Goal: Task Accomplishment & Management: Manage account settings

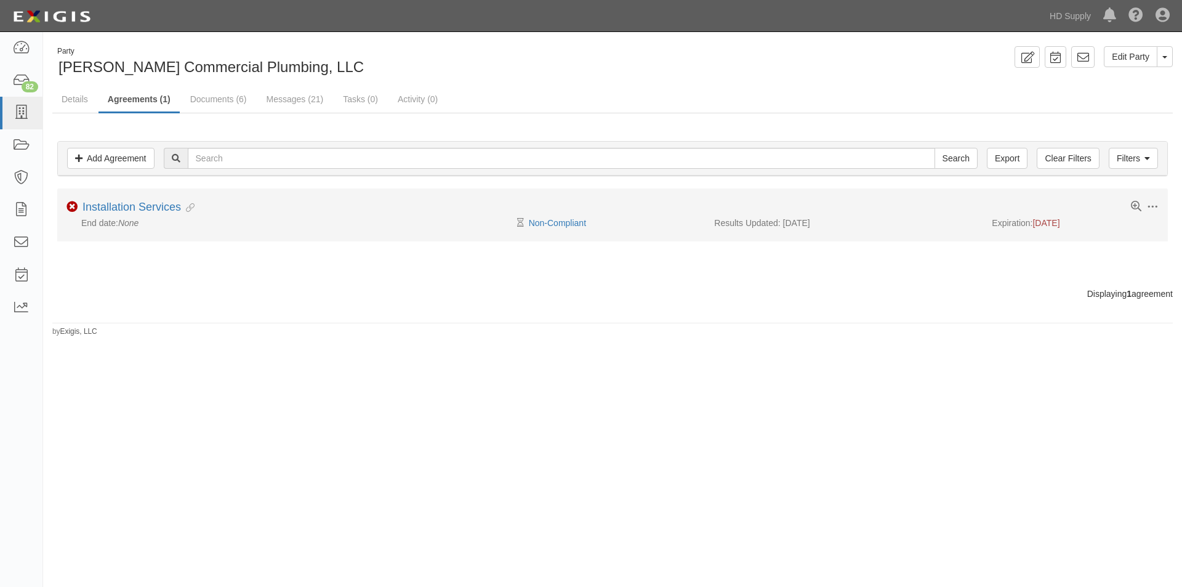
click at [562, 214] on div "Toggle Agreement Dropdown Edit Log activity Add task Send message Archive Non-C…" at bounding box center [612, 208] width 1111 height 15
click at [561, 218] on link "Non-Compliant" at bounding box center [557, 223] width 57 height 10
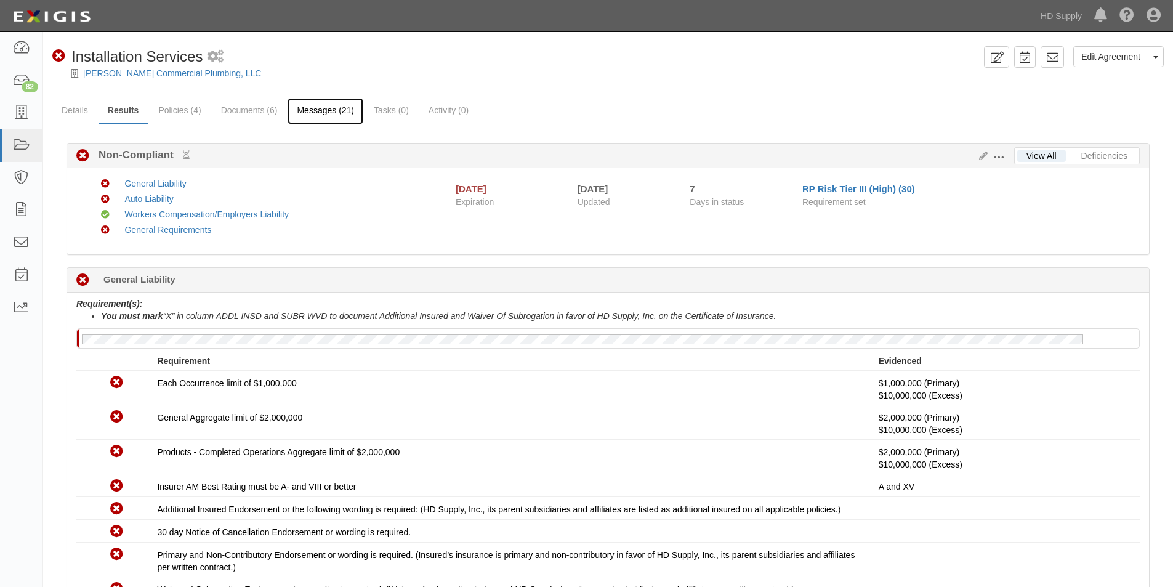
click at [305, 105] on link "Messages (21)" at bounding box center [326, 111] width 76 height 26
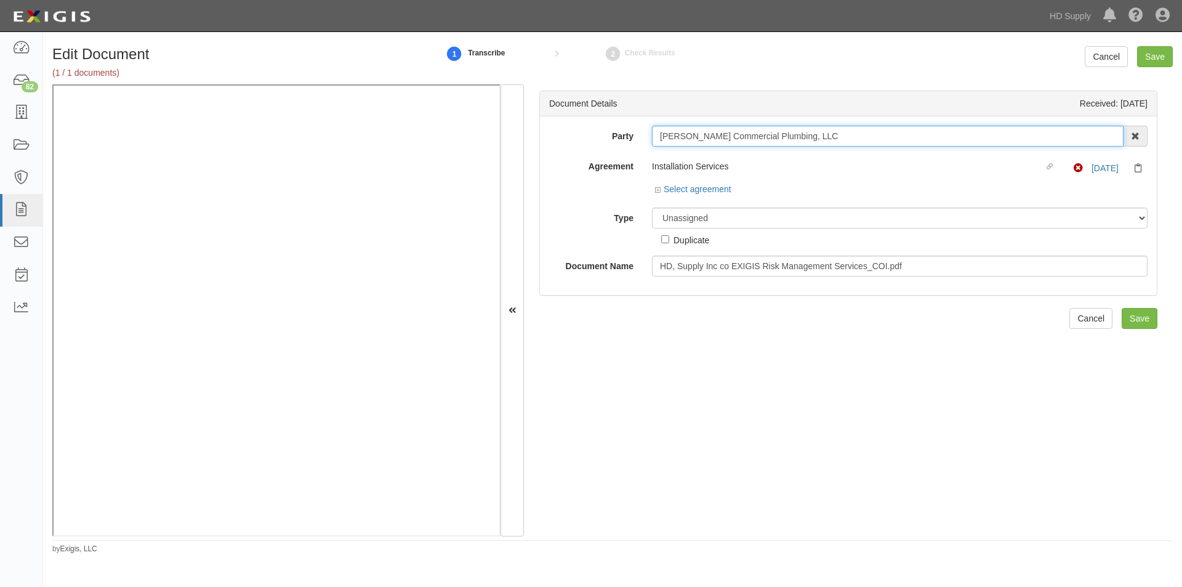
drag, startPoint x: 659, startPoint y: 137, endPoint x: 838, endPoint y: 127, distance: 178.8
click at [838, 127] on input "[PERSON_NAME] Commercial Plumbing, LLC" at bounding box center [888, 136] width 472 height 21
click at [773, 216] on select "Unassigned Binder Cancellation Notice Certificate Contract Endorsement Insuranc…" at bounding box center [900, 218] width 496 height 21
select select "CertificateDetail"
click at [652, 208] on select "Unassigned Binder Cancellation Notice Certificate Contract Endorsement Insuranc…" at bounding box center [900, 218] width 496 height 21
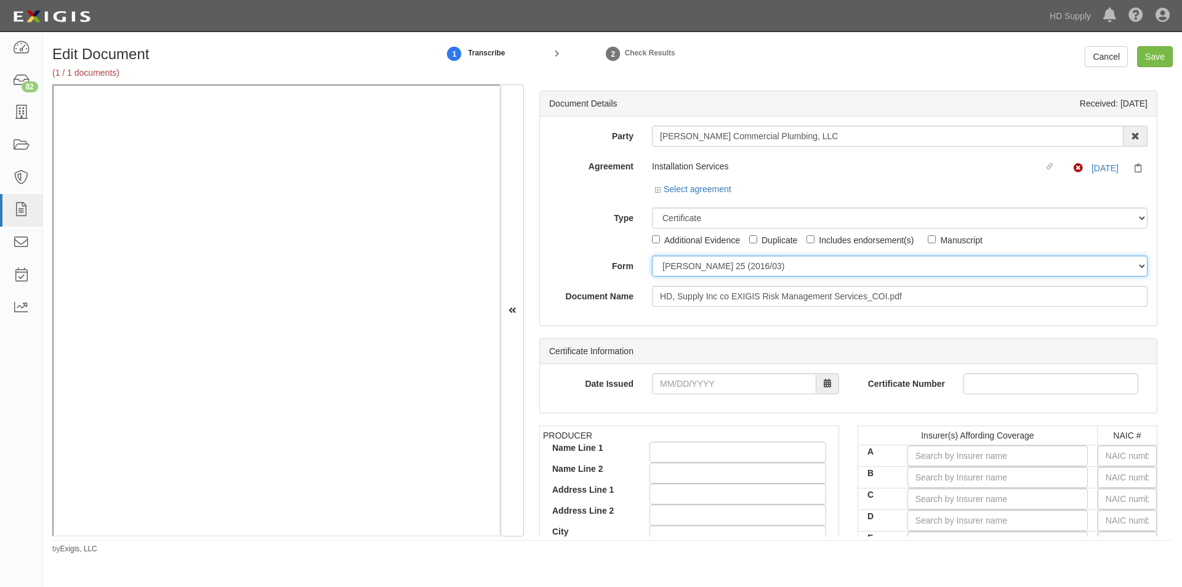
click at [667, 270] on select "ACORD 25 (2016/03) ACORD 101 ACORD 855 NY (2014/05) General" at bounding box center [900, 266] width 496 height 21
select select "GeneralFormDetail"
click at [652, 256] on select "ACORD 25 (2016/03) ACORD 101 ACORD 855 NY (2014/05) General" at bounding box center [900, 266] width 496 height 21
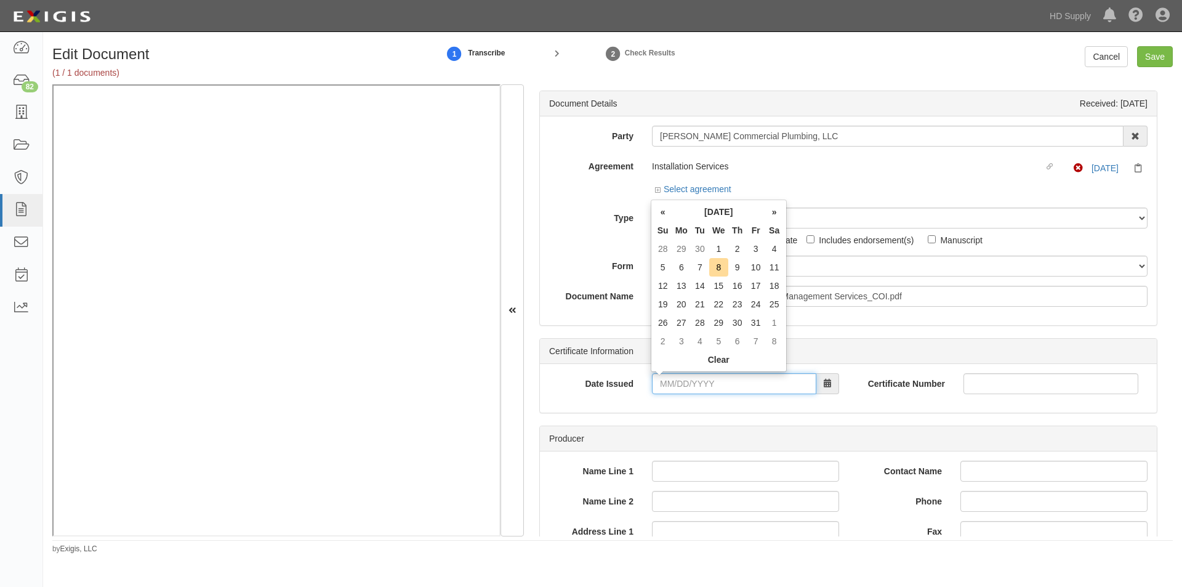
click at [748, 386] on input "Date Issued" at bounding box center [734, 383] width 164 height 21
click at [737, 256] on td "2" at bounding box center [738, 249] width 18 height 18
type input "10/02/2025"
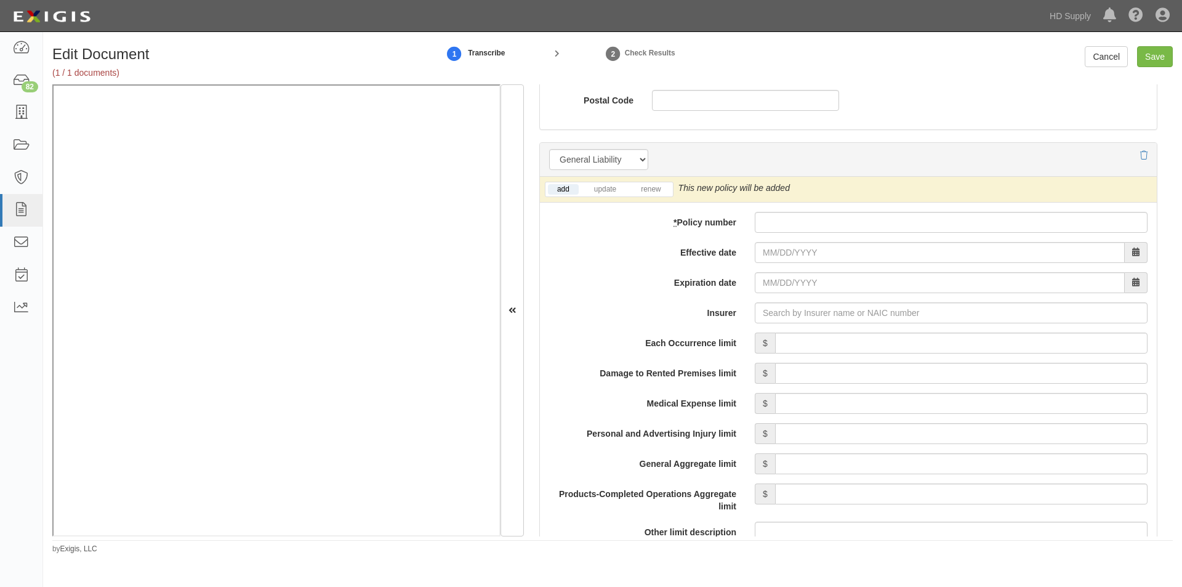
scroll to position [852, 0]
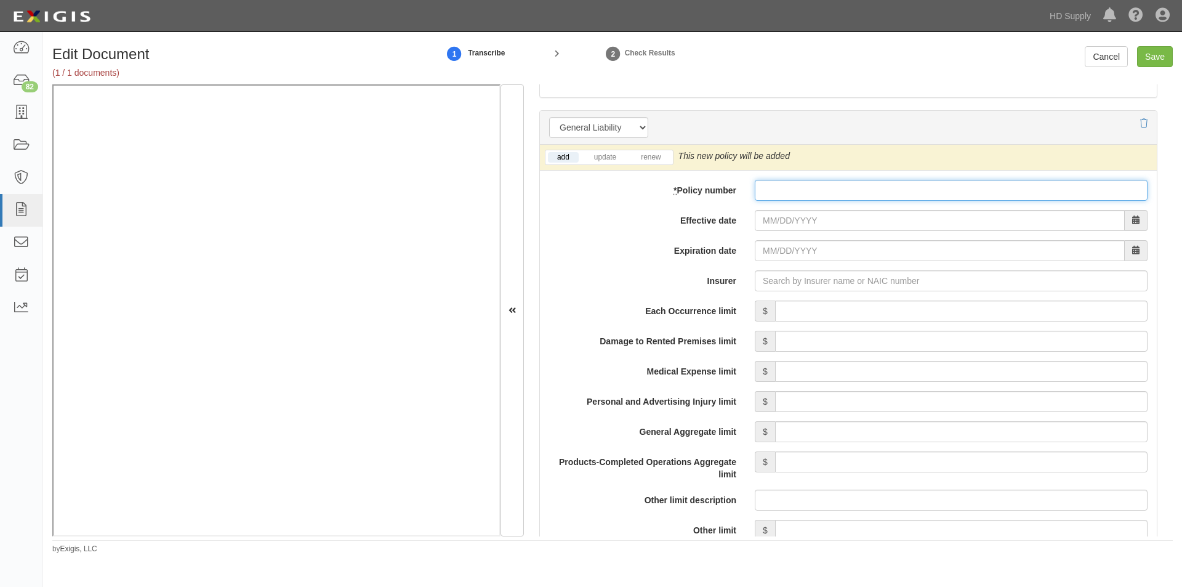
paste input "8035057706"
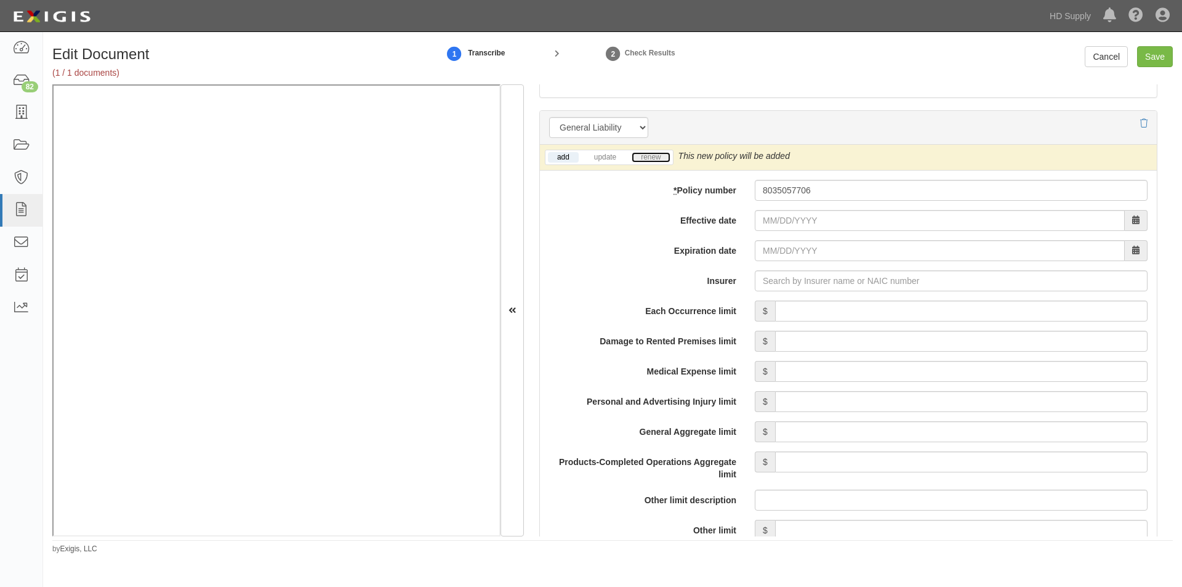
click at [658, 157] on link "renew" at bounding box center [651, 157] width 38 height 10
drag, startPoint x: 558, startPoint y: 155, endPoint x: 568, endPoint y: 156, distance: 10.5
click at [558, 155] on link "add" at bounding box center [563, 157] width 31 height 10
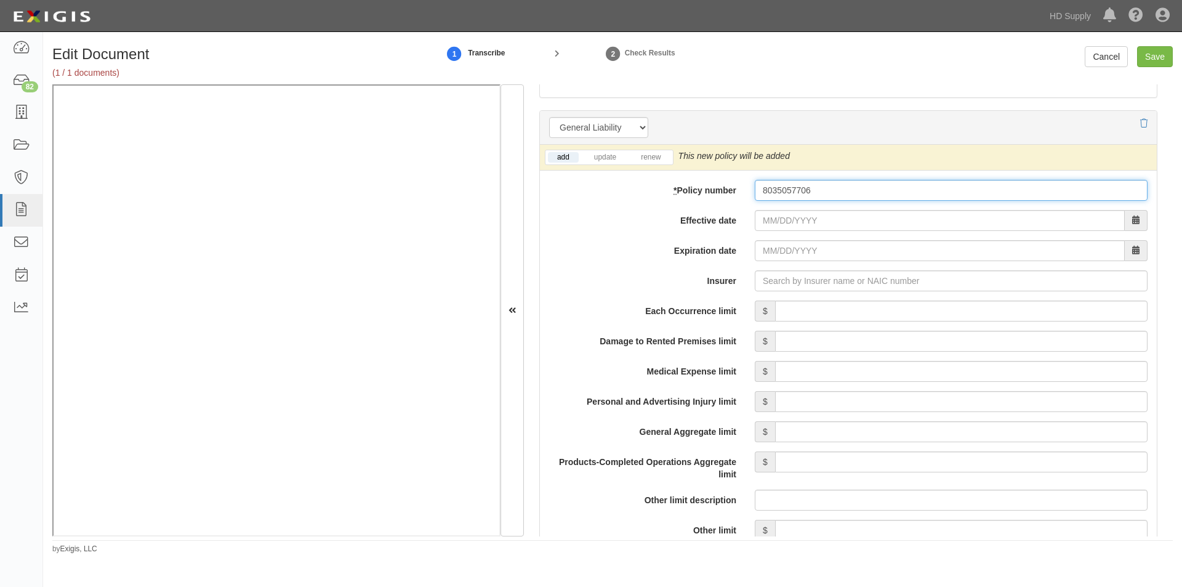
click at [762, 188] on input "8035057706" at bounding box center [951, 190] width 393 height 21
type input "8-035057706"
click at [786, 222] on input "Effective date" at bounding box center [940, 220] width 370 height 21
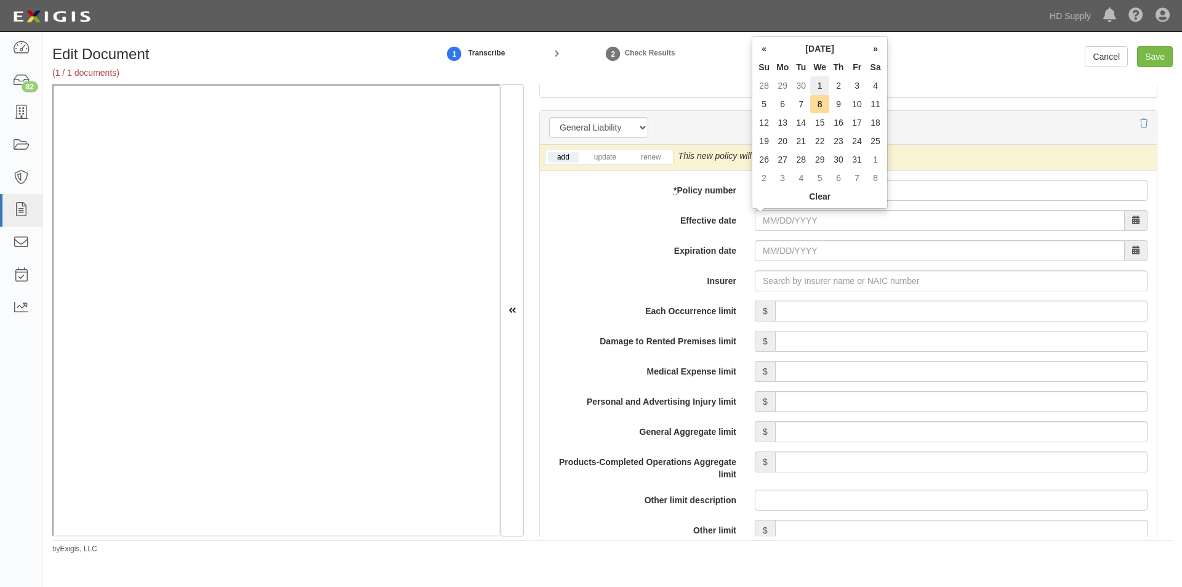
click at [820, 83] on td "1" at bounding box center [819, 85] width 19 height 18
type input "10/01/2025"
type input "10/01/2026"
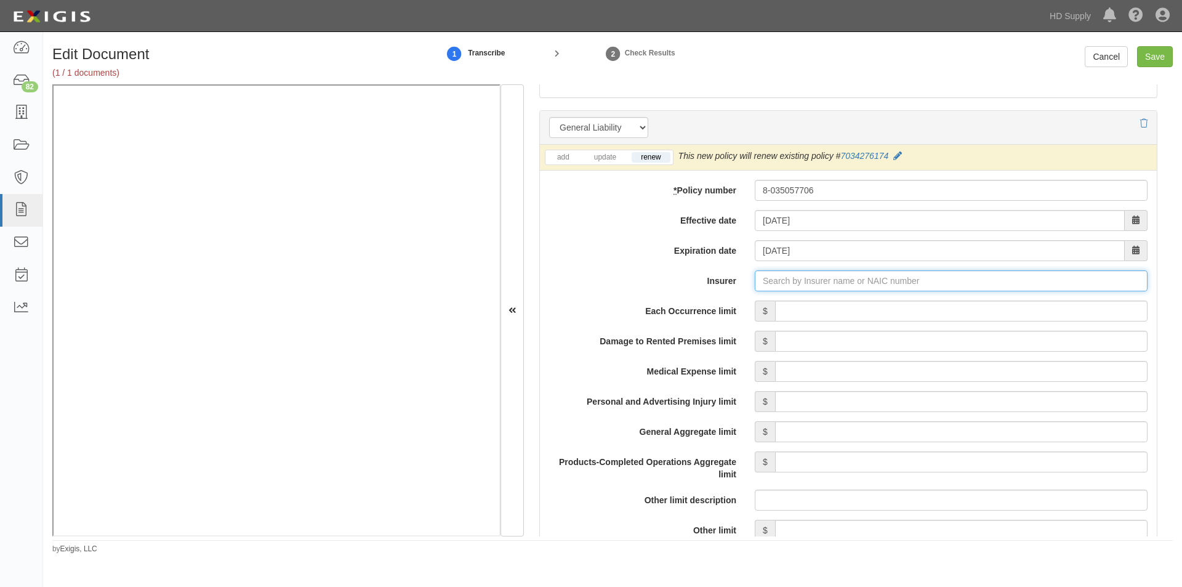
click at [814, 280] on input "Insurer" at bounding box center [951, 280] width 393 height 21
click at [764, 283] on input "Insurer" at bounding box center [951, 280] width 393 height 21
type input "21st Century Advantage Insurance Company (25232) NR Rating"
type input "2"
click at [799, 295] on div "National Fire Insurance Co of Hartford ( 20478 ) A XV Rating" at bounding box center [830, 304] width 310 height 23
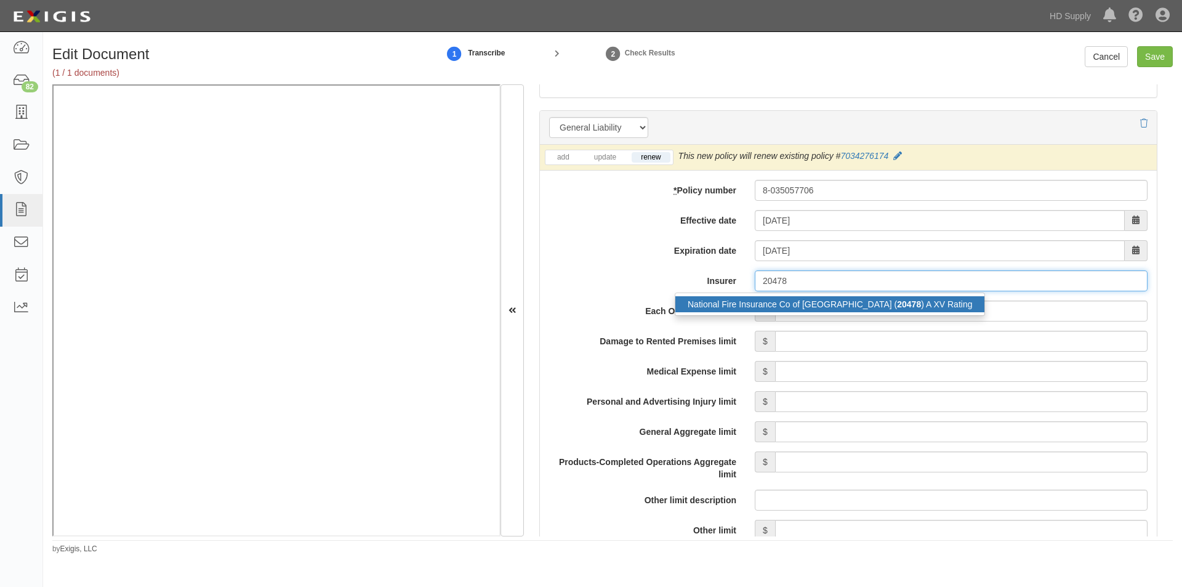
click at [801, 306] on div "National Fire Insurance Co of Hartford ( 20478 ) A XV Rating" at bounding box center [830, 304] width 309 height 16
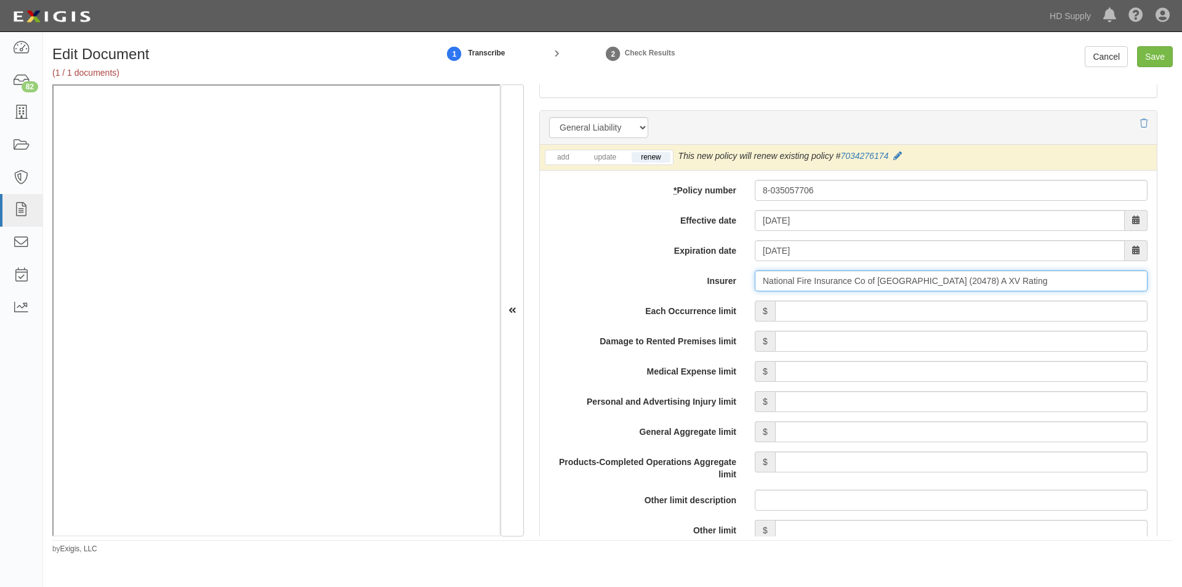
type input "National Fire Insurance Co of Hartford (20478) A XV Rating"
click at [798, 312] on input "Each Occurrence limit" at bounding box center [961, 311] width 373 height 21
type input "1,000,000"
click at [997, 341] on input "Damage to Rented Premises limit" at bounding box center [961, 341] width 373 height 21
type input "100,000"
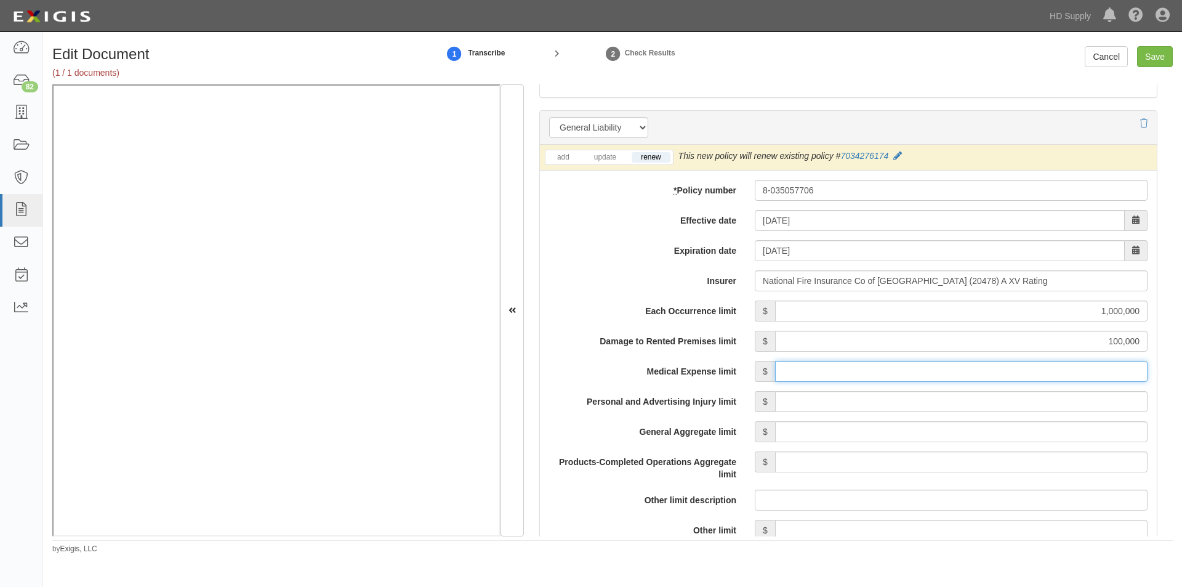
click at [1006, 372] on input "Medical Expense limit" at bounding box center [961, 371] width 373 height 21
type input "15,000"
click at [996, 403] on input "Personal and Advertising Injury limit" at bounding box center [961, 401] width 373 height 21
type input "1,000,000"
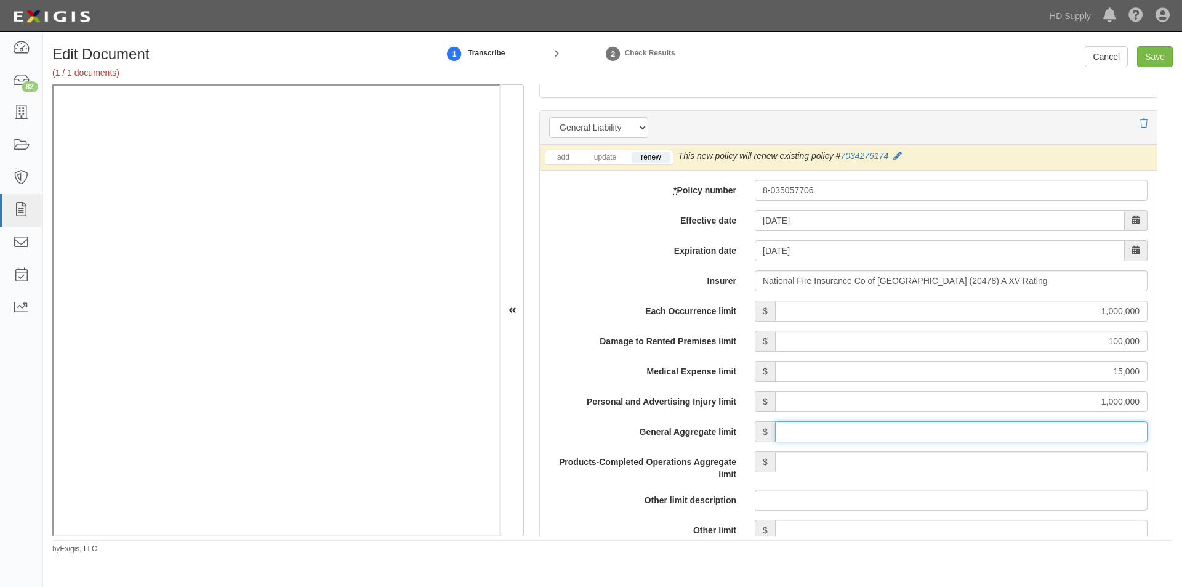
click at [994, 429] on input "General Aggregate limit" at bounding box center [961, 431] width 373 height 21
type input "2,000,000"
click at [1000, 461] on input "Products-Completed Operations Aggregate limit" at bounding box center [961, 461] width 373 height 21
type input "2,000,000"
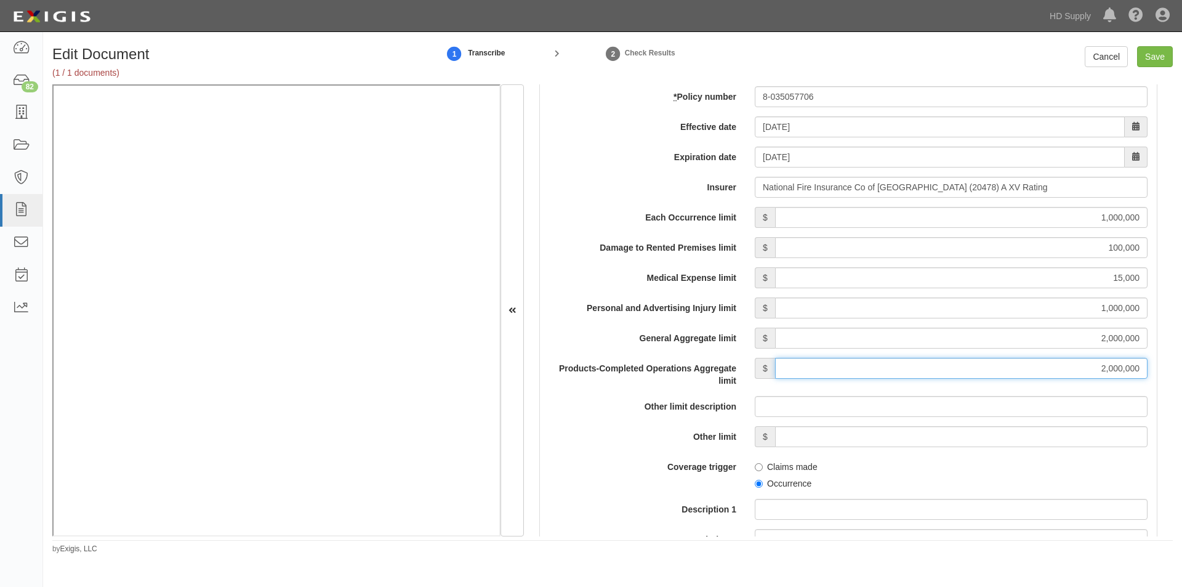
scroll to position [1037, 0]
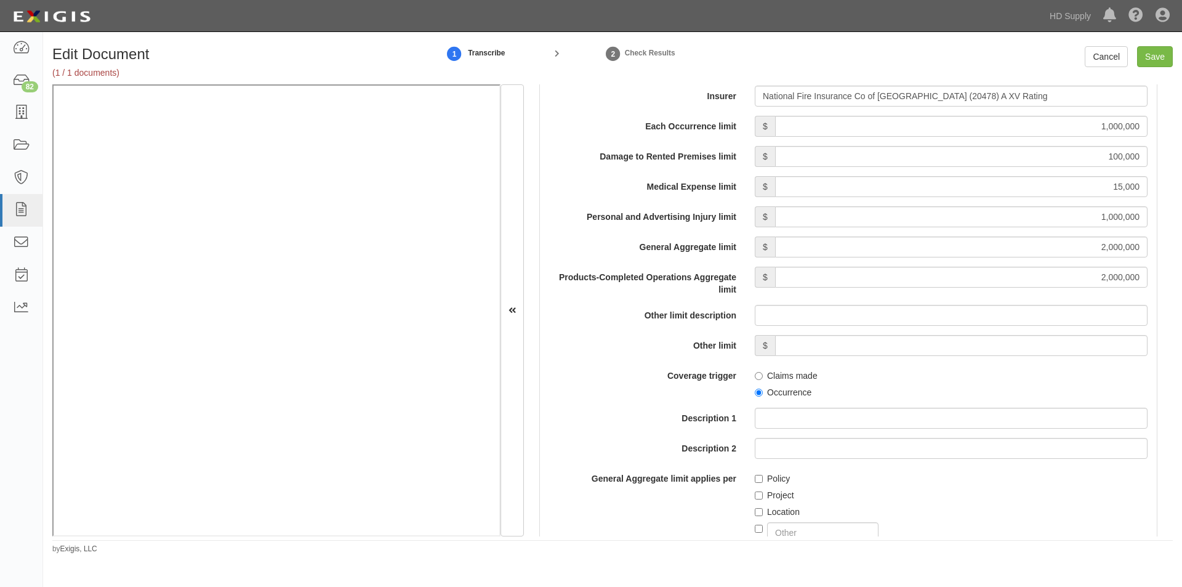
click at [755, 387] on label "Occurrence" at bounding box center [783, 392] width 57 height 12
click at [755, 389] on input "Occurrence" at bounding box center [759, 393] width 8 height 8
radio input "true"
click at [755, 494] on input "Project" at bounding box center [759, 495] width 8 height 8
checkbox input "true"
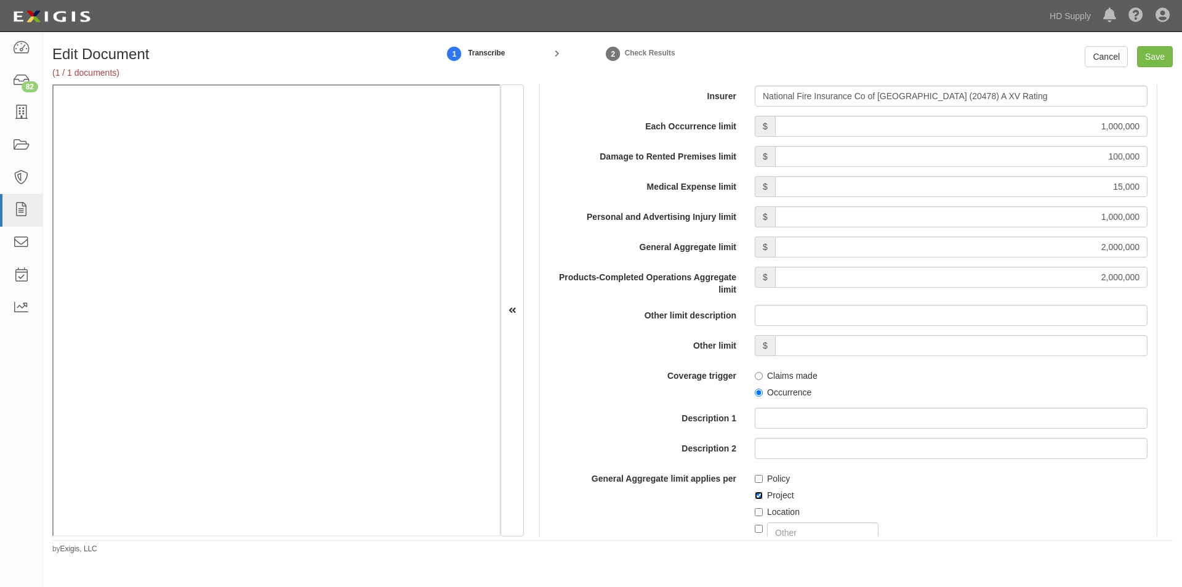
scroll to position [1222, 0]
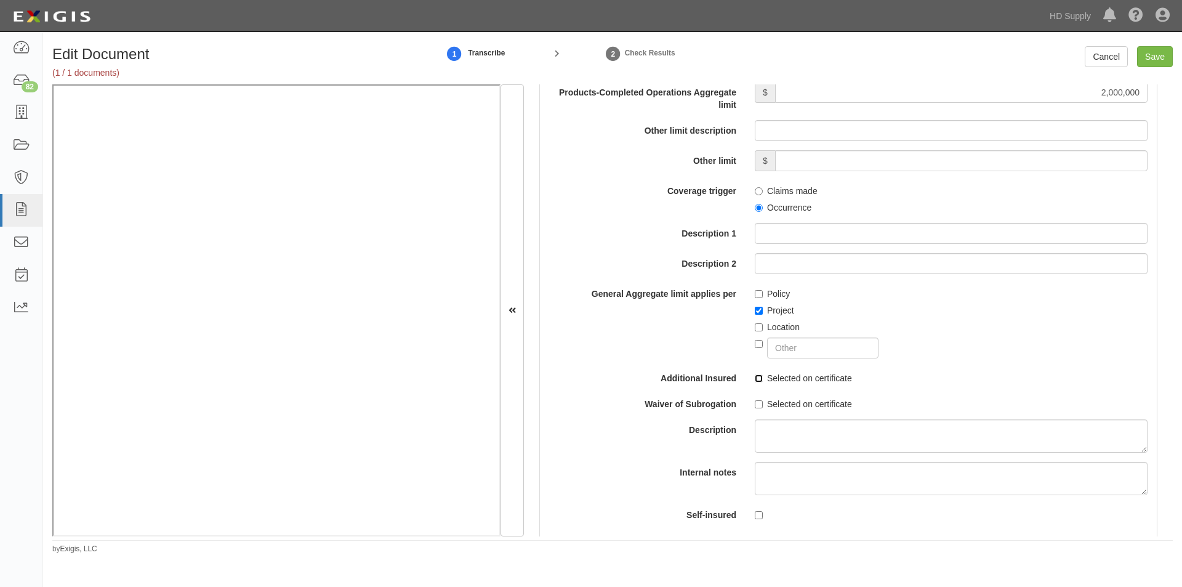
click at [757, 378] on input "Selected on certificate" at bounding box center [759, 378] width 8 height 8
checkbox input "true"
click at [757, 409] on label "Selected on certificate" at bounding box center [803, 404] width 97 height 12
click at [757, 408] on input "Selected on certificate" at bounding box center [759, 404] width 8 height 8
checkbox input "true"
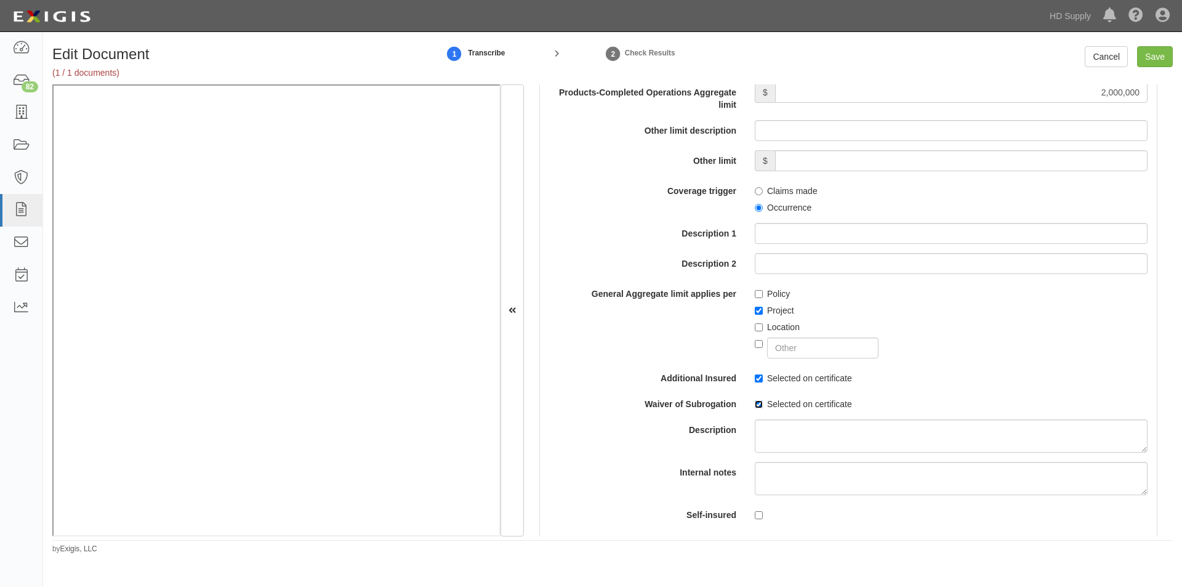
scroll to position [1653, 0]
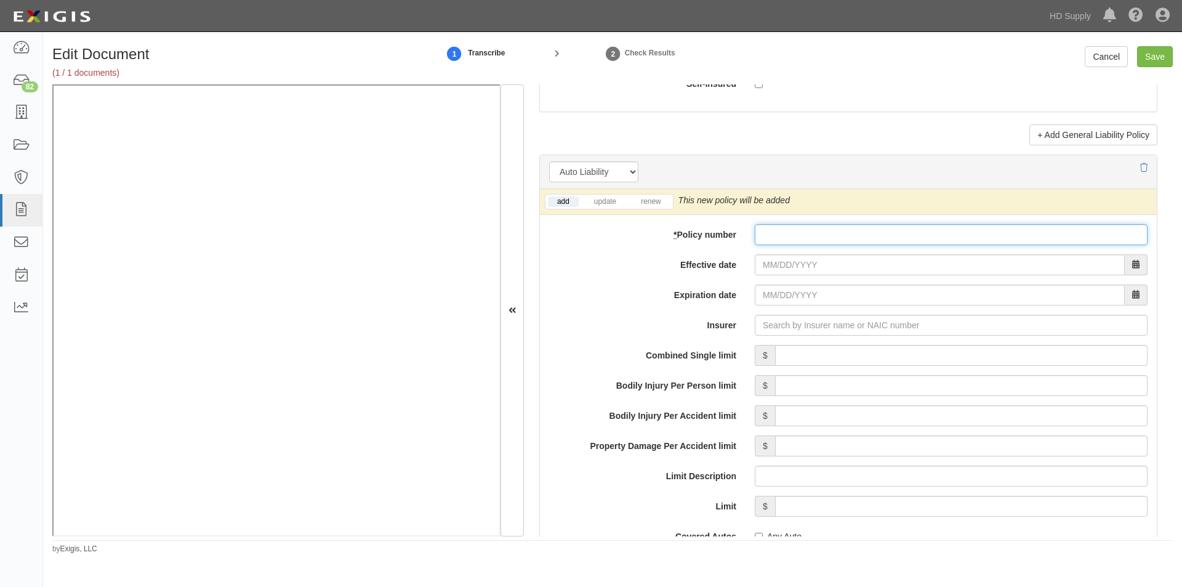
paste input "8035117774"
click at [654, 200] on link "renew" at bounding box center [651, 201] width 38 height 10
click at [571, 203] on link "add" at bounding box center [563, 201] width 31 height 10
click at [767, 235] on input "8035117774" at bounding box center [951, 234] width 393 height 21
click at [763, 235] on input "8035117774" at bounding box center [951, 234] width 393 height 21
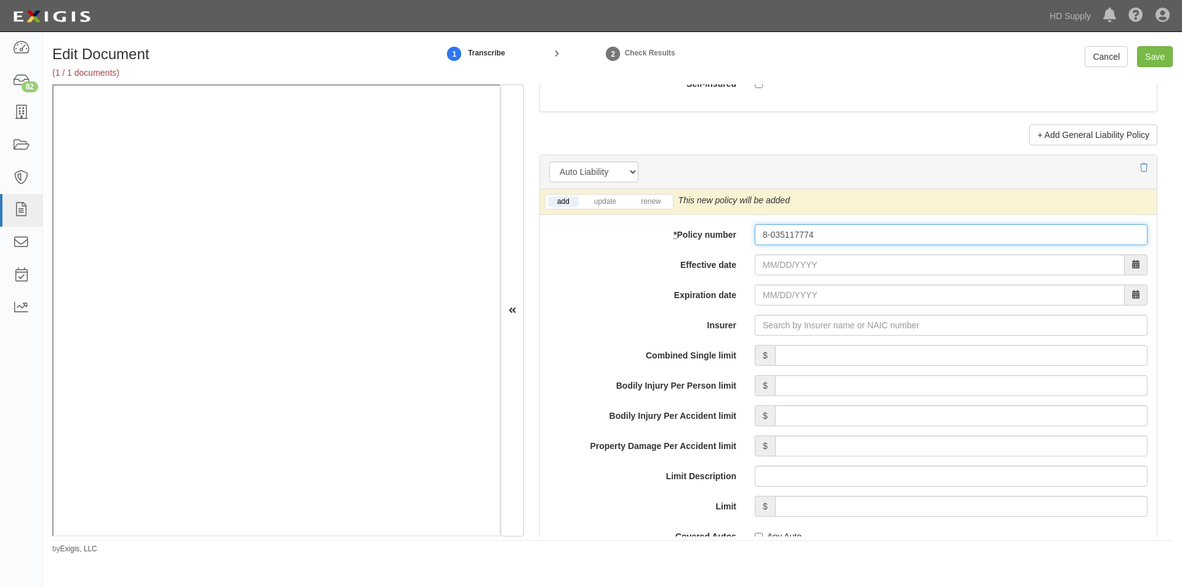
type input "8-035117774"
click at [772, 269] on input "Effective date" at bounding box center [940, 264] width 370 height 21
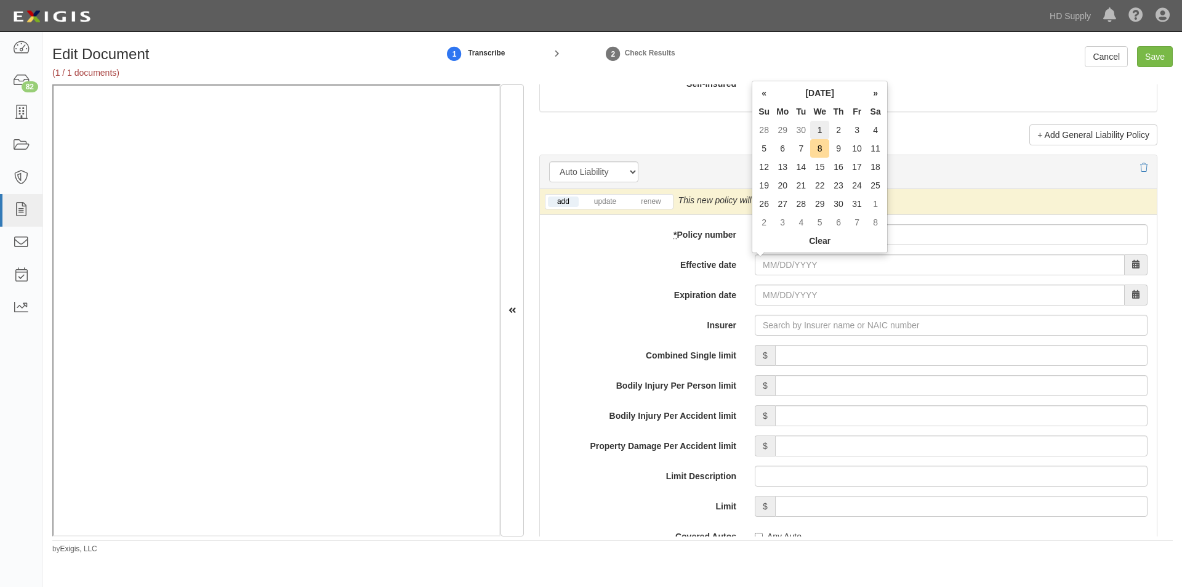
click at [821, 131] on td "1" at bounding box center [819, 130] width 19 height 18
type input "10/01/2025"
type input "10/01/2026"
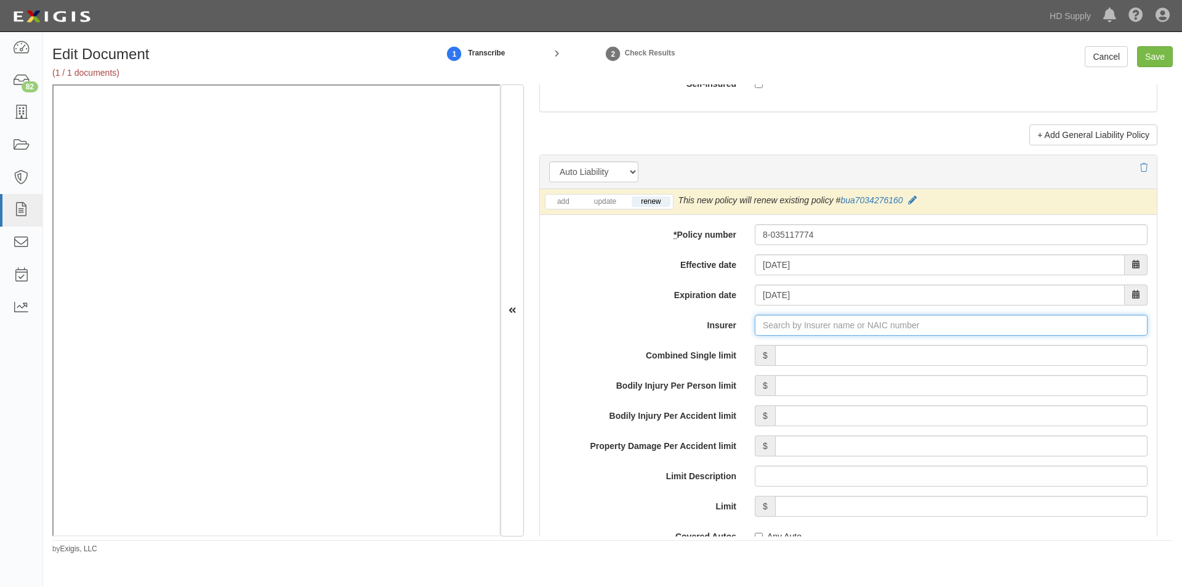
click at [842, 321] on input "Insurer" at bounding box center [951, 325] width 393 height 21
click at [798, 328] on input "Insurer" at bounding box center [951, 325] width 393 height 21
type input "21st Century Advantage Insurance Company (25232) NR Rating"
type input "2"
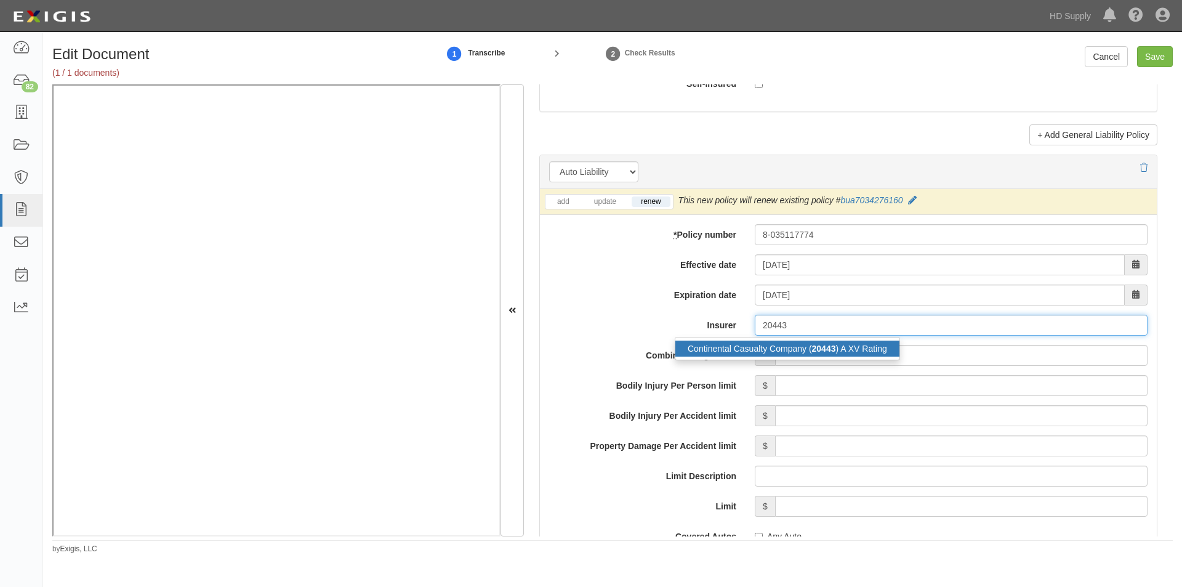
click at [795, 350] on div "Continental Casualty Company ( 20443 ) A XV Rating" at bounding box center [788, 349] width 224 height 16
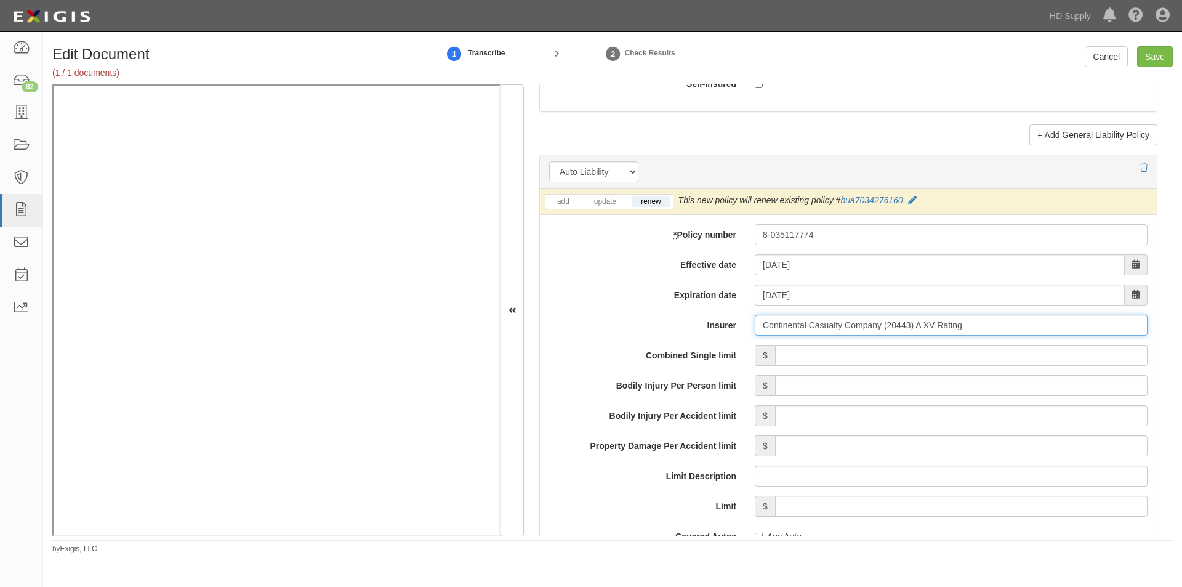
type input "Continental Casualty Company (20443) A XV Rating"
click at [841, 364] on input "Combined Single limit" at bounding box center [961, 355] width 373 height 21
type input "1,000,000"
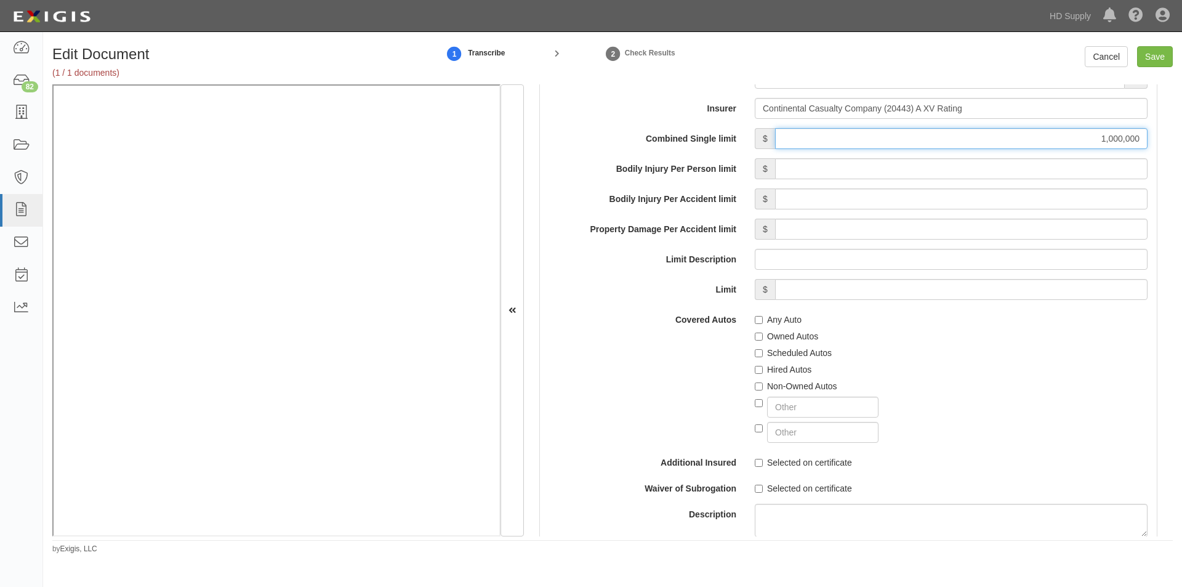
scroll to position [1883, 0]
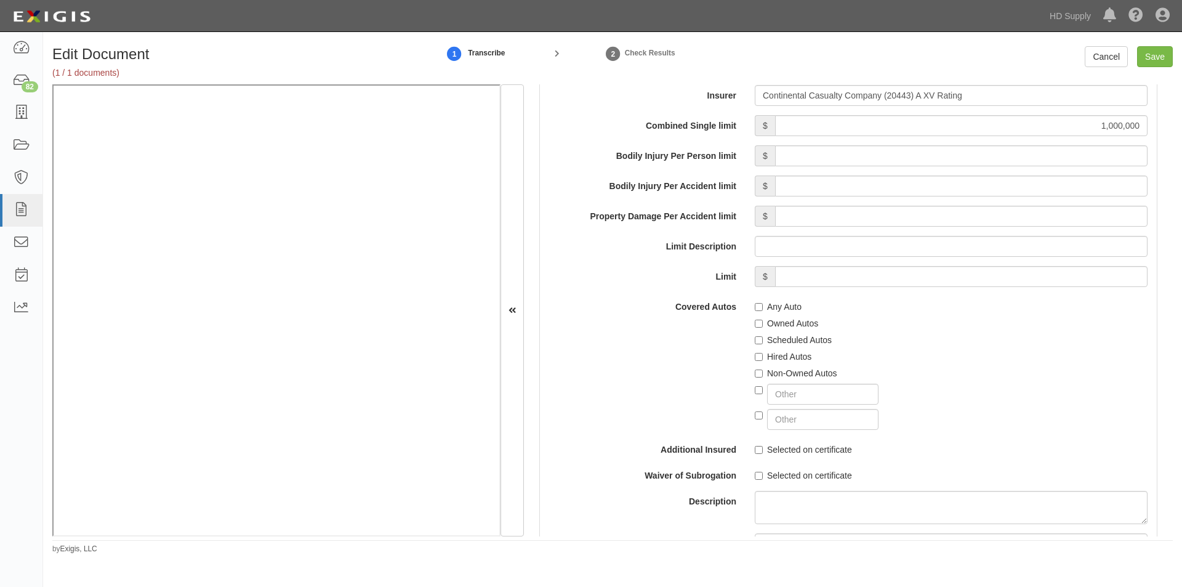
click at [751, 305] on div "Any Auto Owned Autos Scheduled Autos Hired Autos Non-Owned Autos" at bounding box center [951, 363] width 411 height 134
click at [757, 307] on input "Any Auto" at bounding box center [759, 307] width 8 height 8
checkbox input "true"
drag, startPoint x: 759, startPoint y: 450, endPoint x: 753, endPoint y: 469, distance: 19.3
click at [759, 451] on input "Selected on certificate" at bounding box center [759, 450] width 8 height 8
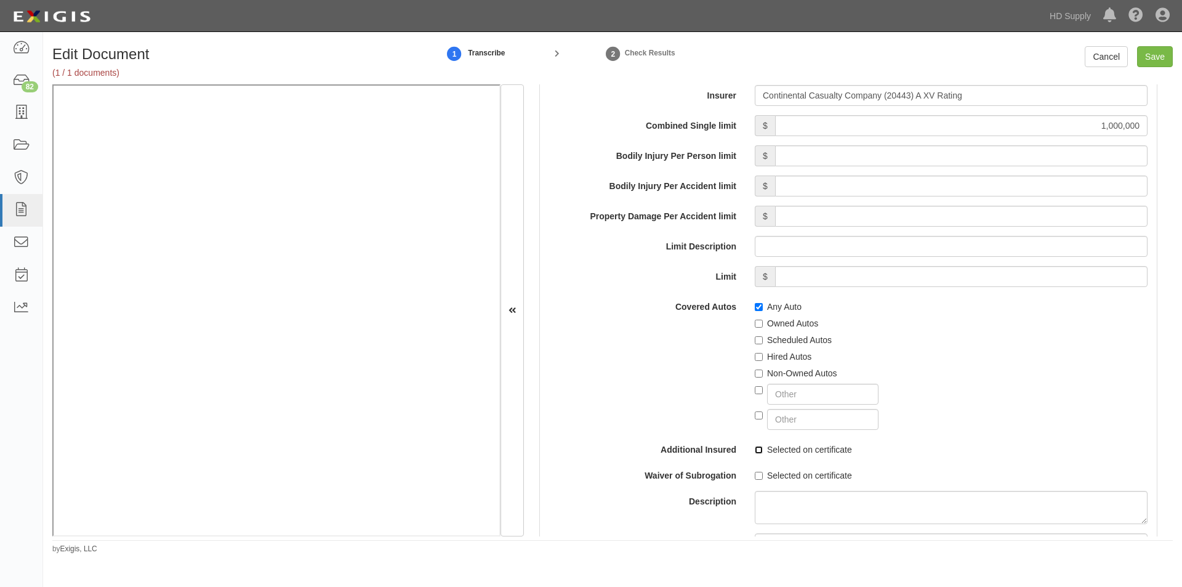
checkbox input "true"
click at [755, 472] on input "Selected on certificate" at bounding box center [759, 476] width 8 height 8
checkbox input "true"
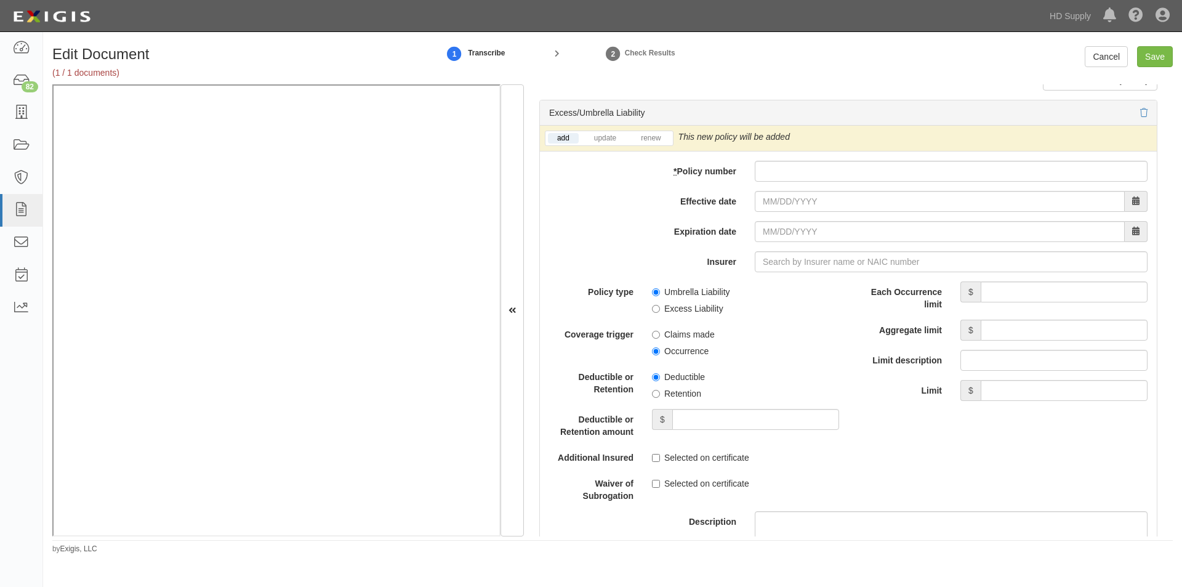
scroll to position [2447, 0]
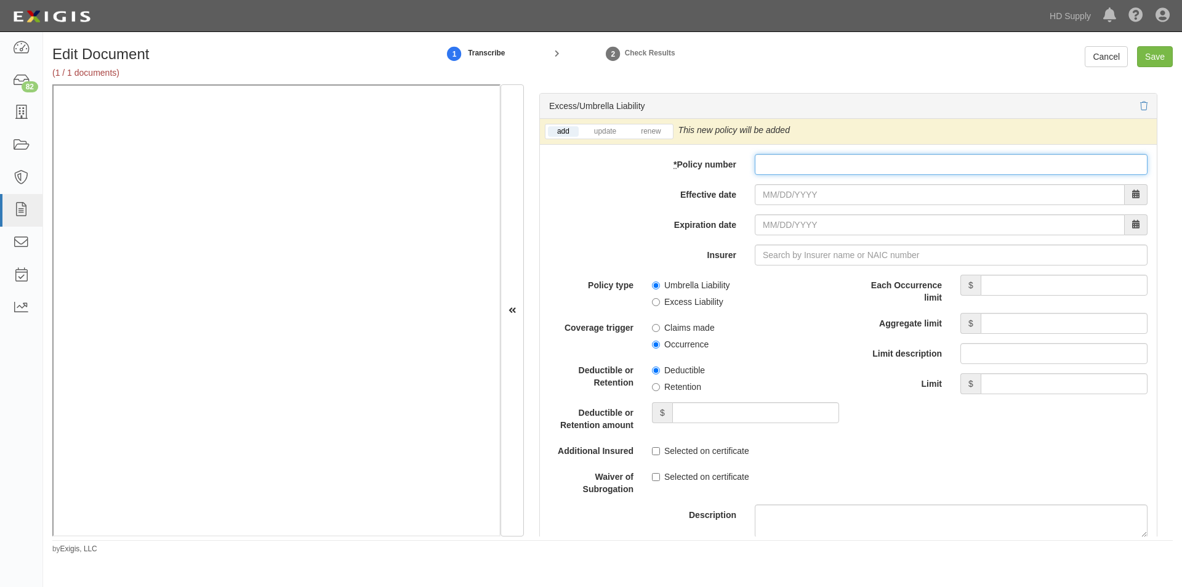
paste input "8035131318"
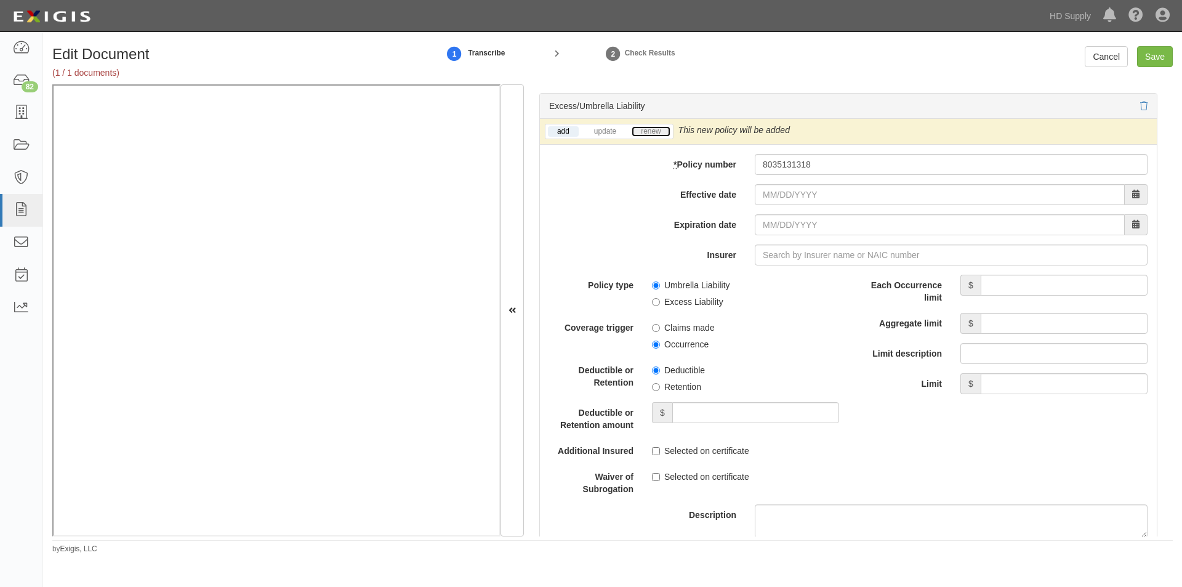
click at [646, 129] on link "renew" at bounding box center [651, 131] width 38 height 10
click at [562, 134] on link "add" at bounding box center [563, 131] width 31 height 10
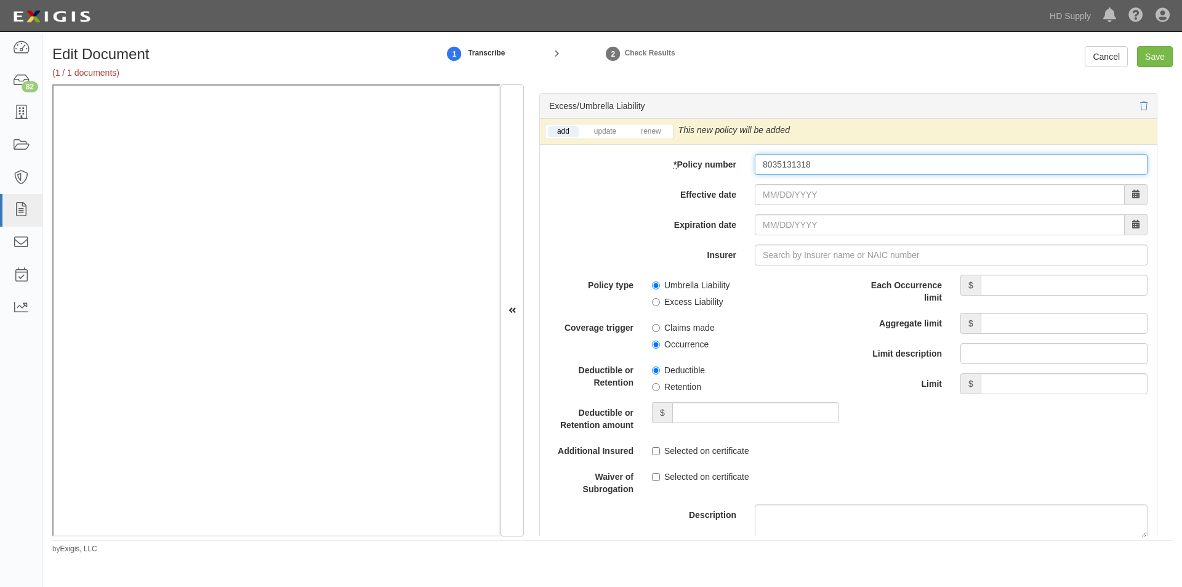
click at [765, 164] on input "8035131318" at bounding box center [951, 164] width 393 height 21
type input "8-035131318"
click at [782, 203] on input "Effective date" at bounding box center [940, 194] width 370 height 21
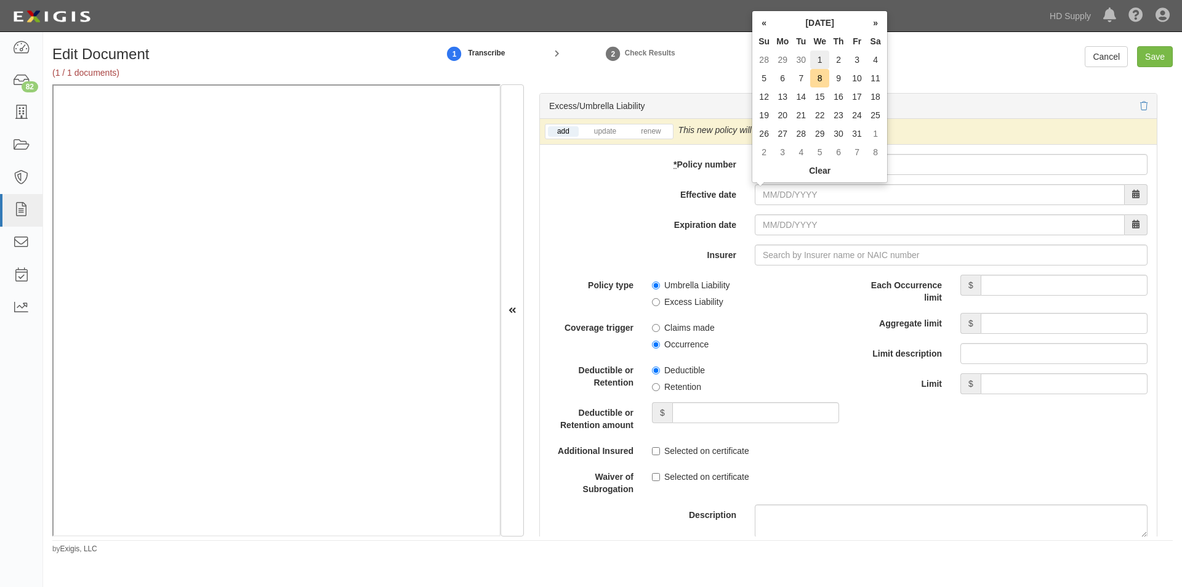
click at [820, 53] on td "1" at bounding box center [819, 59] width 19 height 18
type input "10/01/2025"
type input "10/01/2026"
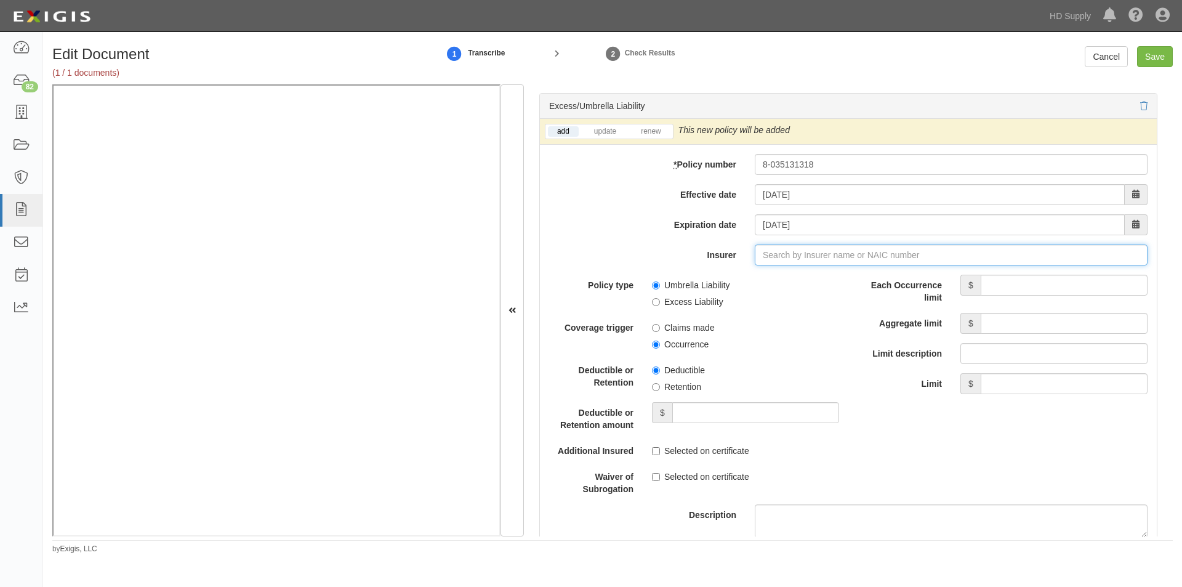
click at [801, 252] on input "Insurer" at bounding box center [951, 254] width 393 height 21
click at [844, 256] on input "Insurer" at bounding box center [951, 254] width 393 height 21
click at [826, 275] on strong "35289" at bounding box center [829, 278] width 24 height 10
type input "Continental Insurance Company (35289) A XV Rating"
click at [989, 292] on input "Each Occurrence limit" at bounding box center [1064, 285] width 167 height 21
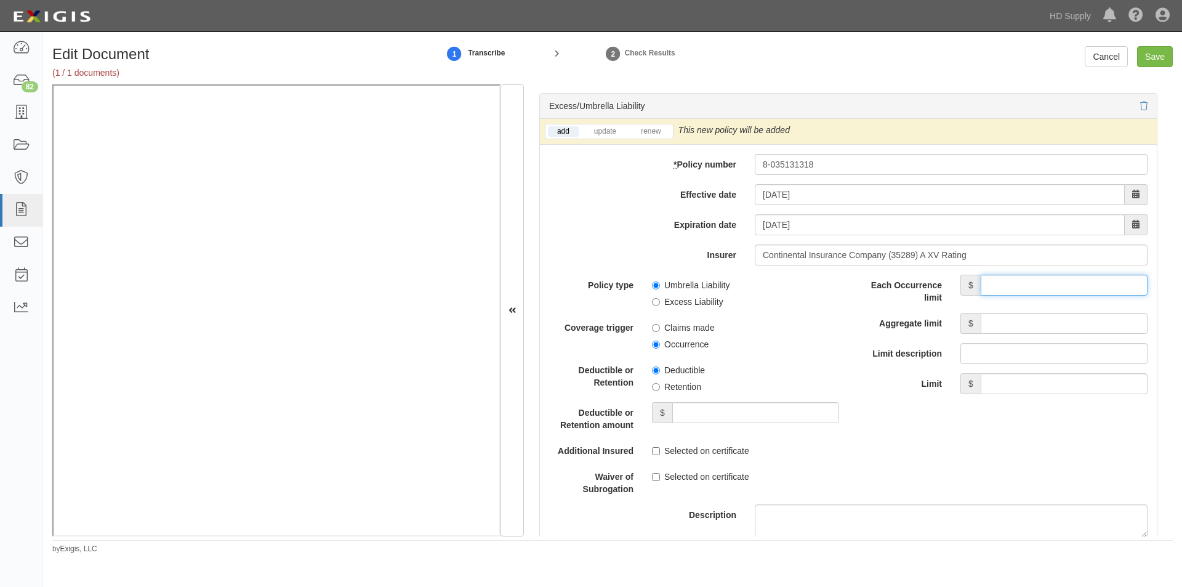
type input "10,000,000"
click at [1016, 318] on input "Aggregate limit" at bounding box center [1064, 323] width 167 height 21
type input "10,000,000"
click at [653, 283] on input "Umbrella Liability" at bounding box center [656, 285] width 8 height 8
radio input "true"
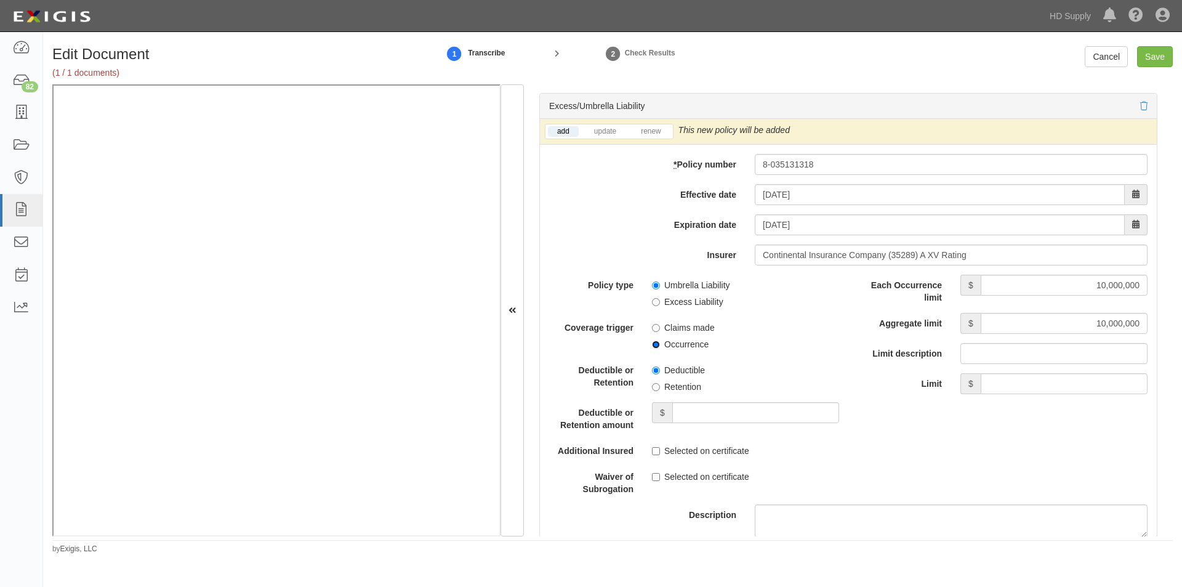
click at [657, 343] on input "Occurrence" at bounding box center [656, 345] width 8 height 8
radio input "true"
click at [654, 386] on input "Retention" at bounding box center [656, 387] width 8 height 8
radio input "true"
click at [679, 411] on input "Deductible or Retention amount" at bounding box center [755, 412] width 167 height 21
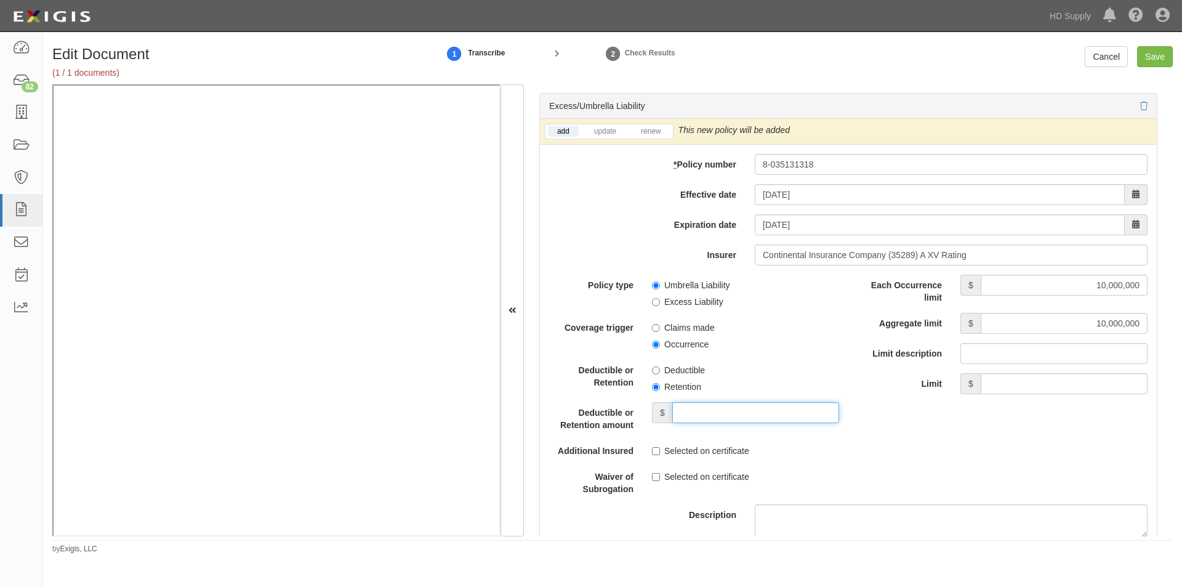
type input "10,000"
click at [657, 452] on input "Selected on certificate" at bounding box center [656, 451] width 8 height 8
checkbox input "true"
click at [654, 475] on input "Selected on certificate" at bounding box center [656, 477] width 8 height 8
checkbox input "true"
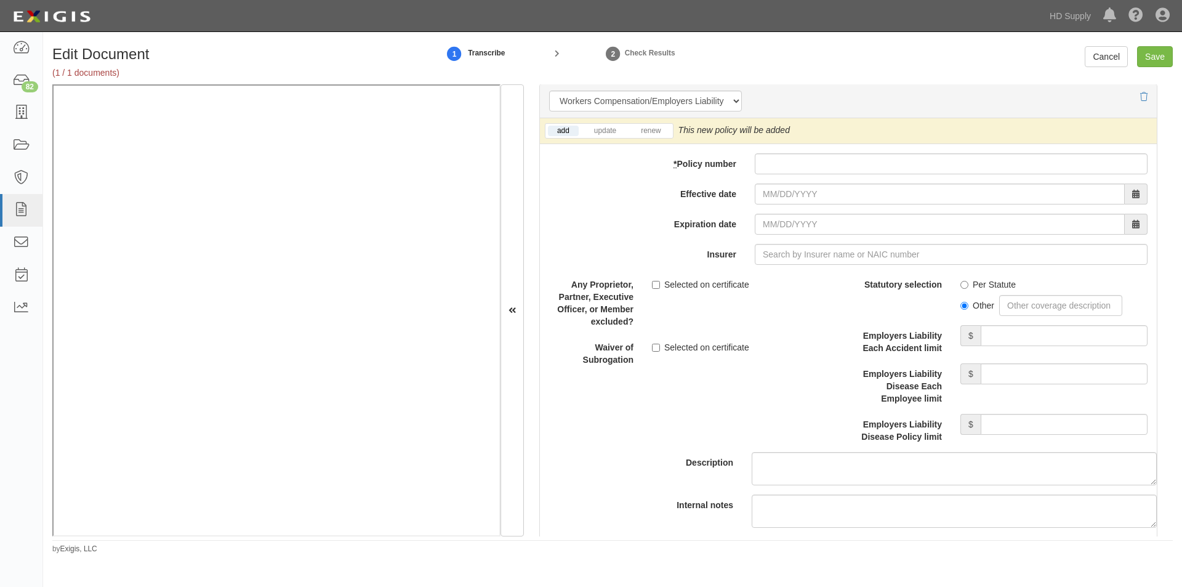
scroll to position [3081, 0]
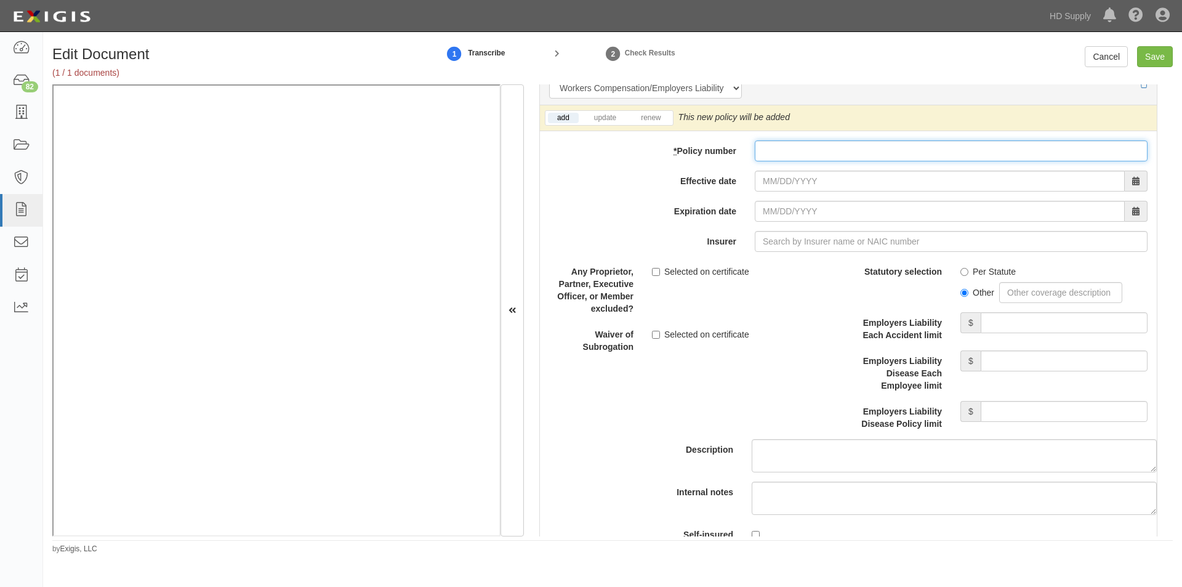
paste input "8035057723"
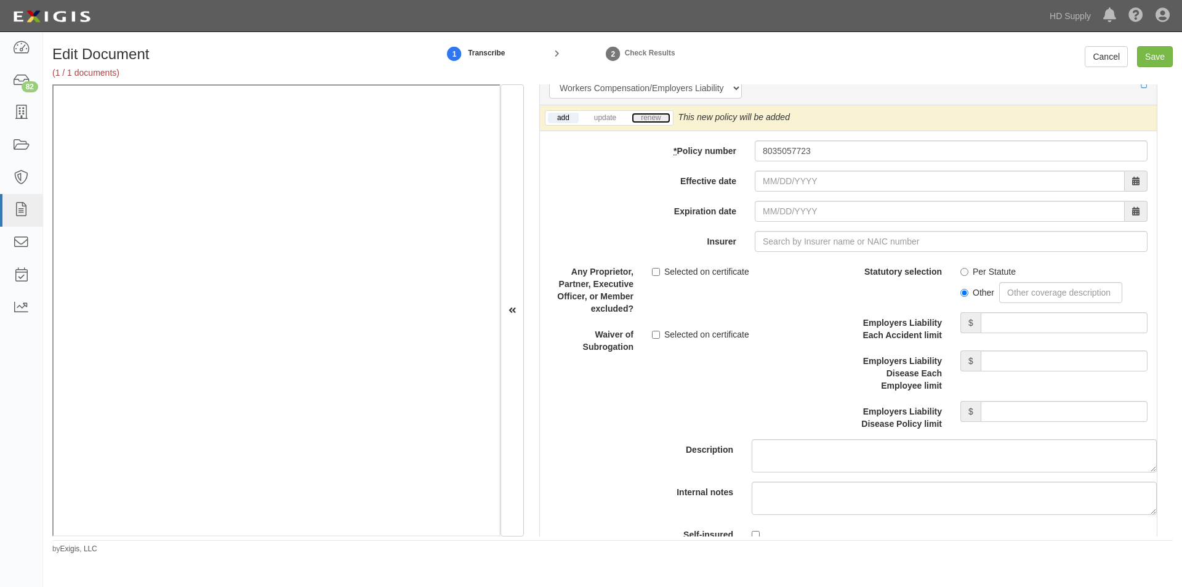
click at [660, 116] on link "renew" at bounding box center [651, 118] width 38 height 10
click at [565, 122] on link "add" at bounding box center [563, 118] width 31 height 10
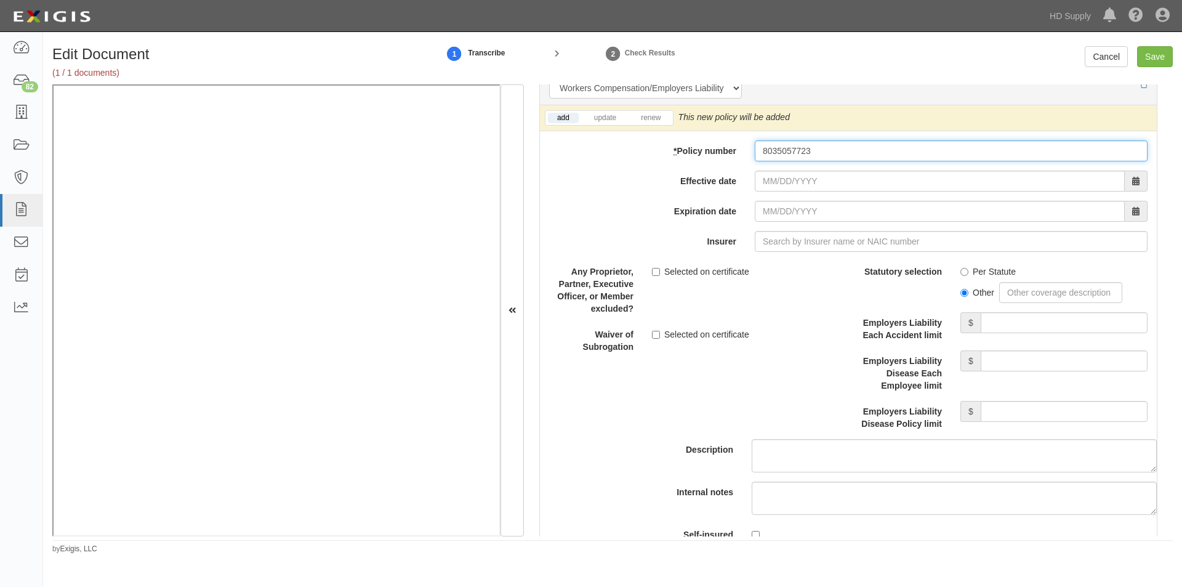
click at [763, 155] on input "8035057723" at bounding box center [951, 150] width 393 height 21
type input "8-035057723"
click at [775, 190] on input "Effective date" at bounding box center [940, 181] width 370 height 21
click at [631, 387] on div "Description" at bounding box center [849, 366] width 636 height 211
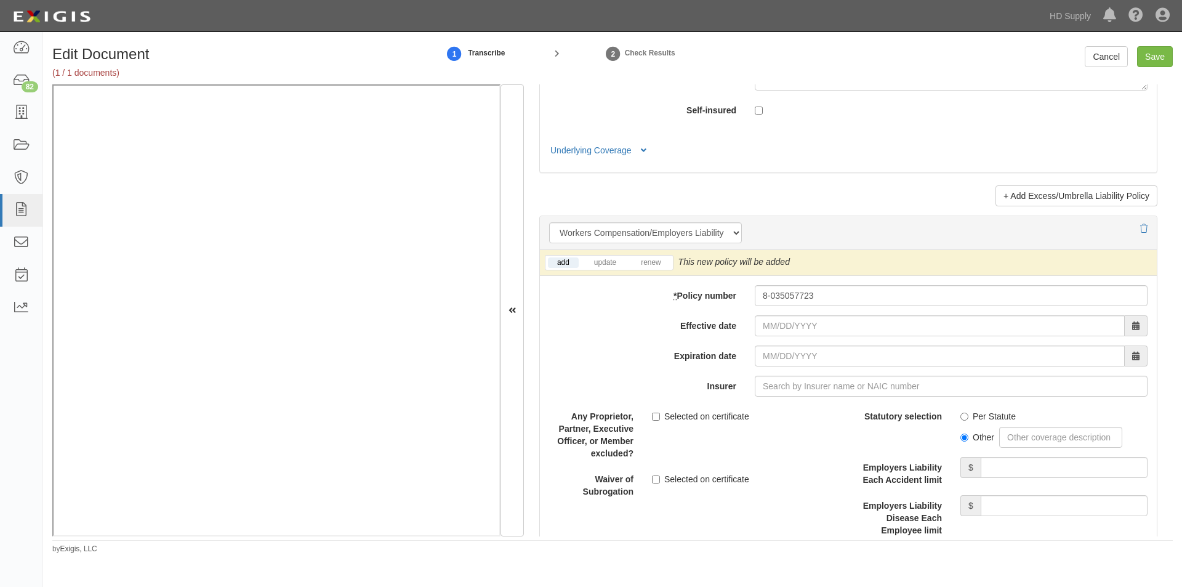
scroll to position [2958, 0]
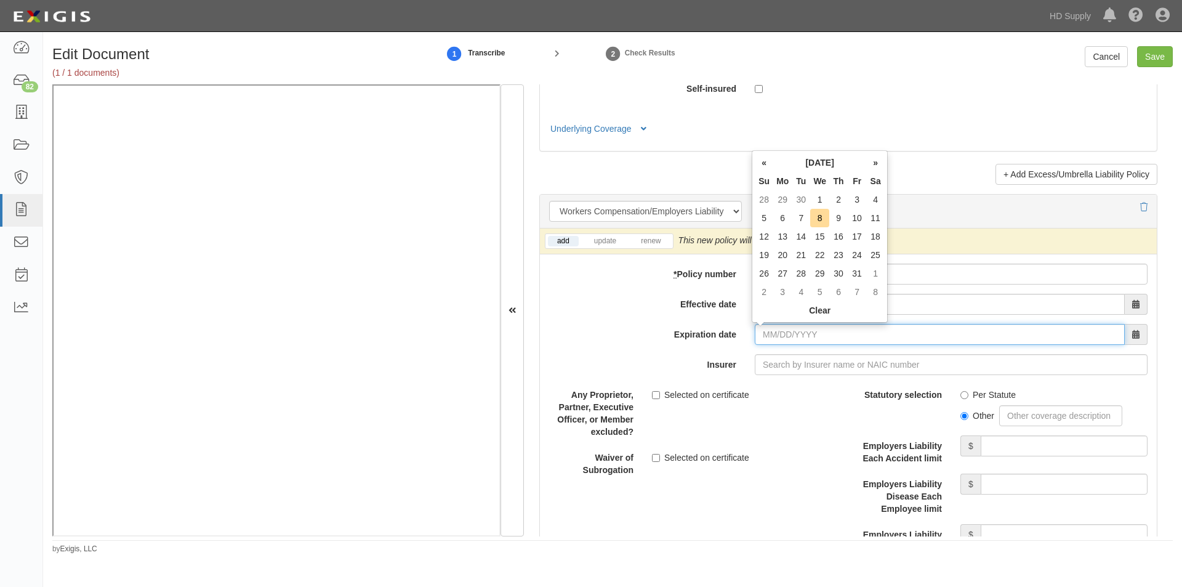
click at [777, 342] on input "Expiration date" at bounding box center [940, 334] width 370 height 21
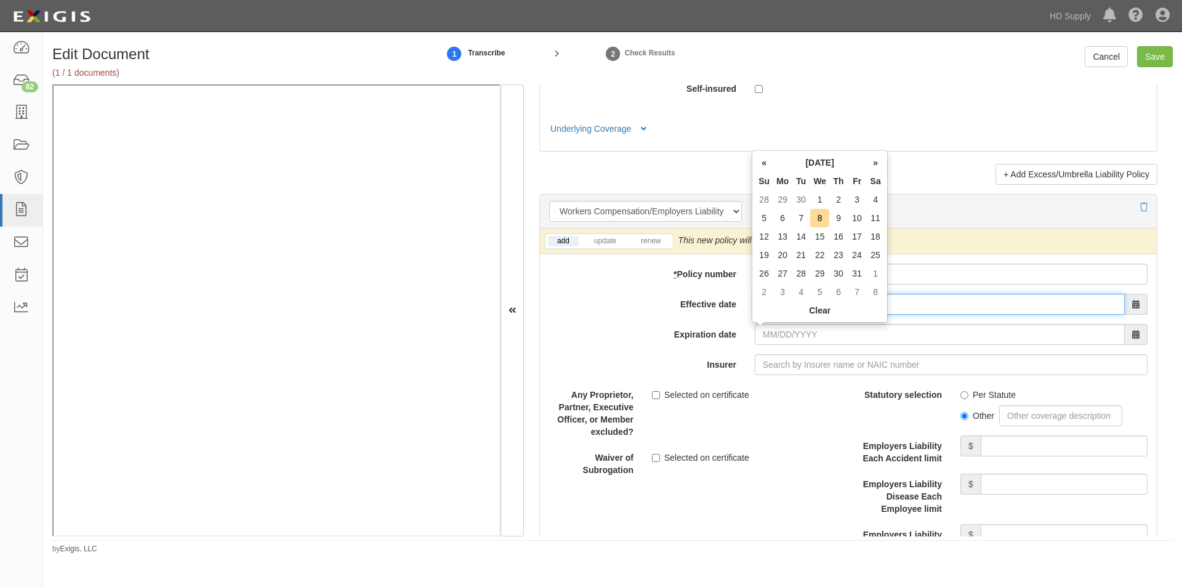
click at [927, 309] on input "Effective date" at bounding box center [940, 304] width 370 height 21
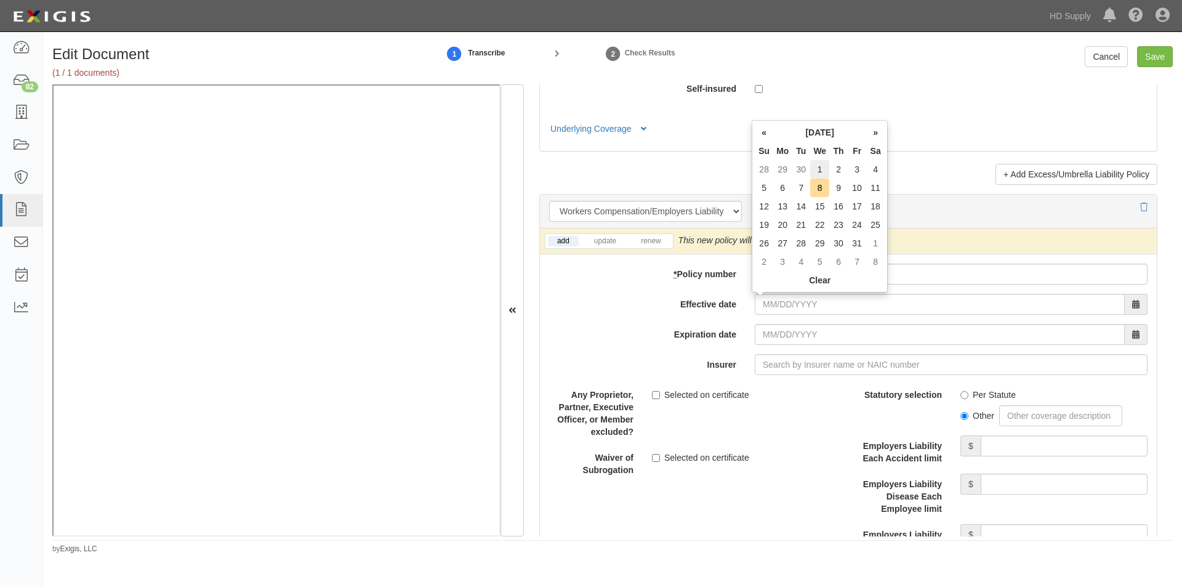
click at [818, 166] on td "1" at bounding box center [819, 169] width 19 height 18
type input "10/01/2025"
type input "10/01/2026"
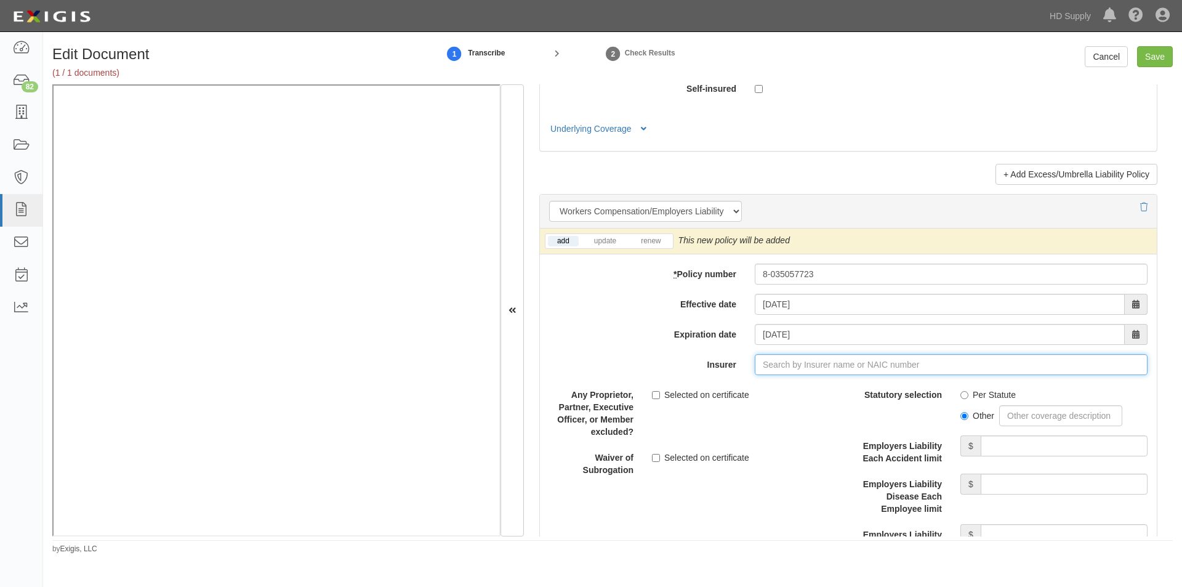
click at [779, 359] on input "Insurer" at bounding box center [951, 364] width 393 height 21
click at [816, 365] on input "Insurer" at bounding box center [951, 364] width 393 height 21
type input "21st Century Advantage Insurance Company (25232) NR Rating"
type input "2"
click at [808, 384] on div "Transportation Insurance Company ( 20494 ) A XV Rating" at bounding box center [796, 388] width 240 height 16
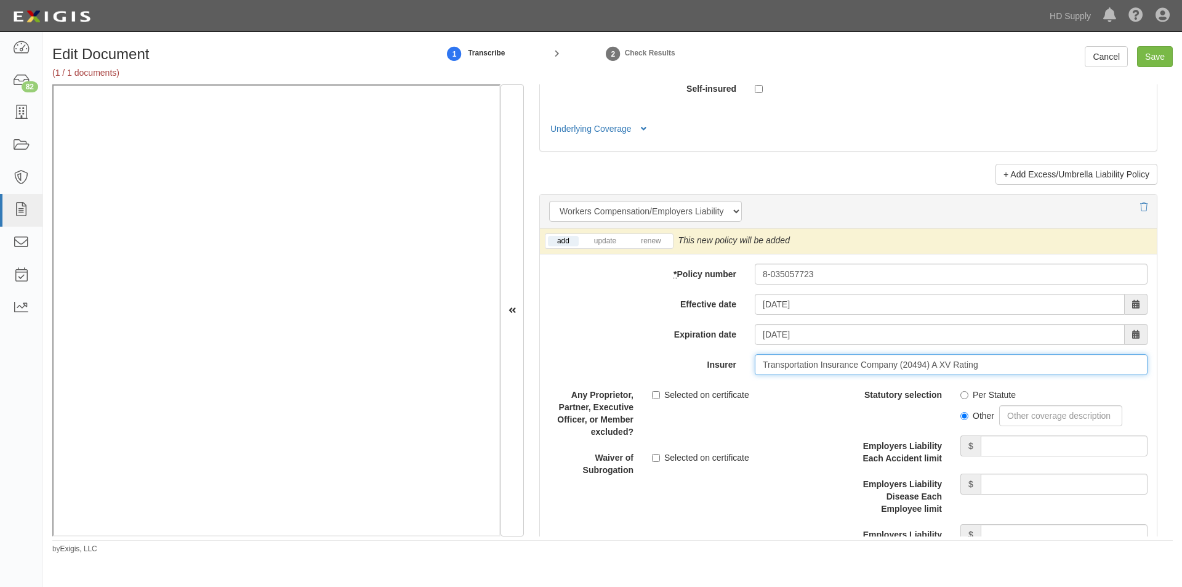
type input "Transportation Insurance Company (20494) A XV Rating"
click at [961, 396] on input "Per Statute" at bounding box center [965, 395] width 8 height 8
radio input "true"
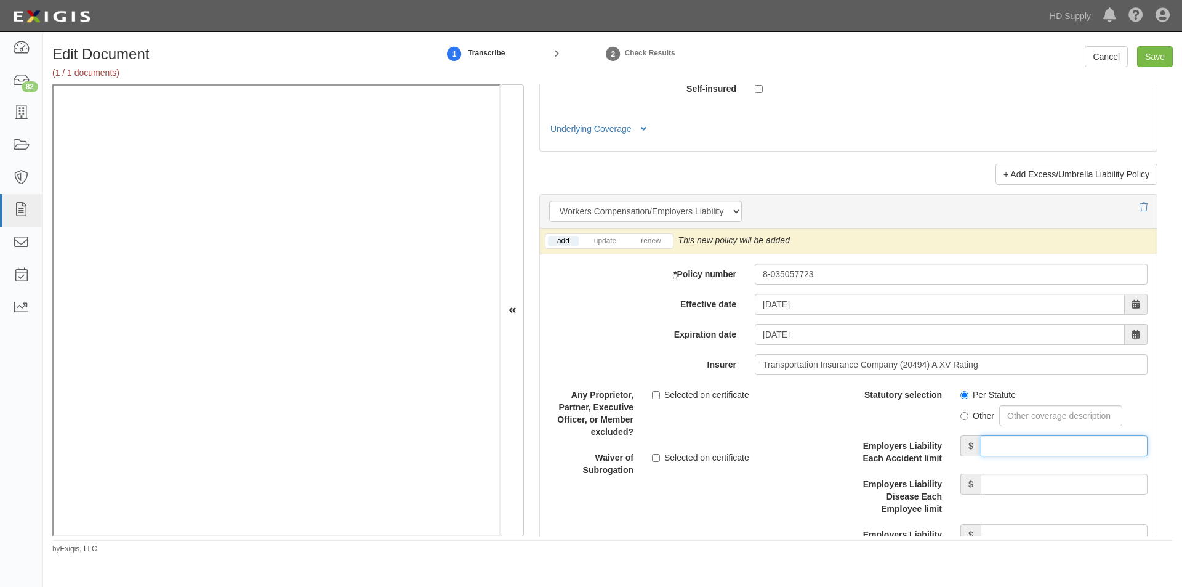
click at [1019, 446] on input "Employers Liability Each Accident limit" at bounding box center [1064, 445] width 167 height 21
type input "1,000,000"
click at [1028, 490] on input "Employers Liability Disease Each Employee limit" at bounding box center [1064, 484] width 167 height 21
type input "1,000,000"
click at [1019, 530] on input "Employers Liability Disease Policy limit" at bounding box center [1064, 534] width 167 height 21
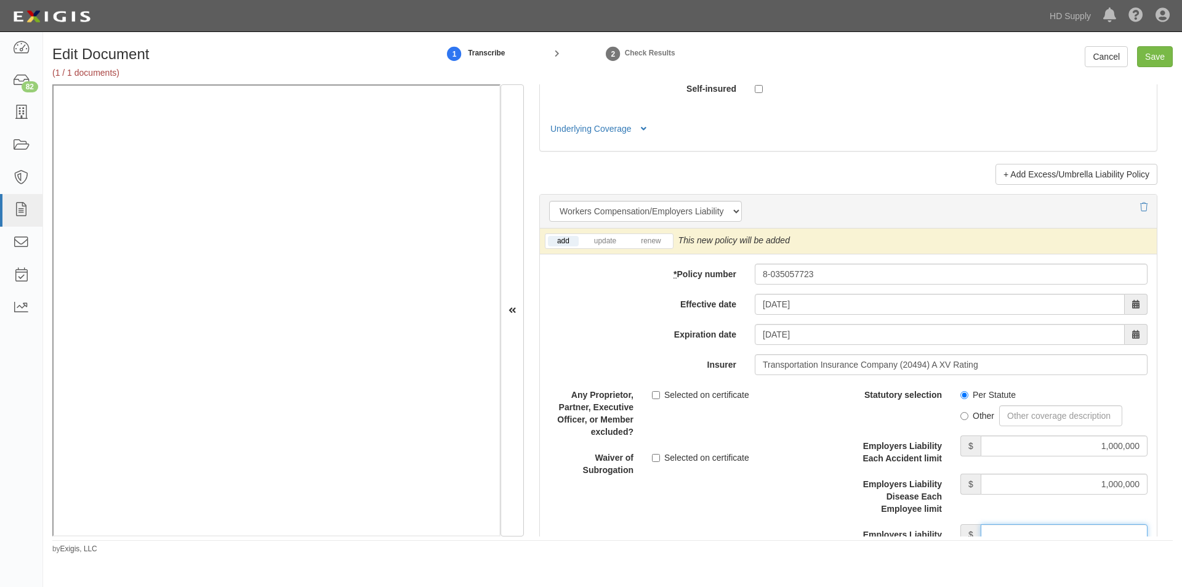
type input "1,000,000"
click at [730, 497] on div "Description" at bounding box center [849, 489] width 636 height 211
click at [658, 395] on input "Selected on certificate" at bounding box center [656, 395] width 8 height 8
checkbox input "true"
click at [653, 456] on input "Selected on certificate" at bounding box center [656, 458] width 8 height 8
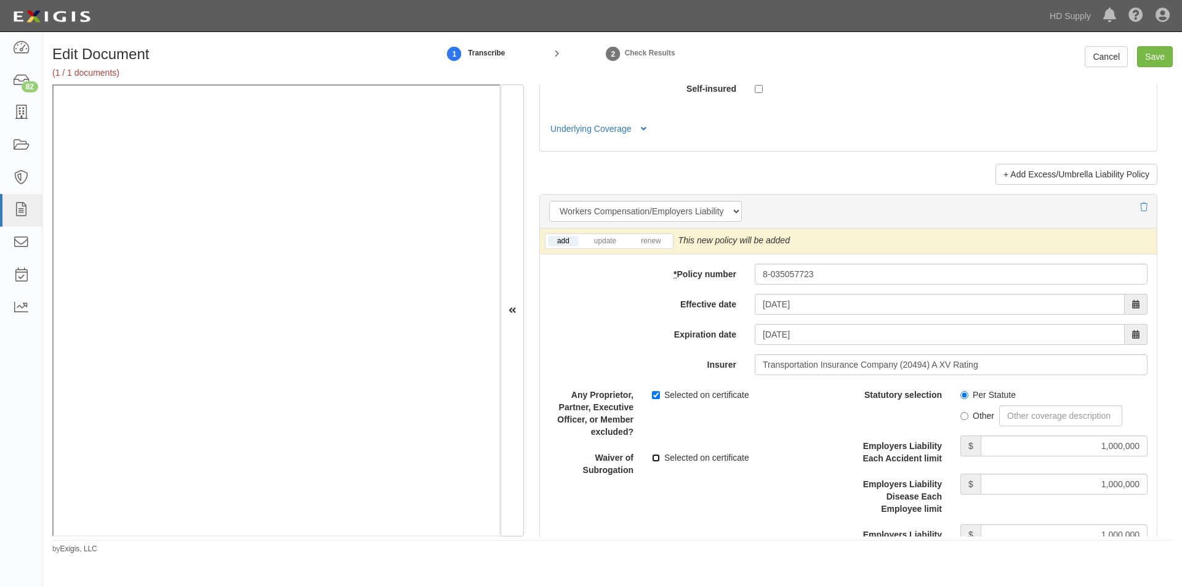
checkbox input "true"
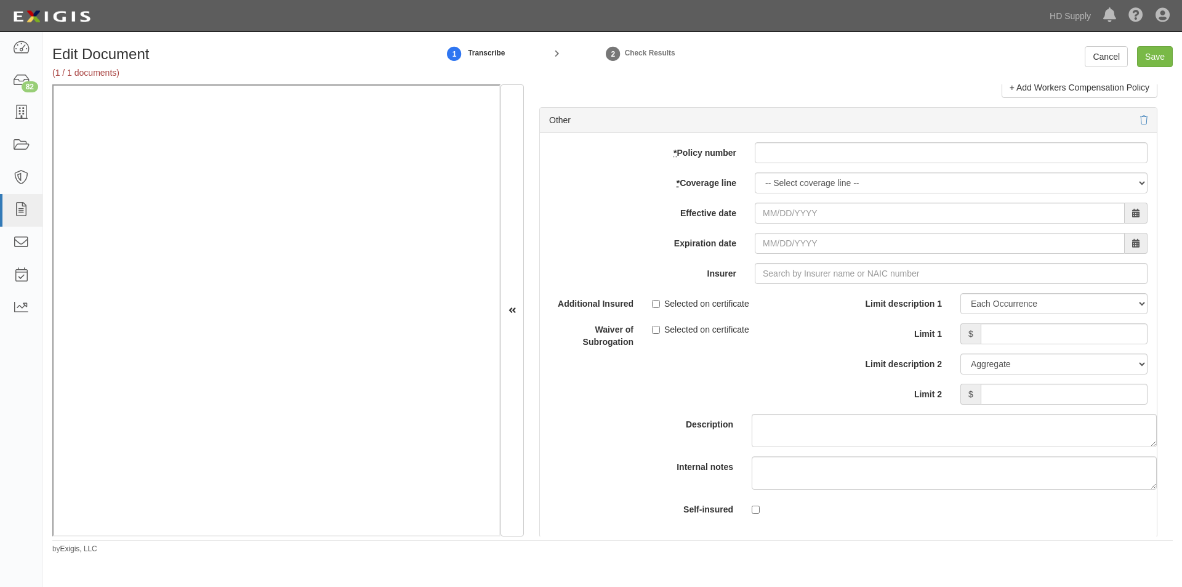
scroll to position [3599, 0]
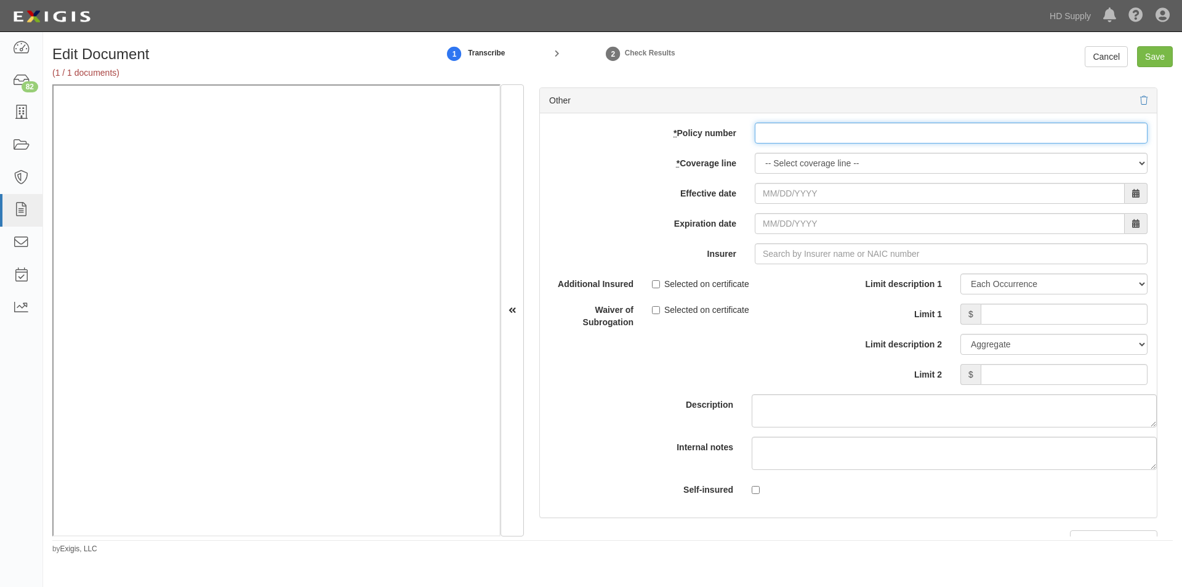
paste input "PRO-002127-25"
type input "PRO-002127-25"
click at [779, 164] on select "-- Select coverage line -- Asbestos Abatement Auto Physical Damage Boiler & Mac…" at bounding box center [951, 163] width 393 height 21
select select "44"
click at [755, 153] on select "-- Select coverage line -- Asbestos Abatement Auto Physical Damage Boiler & Mac…" at bounding box center [951, 163] width 393 height 21
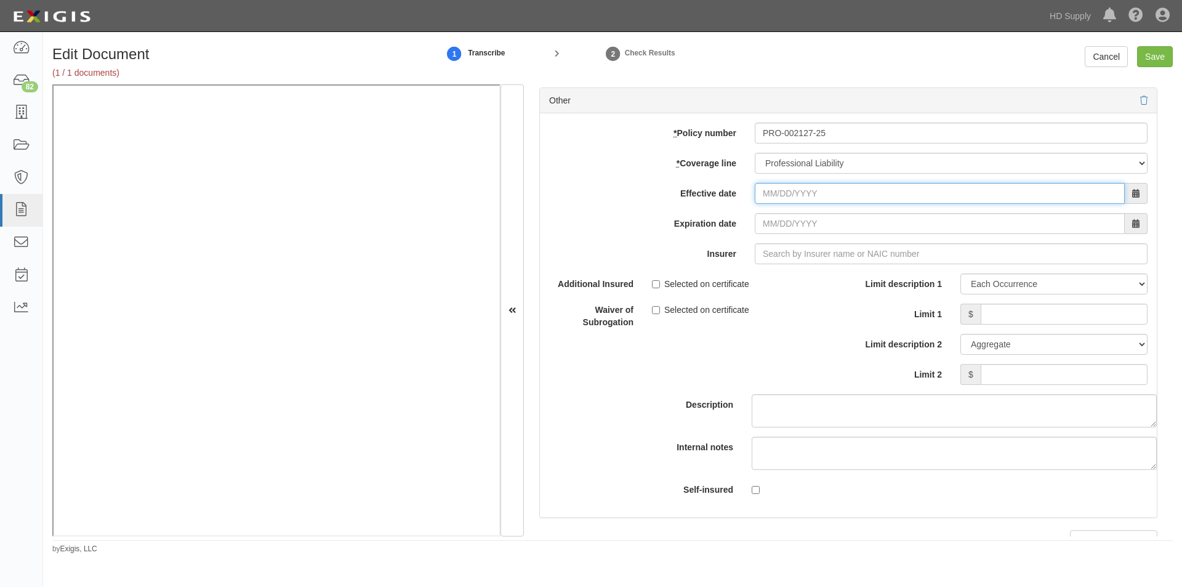
click at [791, 193] on input "Effective date" at bounding box center [940, 193] width 370 height 21
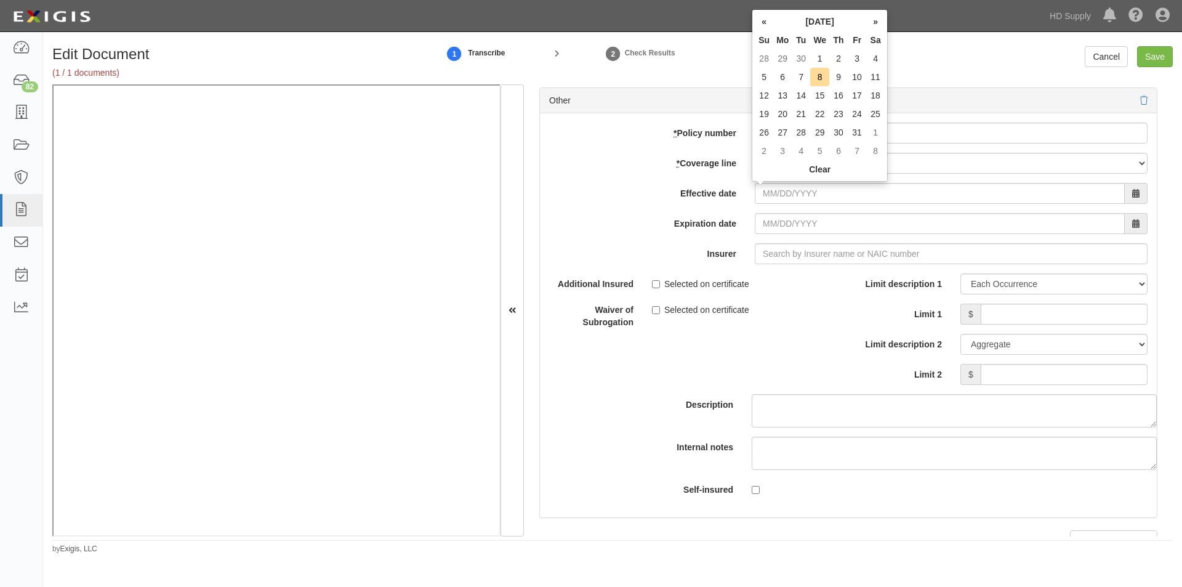
drag, startPoint x: 815, startPoint y: 59, endPoint x: 818, endPoint y: 124, distance: 65.3
click at [817, 62] on td "1" at bounding box center [819, 58] width 19 height 18
type input "10/01/2025"
type input "10/01/2026"
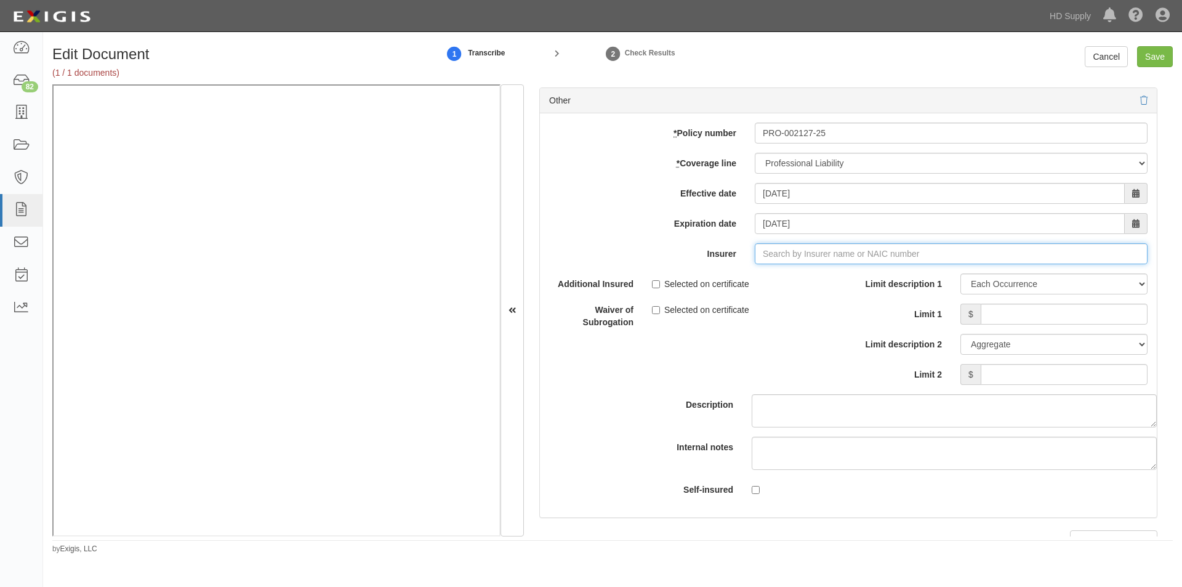
click at [796, 254] on input "Insurer" at bounding box center [951, 253] width 393 height 21
click at [799, 256] on input "Insurer" at bounding box center [951, 253] width 393 height 21
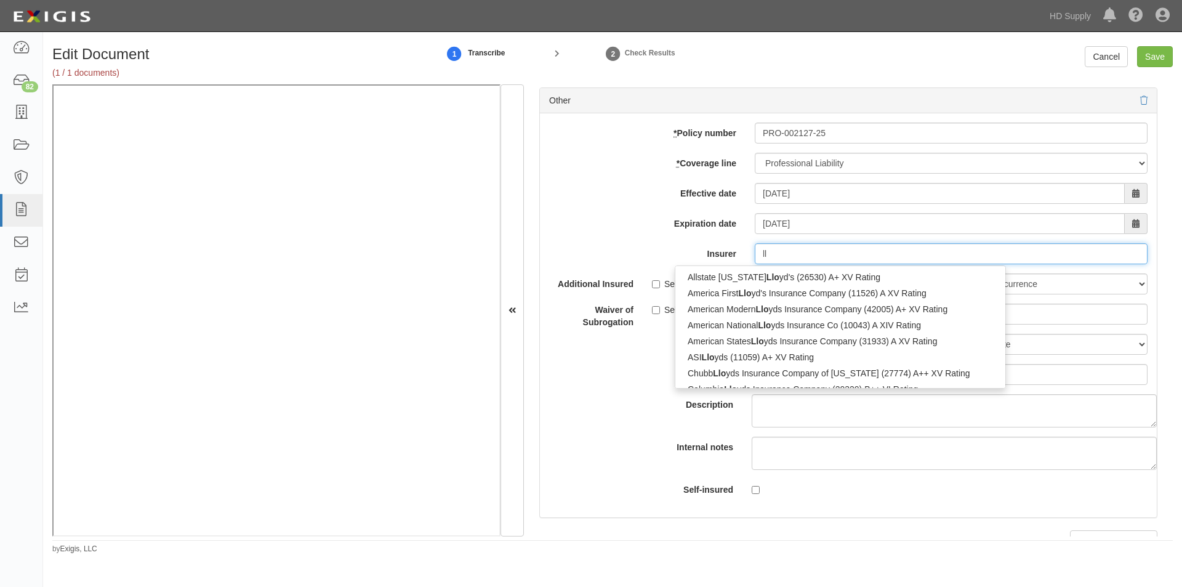
type input "l"
type input "ce"
type input "cerity Insurance Company (10006) A XI Rating"
type input "cer"
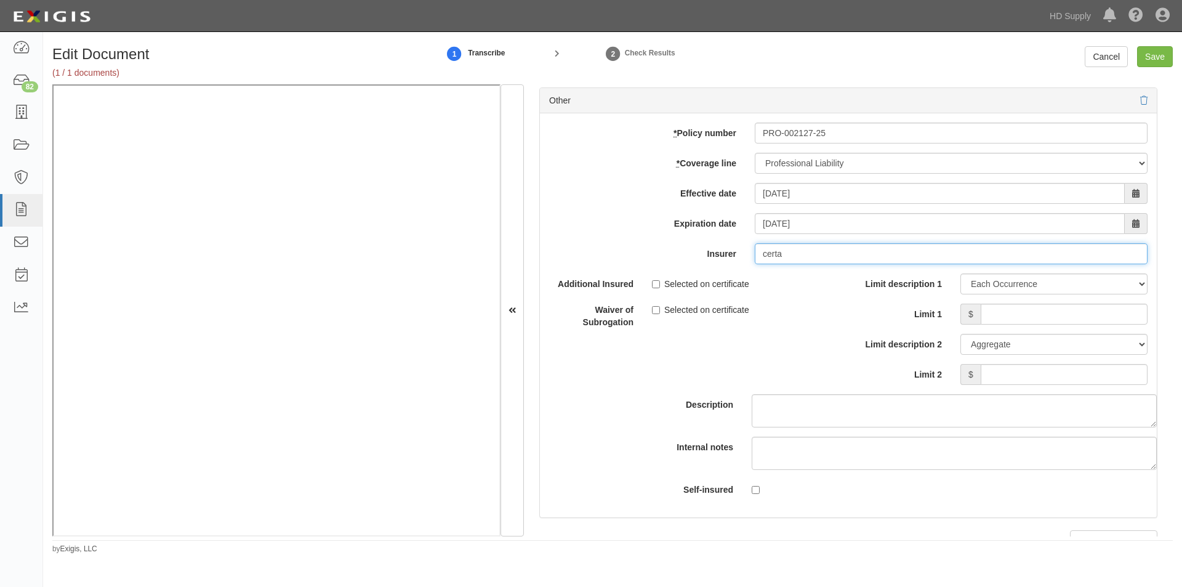
type input "cert"
type input "cerity Insurance Company (10006) A XI Rating"
type input "c"
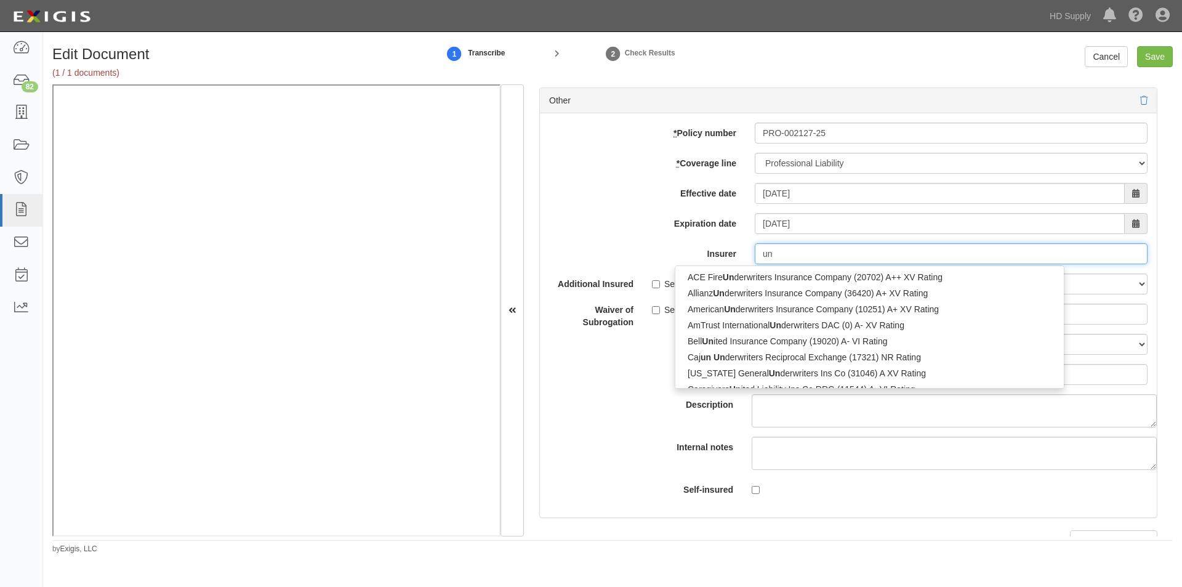
type input "u"
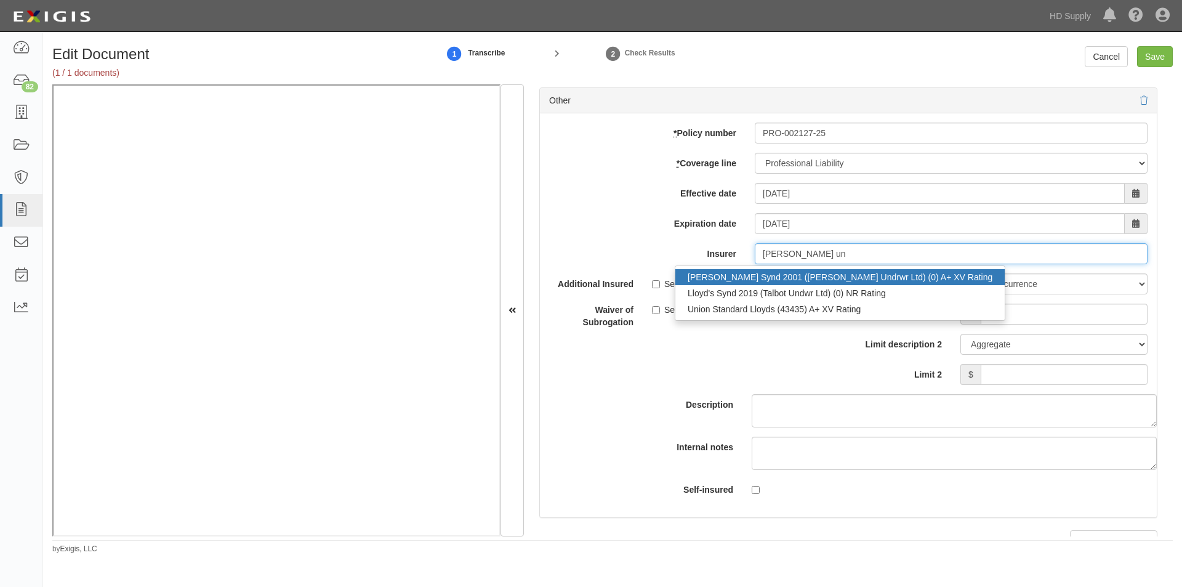
click at [812, 281] on div "Lloyd's Synd 2001 (MS Amlin Undrwr Ltd) (0) A+ XV Rating" at bounding box center [840, 277] width 329 height 16
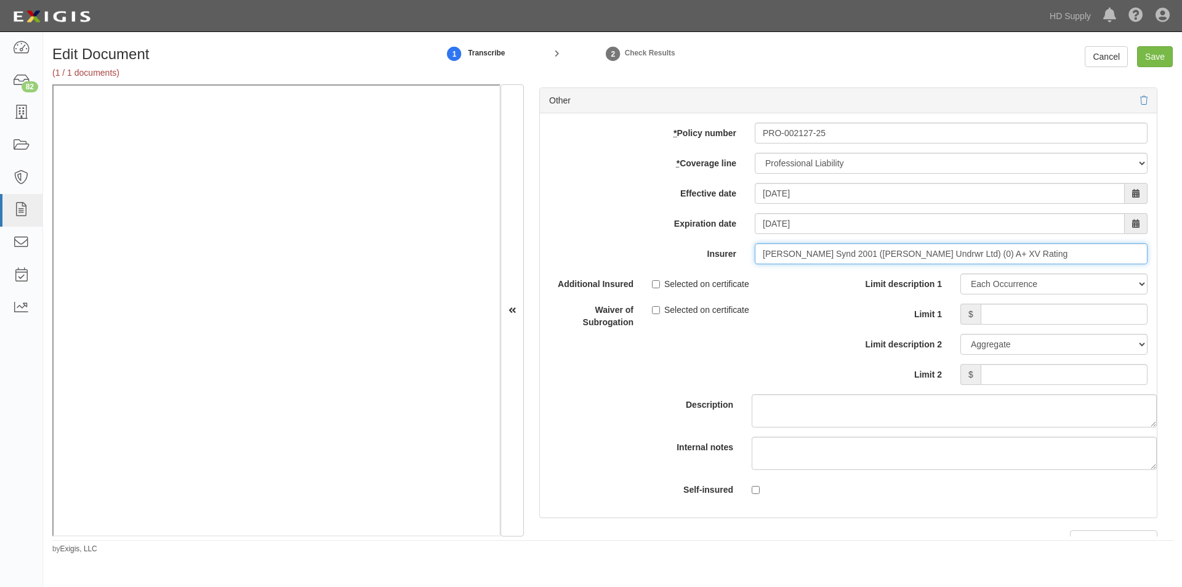
type input "Lloyd's Synd 2001 (MS Amlin Undrwr Ltd) (0) A+ XV Rating"
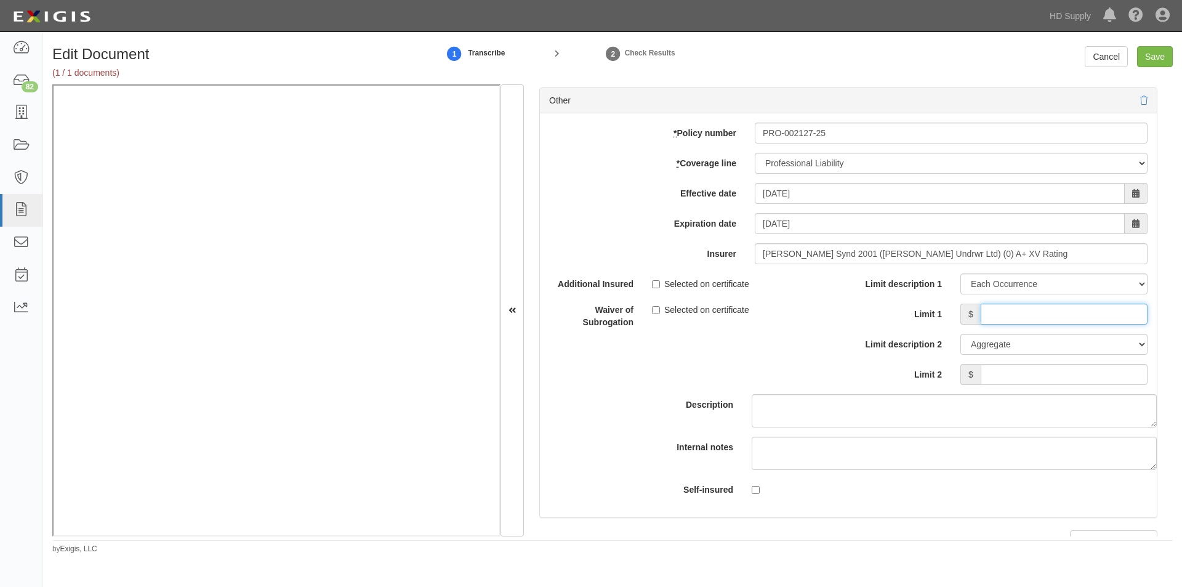
click at [1033, 318] on input "Limit 1" at bounding box center [1064, 314] width 167 height 21
type input "2,000,000"
click at [1004, 370] on input "Limit 2" at bounding box center [1064, 374] width 167 height 21
type input "2,000,000"
click at [1147, 56] on input "Save" at bounding box center [1155, 56] width 36 height 21
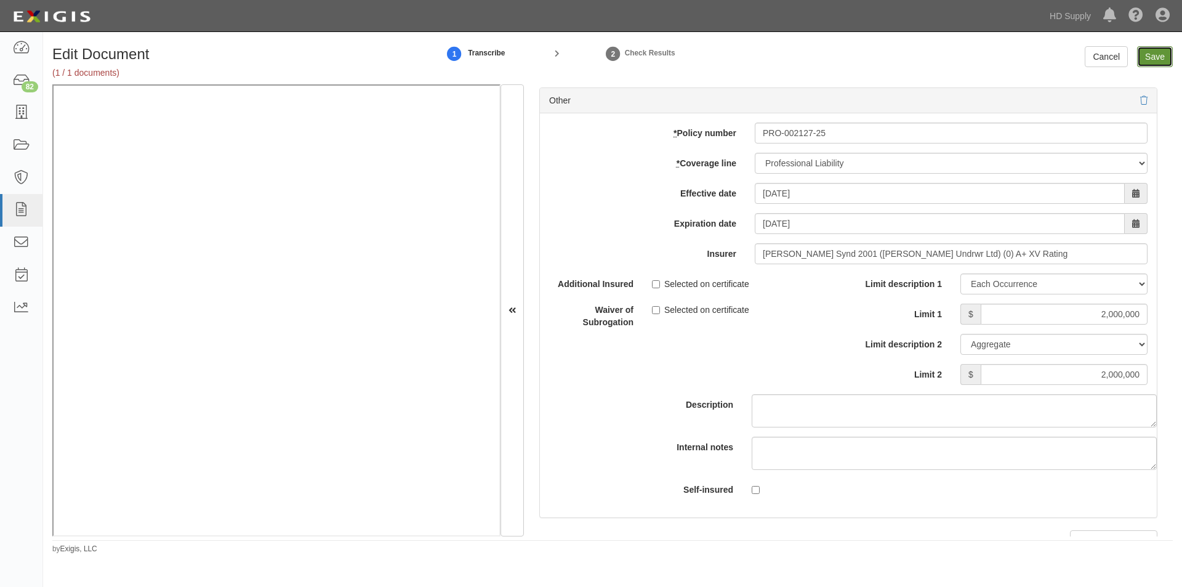
type input "1000000"
type input "100000"
type input "15000"
type input "1000000"
type input "2000000"
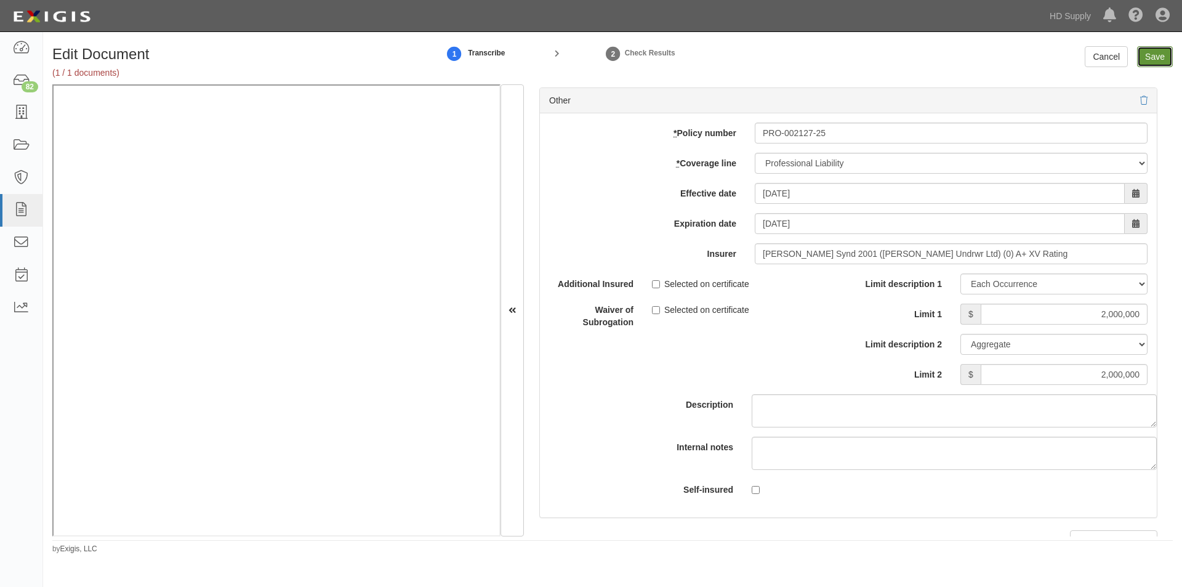
type input "2000000"
type input "1000000"
type input "10000"
type input "10000000"
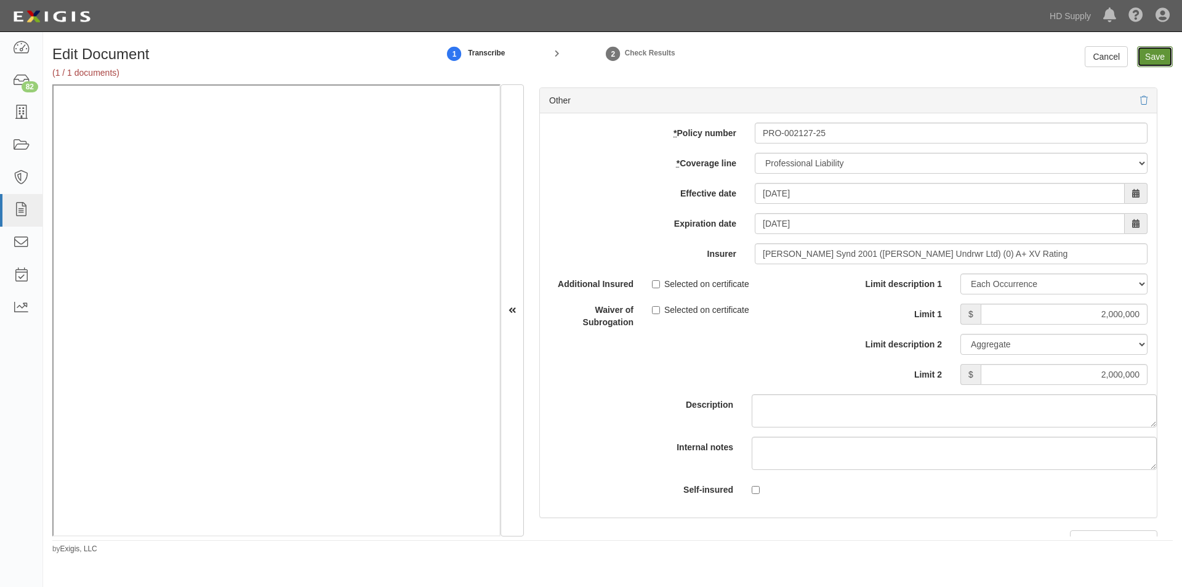
type input "1000000"
type input "2000000"
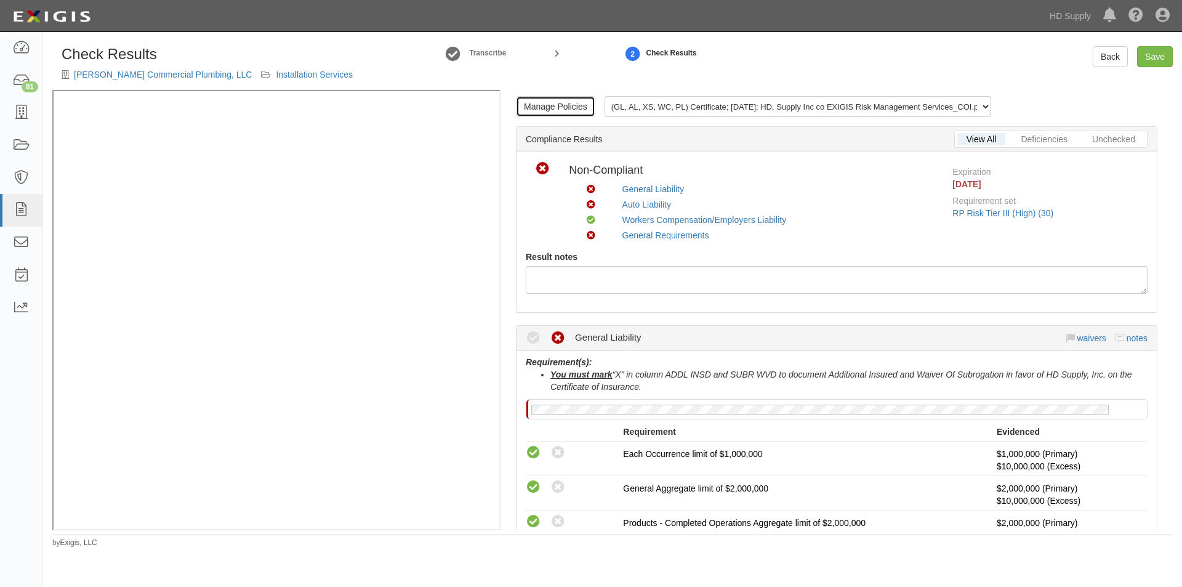
click at [573, 103] on link "Manage Policies" at bounding box center [555, 106] width 79 height 21
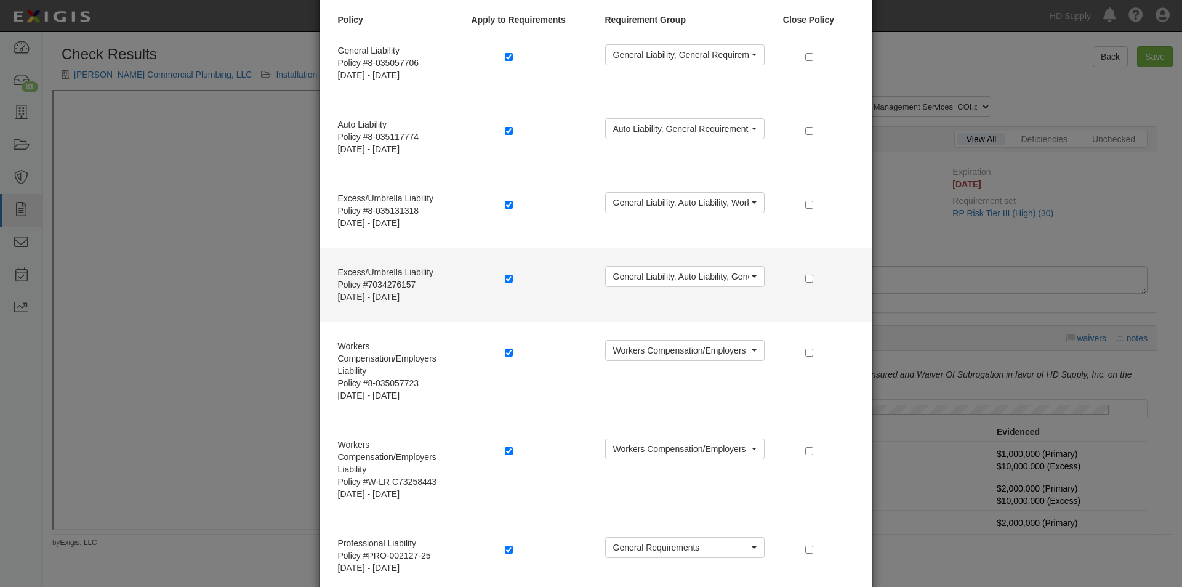
scroll to position [123, 0]
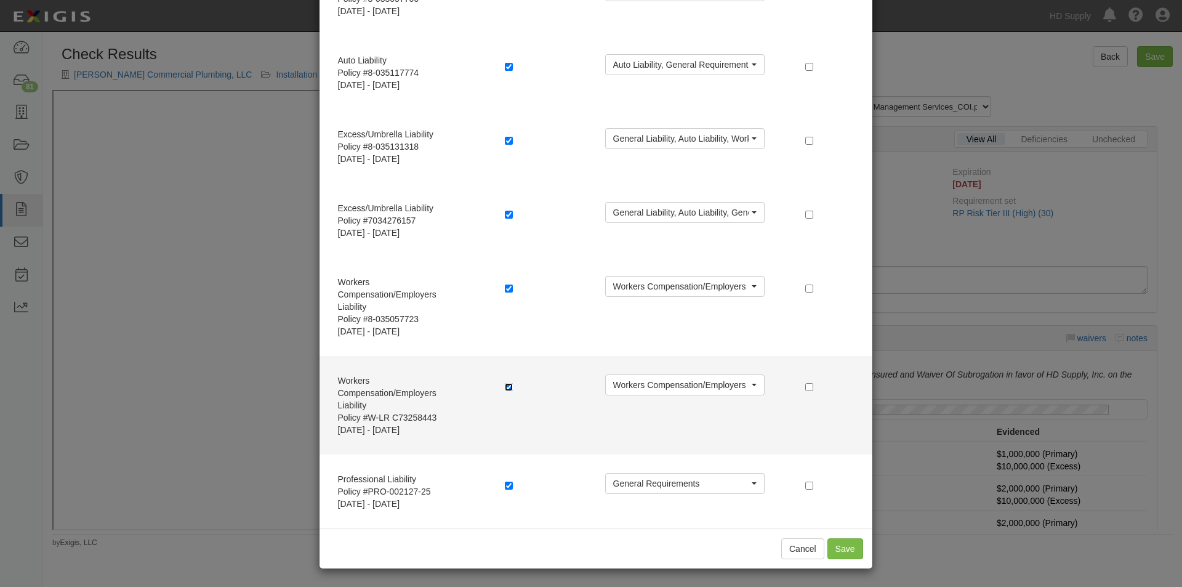
click at [505, 387] on input "checkbox" at bounding box center [509, 387] width 8 height 8
checkbox input "false"
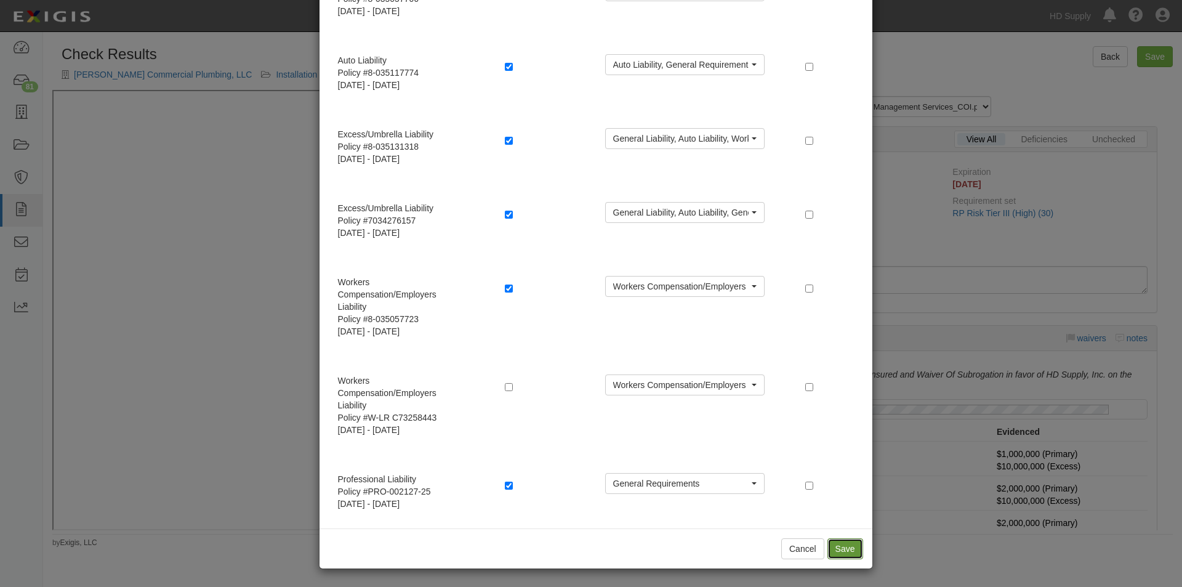
click at [842, 552] on button "Save" at bounding box center [846, 548] width 36 height 21
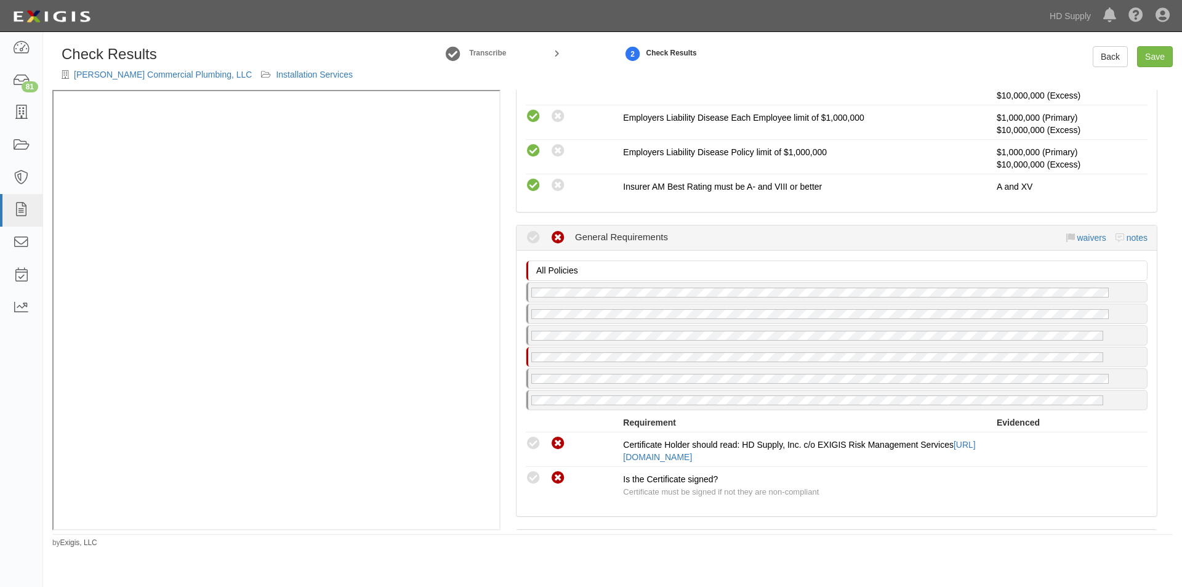
scroll to position [1170, 0]
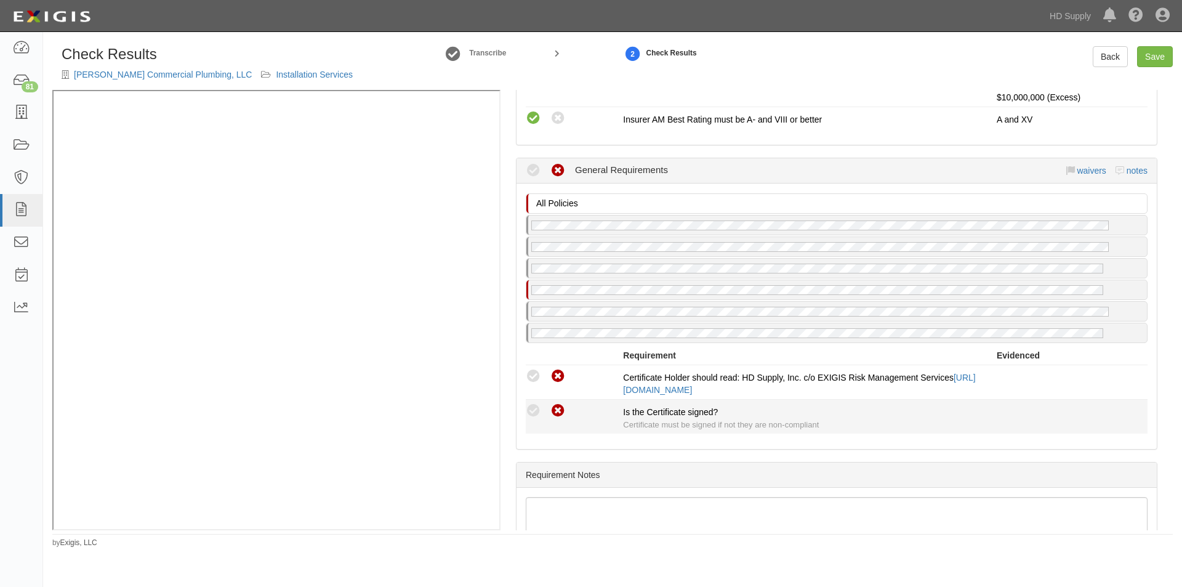
click at [534, 413] on icon at bounding box center [533, 410] width 15 height 15
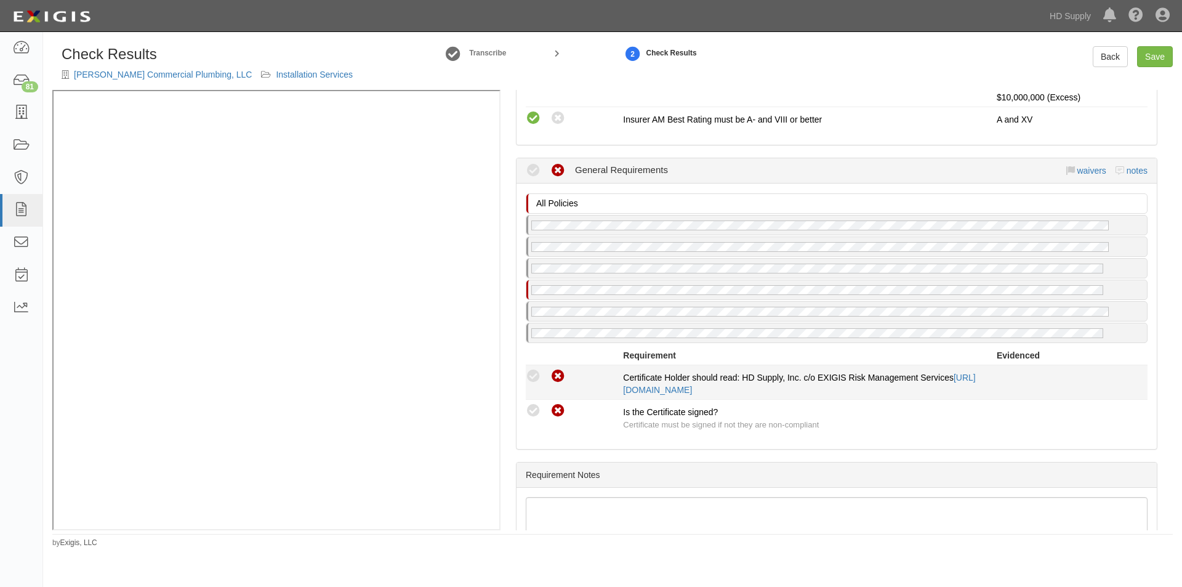
click at [536, 375] on icon at bounding box center [533, 376] width 15 height 15
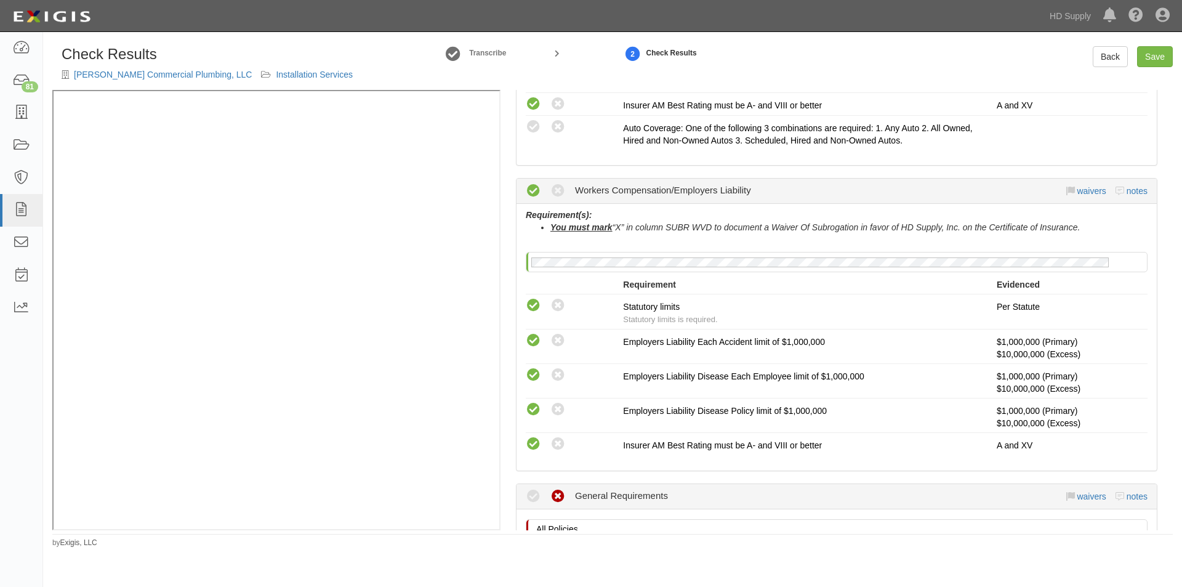
scroll to position [739, 0]
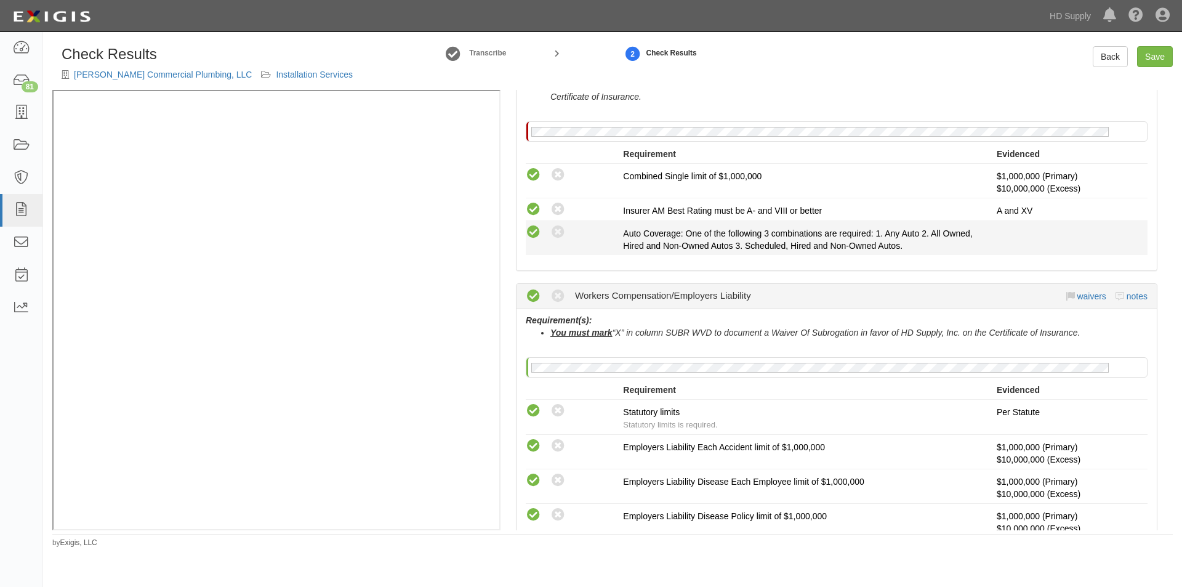
click at [529, 228] on icon at bounding box center [533, 232] width 15 height 15
radio input "true"
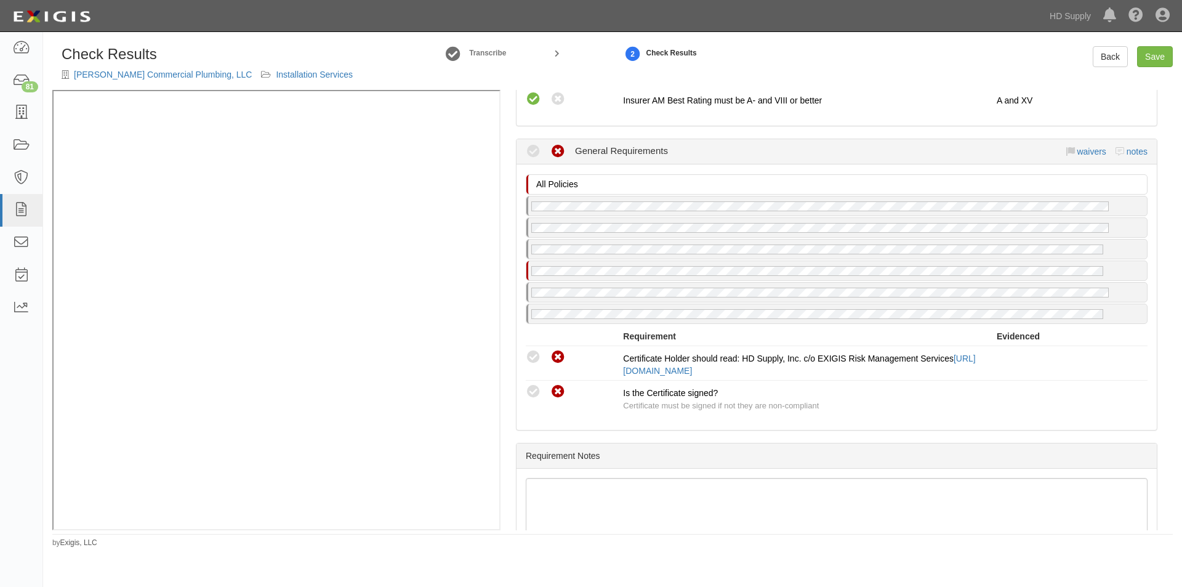
scroll to position [1197, 0]
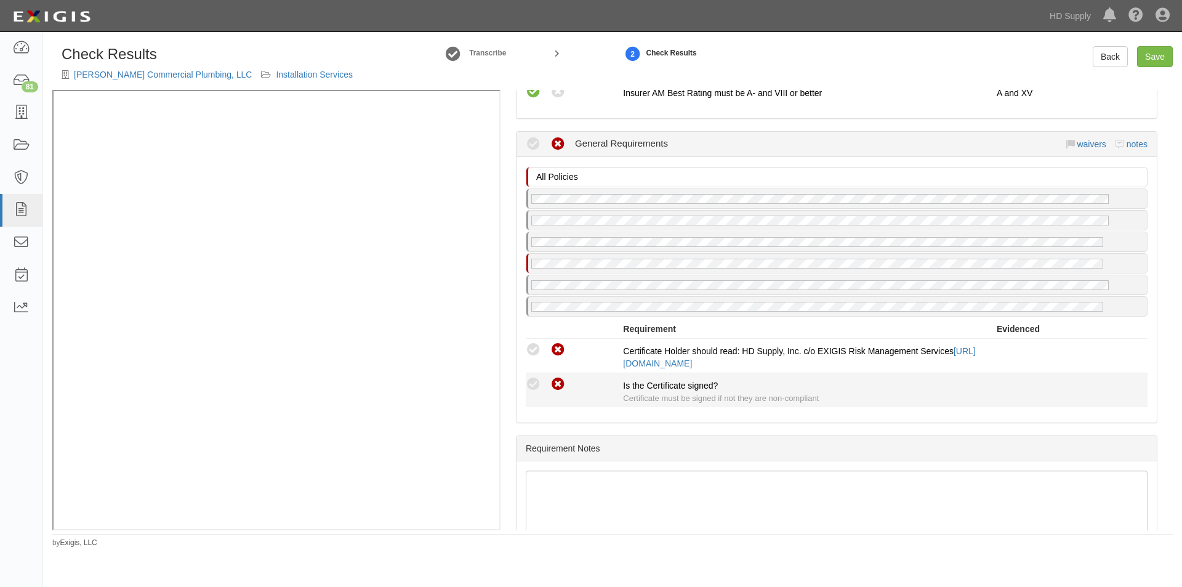
click at [533, 383] on icon at bounding box center [533, 384] width 15 height 15
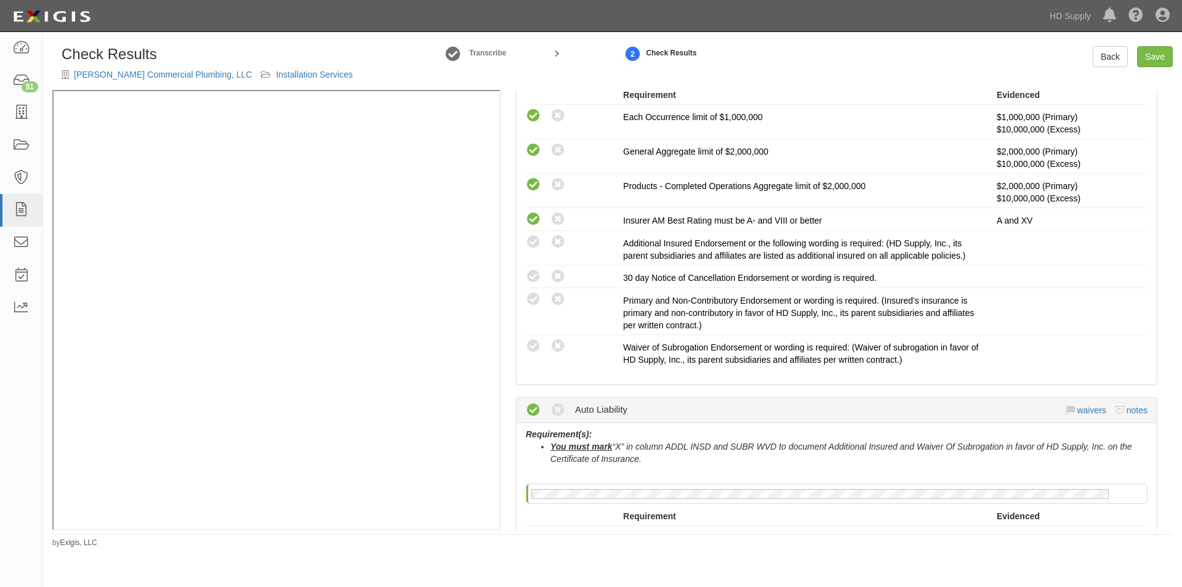
scroll to position [374, 0]
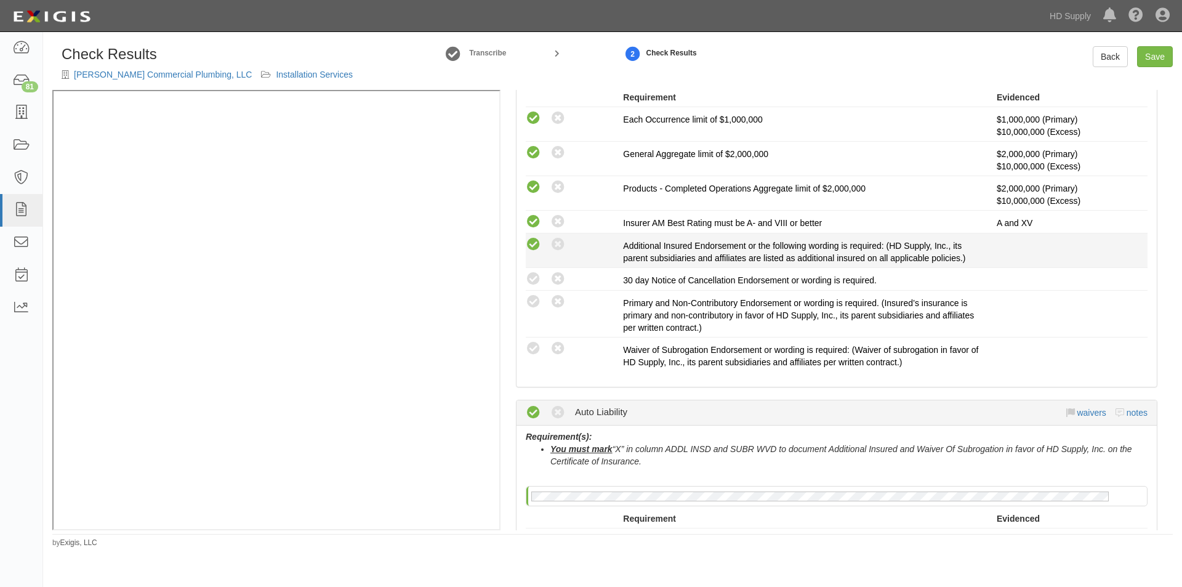
click at [535, 246] on icon at bounding box center [533, 244] width 15 height 15
radio input "true"
click at [533, 277] on icon at bounding box center [533, 279] width 15 height 15
radio input "true"
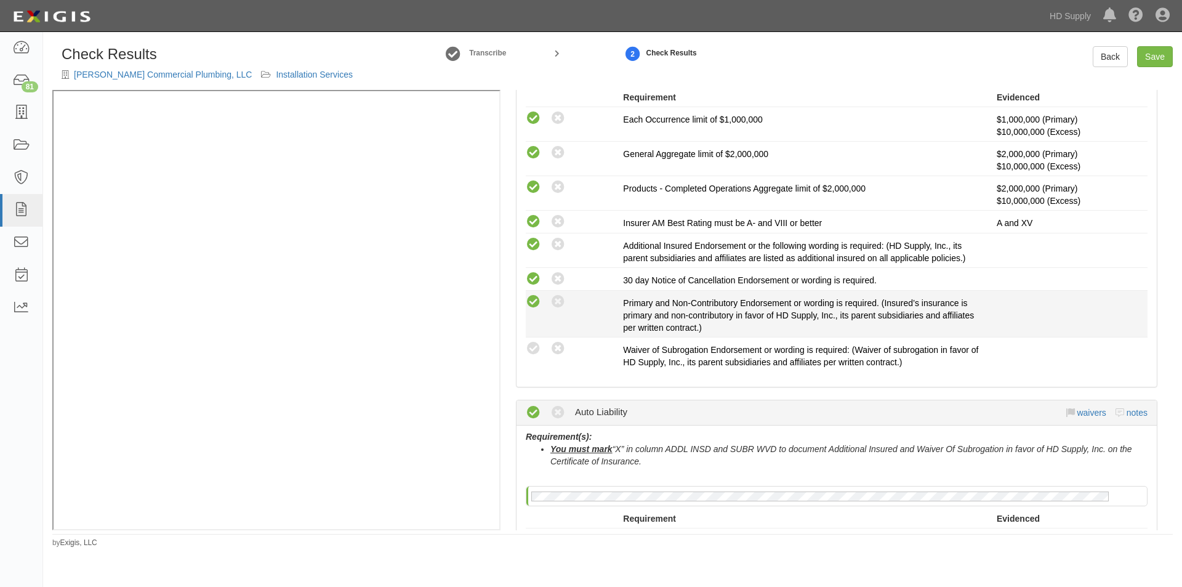
click at [533, 297] on icon at bounding box center [533, 301] width 15 height 15
radio input "true"
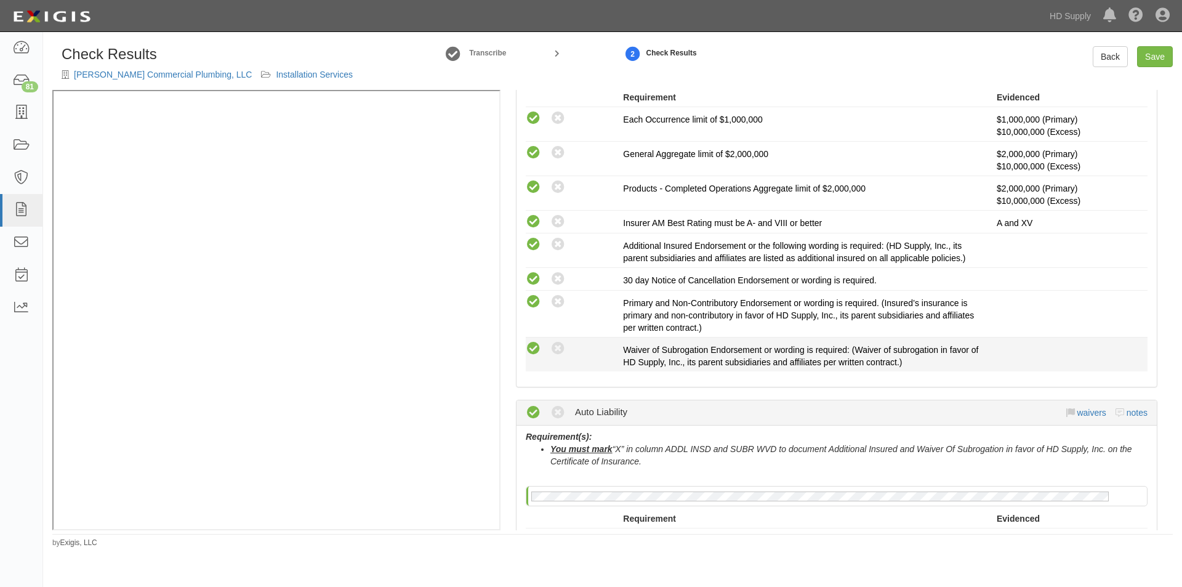
click at [537, 350] on icon at bounding box center [533, 348] width 15 height 15
radio input "true"
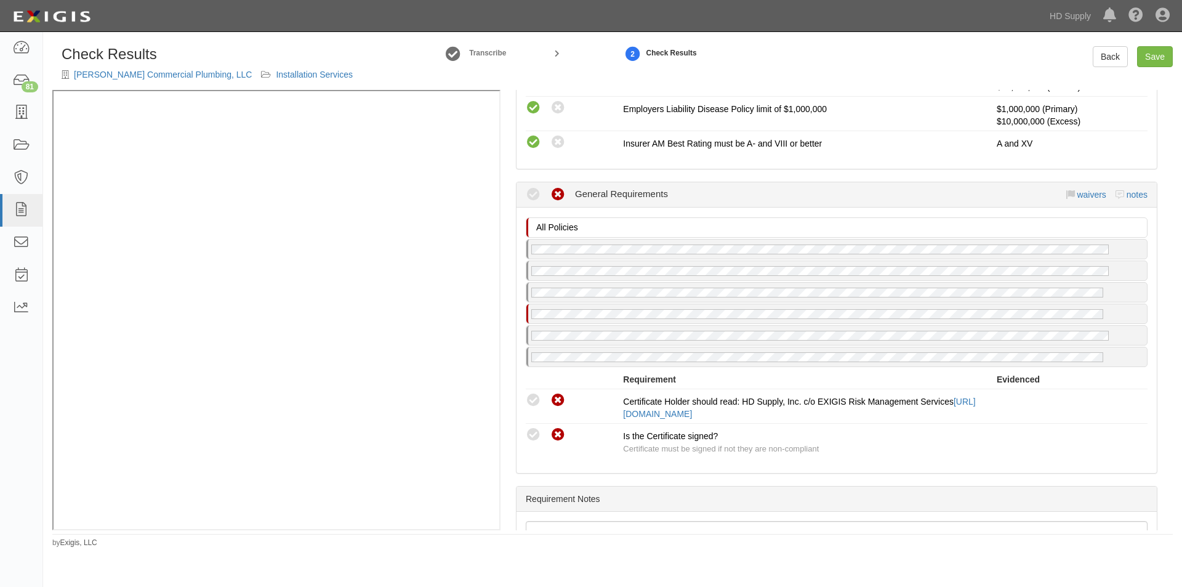
scroll to position [1149, 0]
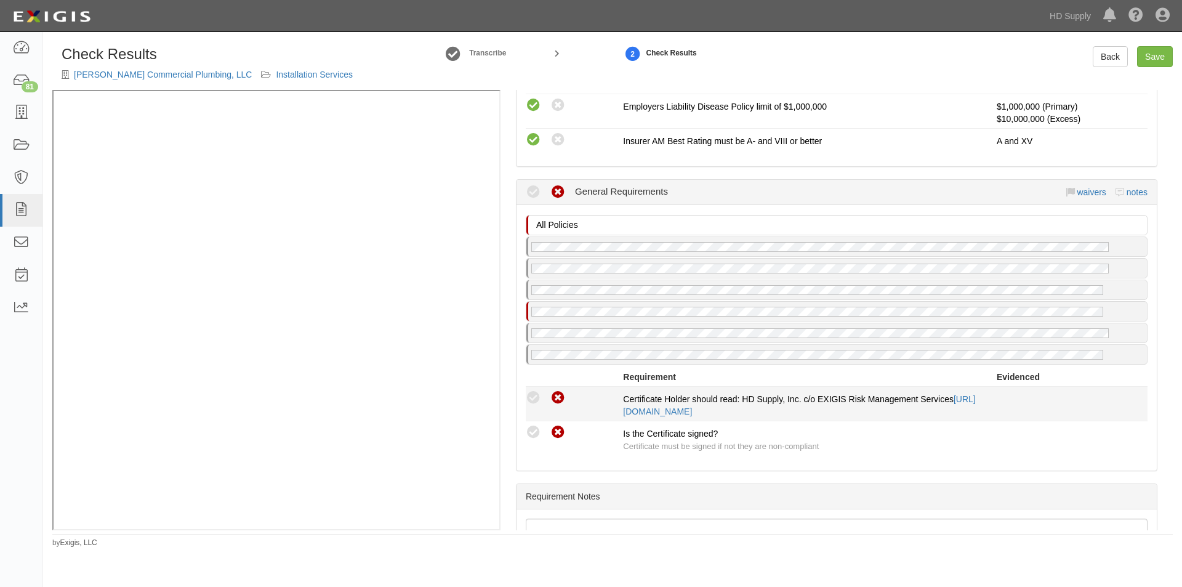
click at [534, 399] on icon at bounding box center [533, 397] width 15 height 15
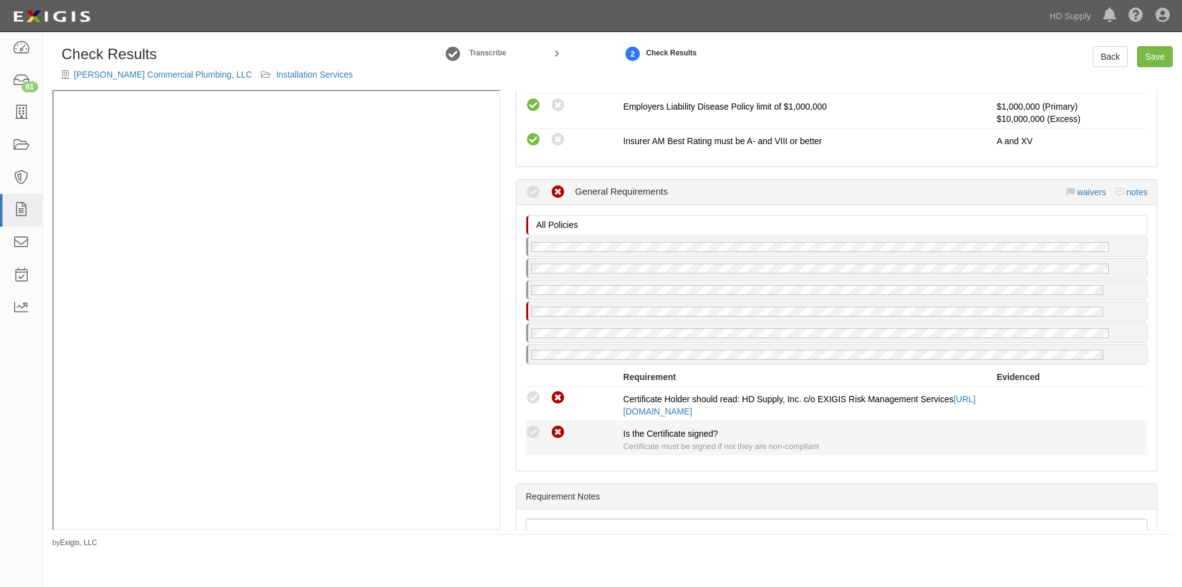
click at [535, 430] on icon at bounding box center [533, 432] width 15 height 15
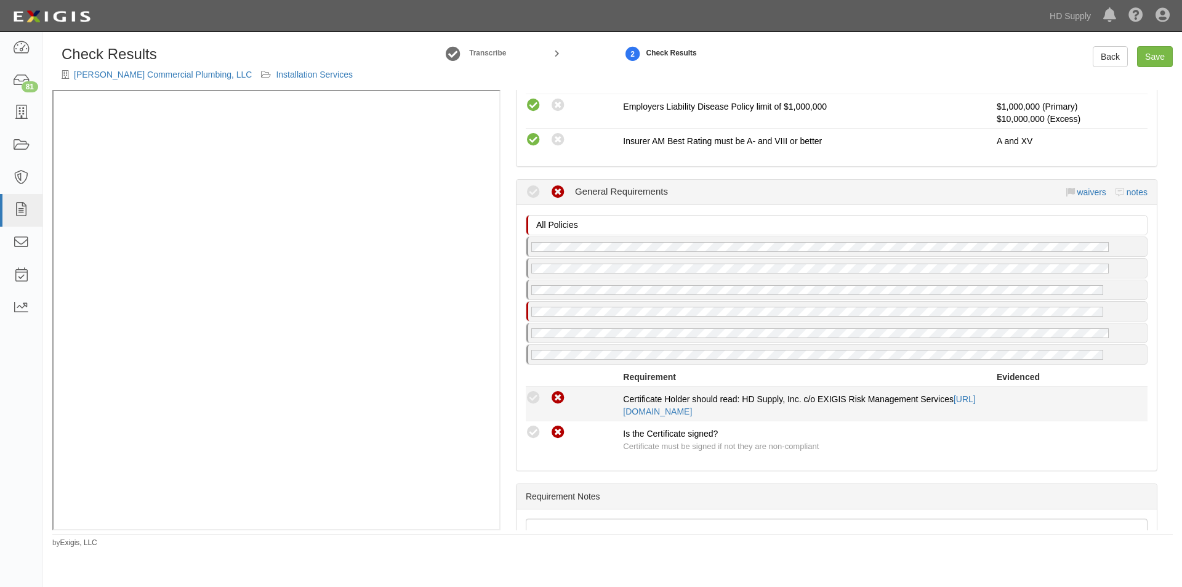
click at [535, 394] on icon at bounding box center [533, 397] width 15 height 15
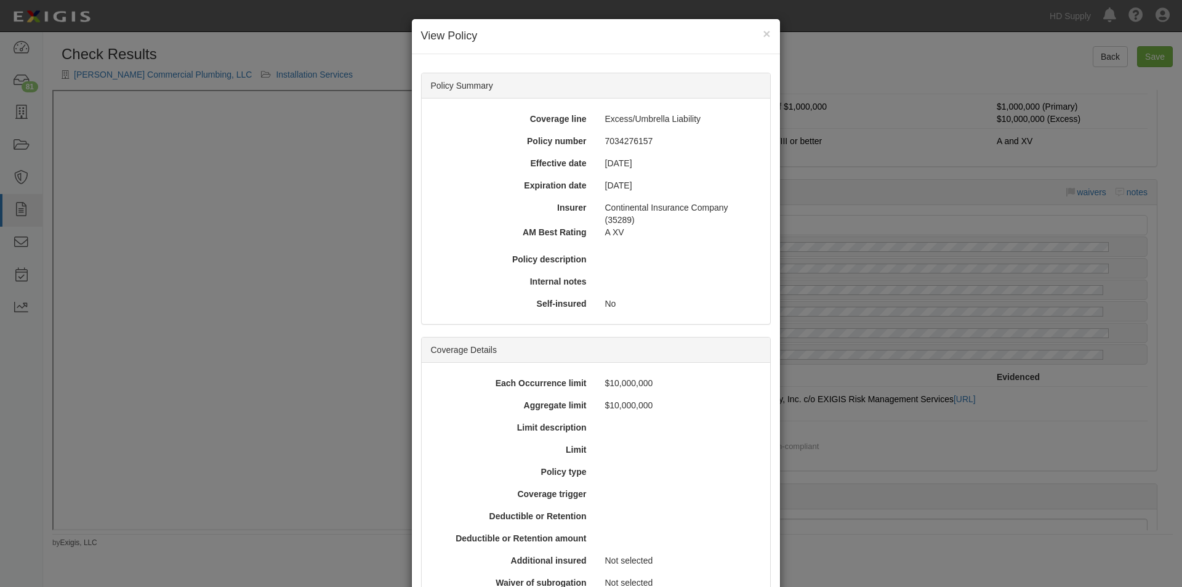
click at [766, 26] on div "× View Policy" at bounding box center [596, 36] width 368 height 35
click at [764, 33] on button "×" at bounding box center [766, 33] width 7 height 13
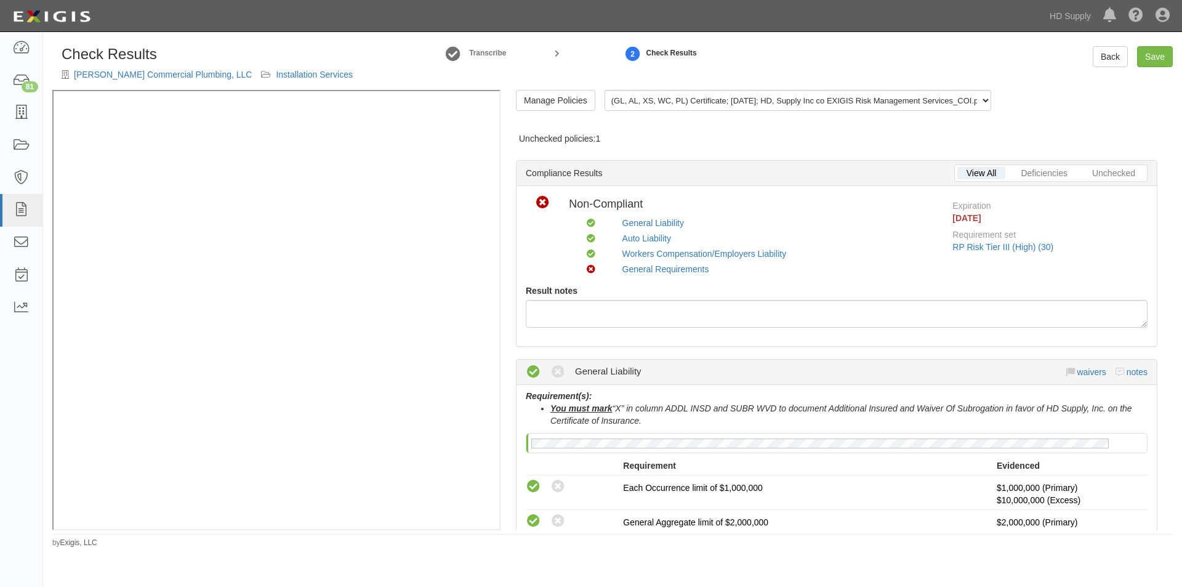
scroll to position [0, 0]
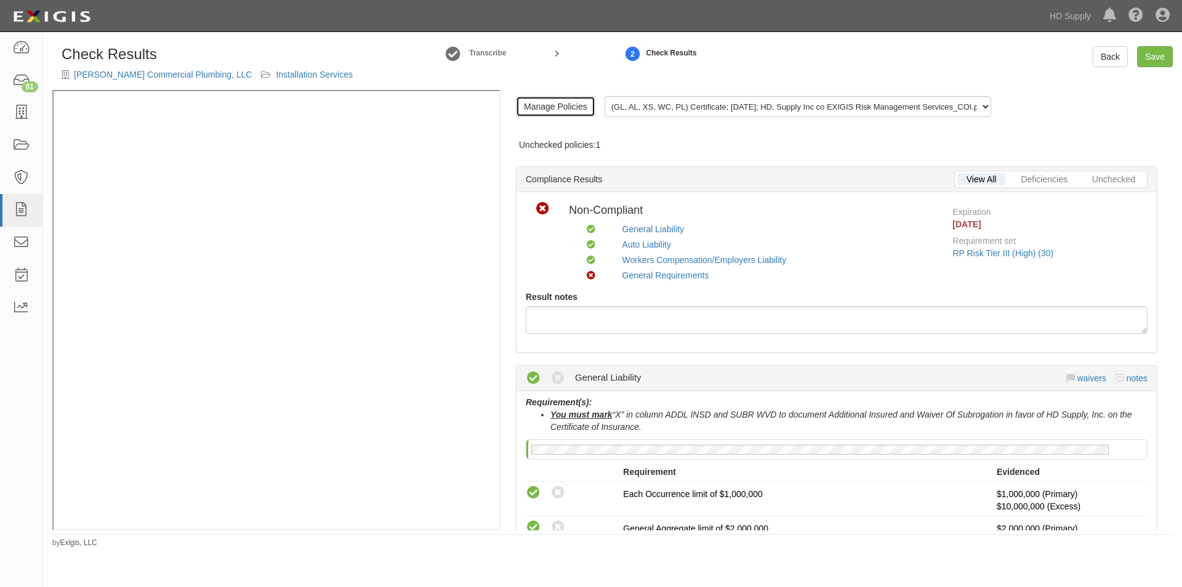
click at [558, 105] on link "Manage Policies" at bounding box center [555, 106] width 79 height 21
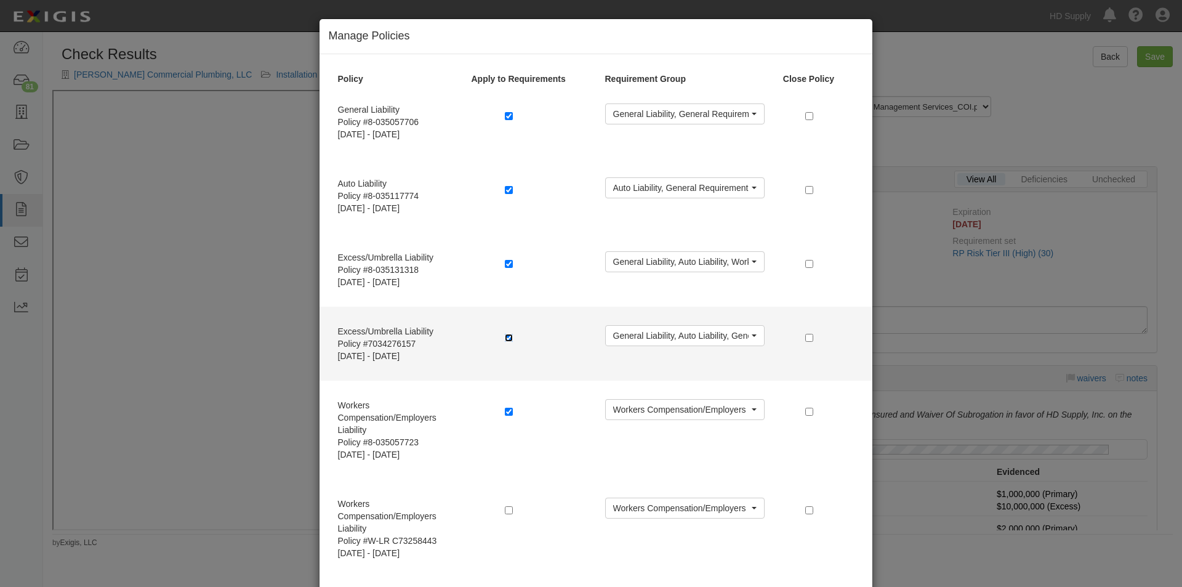
click at [505, 338] on input "checkbox" at bounding box center [509, 338] width 8 height 8
checkbox input "false"
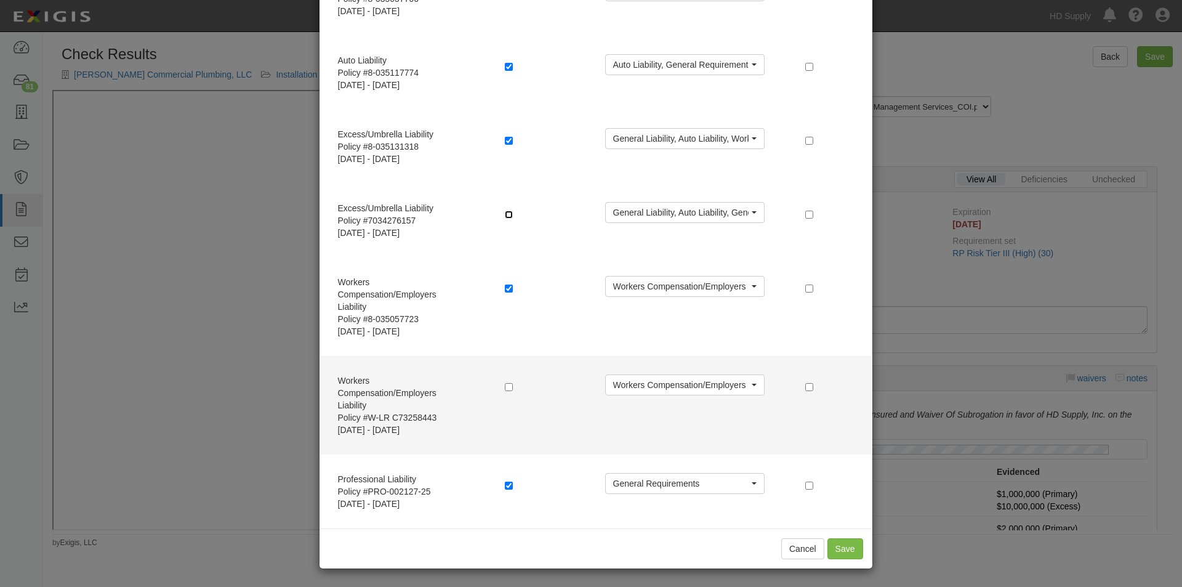
scroll to position [124, 0]
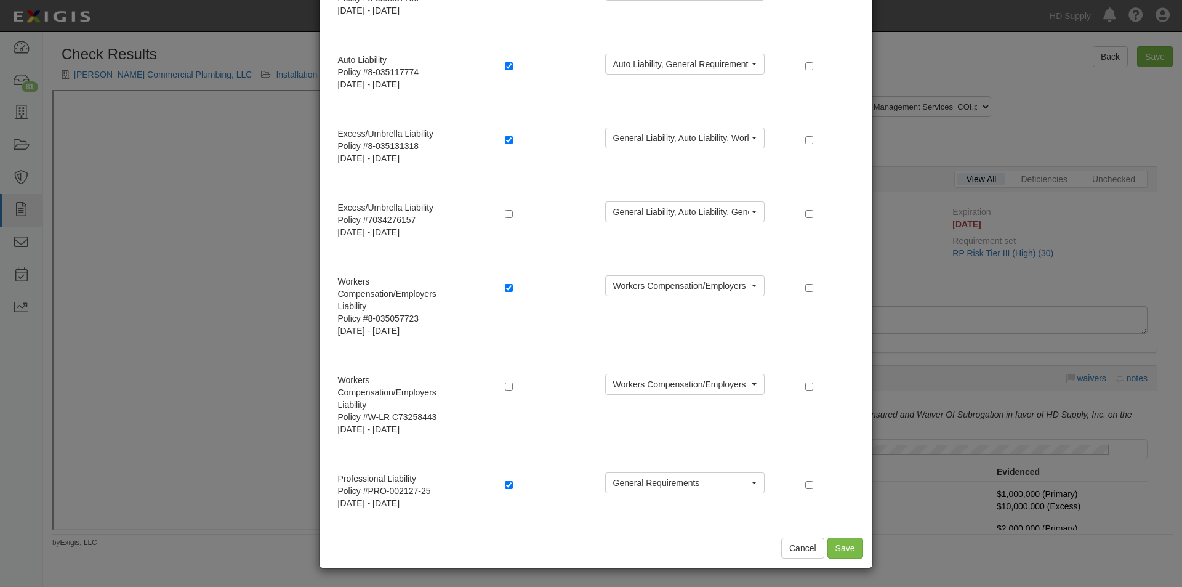
click at [862, 551] on div "Cancel Save" at bounding box center [596, 548] width 553 height 40
click at [845, 549] on button "Save" at bounding box center [846, 548] width 36 height 21
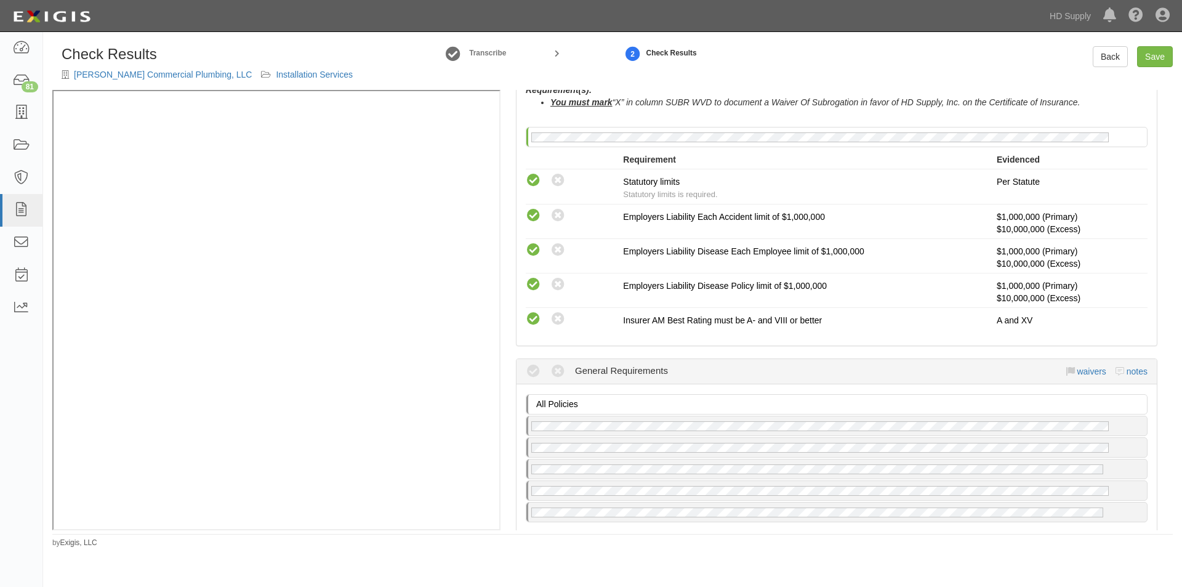
scroll to position [1047, 0]
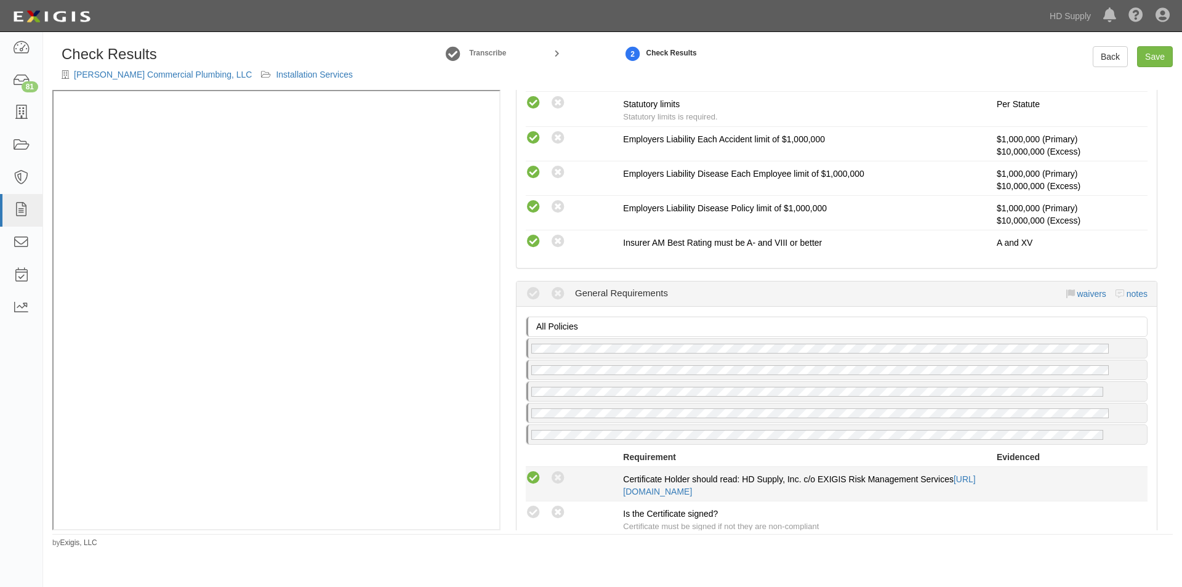
click at [533, 475] on icon at bounding box center [533, 478] width 15 height 15
radio input "true"
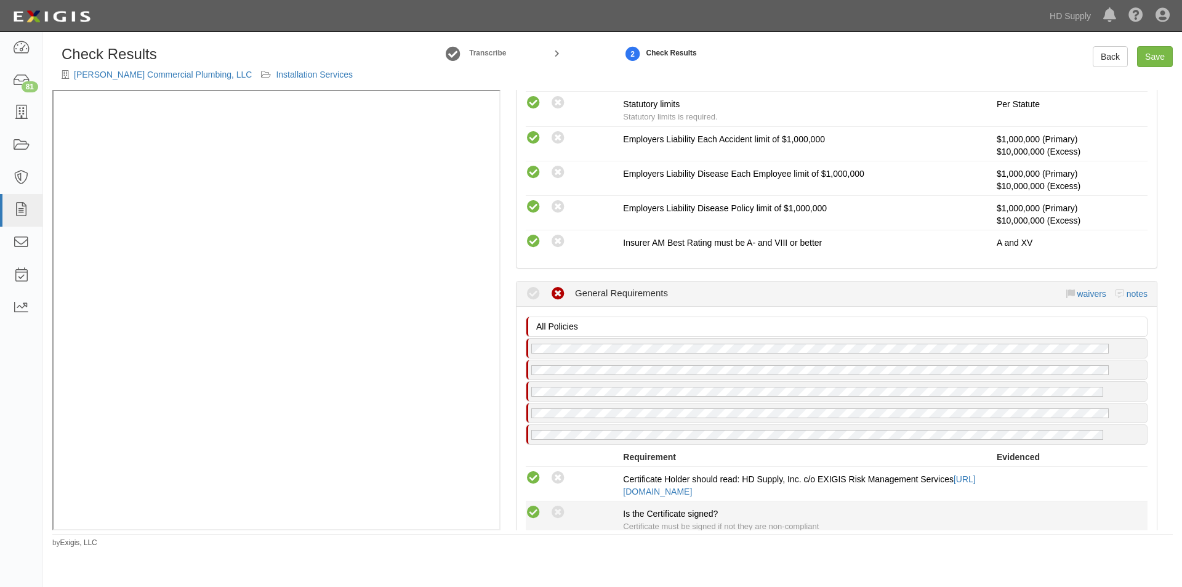
click at [529, 511] on icon at bounding box center [533, 512] width 15 height 15
radio input "true"
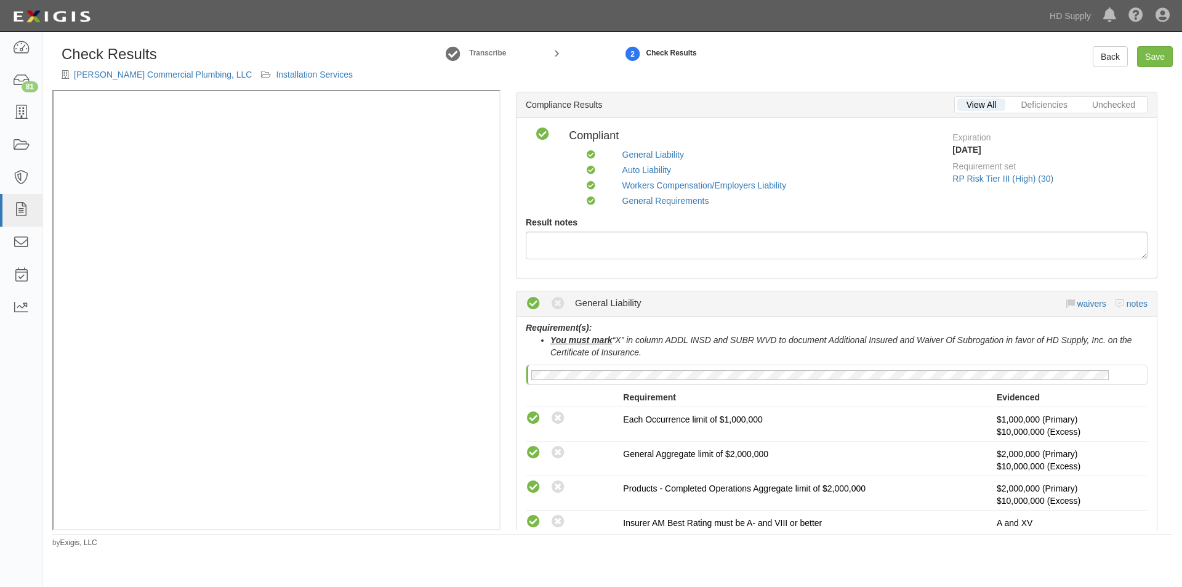
scroll to position [0, 0]
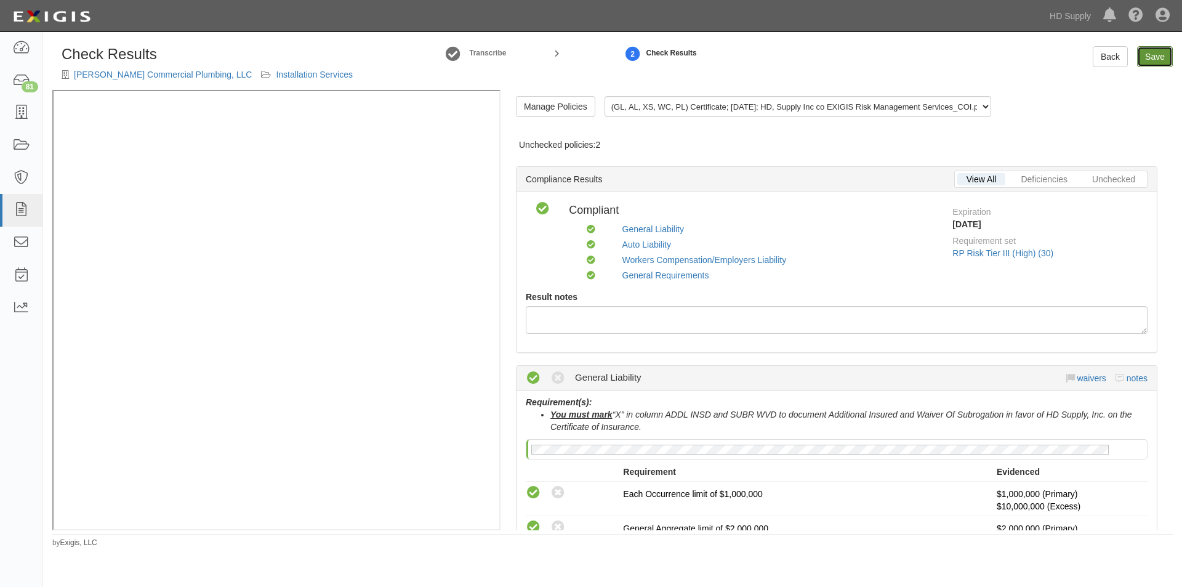
click at [1145, 48] on link "Save" at bounding box center [1155, 56] width 36 height 21
radio input "true"
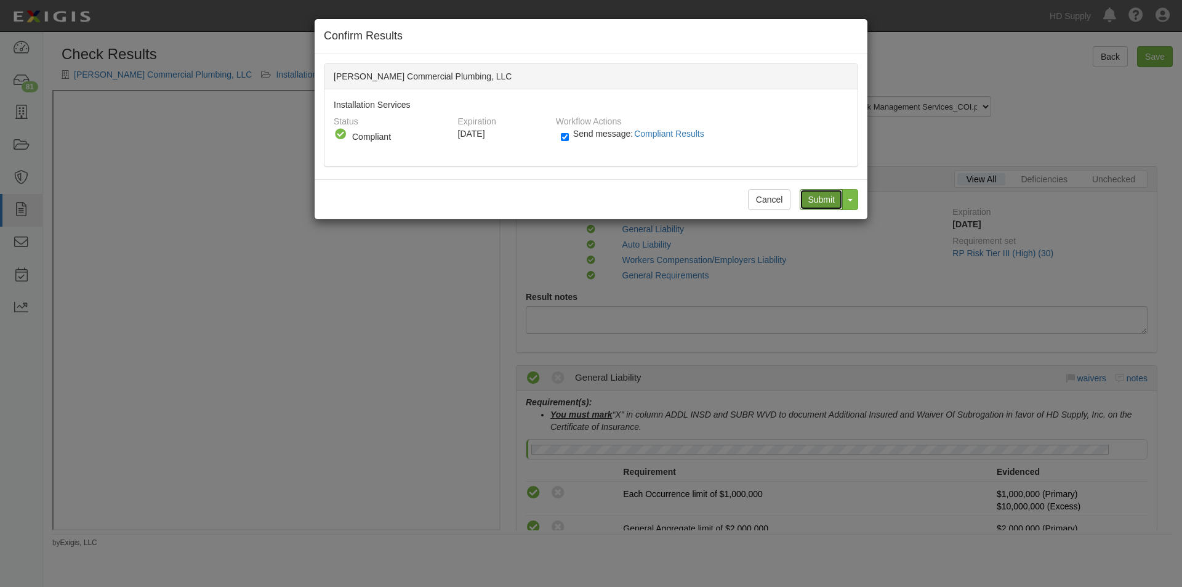
click at [812, 202] on input "Submit" at bounding box center [821, 199] width 43 height 21
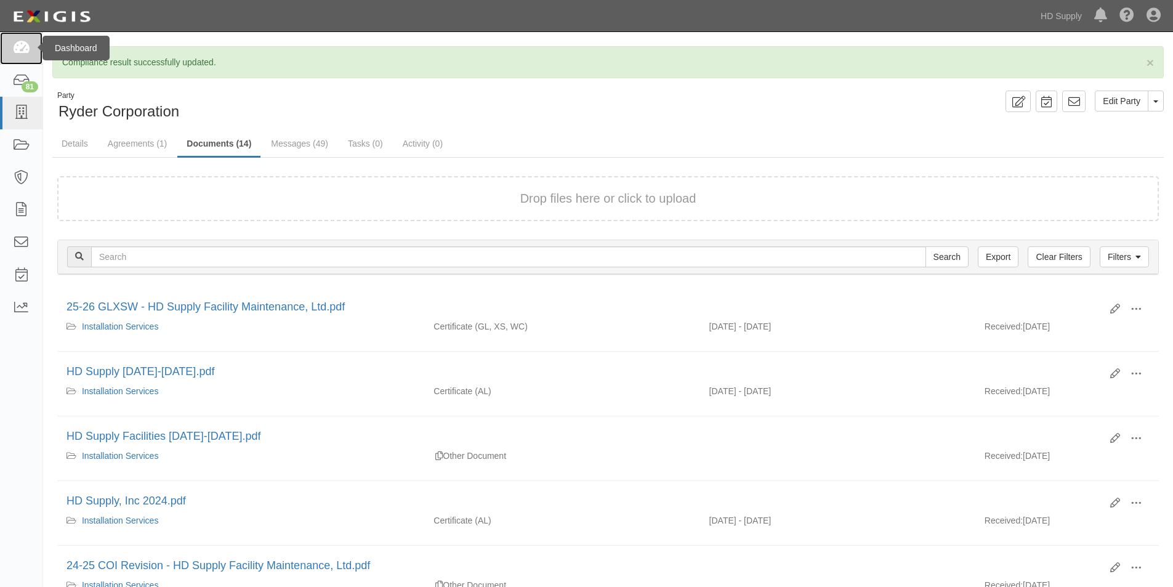
click at [12, 46] on icon at bounding box center [20, 48] width 17 height 14
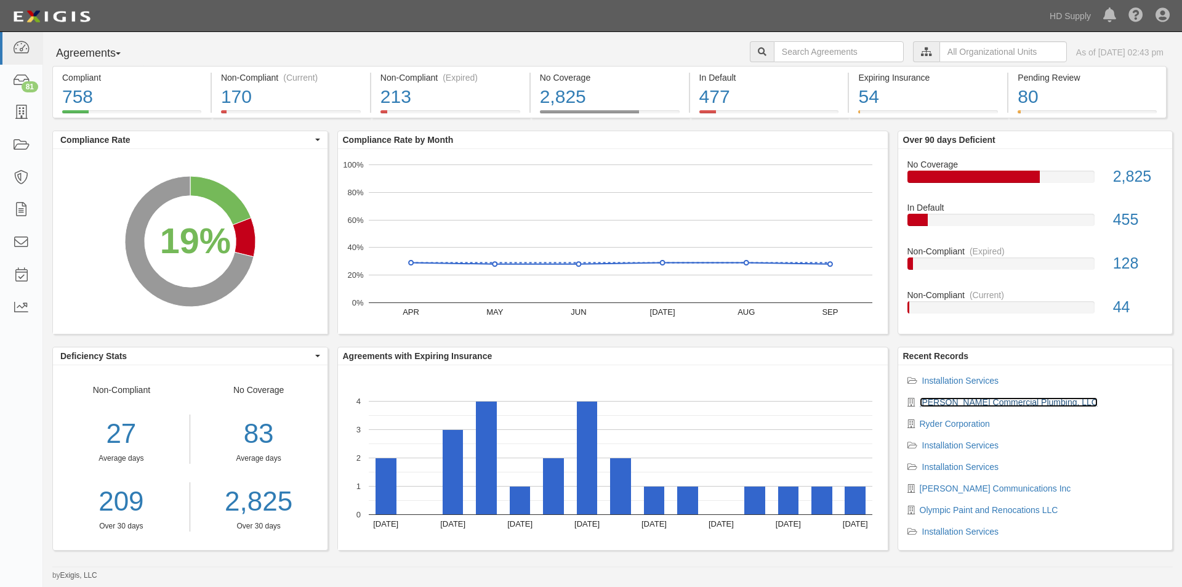
click at [948, 400] on link "[PERSON_NAME] Commercial Plumbing, LLC" at bounding box center [1009, 402] width 178 height 10
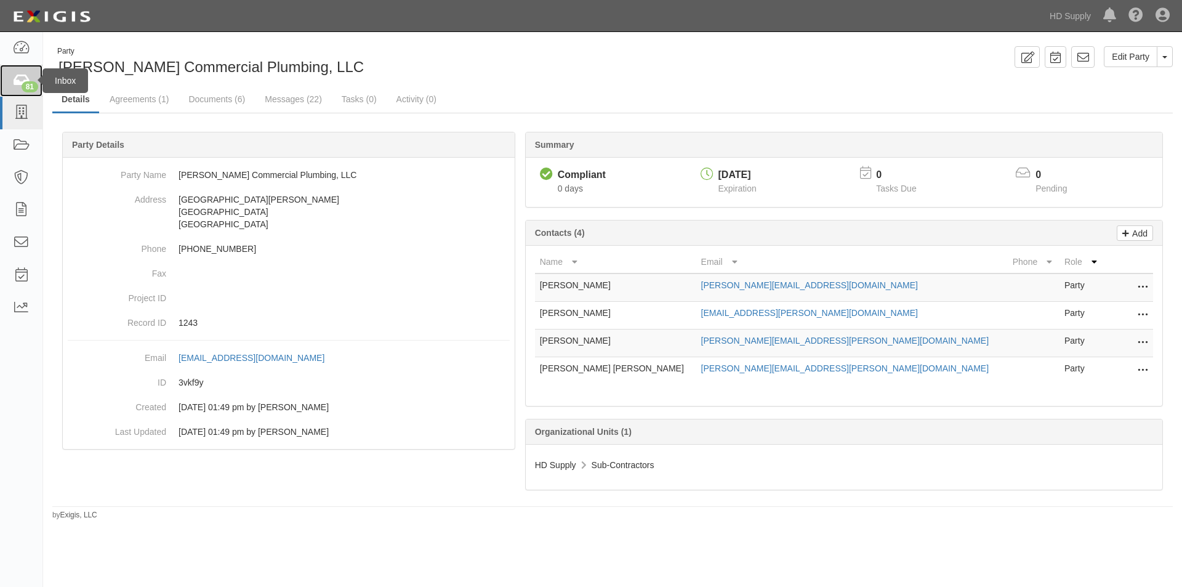
click at [22, 83] on div "81" at bounding box center [30, 86] width 17 height 11
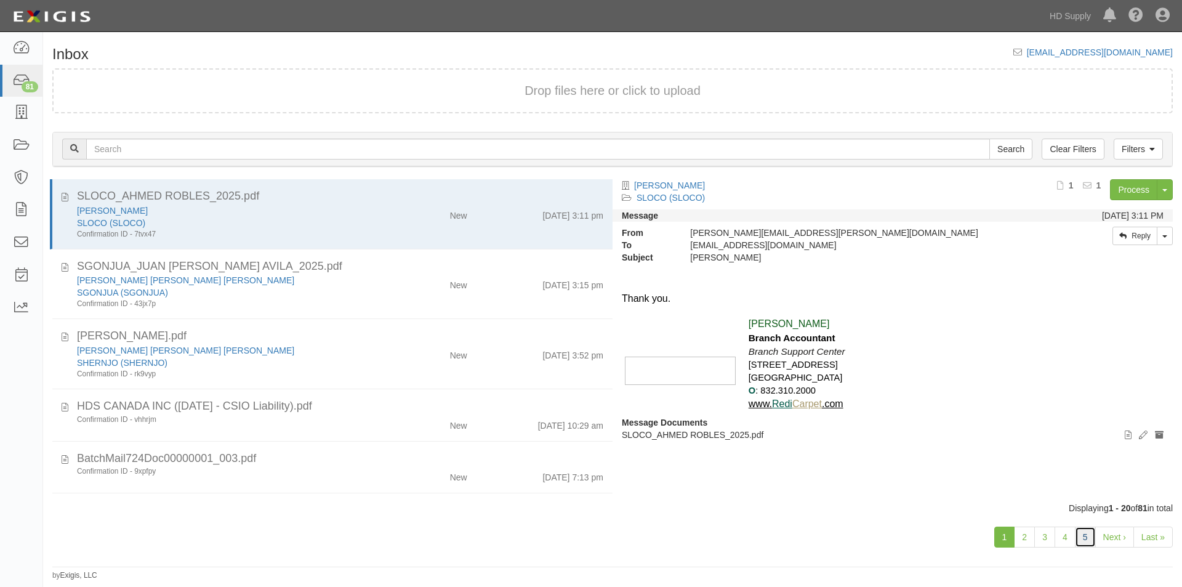
click at [1087, 539] on link "5" at bounding box center [1085, 537] width 21 height 21
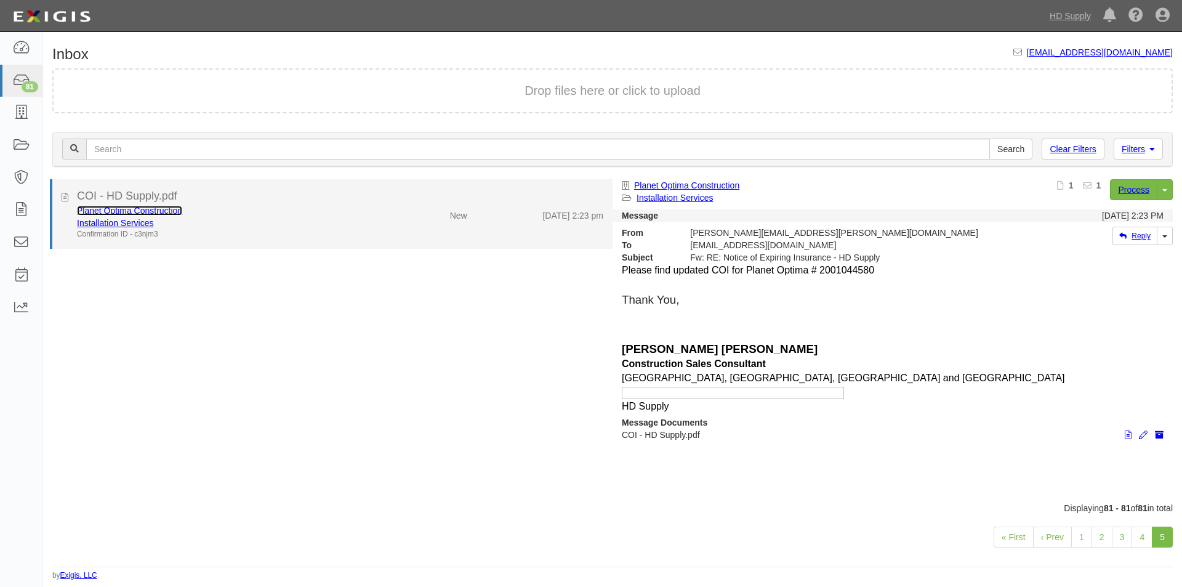
click at [166, 214] on link "Planet Optima Construction" at bounding box center [129, 211] width 105 height 10
click at [282, 211] on div "Planet Optima Construction" at bounding box center [226, 210] width 299 height 12
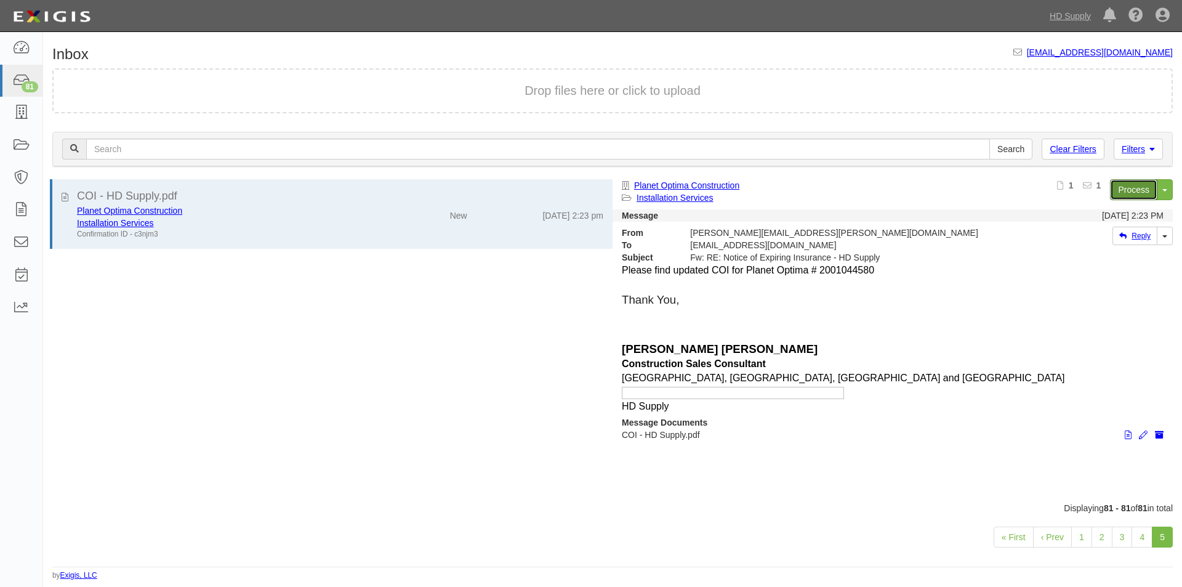
click at [1131, 188] on link "Process" at bounding box center [1133, 189] width 47 height 21
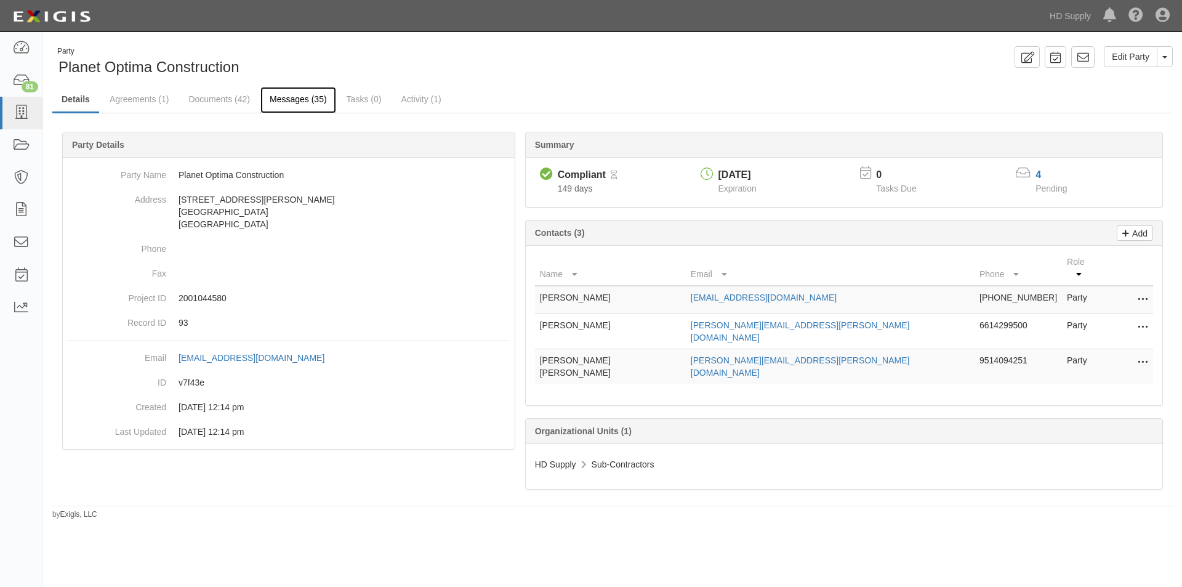
click at [275, 99] on link "Messages (35)" at bounding box center [299, 100] width 76 height 26
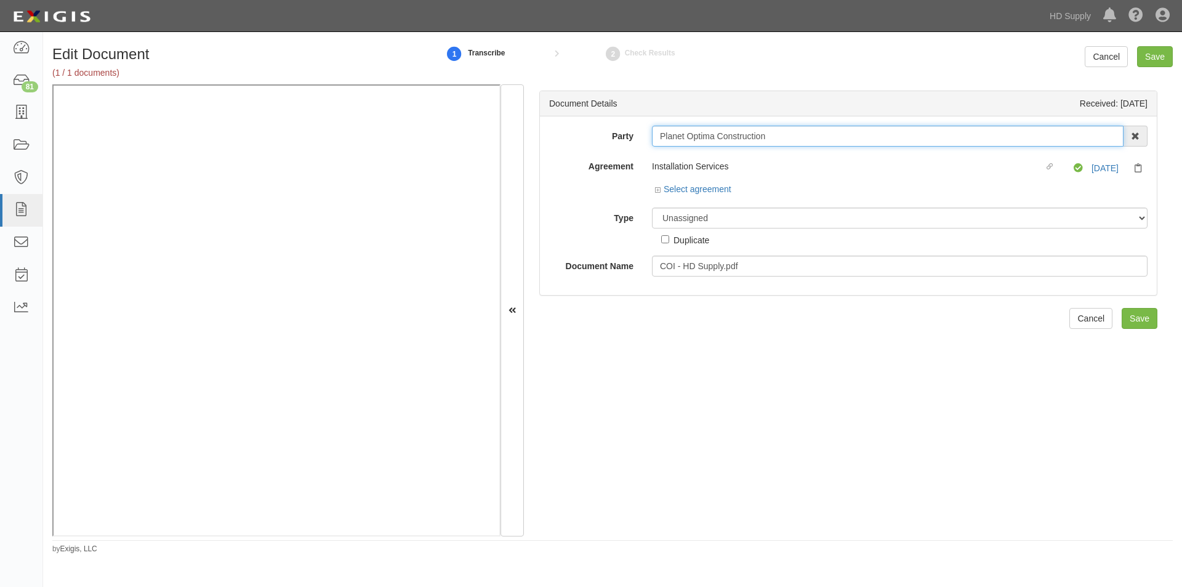
drag, startPoint x: 767, startPoint y: 139, endPoint x: 654, endPoint y: 135, distance: 112.8
click at [654, 135] on input "Planet Optima Construction" at bounding box center [888, 136] width 472 height 21
click at [682, 223] on select "Unassigned Binder Cancellation Notice Certificate Contract Endorsement Insuranc…" at bounding box center [900, 218] width 496 height 21
select select "CertificateDetail"
click at [652, 208] on select "Unassigned Binder Cancellation Notice Certificate Contract Endorsement Insuranc…" at bounding box center [900, 218] width 496 height 21
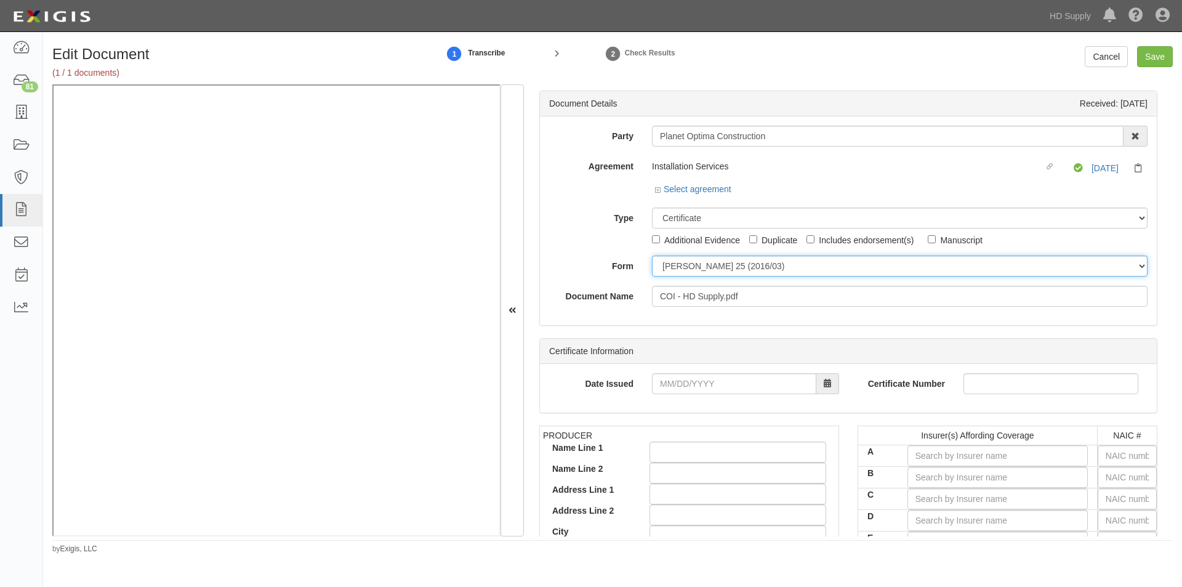
click at [674, 268] on select "ACORD 25 (2016/03) ACORD 101 ACORD 855 NY (2014/05) General" at bounding box center [900, 266] width 496 height 21
select select "GeneralFormDetail"
click at [652, 256] on select "ACORD 25 (2016/03) ACORD 101 ACORD 855 NY (2014/05) General" at bounding box center [900, 266] width 496 height 21
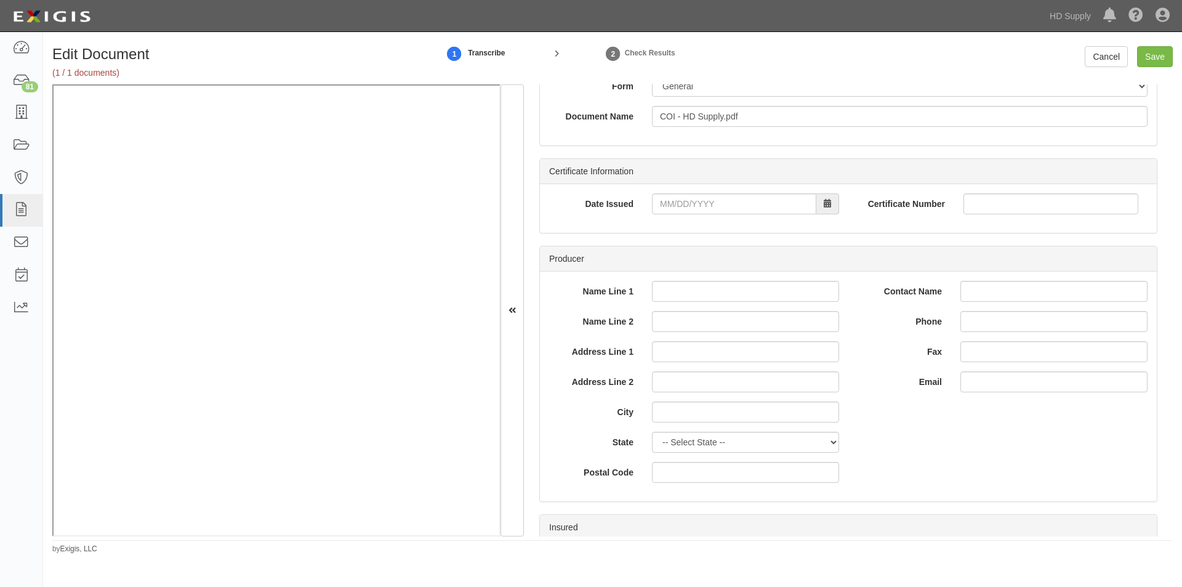
scroll to position [173, 0]
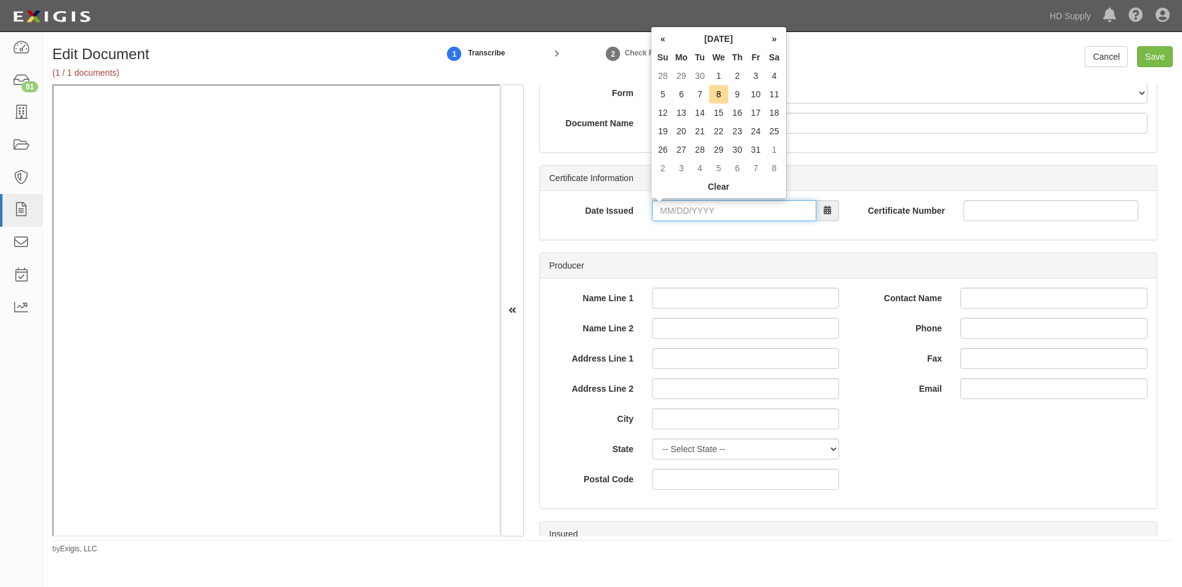
click at [724, 209] on input "Date Issued" at bounding box center [734, 210] width 164 height 21
click at [715, 103] on td "15" at bounding box center [718, 112] width 19 height 18
type input "10/15/2025"
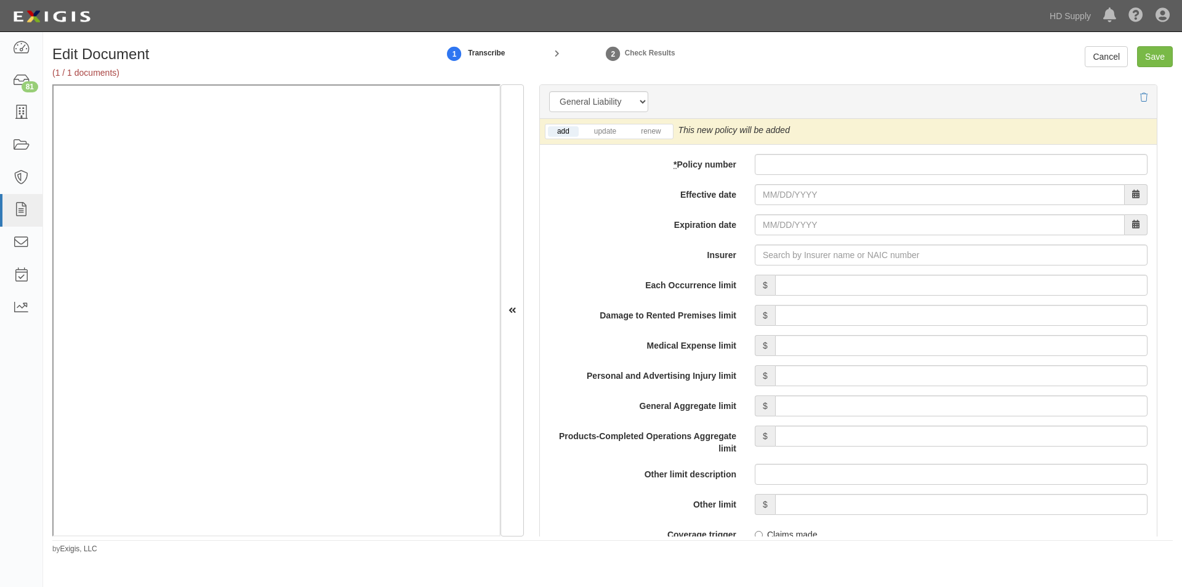
scroll to position [885, 0]
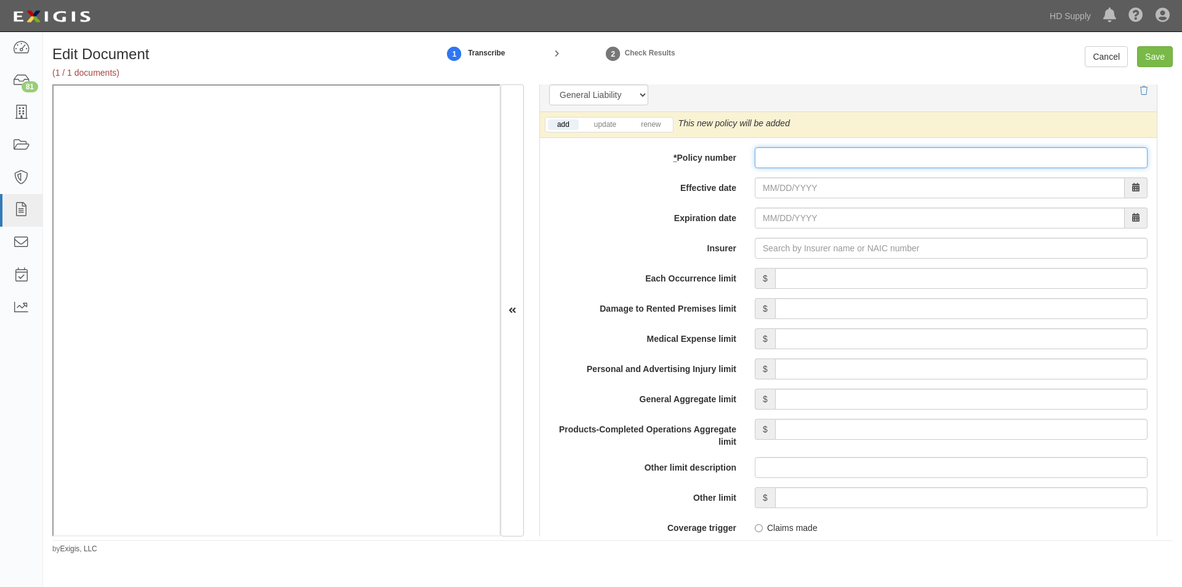
paste input "WS664335"
click at [650, 128] on link "renew" at bounding box center [651, 124] width 38 height 10
click at [767, 158] on input "WS664335" at bounding box center [951, 157] width 393 height 21
type input "W-S664335"
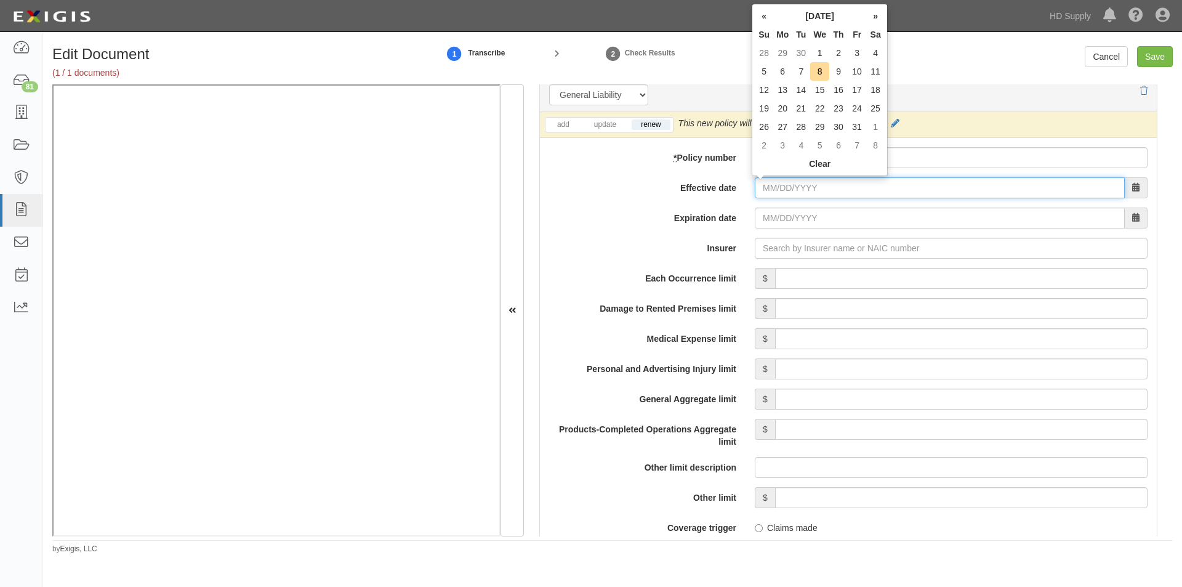
click at [783, 191] on input "Effective date" at bounding box center [940, 187] width 370 height 21
type input "07/29/2025"
type input "07/29/2026"
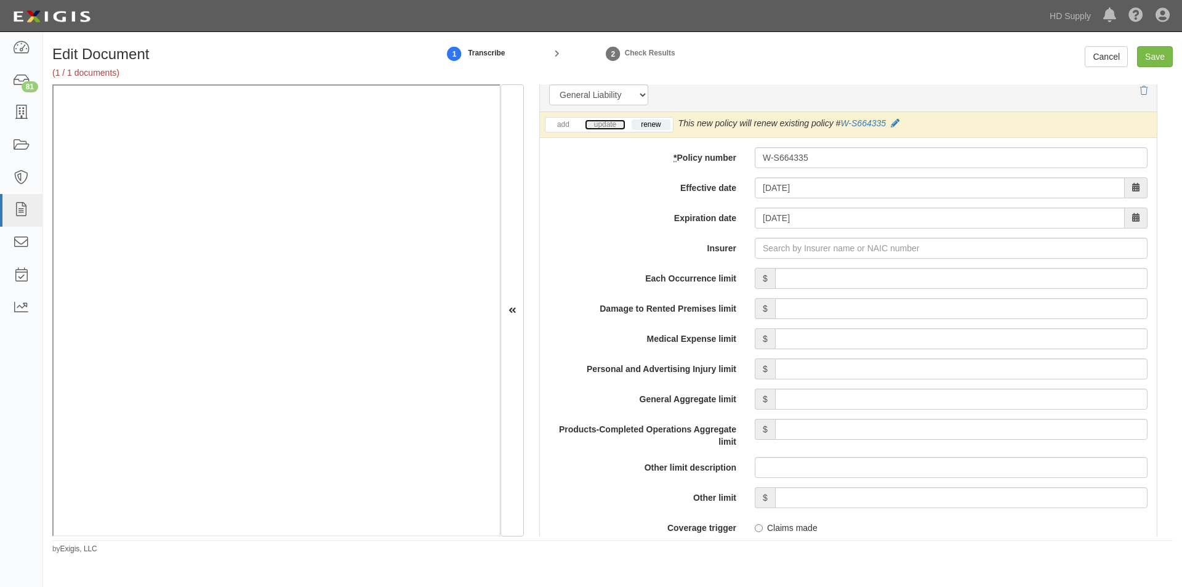
click at [601, 121] on link "update" at bounding box center [605, 124] width 41 height 10
click at [780, 244] on input "Insurer" at bounding box center [951, 248] width 393 height 21
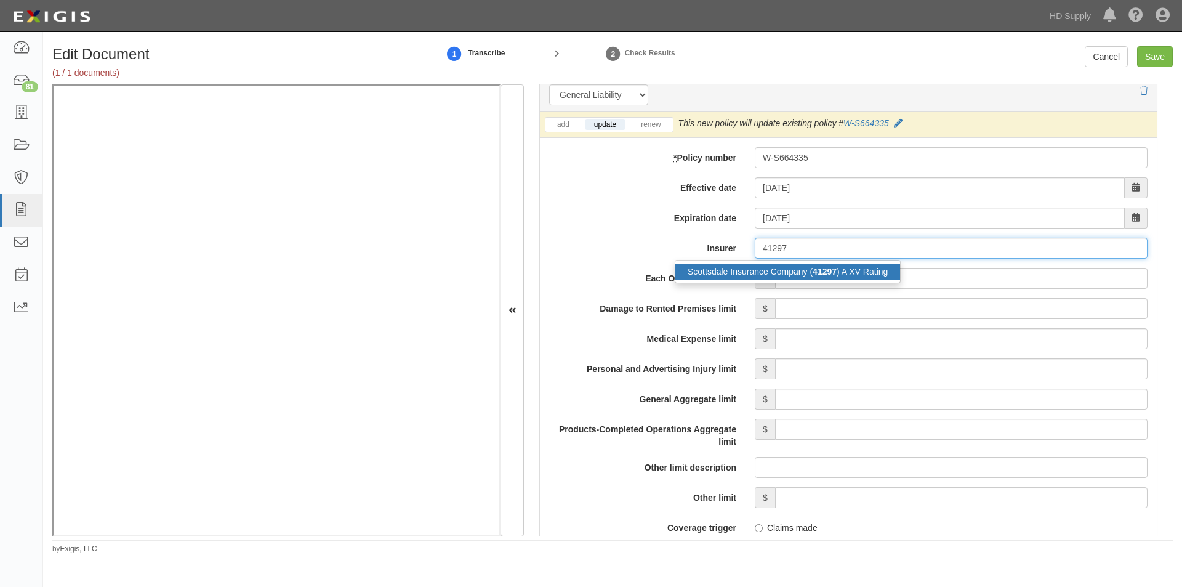
click at [772, 267] on div "Scottsdale Insurance Company ( 41297 ) A XV Rating" at bounding box center [788, 272] width 225 height 16
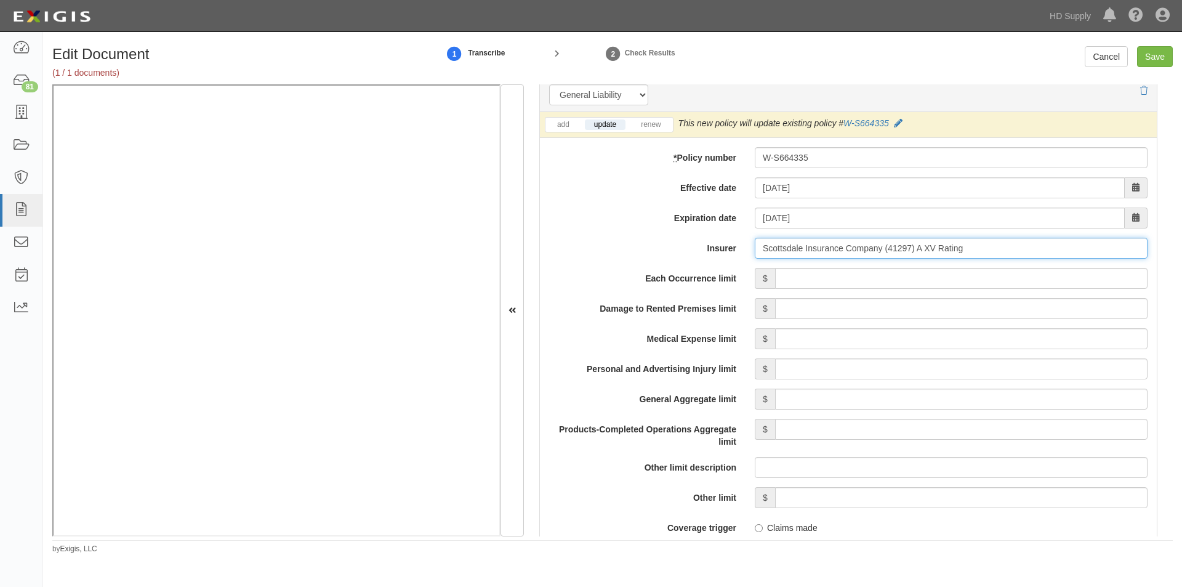
type input "Scottsdale Insurance Company (41297) A XV Rating"
click at [854, 277] on input "Each Occurrence limit" at bounding box center [961, 278] width 373 height 21
type input "1,000,000"
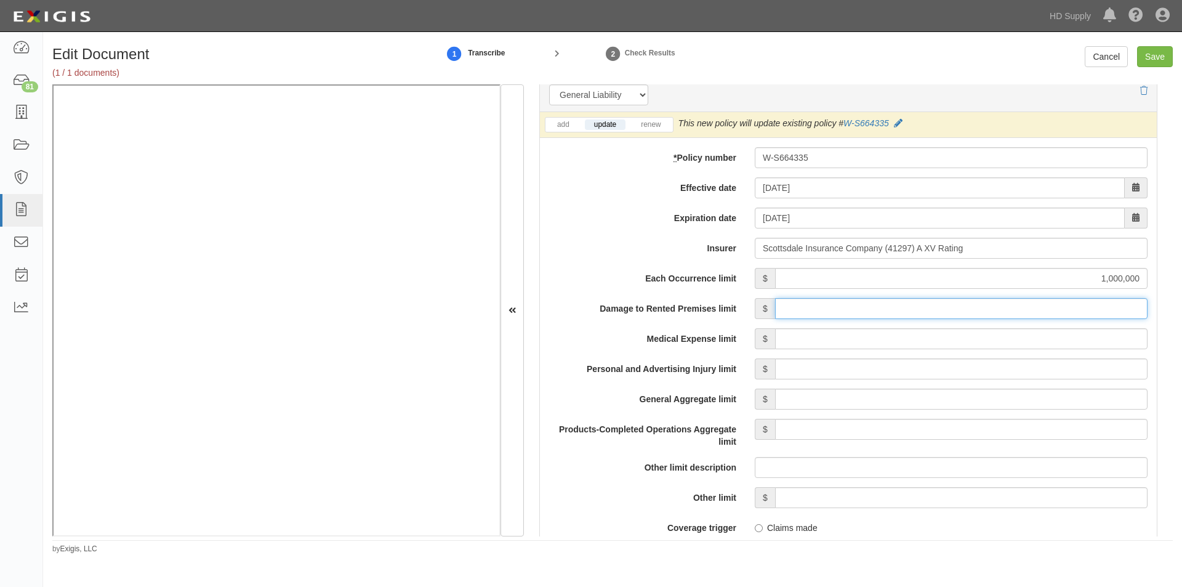
click at [998, 307] on input "Damage to Rented Premises limit" at bounding box center [961, 308] width 373 height 21
type input "100,000"
click at [998, 339] on input "Medical Expense limit" at bounding box center [961, 338] width 373 height 21
type input "5,000"
click at [992, 368] on input "Personal and Advertising Injury limit" at bounding box center [961, 368] width 373 height 21
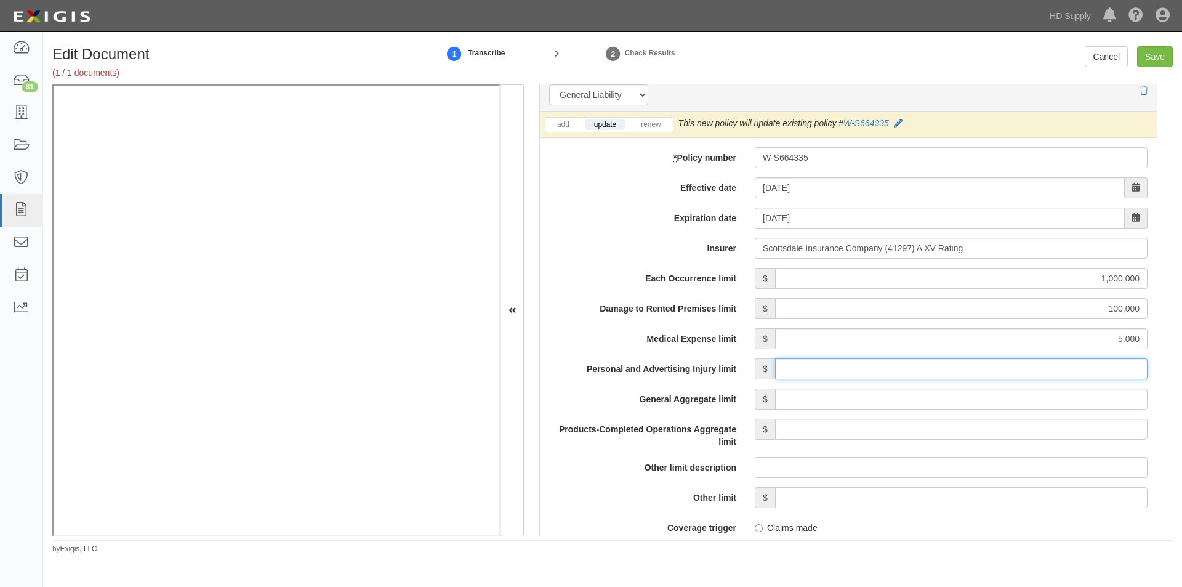
type input "1,000,000"
click at [995, 395] on input "General Aggregate limit" at bounding box center [961, 399] width 373 height 21
type input "2,000,000"
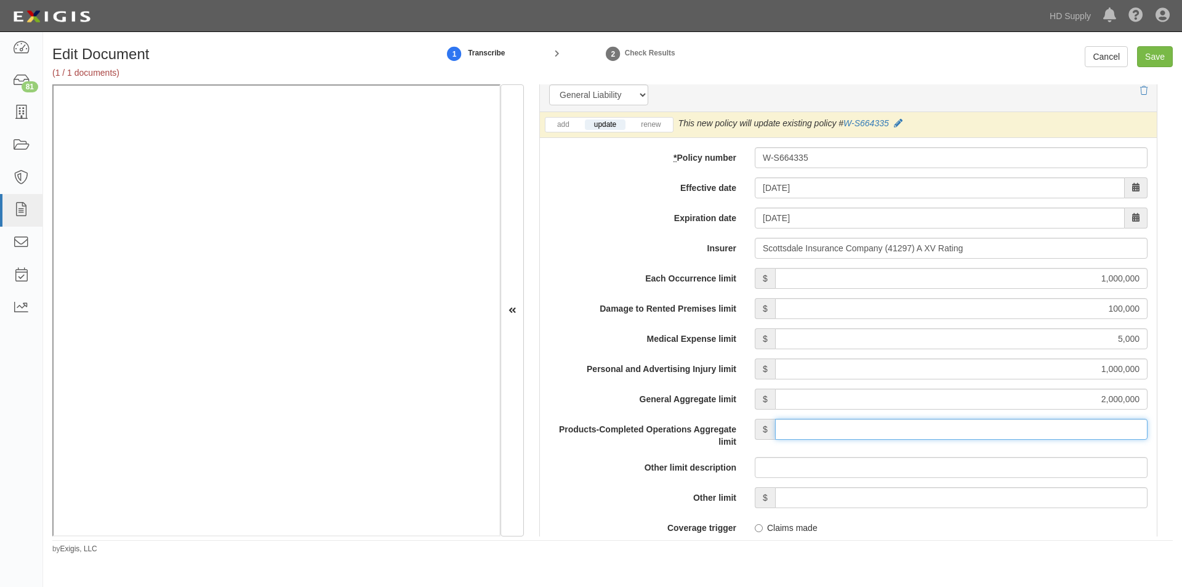
click at [995, 428] on input "Products-Completed Operations Aggregate limit" at bounding box center [961, 429] width 373 height 21
type input "2,000,000"
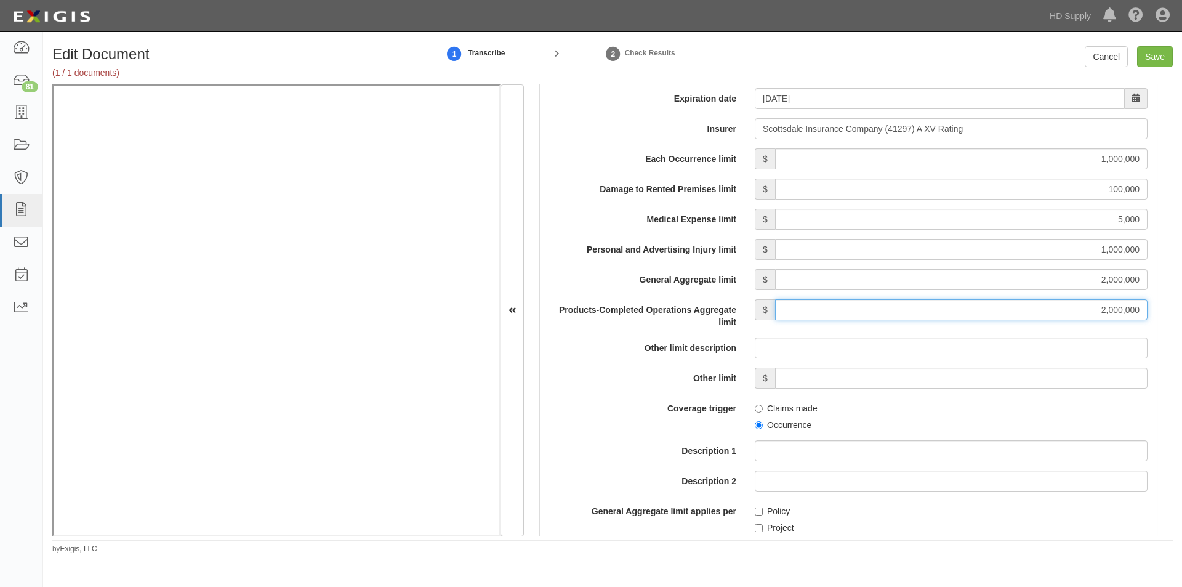
scroll to position [1131, 0]
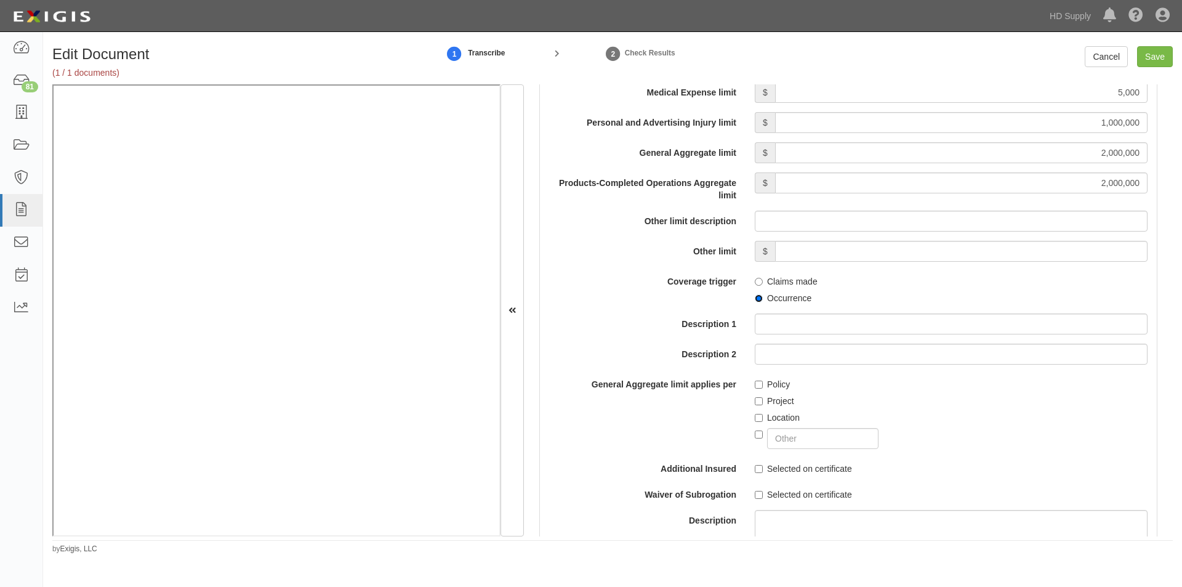
click at [757, 297] on input "Occurrence" at bounding box center [759, 298] width 8 height 8
radio input "true"
click at [762, 384] on label "Policy" at bounding box center [772, 384] width 35 height 12
click at [762, 384] on input "Policy" at bounding box center [759, 385] width 8 height 8
checkbox input "true"
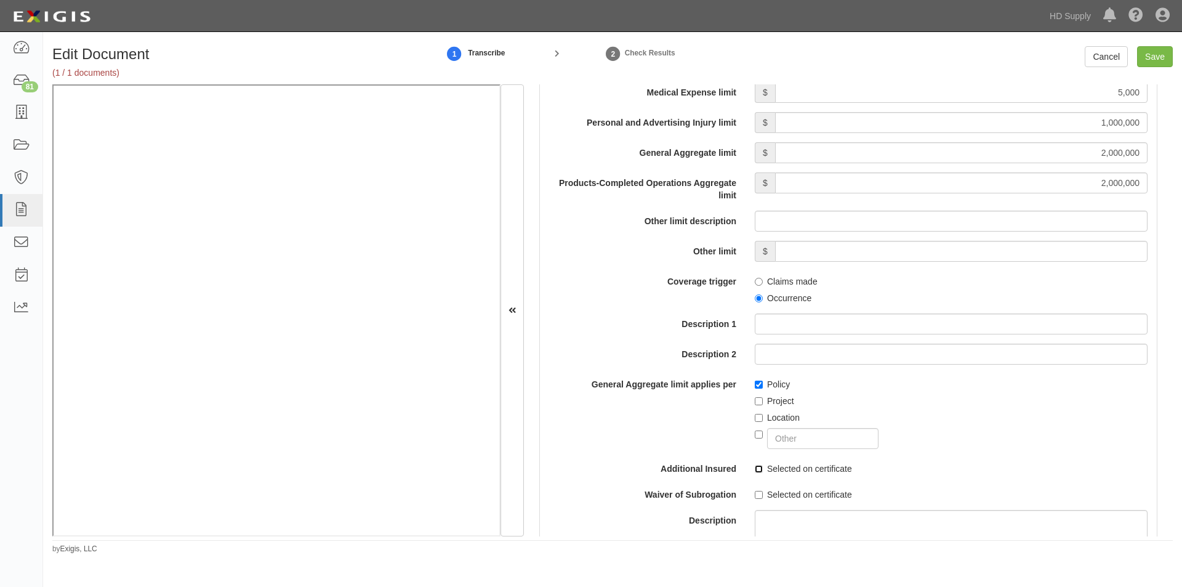
click at [757, 466] on input "Selected on certificate" at bounding box center [759, 469] width 8 height 8
checkbox input "true"
click at [756, 493] on input "Selected on certificate" at bounding box center [759, 495] width 8 height 8
checkbox input "true"
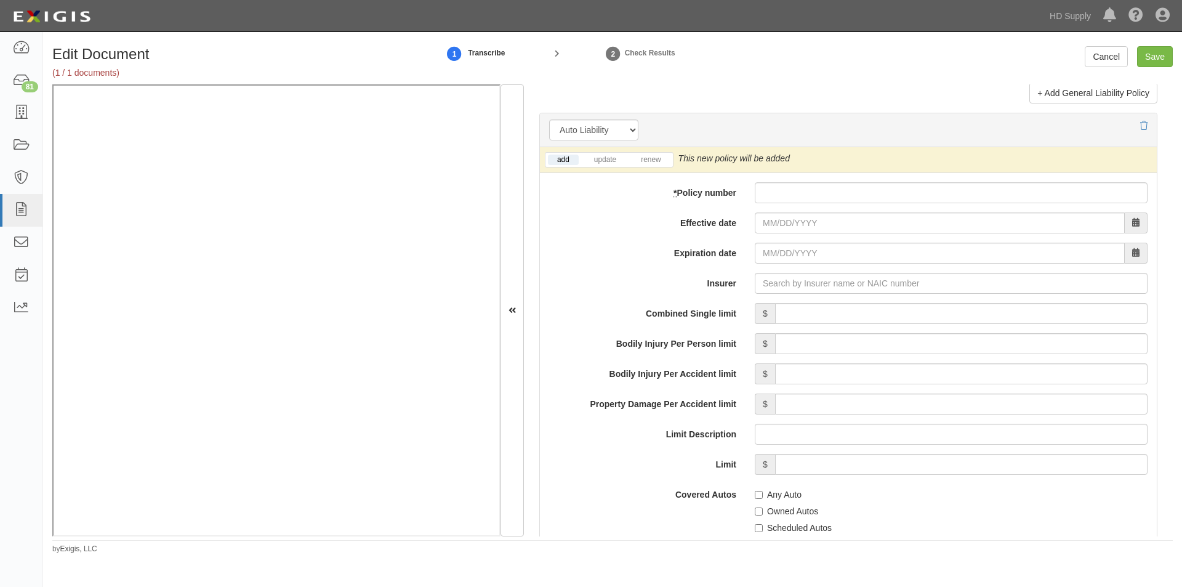
scroll to position [1759, 0]
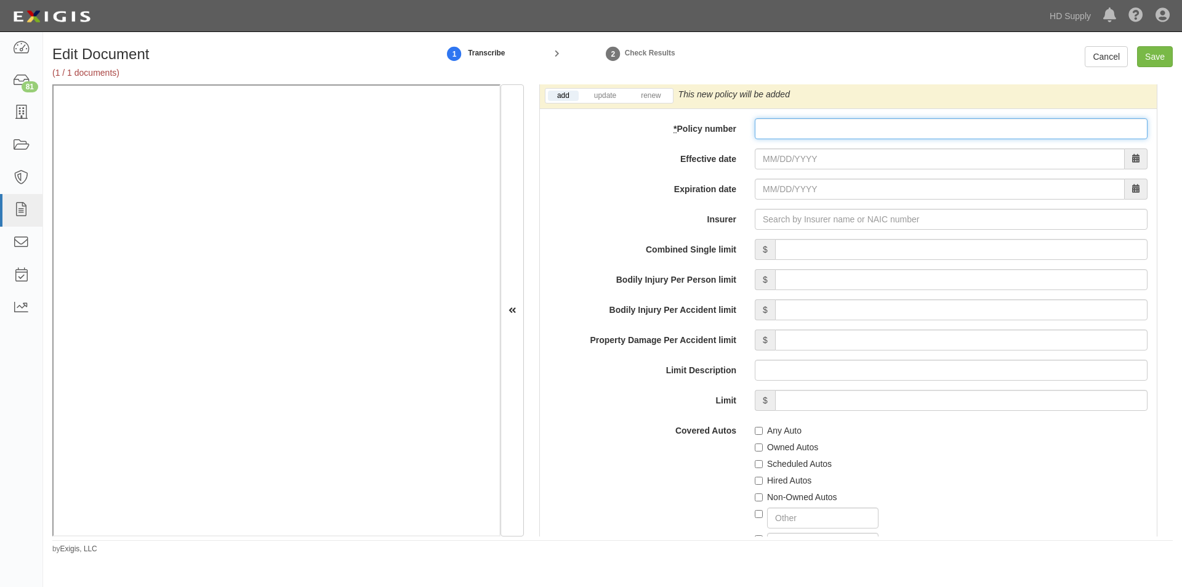
paste input "WOAU677380"
type input "WOAU677380"
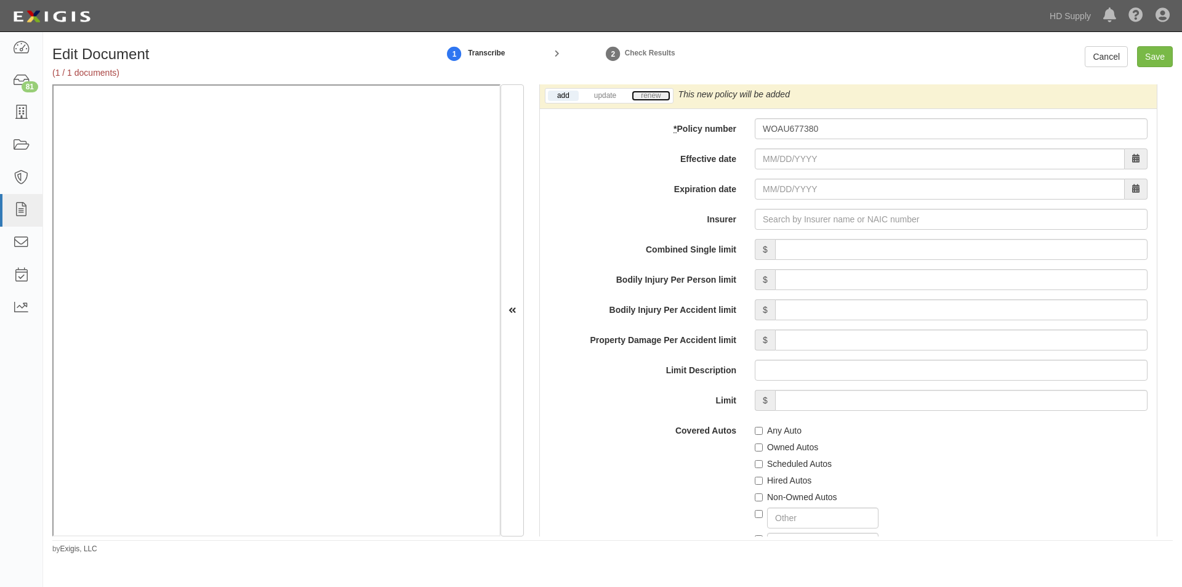
click at [648, 92] on link "renew" at bounding box center [651, 96] width 38 height 10
click at [789, 163] on input "Effective date" at bounding box center [940, 158] width 370 height 21
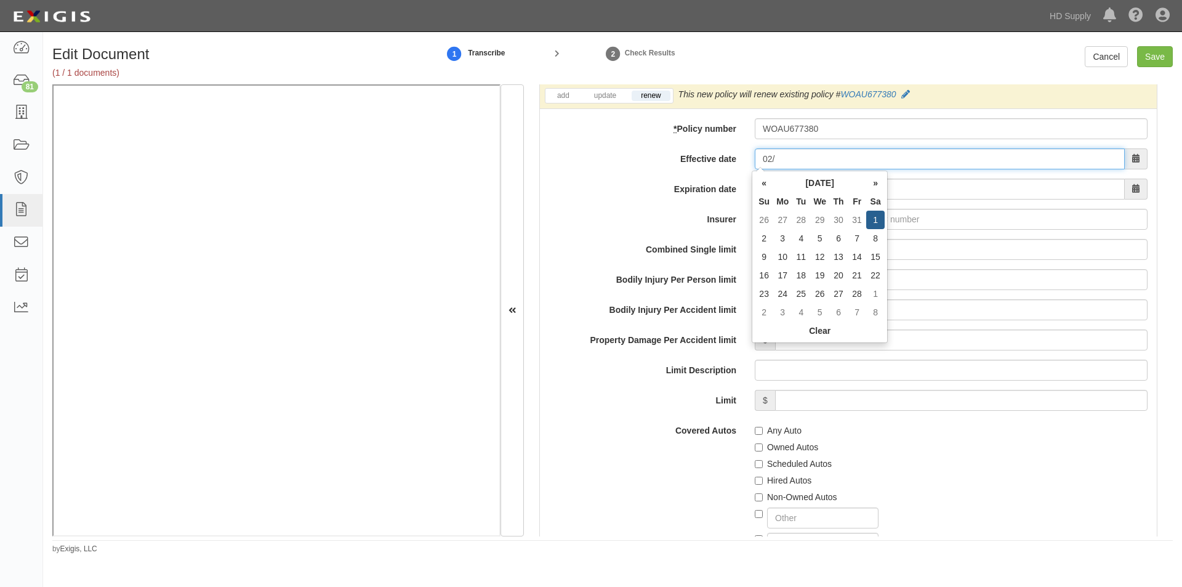
type input "0"
type input "05/12/2025"
type input "05/12/2026"
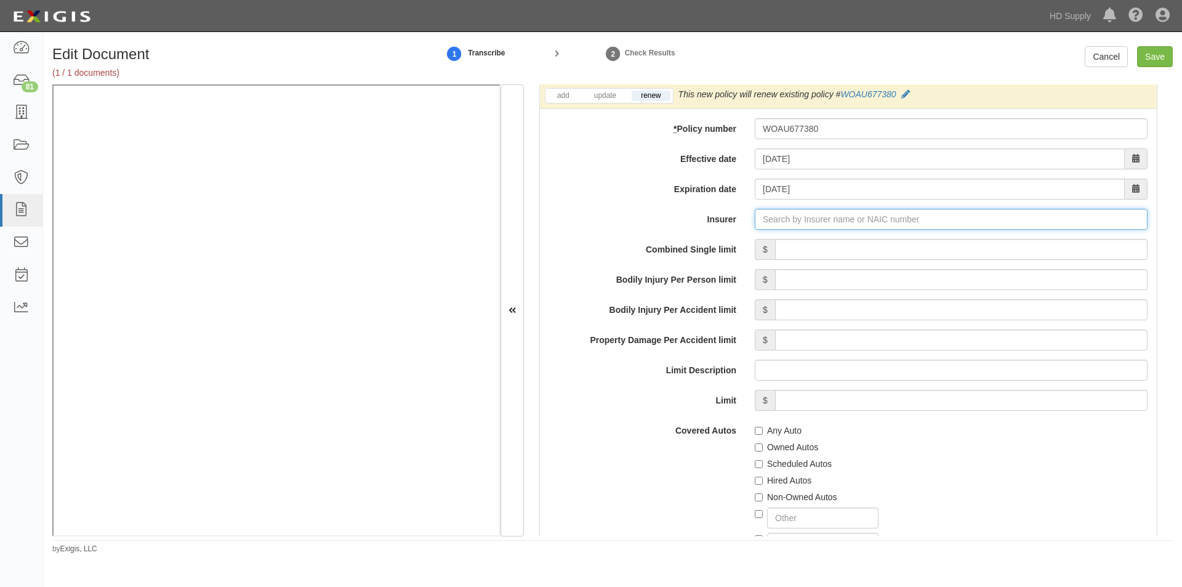
click at [812, 227] on input "Insurer" at bounding box center [951, 219] width 393 height 21
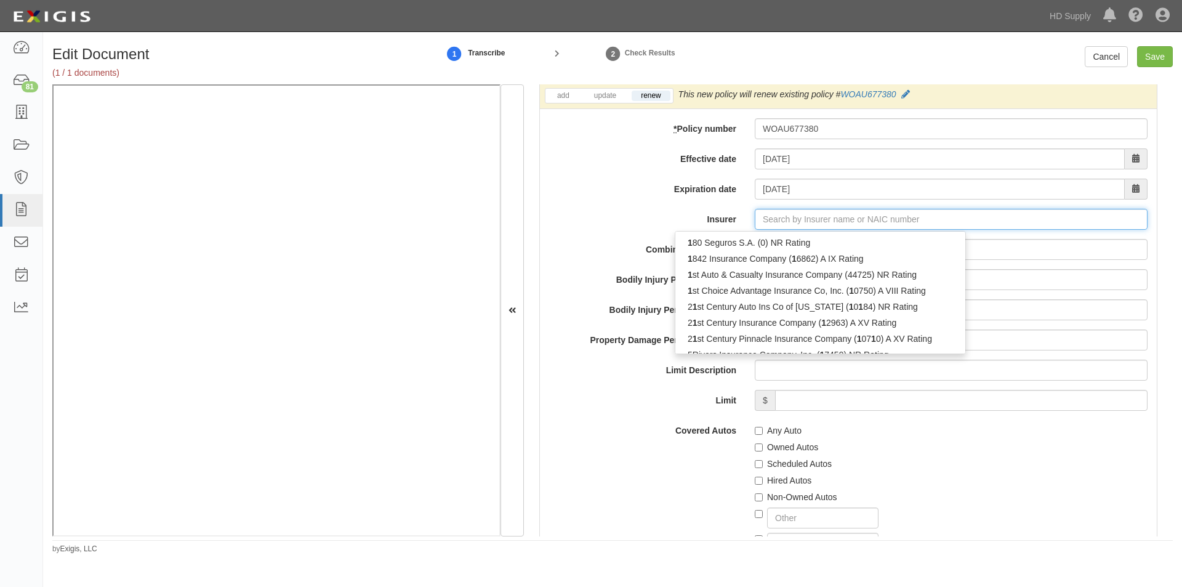
type input "180 Seguros S.A. (0) NR Rating"
type input "1"
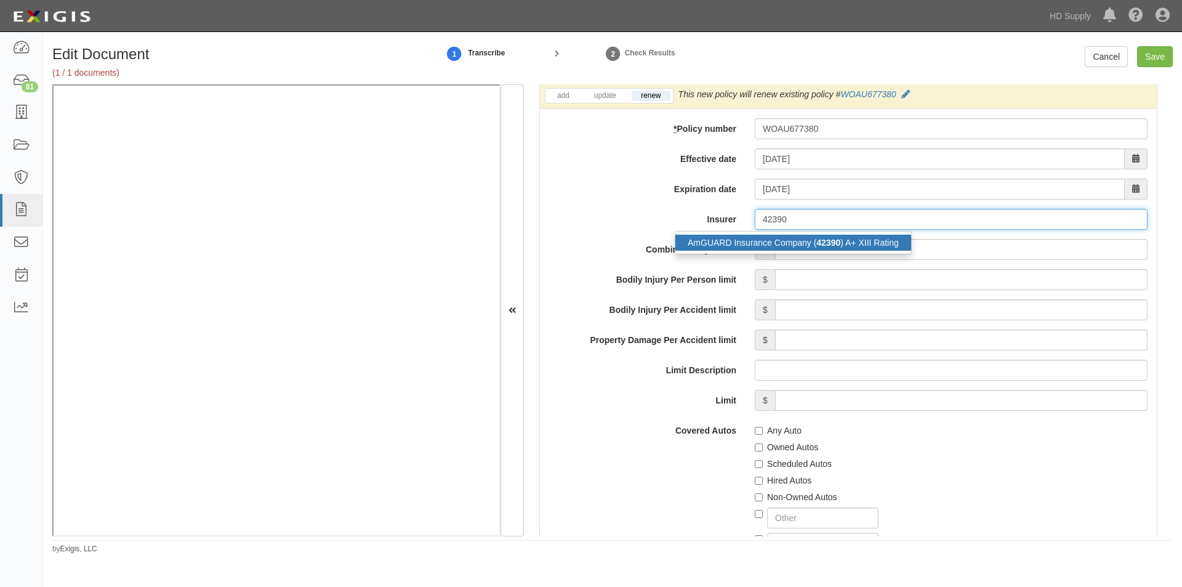
click at [807, 242] on div "AmGUARD Insurance Company ( 42390 ) A+ XIII Rating" at bounding box center [794, 243] width 236 height 16
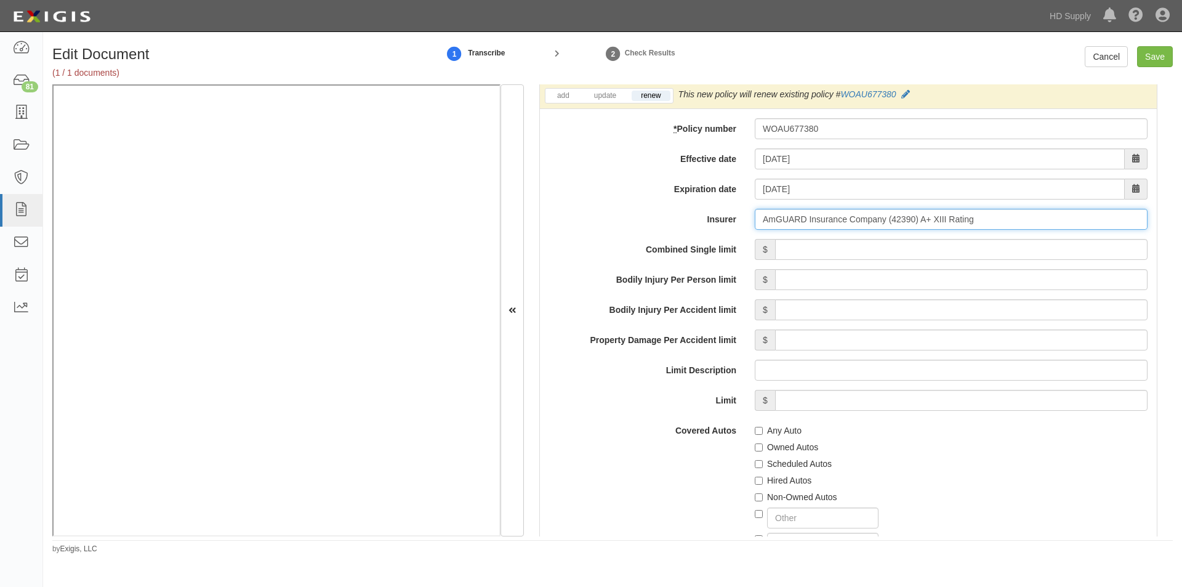
type input "AmGUARD Insurance Company (42390) A+ XIII Rating"
click at [850, 255] on input "Combined Single limit" at bounding box center [961, 249] width 373 height 21
type input "1,000,000"
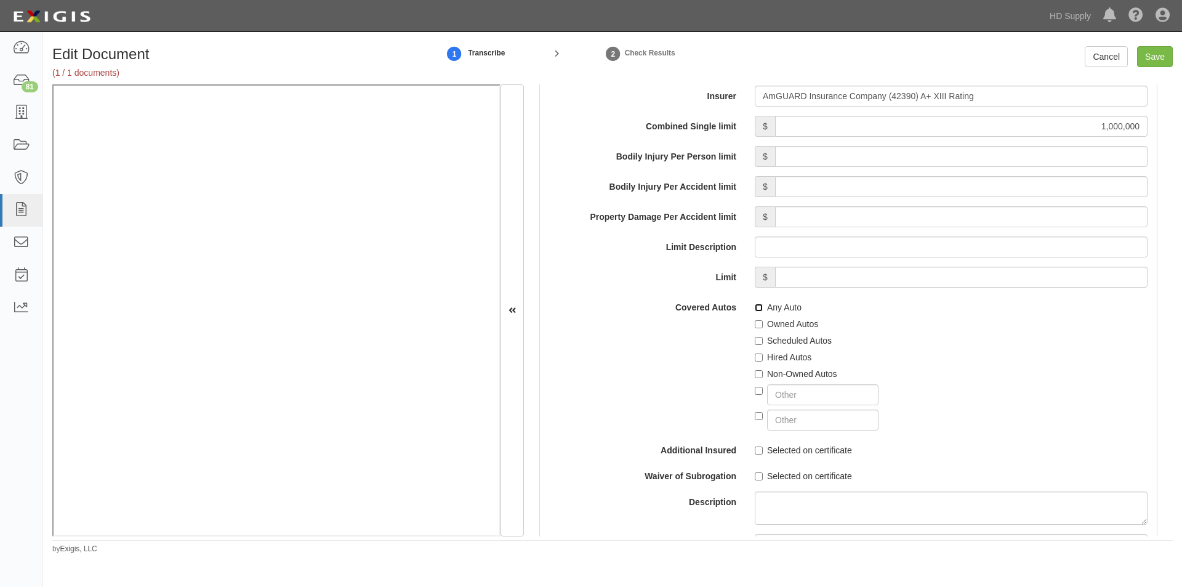
click at [755, 307] on input "Any Auto" at bounding box center [759, 308] width 8 height 8
checkbox input "true"
click at [757, 345] on label "Scheduled Autos" at bounding box center [793, 340] width 77 height 12
click at [757, 345] on input "Scheduled Autos" at bounding box center [759, 341] width 8 height 8
checkbox input "true"
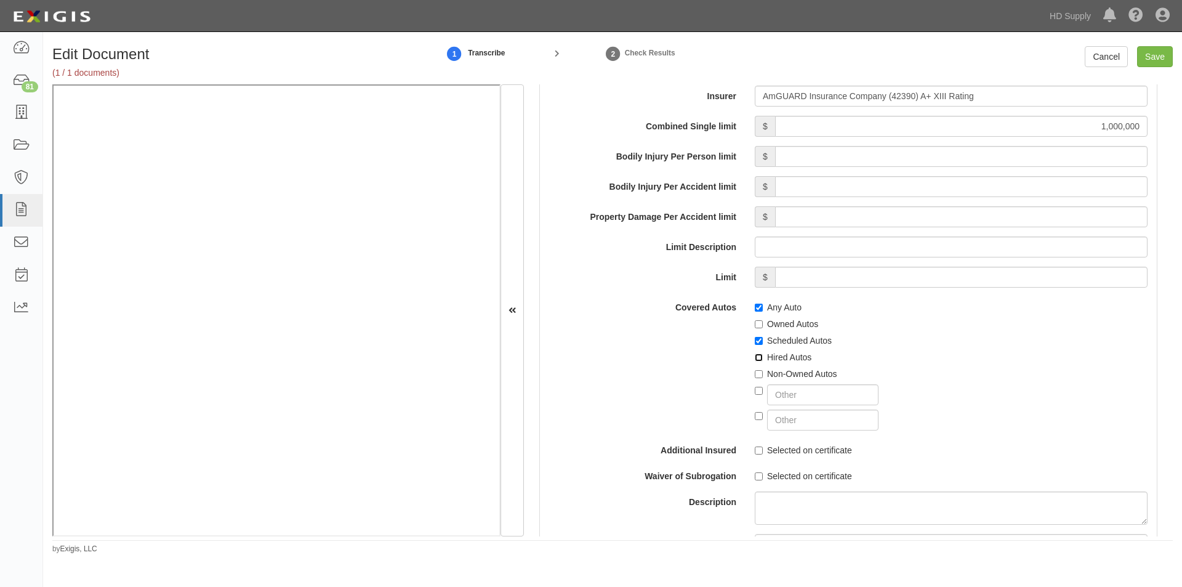
click at [756, 359] on input "Hired Autos" at bounding box center [759, 357] width 8 height 8
checkbox input "true"
click at [756, 378] on input "Non-Owned Autos" at bounding box center [759, 374] width 8 height 8
checkbox input "true"
click at [759, 451] on input "Selected on certificate" at bounding box center [759, 450] width 8 height 8
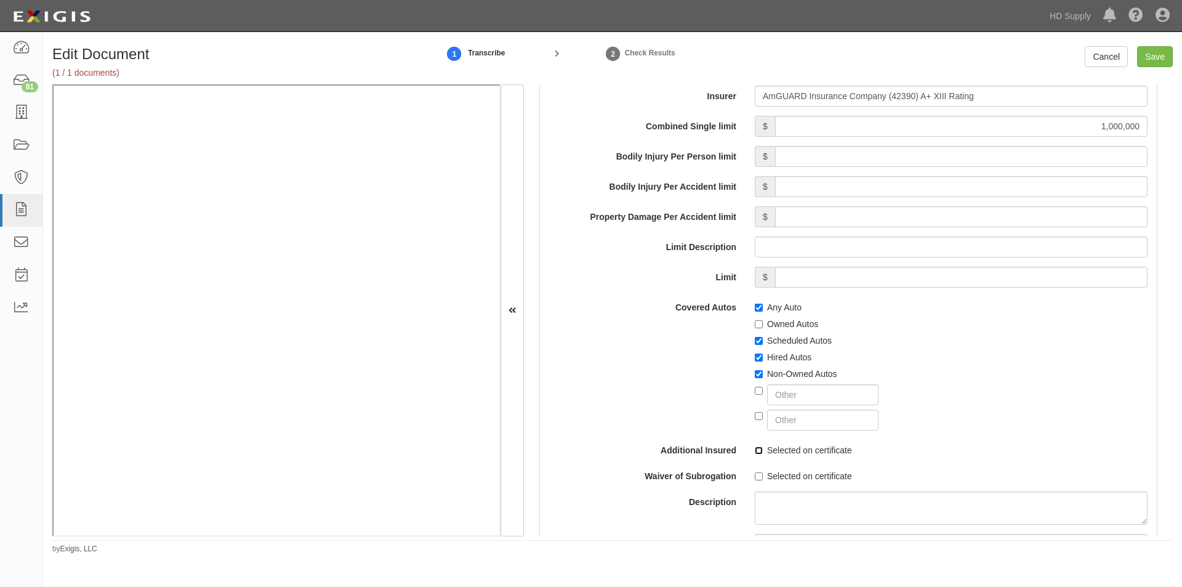
checkbox input "true"
click at [759, 474] on input "Selected on certificate" at bounding box center [759, 476] width 8 height 8
checkbox input "true"
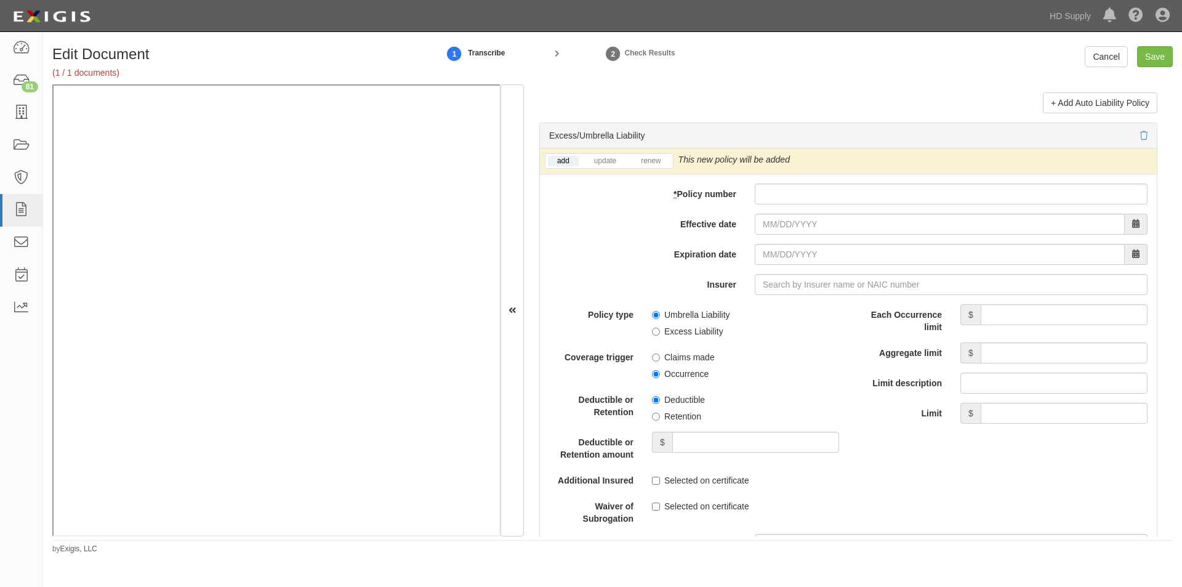
scroll to position [2442, 0]
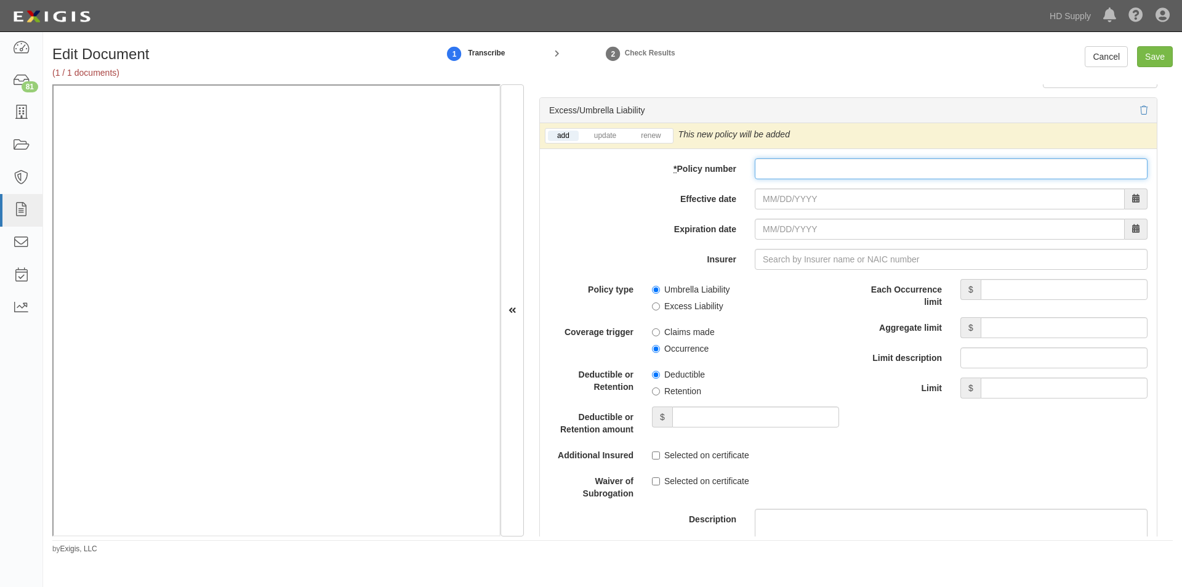
paste input "CXS4058633"
click at [657, 131] on link "renew" at bounding box center [651, 136] width 38 height 10
click at [765, 171] on input "CXS4058633" at bounding box center [951, 168] width 393 height 21
type input "C-XS4058633"
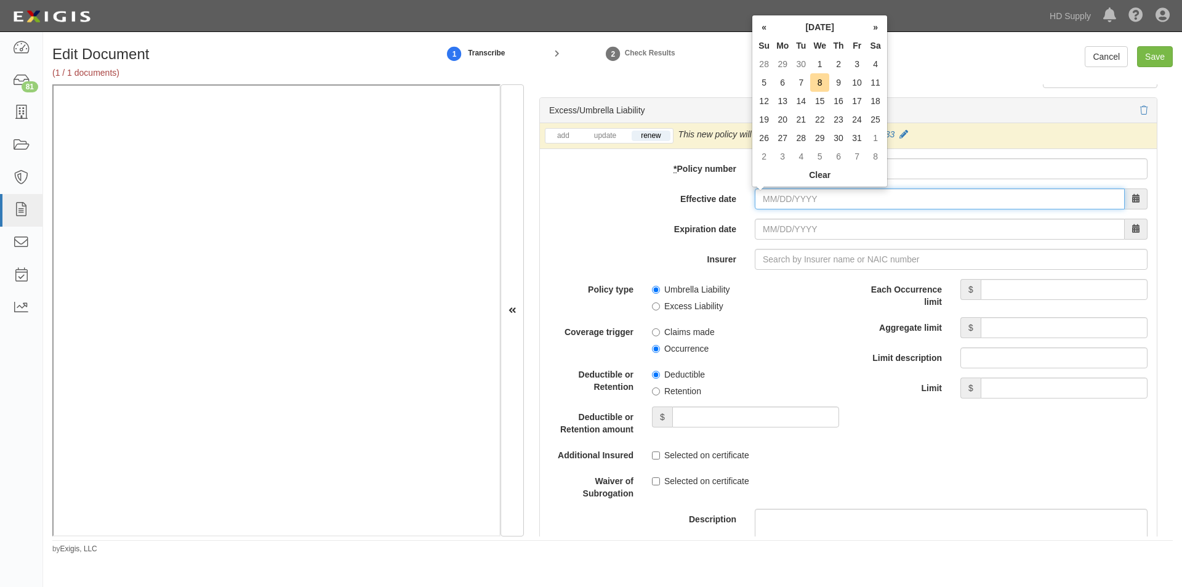
click at [784, 202] on input "Effective date" at bounding box center [940, 198] width 370 height 21
type input "07/29/2025"
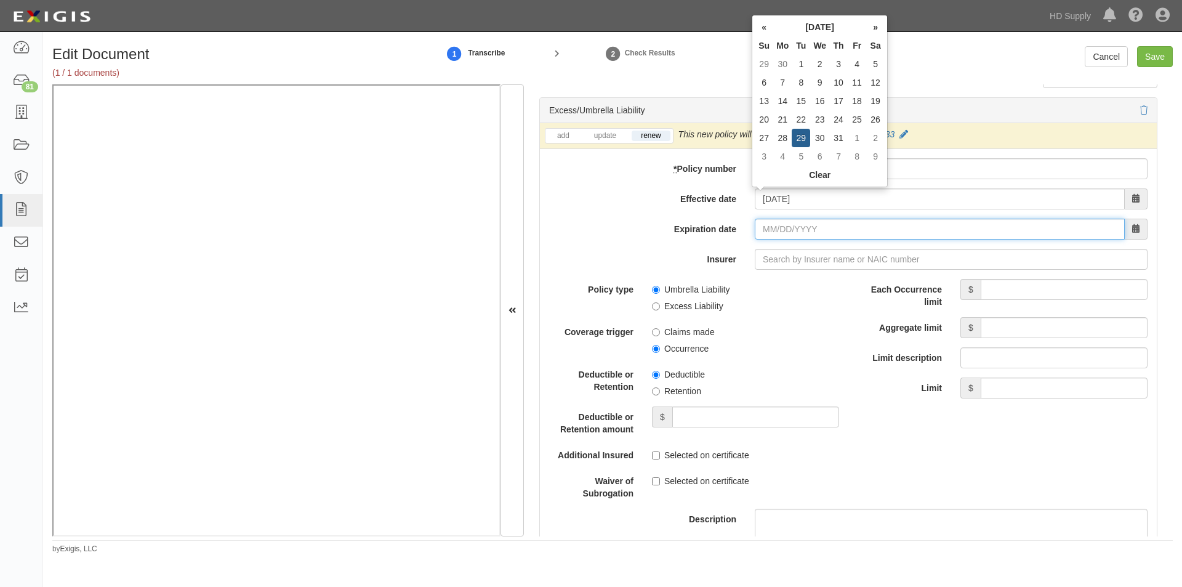
type input "07/29/2026"
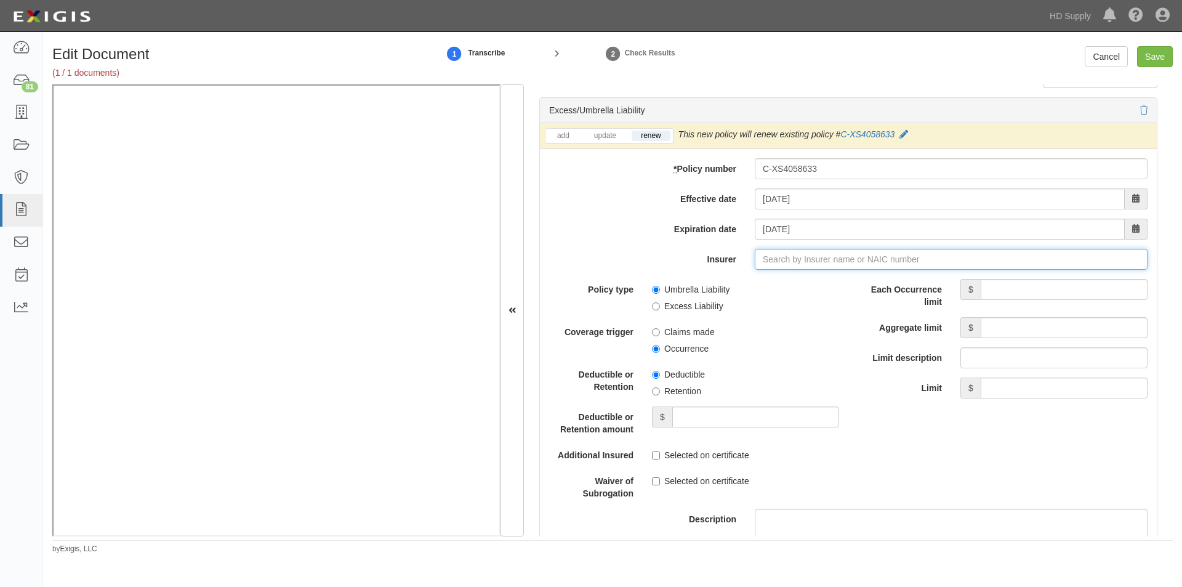
click at [767, 259] on input "Insurer" at bounding box center [951, 259] width 393 height 21
click at [767, 278] on div "Scottsdale Insurance Company ( 41297 ) A XV Rating" at bounding box center [788, 283] width 225 height 16
type input "Scottsdale Insurance Company (41297) A XV Rating"
click at [1119, 293] on input "Each Occurrence limit" at bounding box center [1064, 289] width 167 height 21
type input "5,000,000"
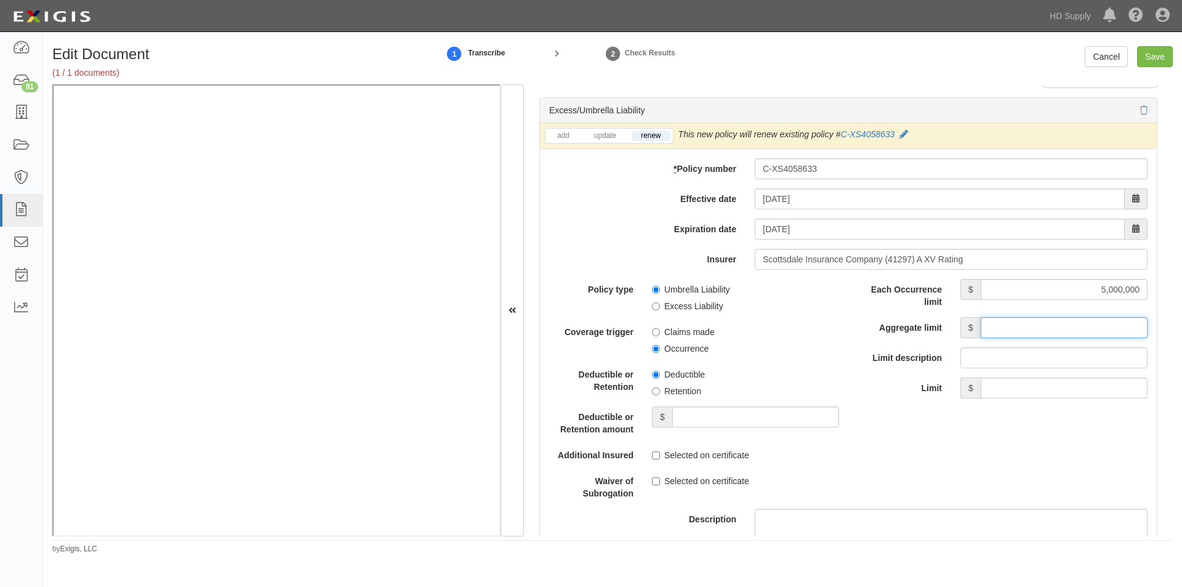
click at [1009, 329] on input "Aggregate limit" at bounding box center [1064, 327] width 167 height 21
type input "5,000,000"
drag, startPoint x: 654, startPoint y: 457, endPoint x: 656, endPoint y: 466, distance: 9.0
click at [655, 458] on input "Selected on certificate" at bounding box center [656, 455] width 8 height 8
checkbox input "true"
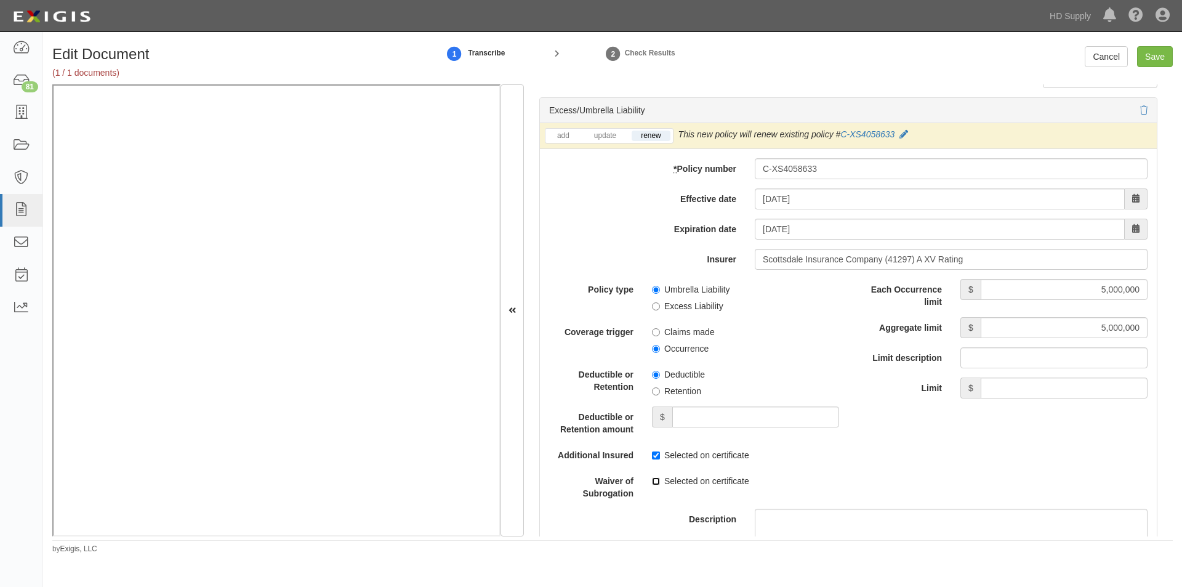
click at [658, 484] on input "Selected on certificate" at bounding box center [656, 481] width 8 height 8
checkbox input "true"
click at [655, 289] on input "Umbrella Liability" at bounding box center [656, 290] width 8 height 8
radio input "true"
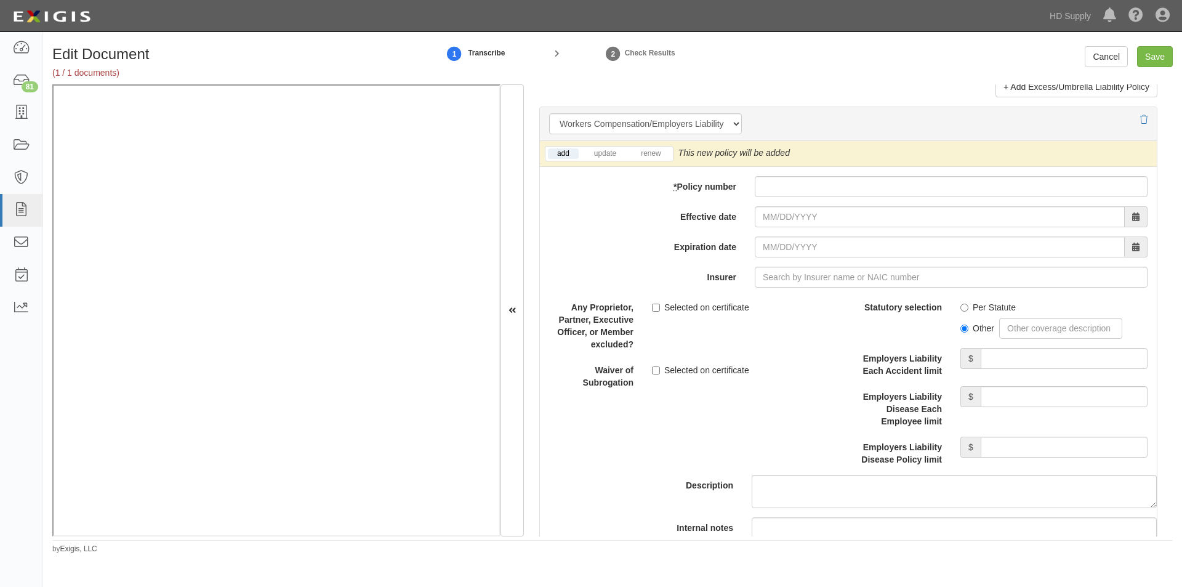
scroll to position [3051, 0]
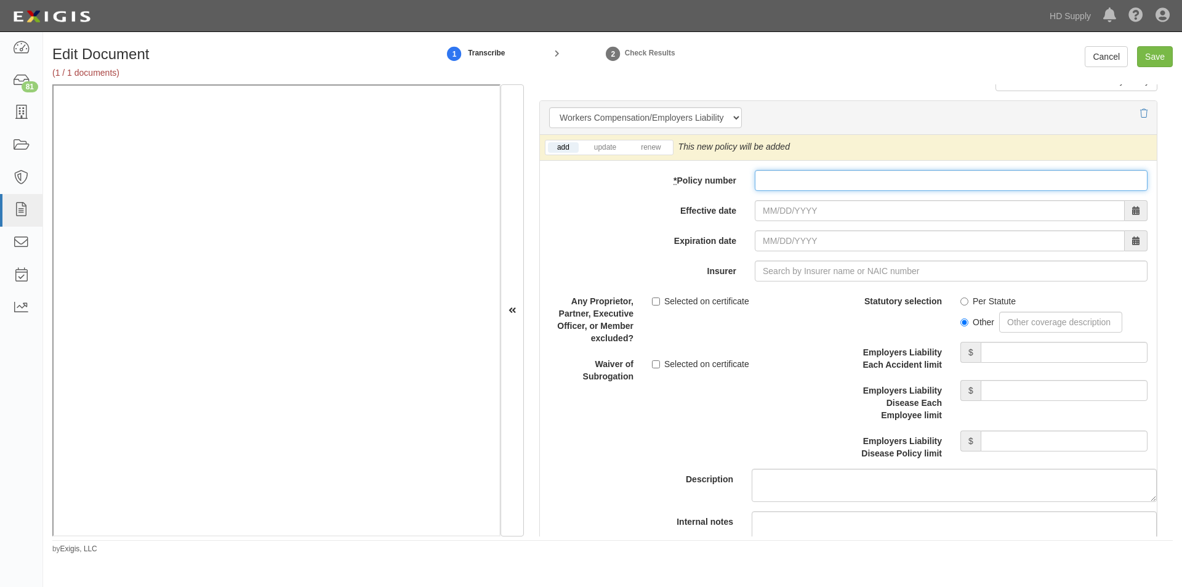
paste input "9239818-25"
type input "9239818-25"
click at [643, 142] on li "renew" at bounding box center [650, 147] width 43 height 14
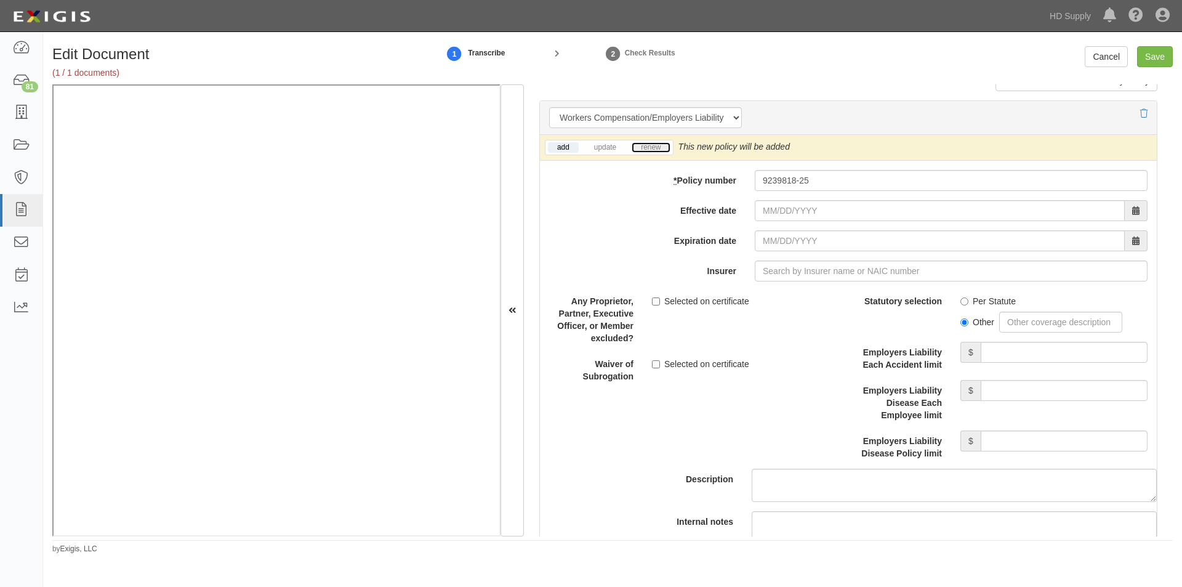
click at [651, 148] on link "renew" at bounding box center [651, 147] width 38 height 10
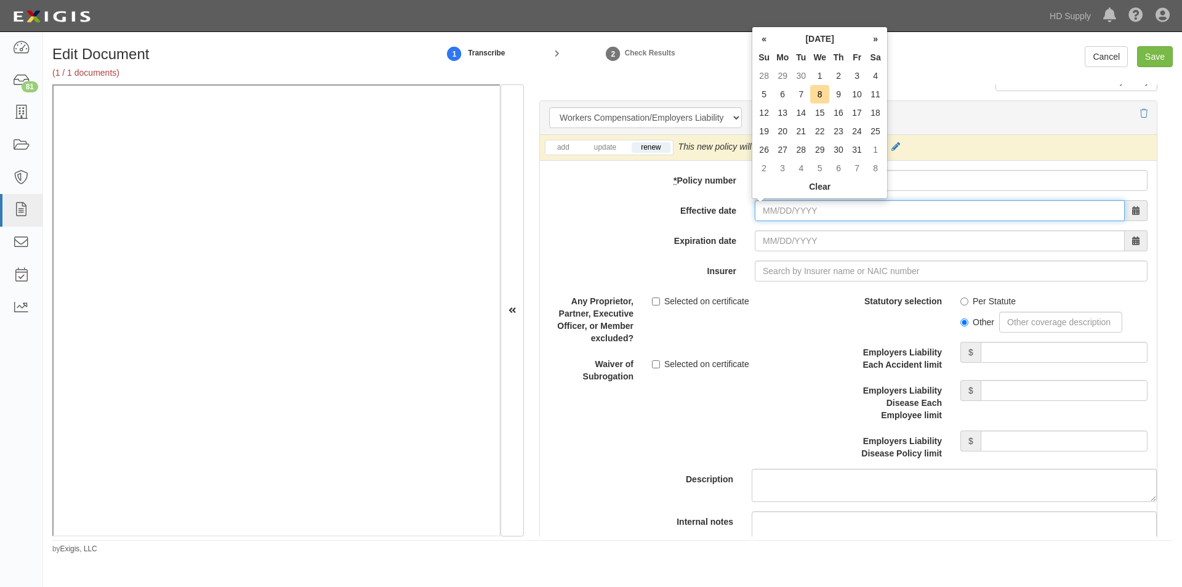
click at [765, 213] on input "Effective date" at bounding box center [940, 210] width 370 height 21
click at [770, 121] on td "12" at bounding box center [764, 112] width 18 height 18
type input "10/12/2025"
type input "10/12/2026"
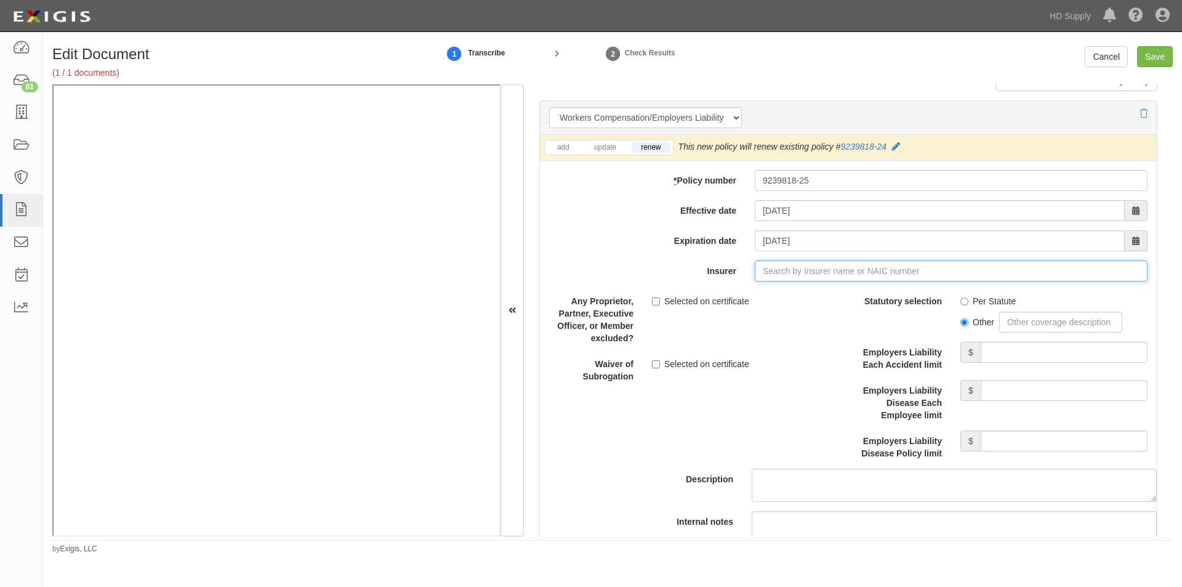
click at [802, 269] on input "Insurer" at bounding box center [951, 271] width 393 height 21
click at [777, 271] on input "Insurer" at bounding box center [951, 271] width 393 height 21
type input "3"
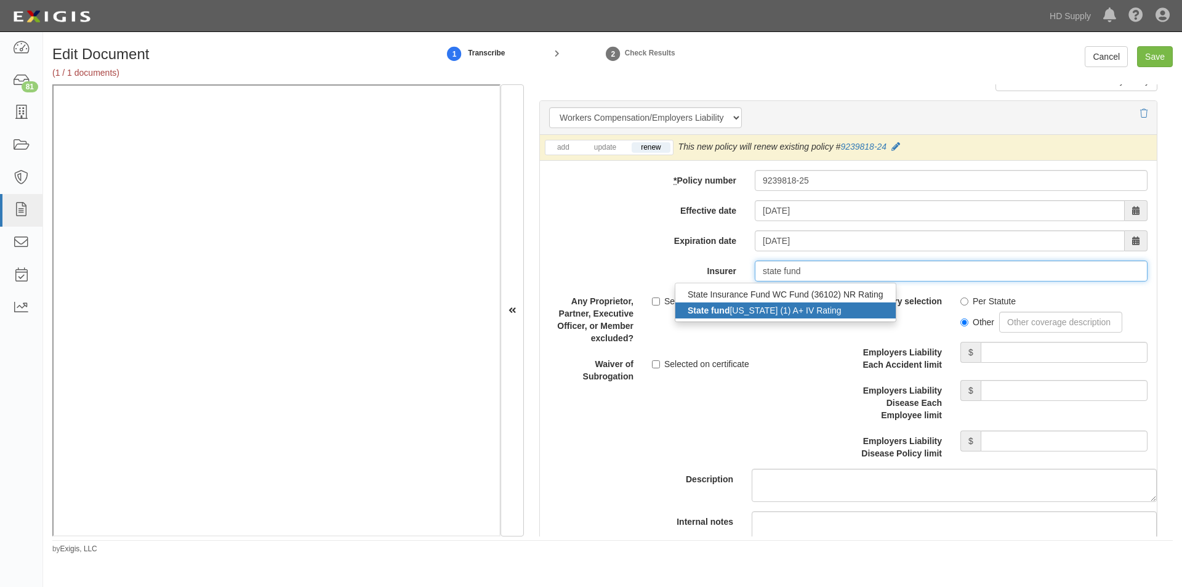
click at [741, 315] on div "State fund california (1) A+ IV Rating" at bounding box center [786, 310] width 220 height 16
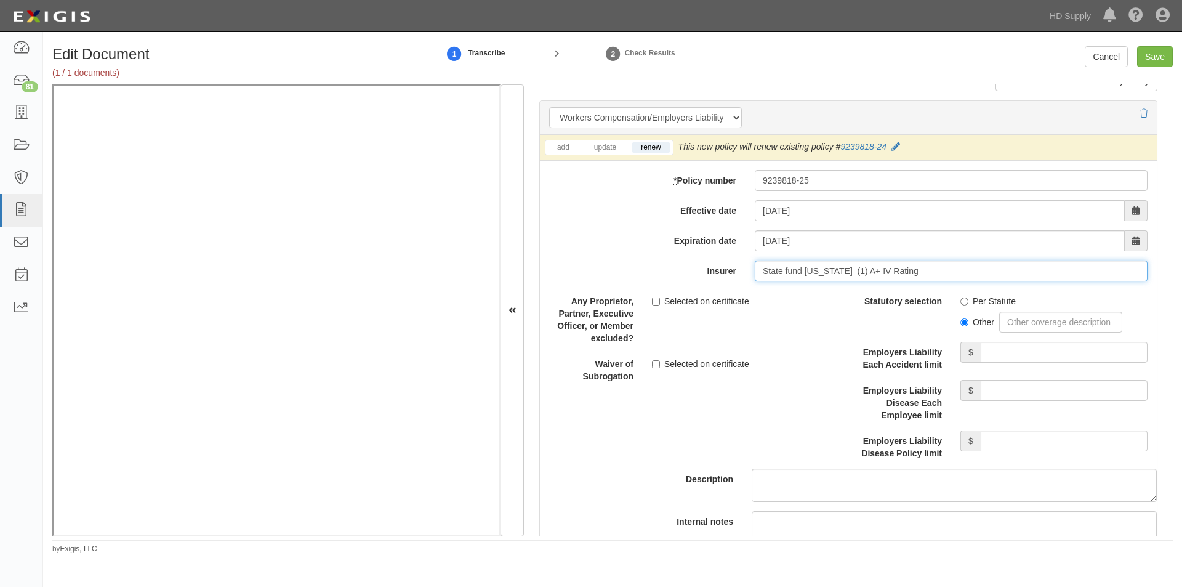
type input "State fund california (1) A+ IV Rating"
click at [961, 301] on input "Per Statute" at bounding box center [965, 301] width 8 height 8
radio input "true"
click at [1017, 349] on input "Employers Liability Each Accident limit" at bounding box center [1064, 352] width 167 height 21
type input "1,000,000"
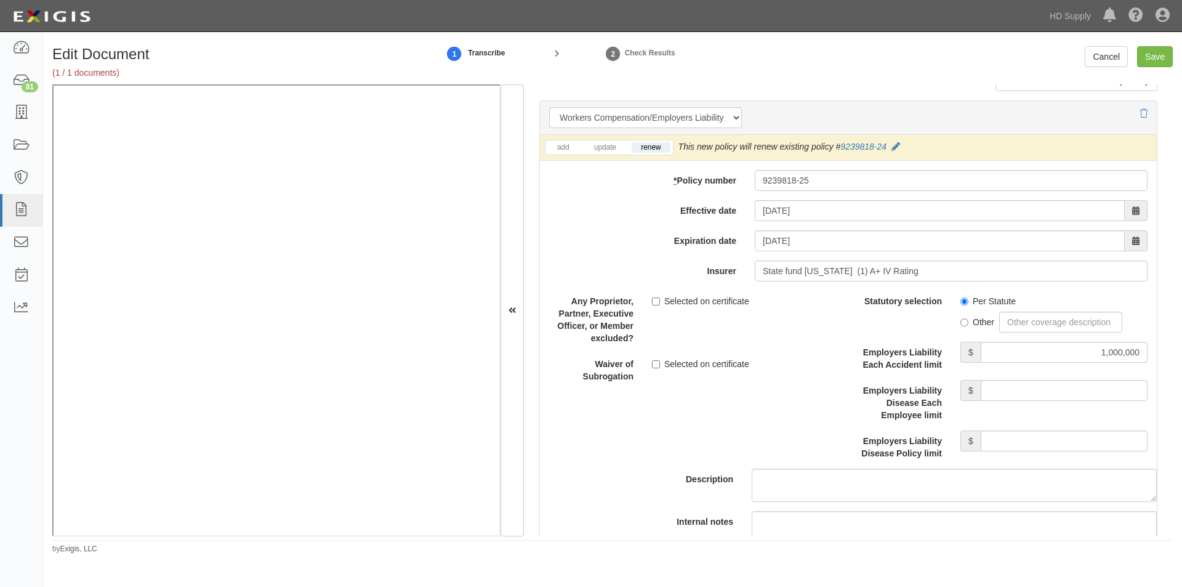
click at [1024, 402] on div "Employers Liability Disease Each Employee limit $" at bounding box center [1003, 400] width 309 height 41
click at [1024, 395] on input "Employers Liability Disease Each Employee limit" at bounding box center [1064, 390] width 167 height 21
type input "1,000,000"
click at [1024, 440] on input "Employers Liability Disease Policy limit" at bounding box center [1064, 440] width 167 height 21
type input "1,000,000"
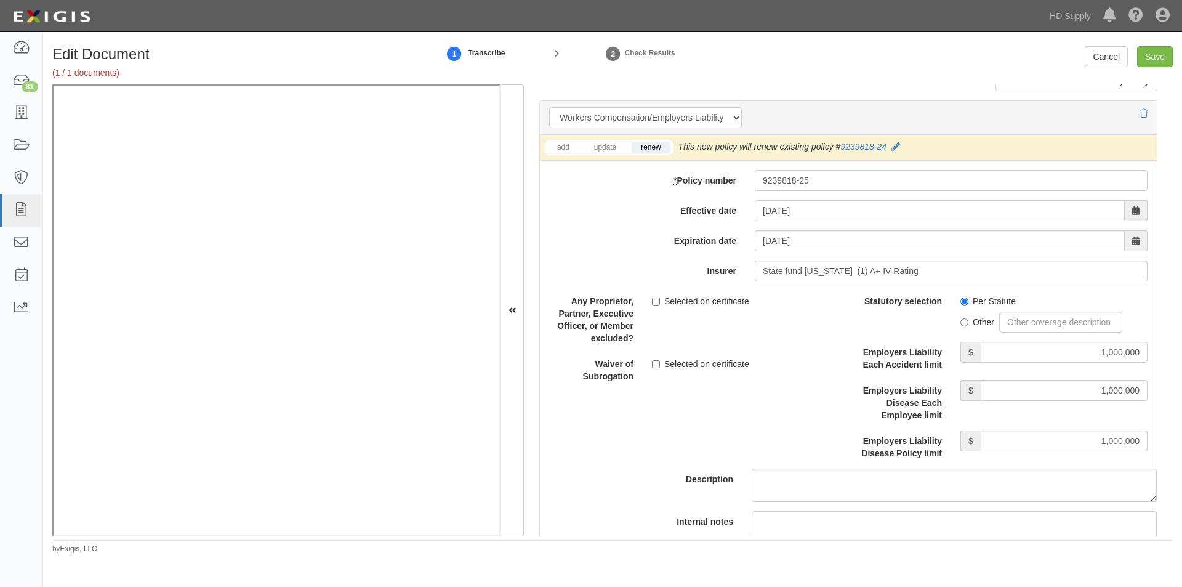
click at [650, 301] on div "Selected on certificate" at bounding box center [746, 299] width 206 height 17
click at [656, 306] on label "Selected on certificate" at bounding box center [700, 301] width 97 height 12
click at [656, 305] on input "Selected on certificate" at bounding box center [656, 301] width 8 height 8
checkbox input "true"
click at [655, 367] on input "Selected on certificate" at bounding box center [656, 364] width 8 height 8
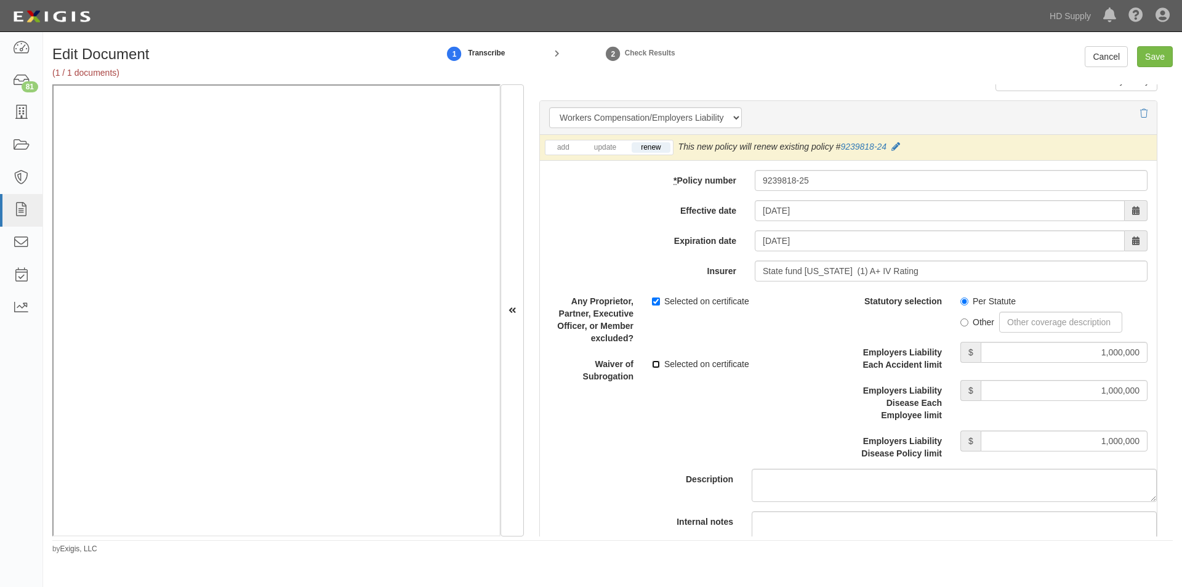
checkbox input "true"
click at [1145, 55] on input "Save" at bounding box center [1155, 56] width 36 height 21
type input "1000000"
type input "100000"
type input "5000"
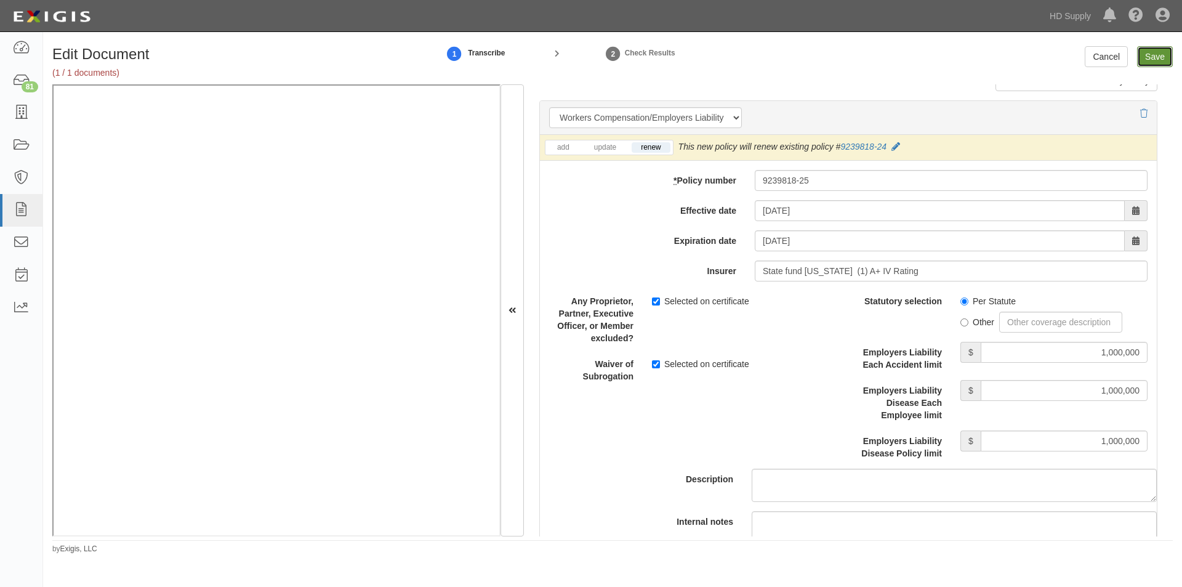
type input "1000000"
type input "2000000"
type input "1000000"
type input "5000000"
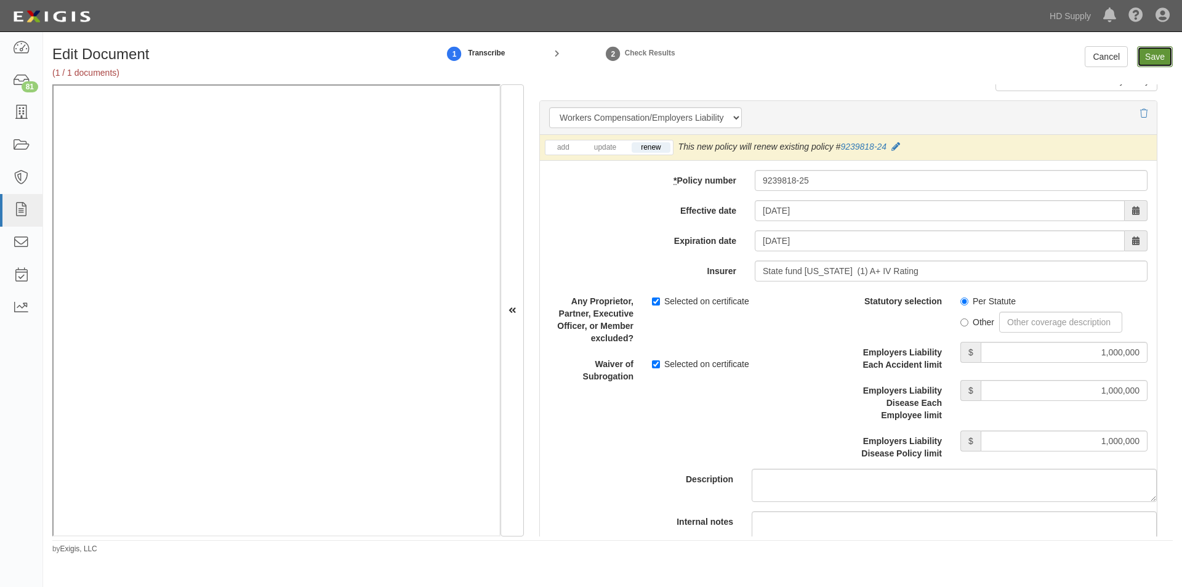
type input "5000000"
type input "1000000"
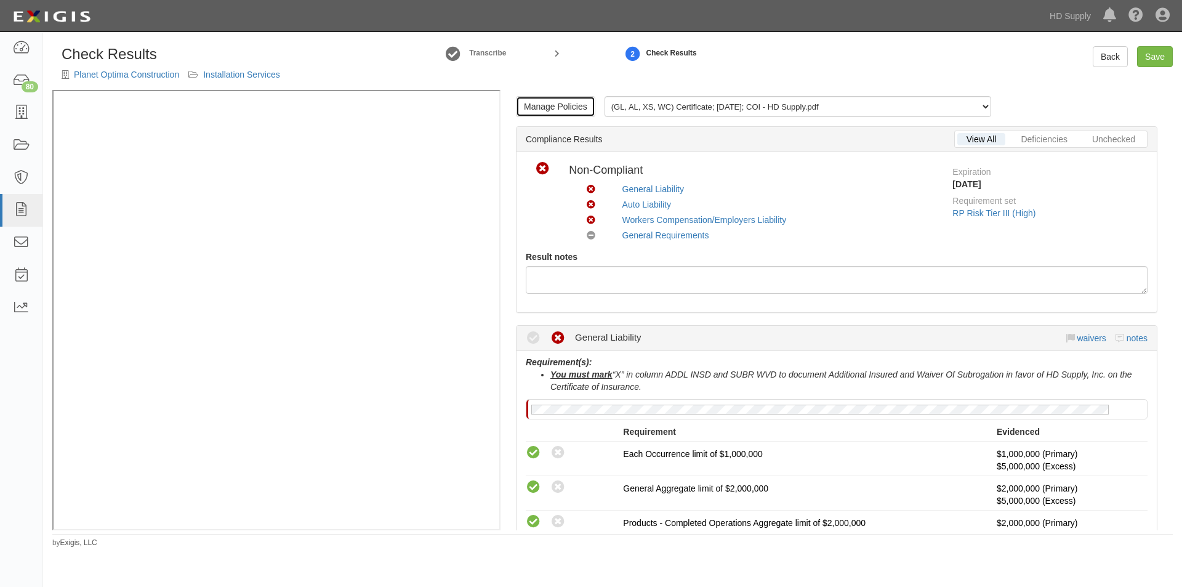
click at [547, 104] on link "Manage Policies" at bounding box center [555, 106] width 79 height 21
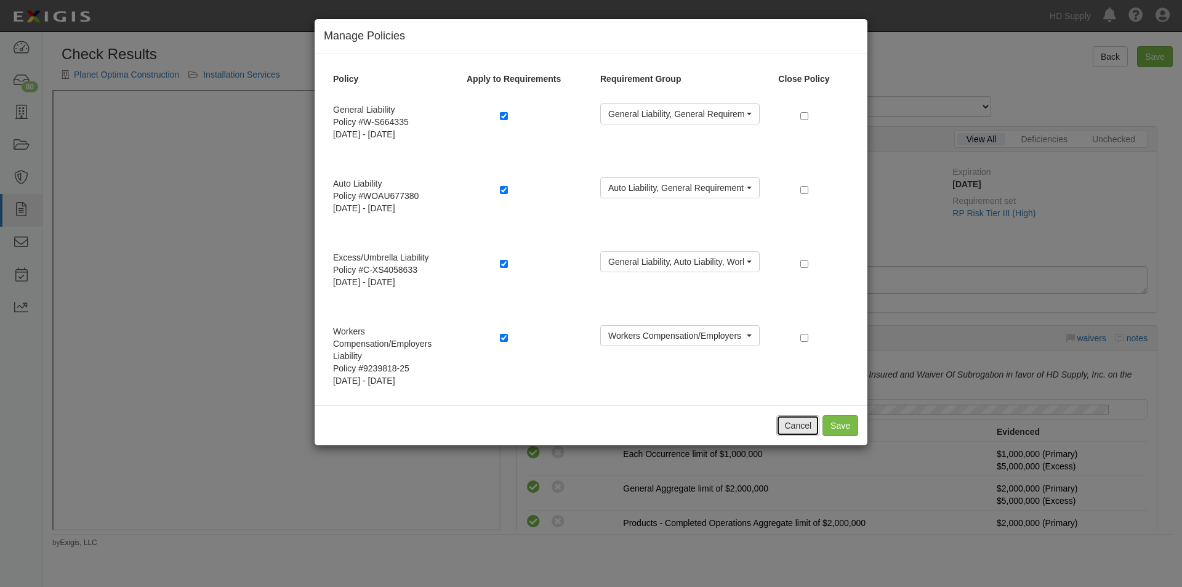
click at [786, 424] on button "Cancel" at bounding box center [798, 425] width 43 height 21
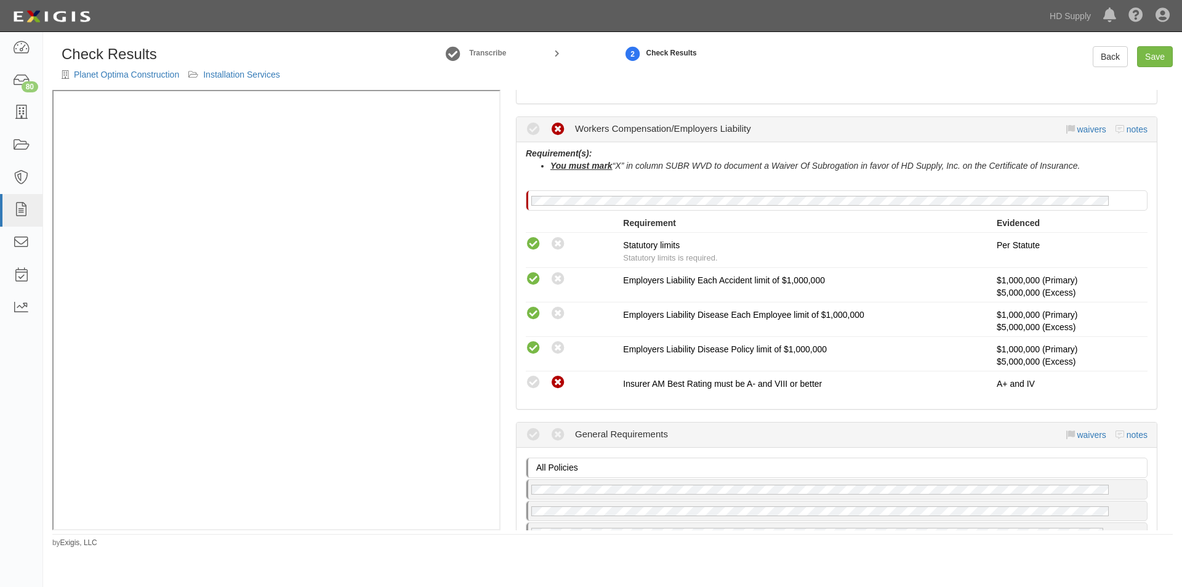
scroll to position [825, 0]
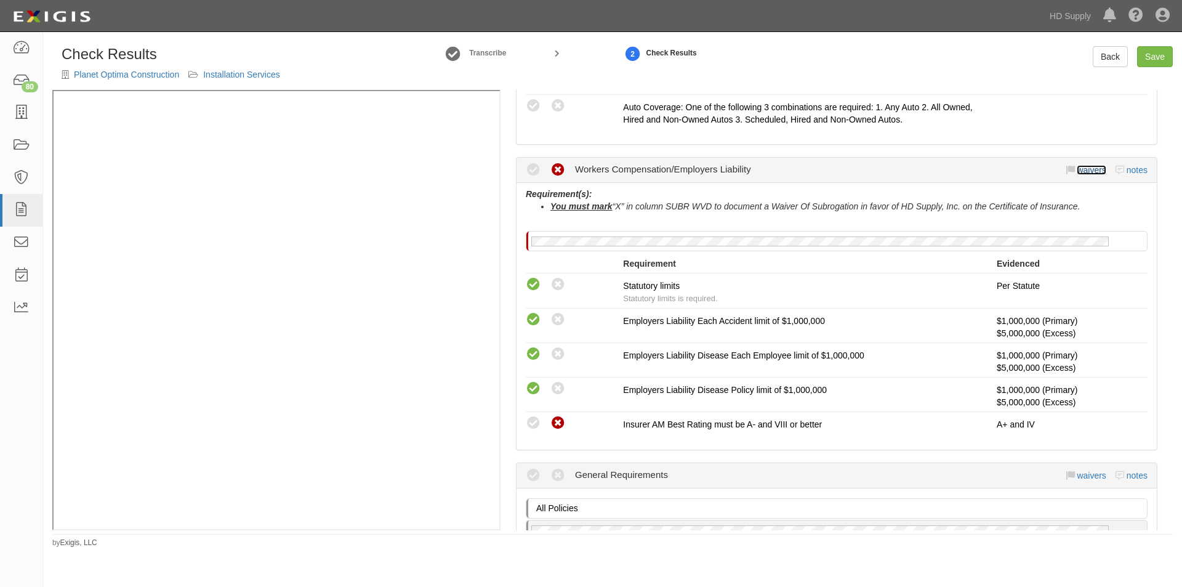
click at [1083, 168] on link "waivers" at bounding box center [1091, 170] width 29 height 10
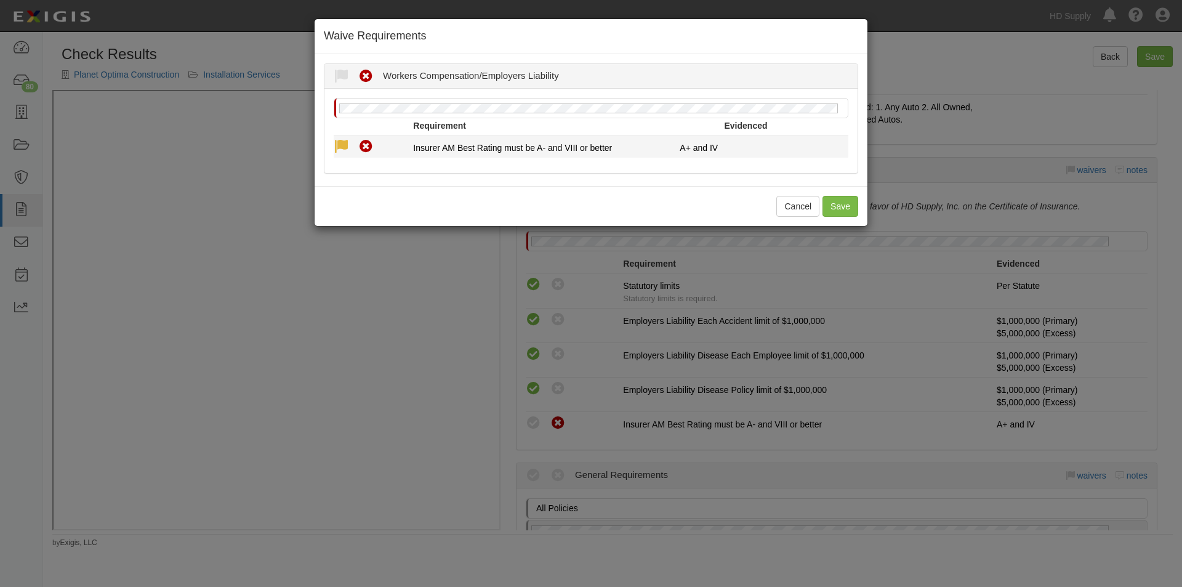
click at [341, 142] on icon at bounding box center [341, 146] width 15 height 15
radio input "true"
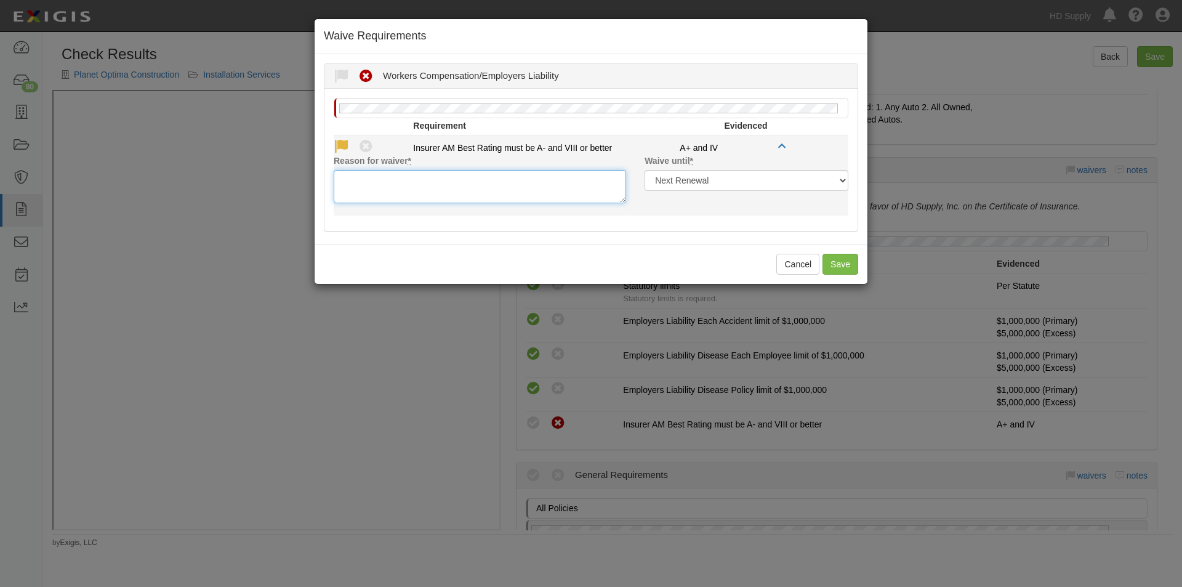
click at [357, 179] on textarea "Reason for waiver *" at bounding box center [480, 186] width 293 height 33
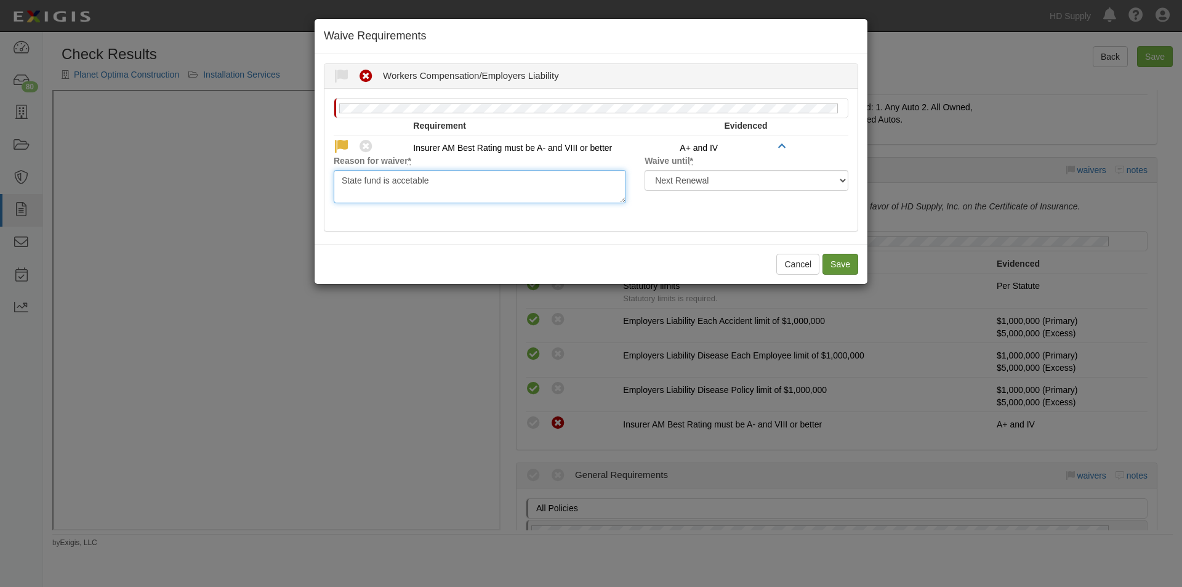
type textarea "State fund is accetable"
click at [832, 264] on button "Save" at bounding box center [841, 264] width 36 height 21
radio input "true"
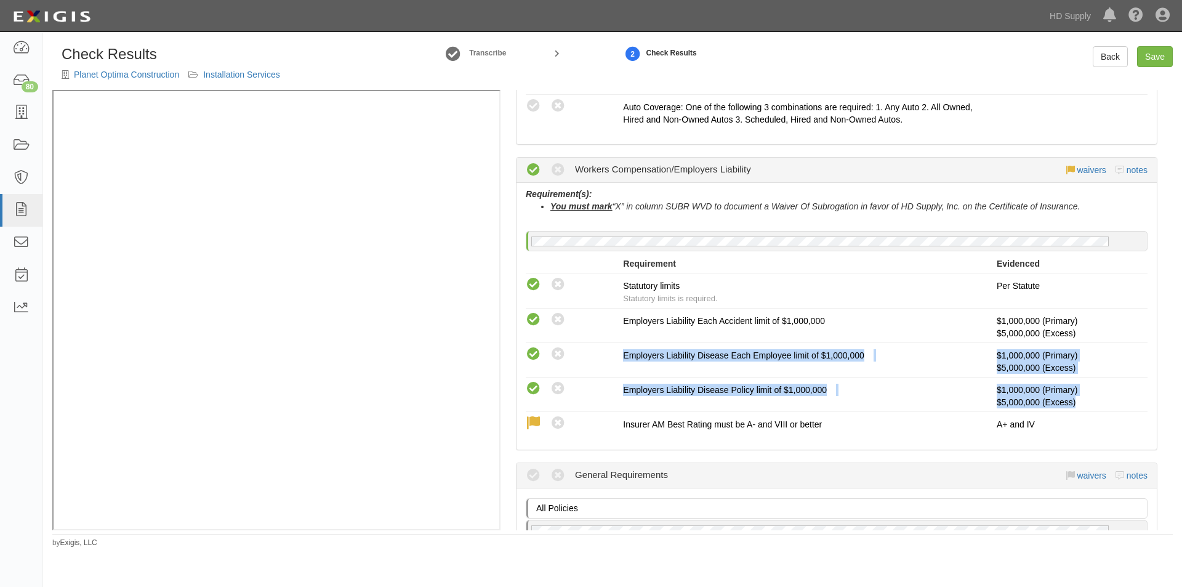
drag, startPoint x: 1177, startPoint y: 339, endPoint x: 1182, endPoint y: 403, distance: 63.6
click at [1182, 403] on div "Check Results Planet Optima Construction Installation Services Transcribe 2 Che…" at bounding box center [612, 297] width 1139 height 502
click at [1126, 361] on div "This compliance result is calculated automatically and cannot be changed Waived…" at bounding box center [837, 360] width 640 height 28
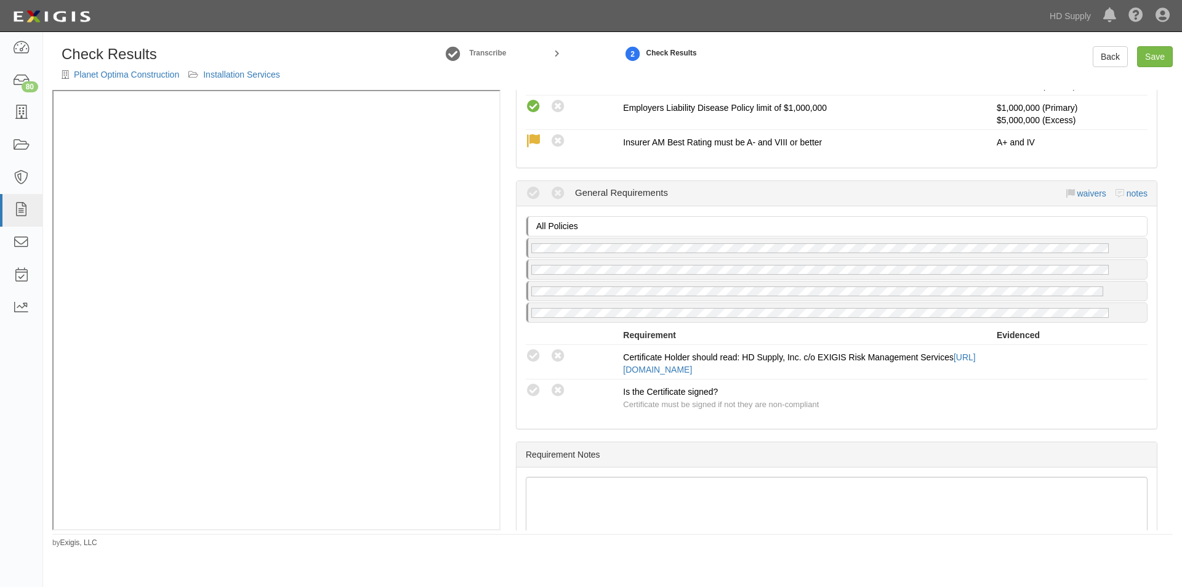
scroll to position [1184, 0]
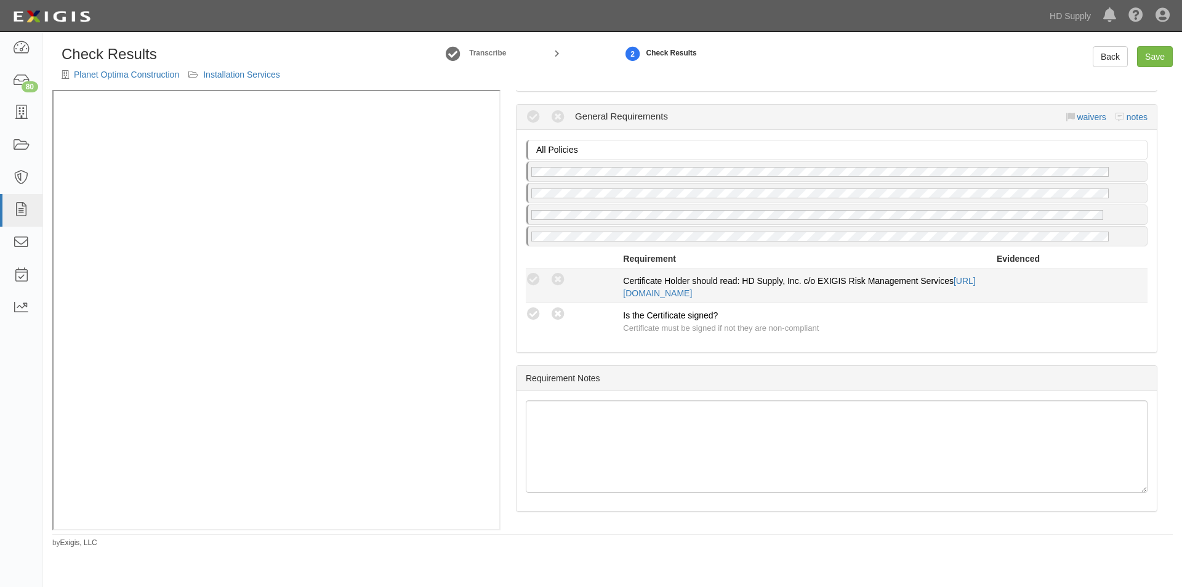
drag, startPoint x: 531, startPoint y: 316, endPoint x: 531, endPoint y: 292, distance: 24.0
click at [531, 314] on icon at bounding box center [533, 314] width 15 height 15
radio input "true"
click at [531, 283] on icon at bounding box center [533, 279] width 15 height 15
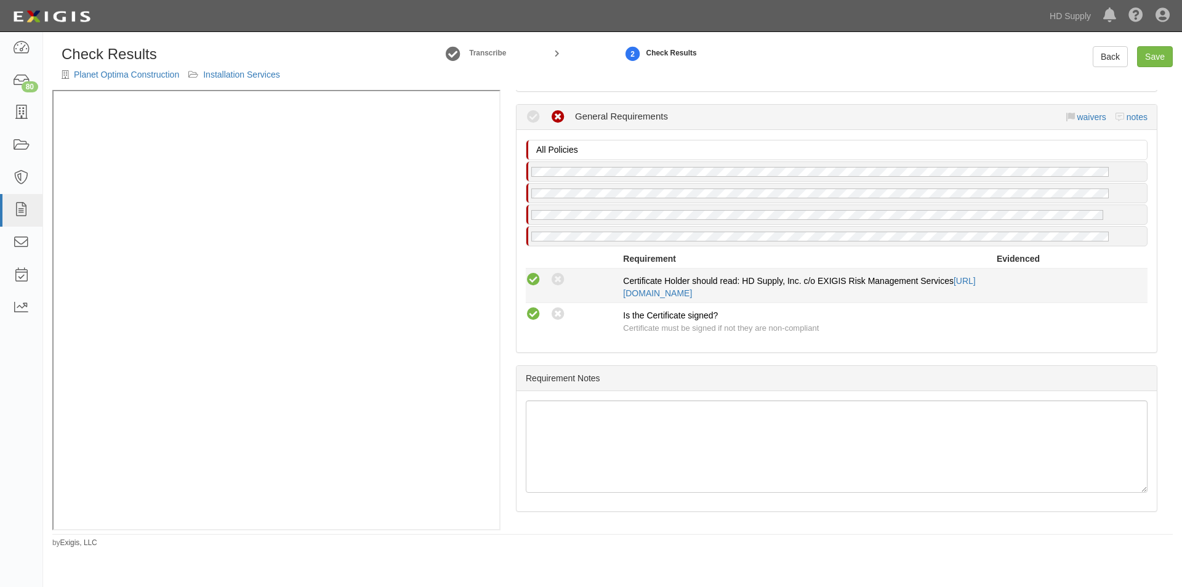
radio input "true"
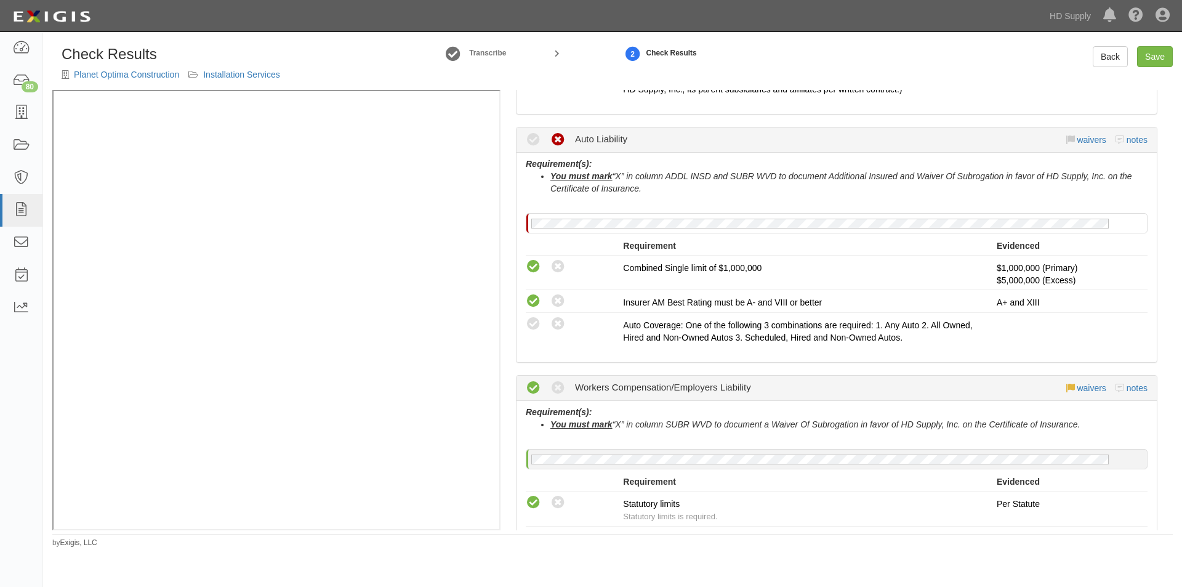
scroll to position [596, 0]
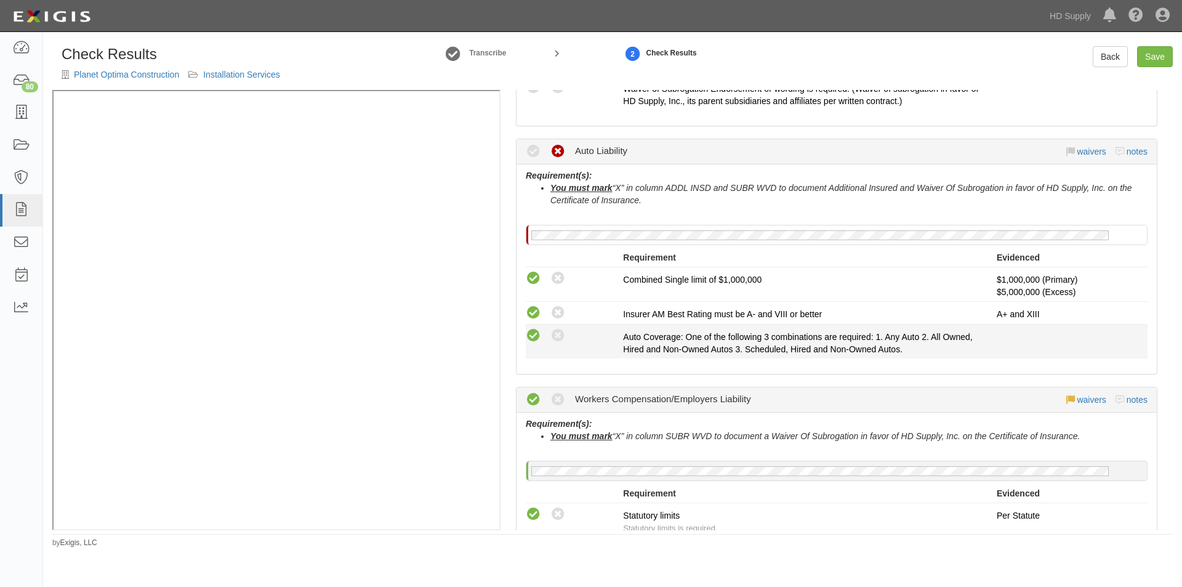
click at [530, 337] on icon at bounding box center [533, 335] width 15 height 15
radio input "true"
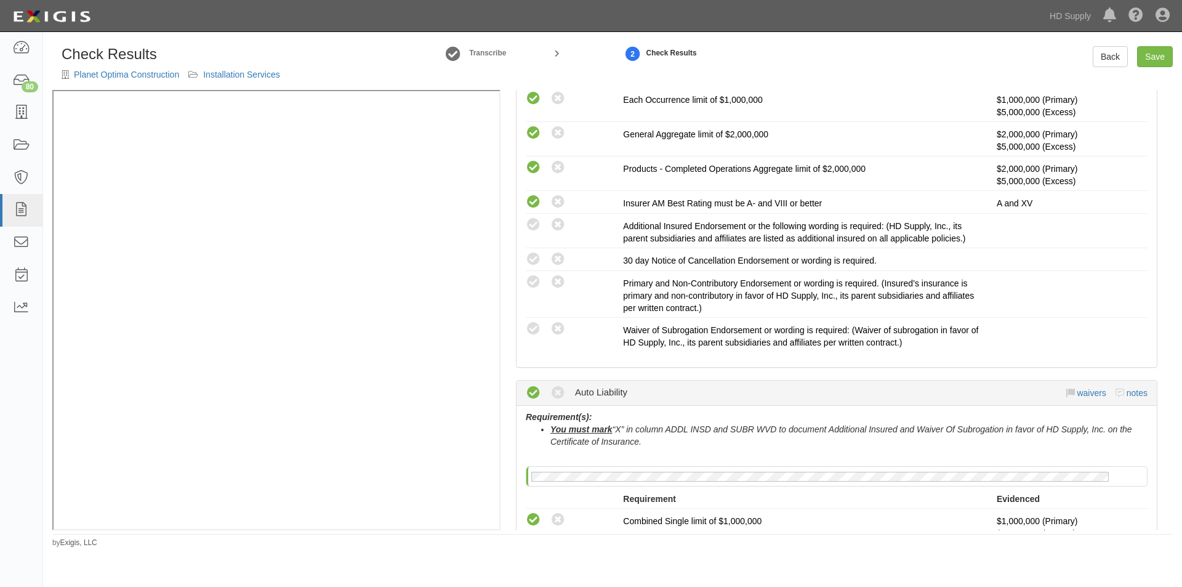
scroll to position [347, 0]
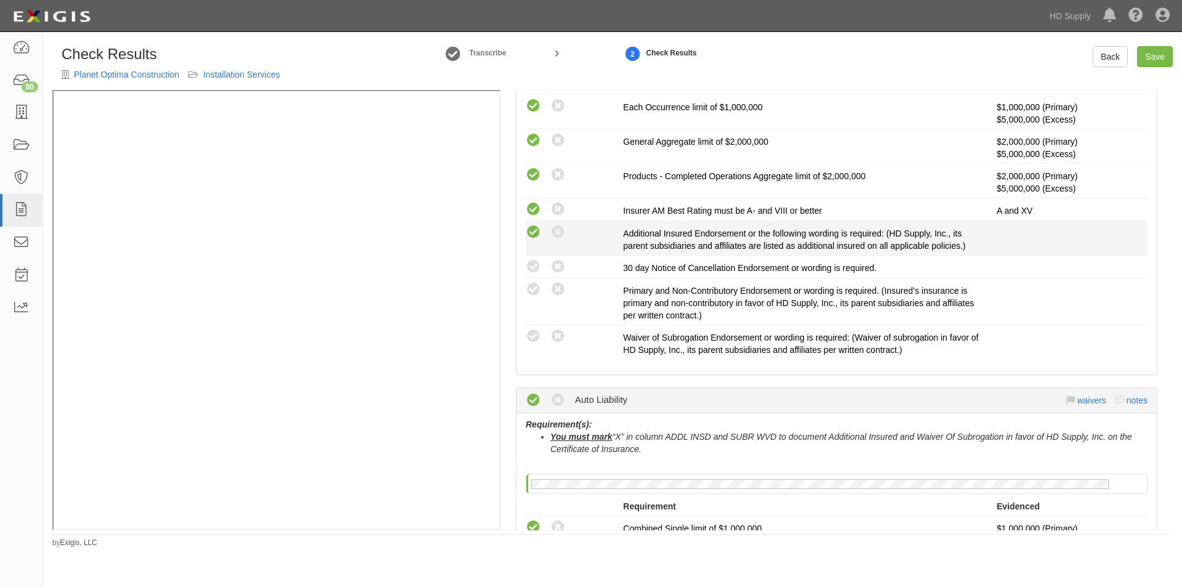
click at [531, 230] on icon at bounding box center [533, 232] width 15 height 15
radio input "true"
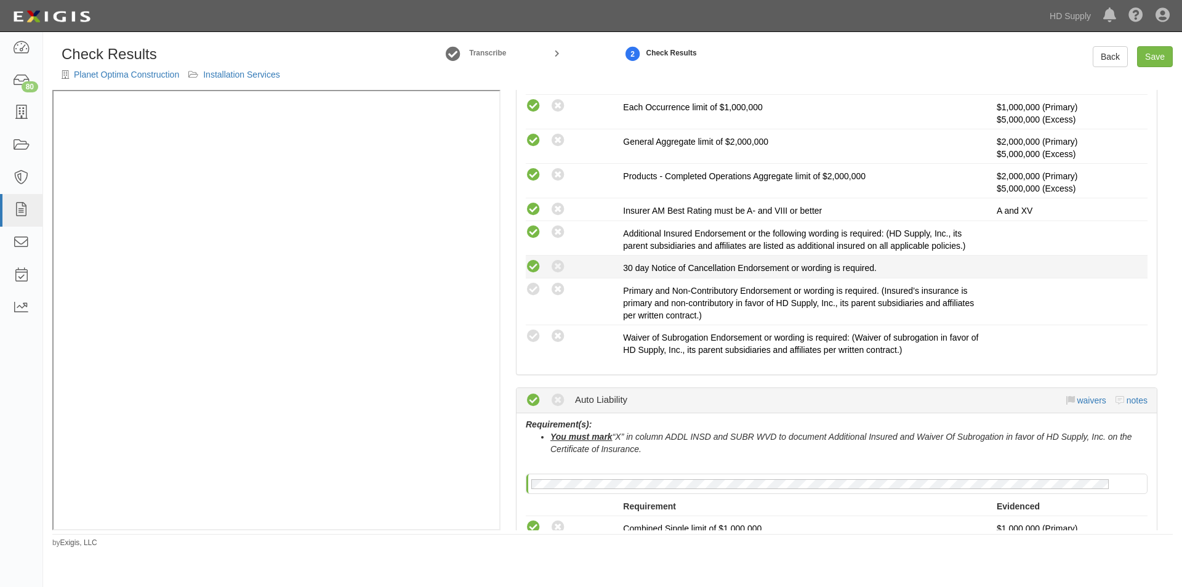
click at [535, 265] on icon at bounding box center [533, 266] width 15 height 15
radio input "true"
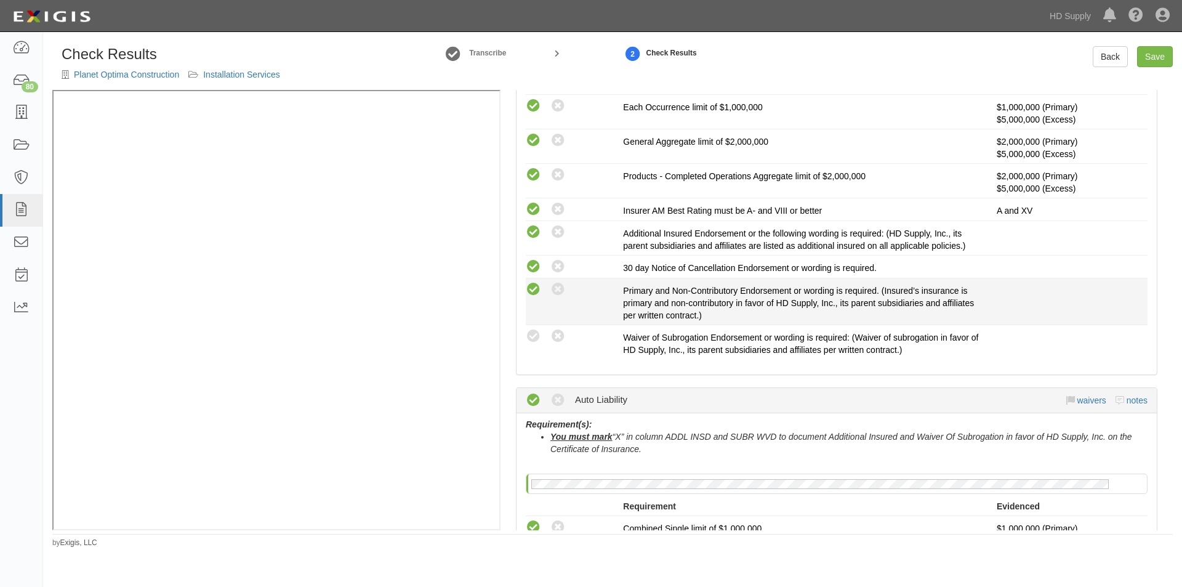
click at [532, 294] on icon at bounding box center [533, 289] width 15 height 15
radio input "true"
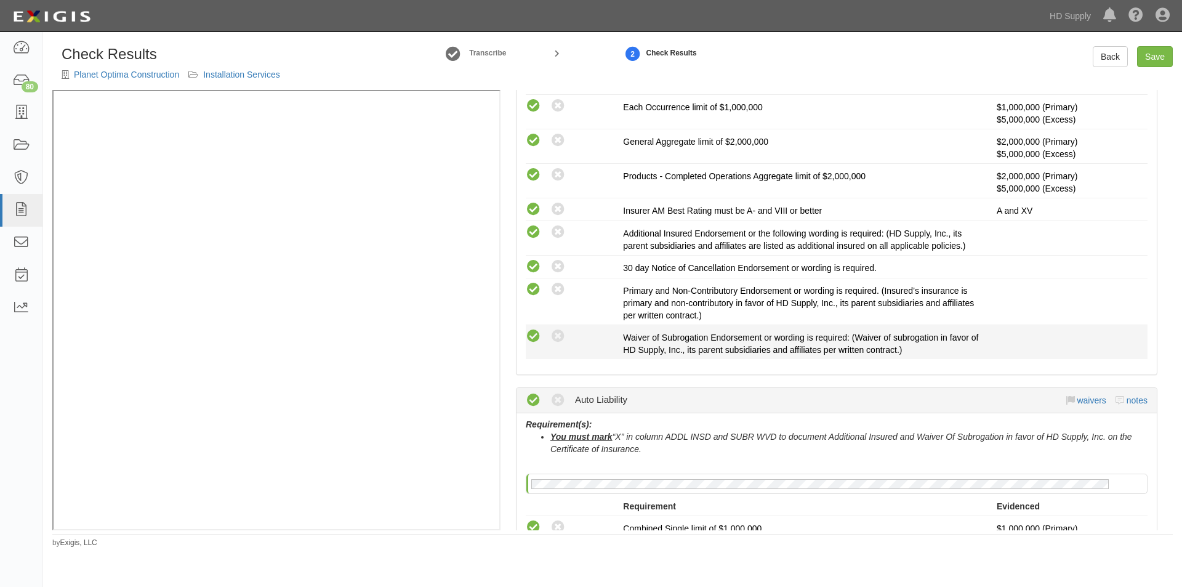
click at [533, 341] on icon at bounding box center [533, 336] width 15 height 15
radio input "true"
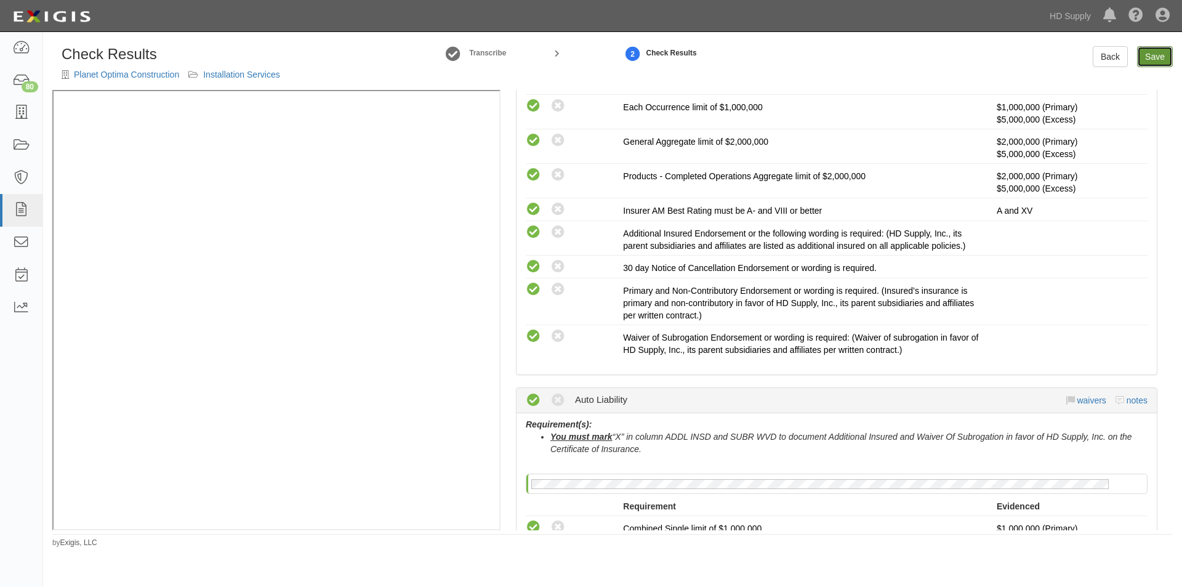
click at [1163, 57] on link "Save" at bounding box center [1155, 56] width 36 height 21
radio input "true"
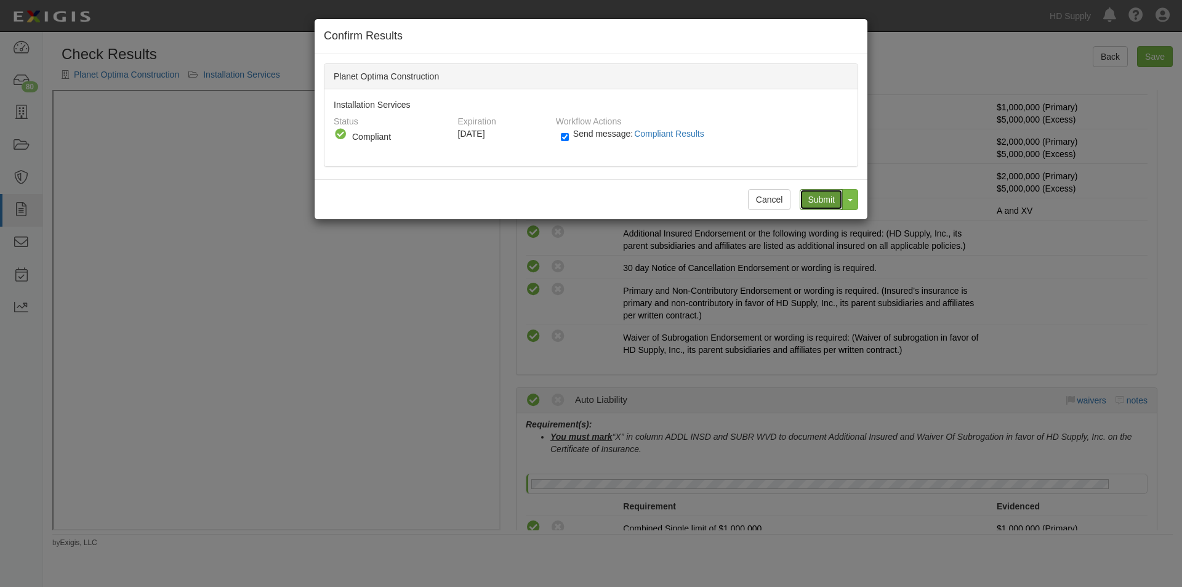
click at [830, 200] on input "Submit" at bounding box center [821, 199] width 43 height 21
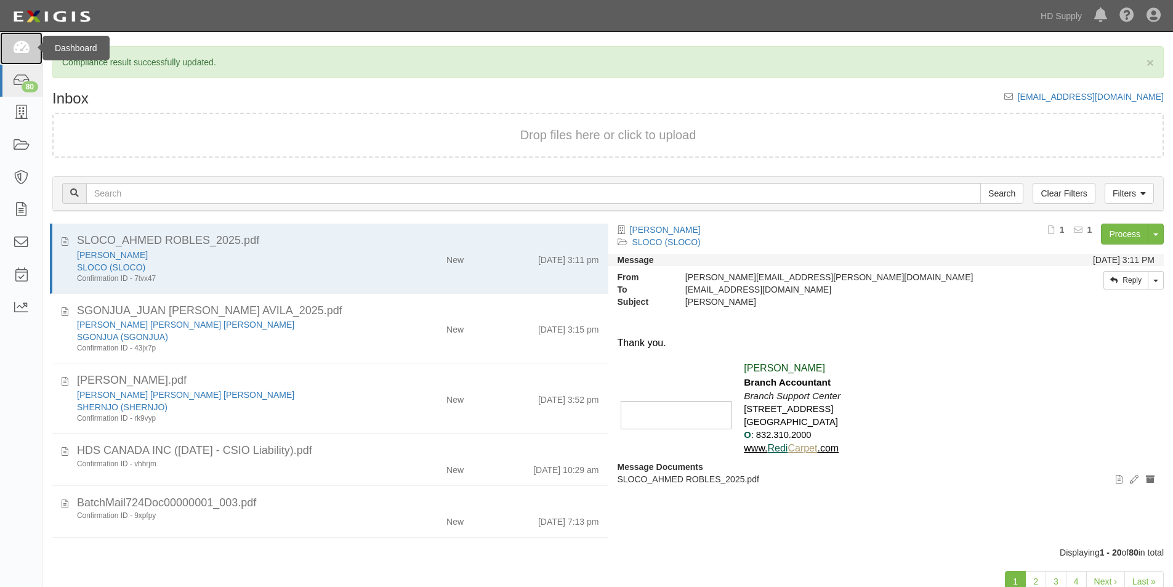
click at [23, 41] on icon at bounding box center [20, 48] width 17 height 14
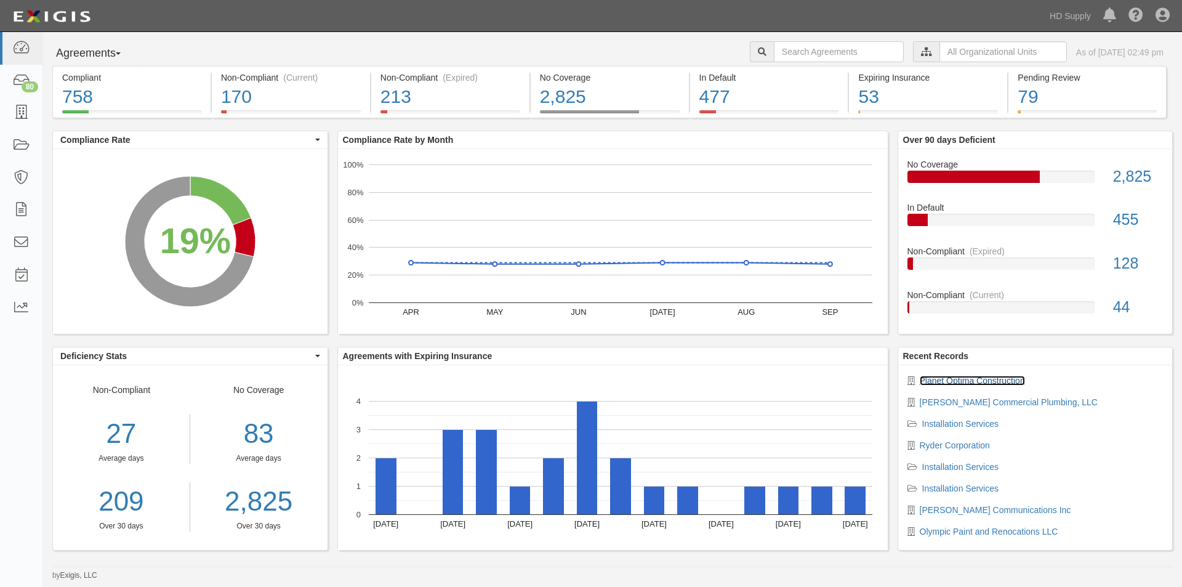
click at [933, 378] on link "Planet Optima Construction" at bounding box center [972, 381] width 105 height 10
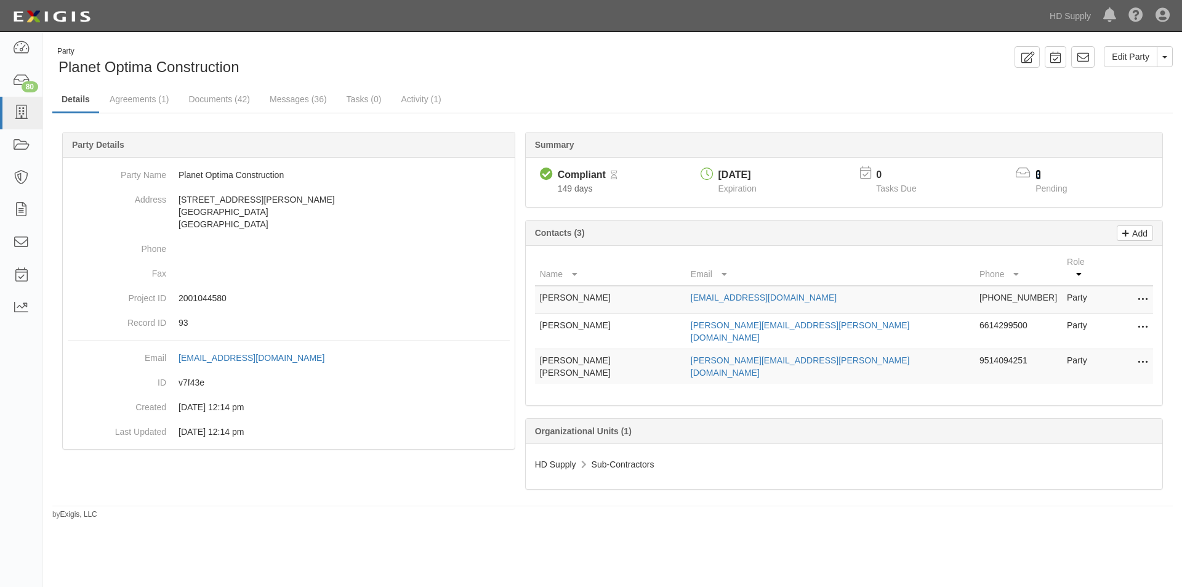
click at [1037, 176] on link "3" at bounding box center [1039, 174] width 6 height 10
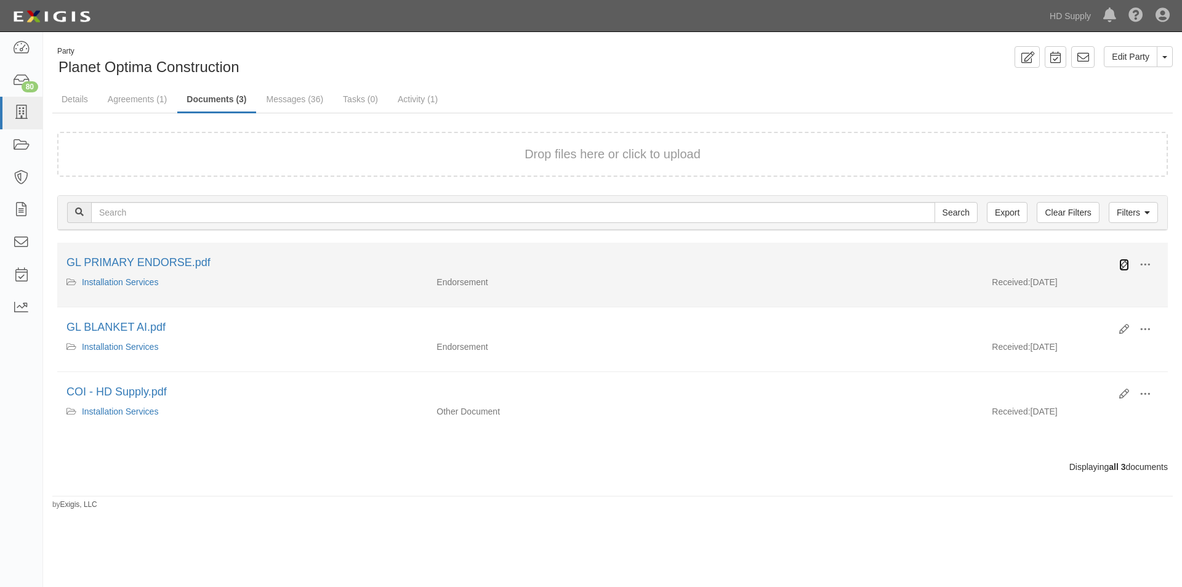
click at [1120, 262] on icon at bounding box center [1125, 265] width 10 height 10
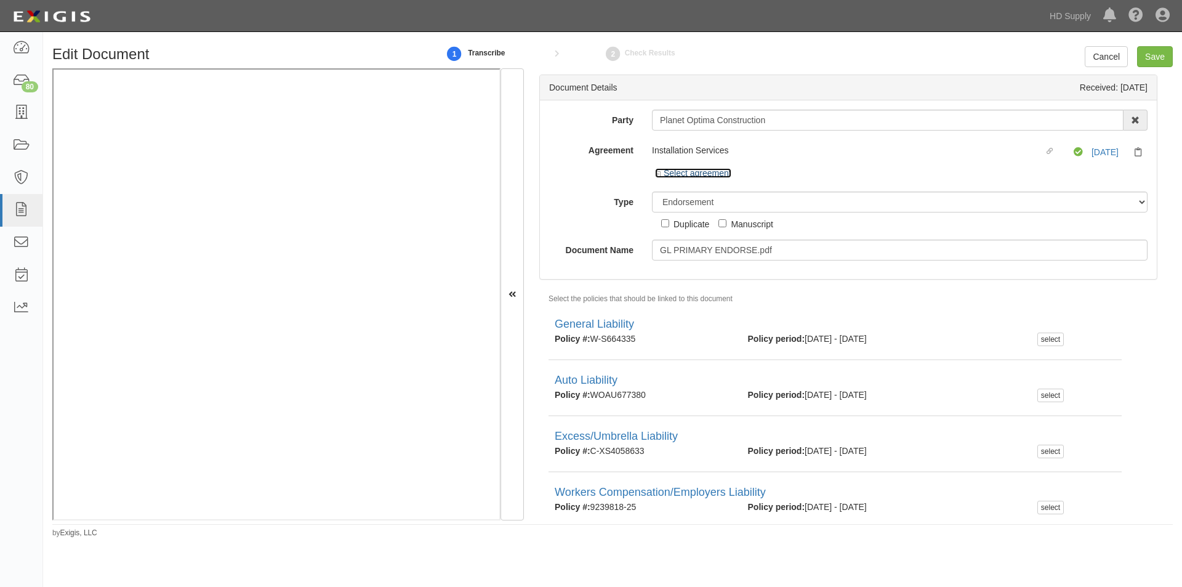
click at [672, 169] on link "Select agreement" at bounding box center [693, 173] width 76 height 10
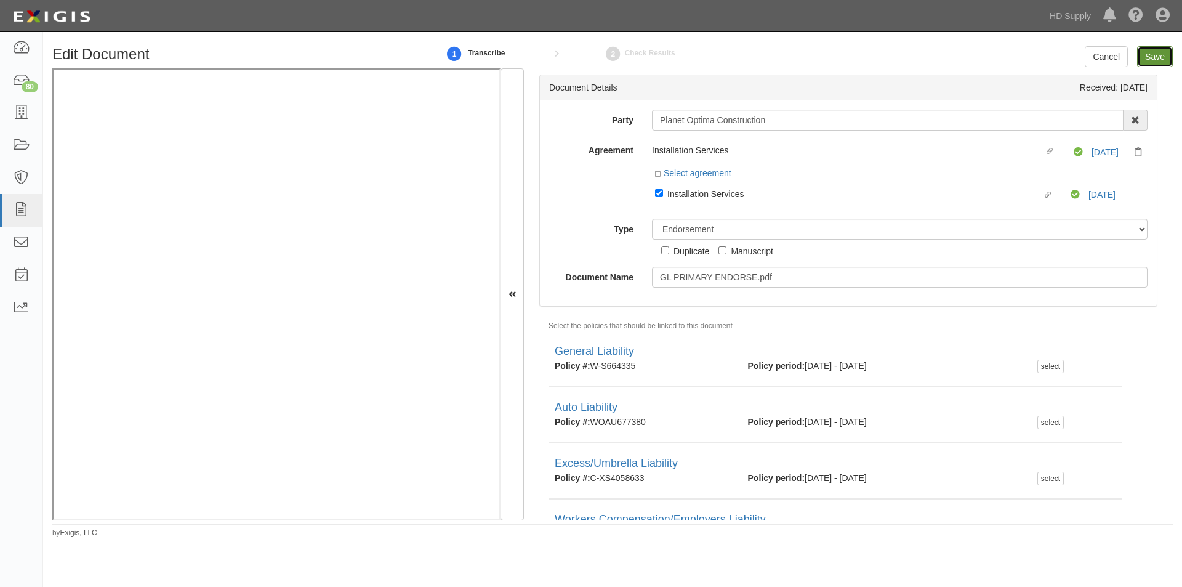
click at [1165, 56] on input "Save" at bounding box center [1155, 56] width 36 height 21
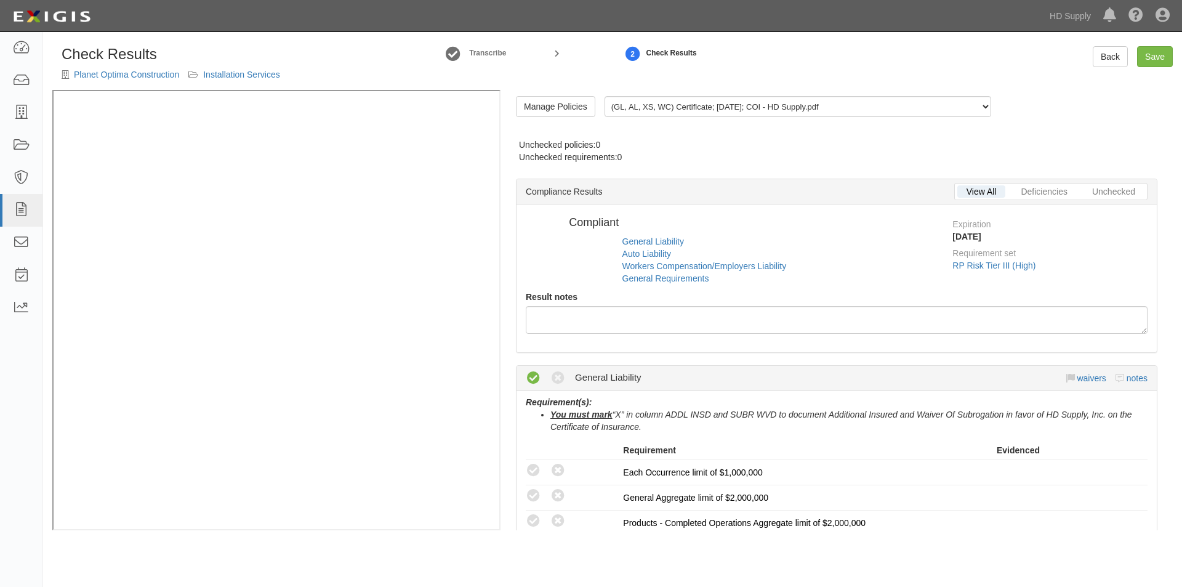
radio input "false"
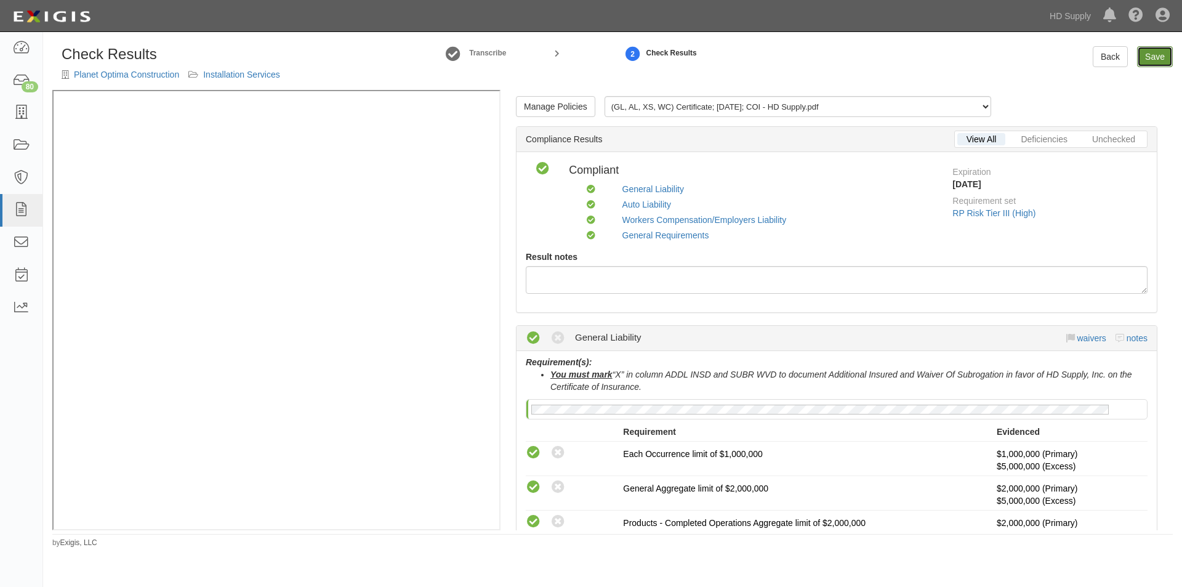
click at [1146, 54] on link "Save" at bounding box center [1155, 56] width 36 height 21
radio input "true"
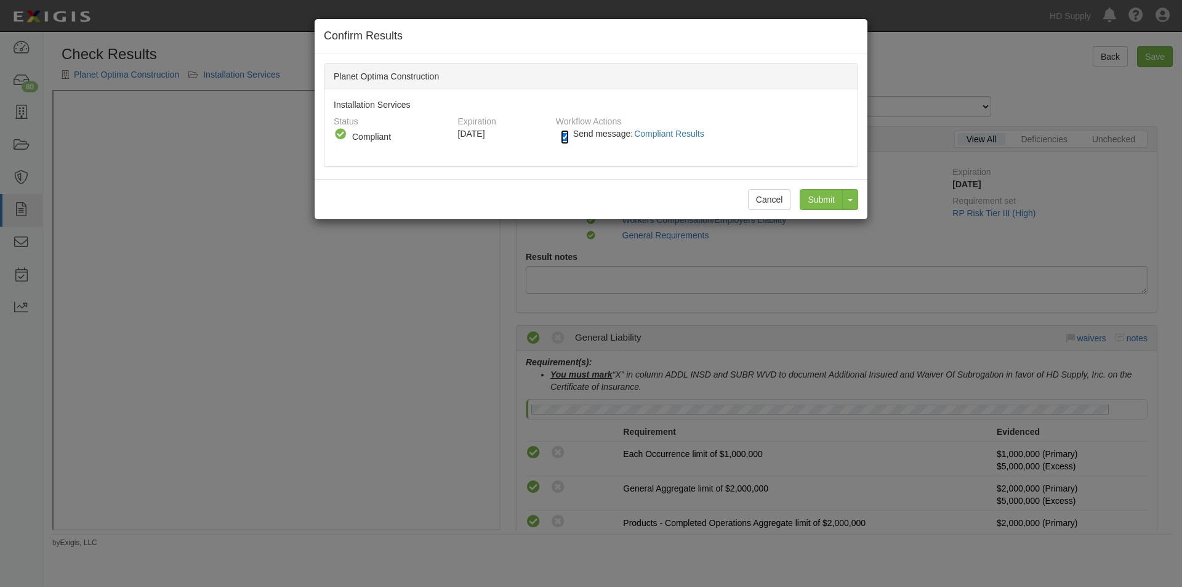
click at [563, 136] on input "Send message: Compliant Results" at bounding box center [565, 137] width 8 height 14
checkbox input "false"
click at [812, 195] on input "Submit" at bounding box center [821, 199] width 43 height 21
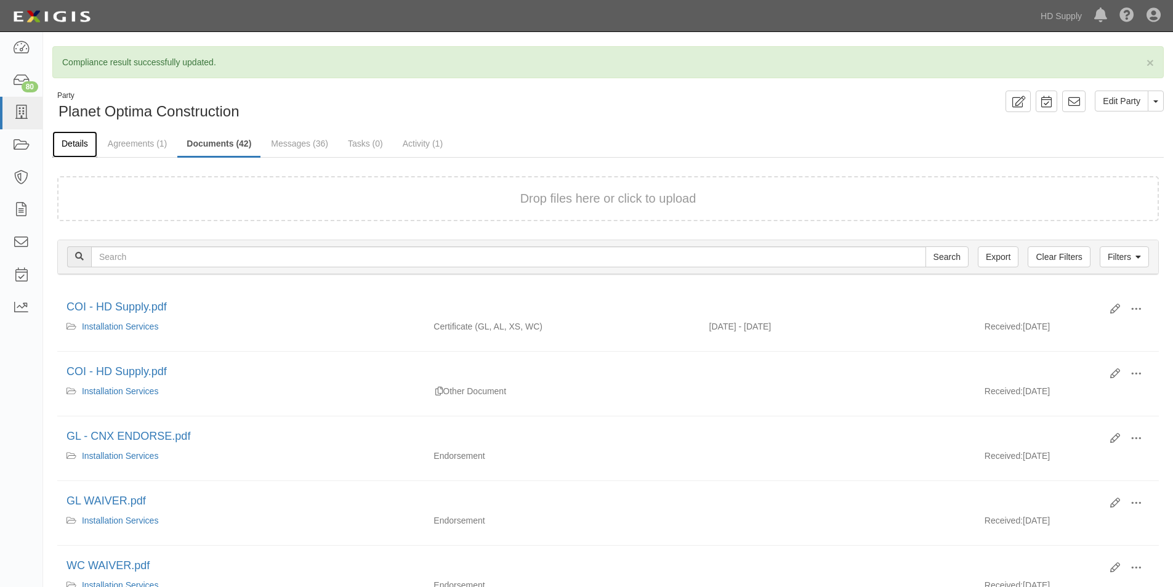
click at [86, 142] on link "Details" at bounding box center [74, 144] width 45 height 26
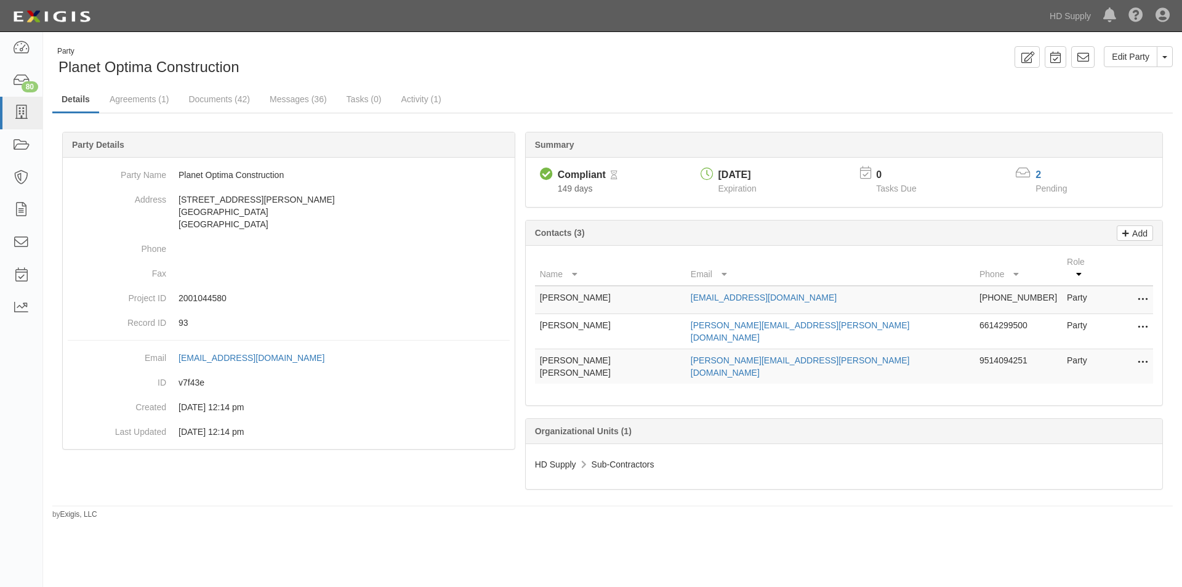
click at [1041, 172] on div "2" at bounding box center [1059, 175] width 47 height 14
click at [1040, 175] on link "2" at bounding box center [1039, 174] width 6 height 10
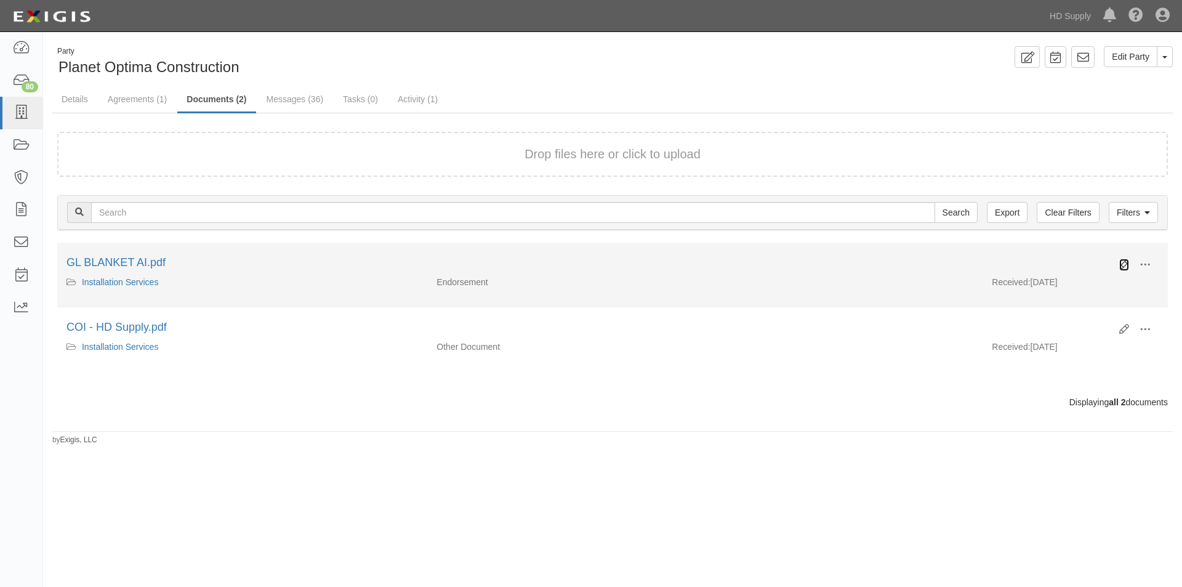
click at [1123, 265] on icon at bounding box center [1125, 265] width 10 height 10
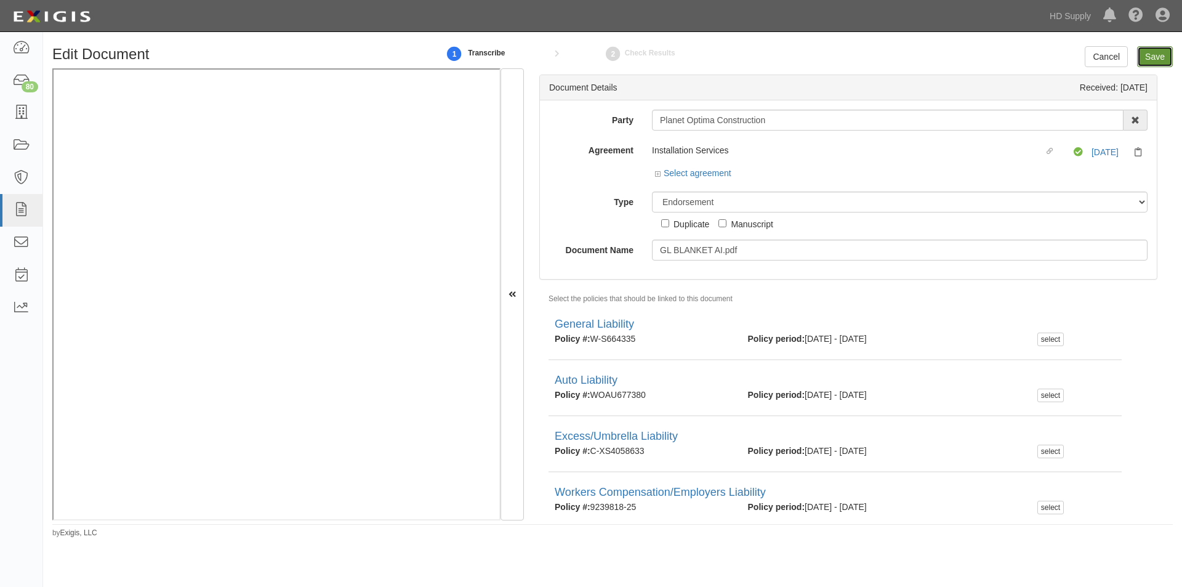
click at [1152, 54] on input "Save" at bounding box center [1155, 56] width 36 height 21
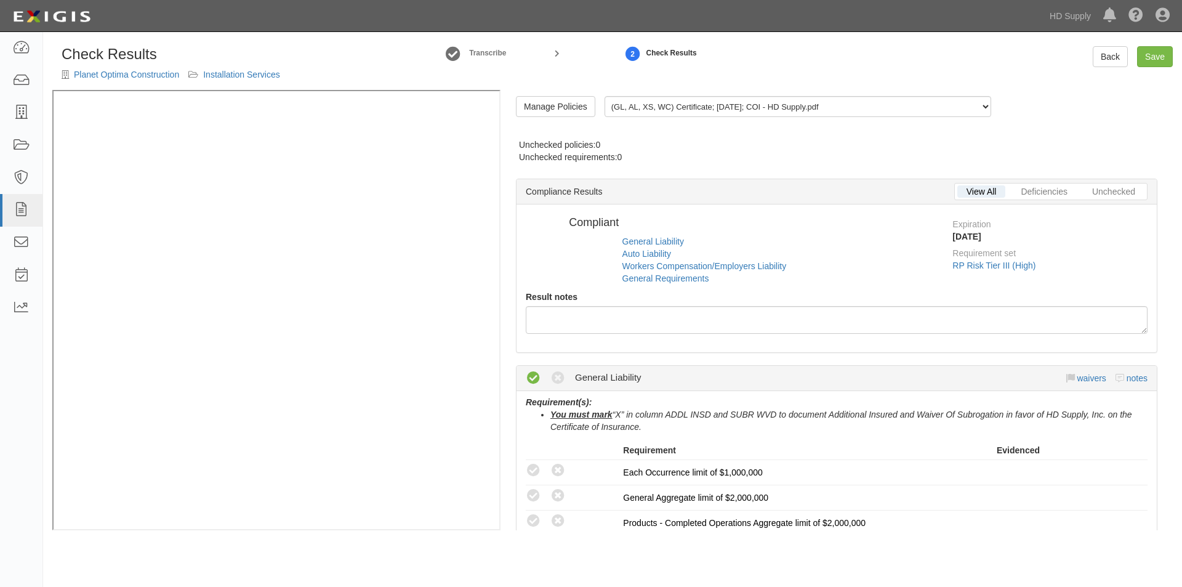
radio input "false"
radio input "true"
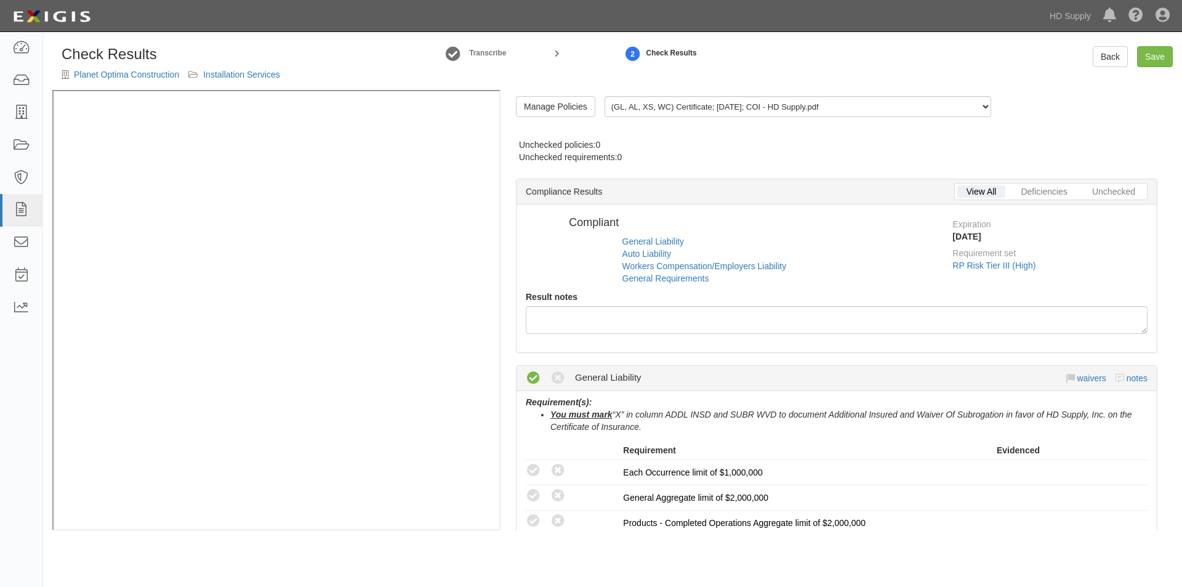
radio input "true"
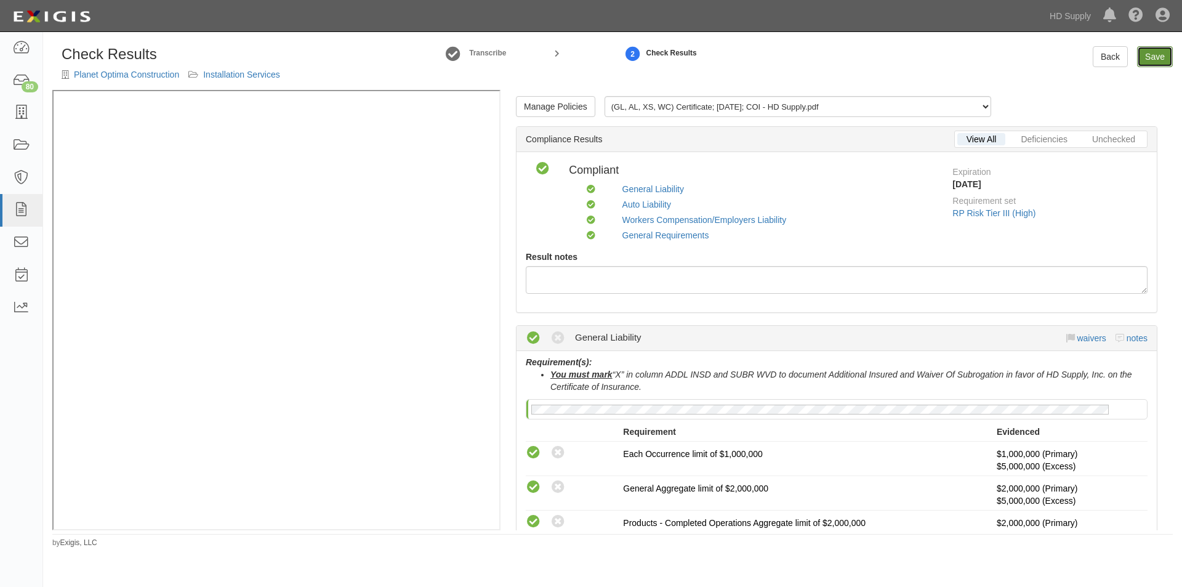
click at [1141, 54] on link "Save" at bounding box center [1155, 56] width 36 height 21
radio input "true"
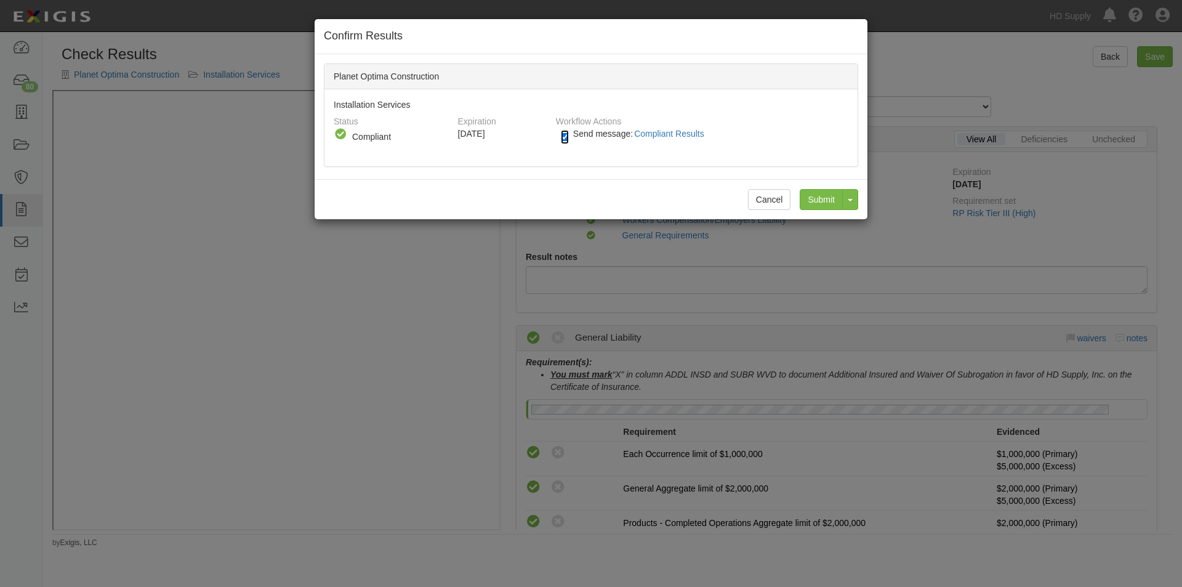
click at [567, 136] on input "Send message: Compliant Results" at bounding box center [565, 137] width 8 height 14
checkbox input "false"
click at [814, 201] on input "Submit" at bounding box center [821, 199] width 43 height 21
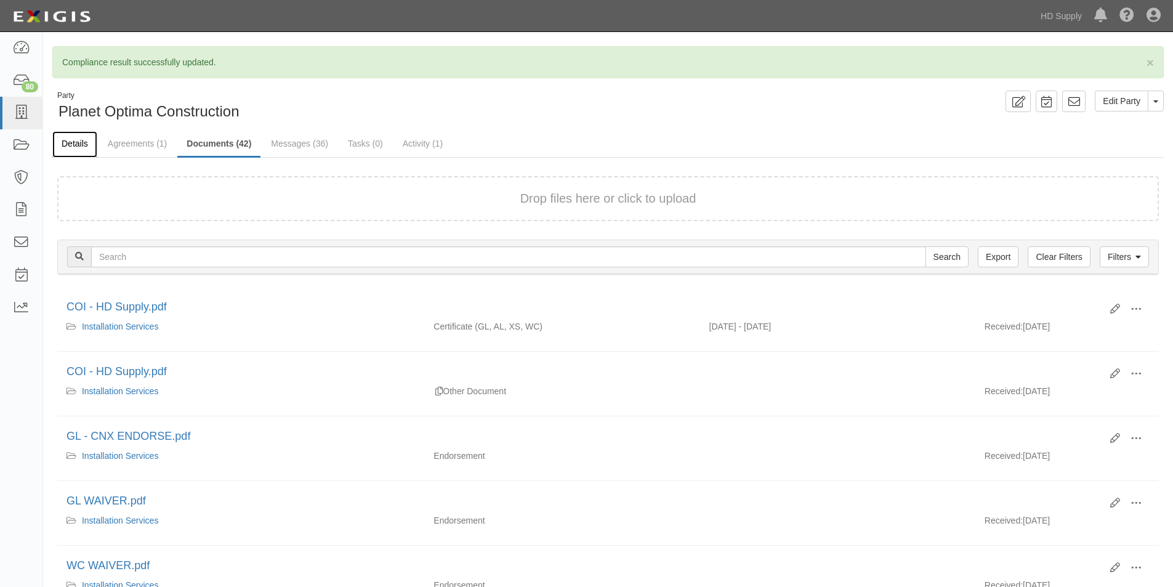
click at [75, 146] on link "Details" at bounding box center [74, 144] width 45 height 26
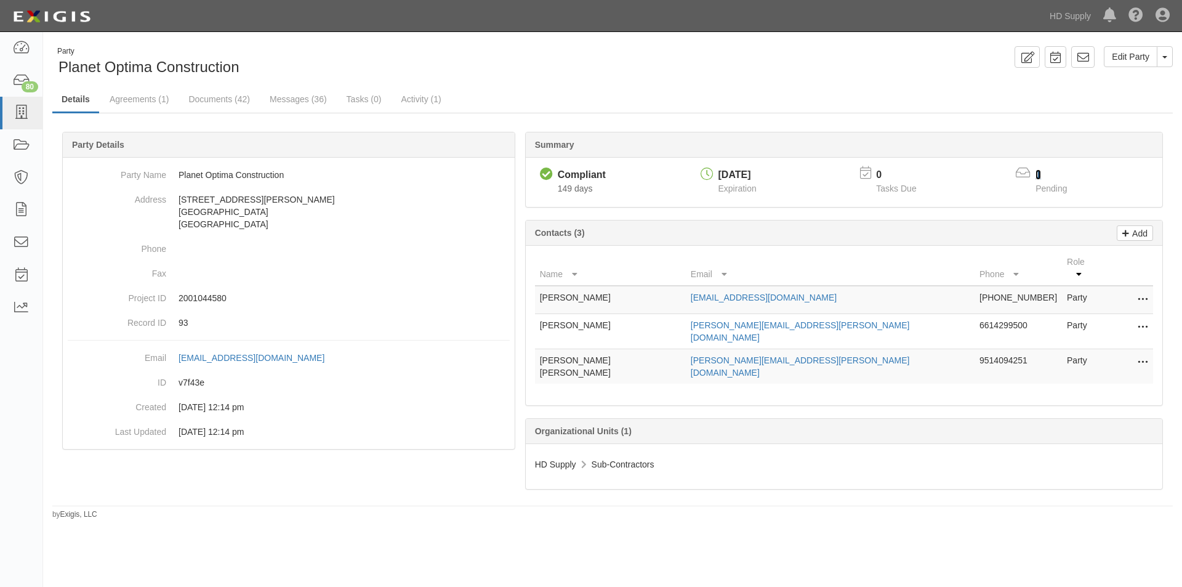
click at [1041, 175] on link "1" at bounding box center [1039, 174] width 6 height 10
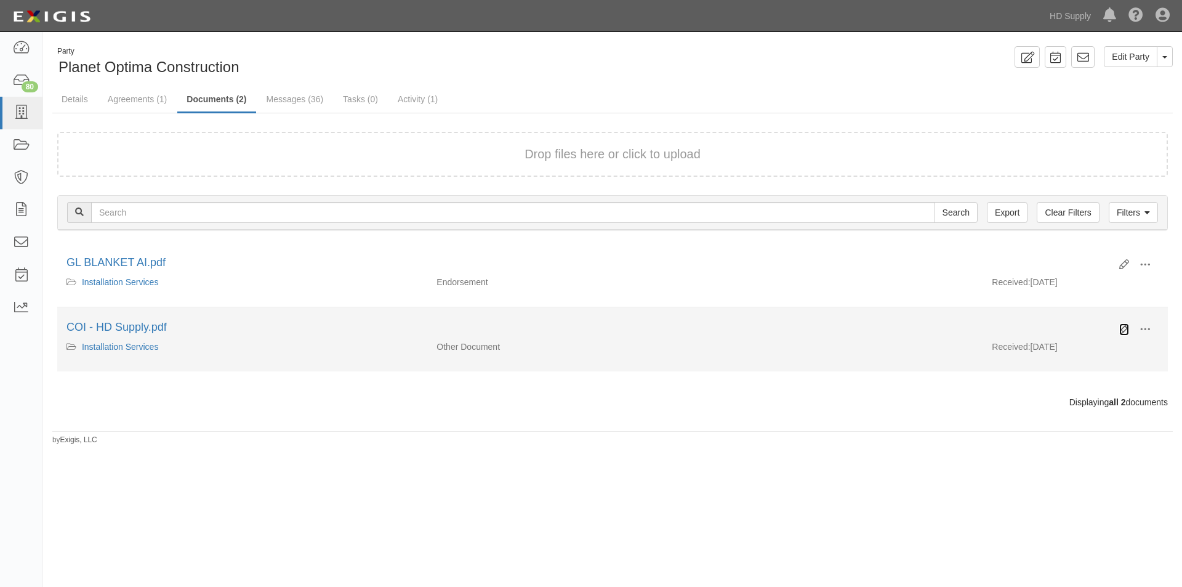
click at [1125, 329] on icon at bounding box center [1125, 330] width 10 height 10
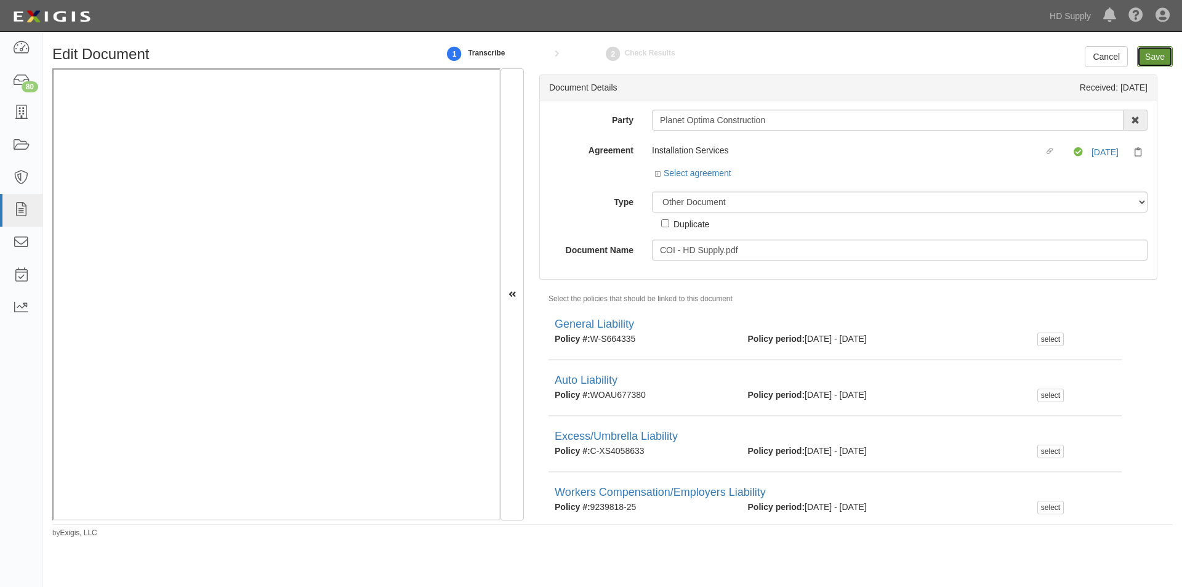
click at [1164, 63] on input "Save" at bounding box center [1155, 56] width 36 height 21
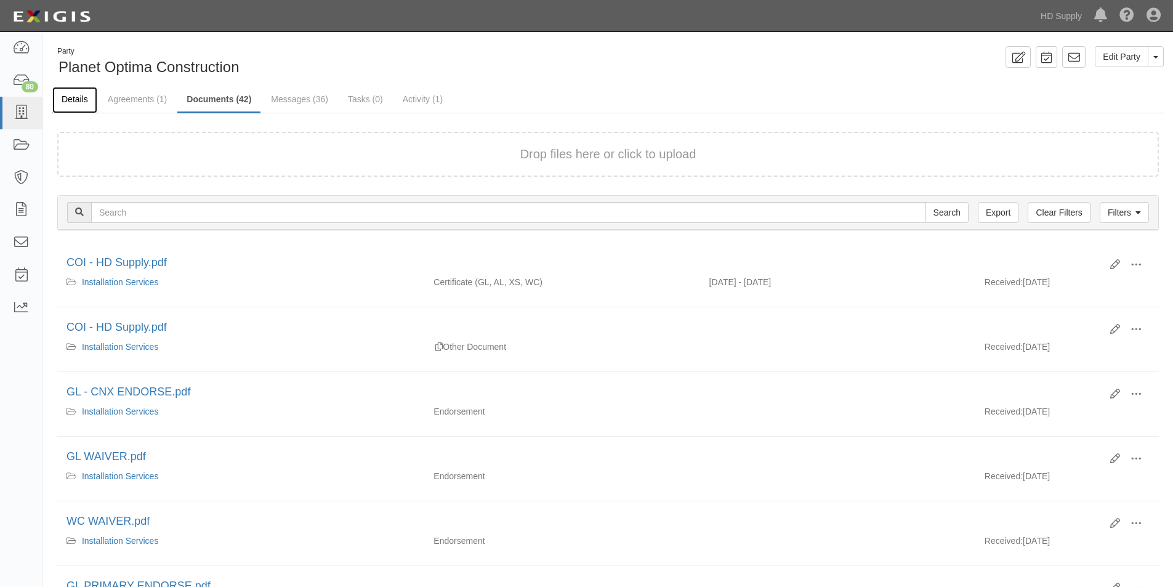
click at [65, 100] on link "Details" at bounding box center [74, 100] width 45 height 26
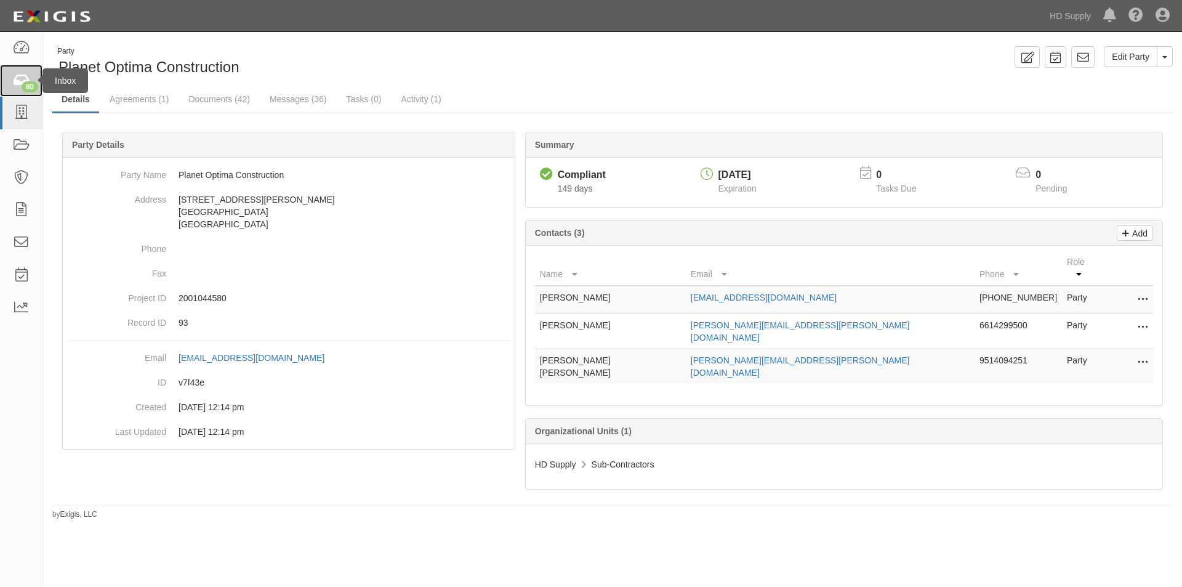
click at [30, 85] on div "80" at bounding box center [30, 86] width 17 height 11
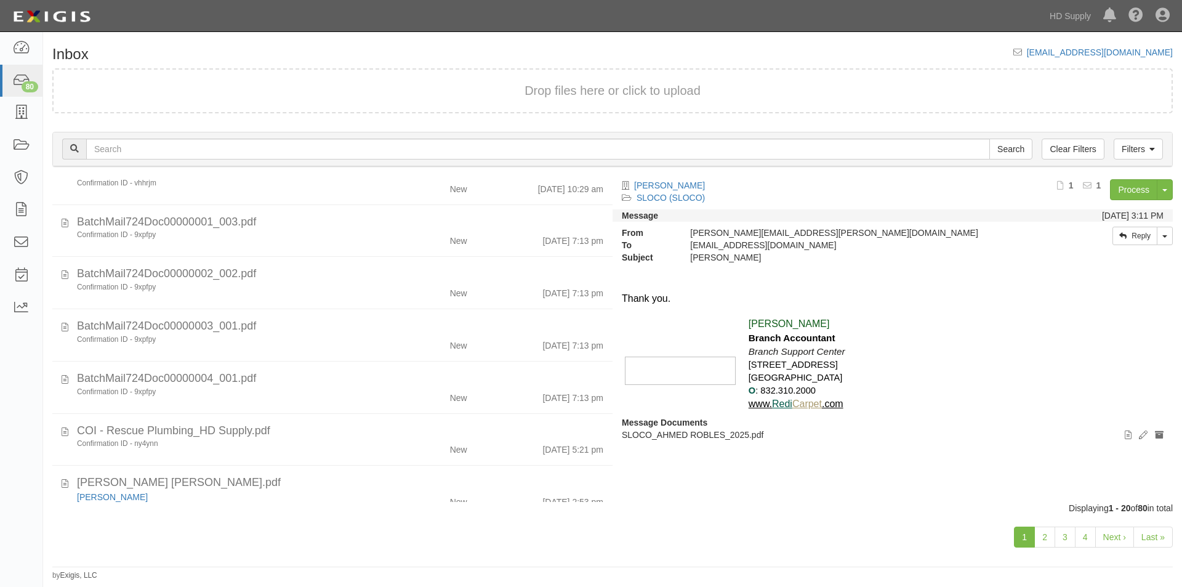
scroll to position [213, 0]
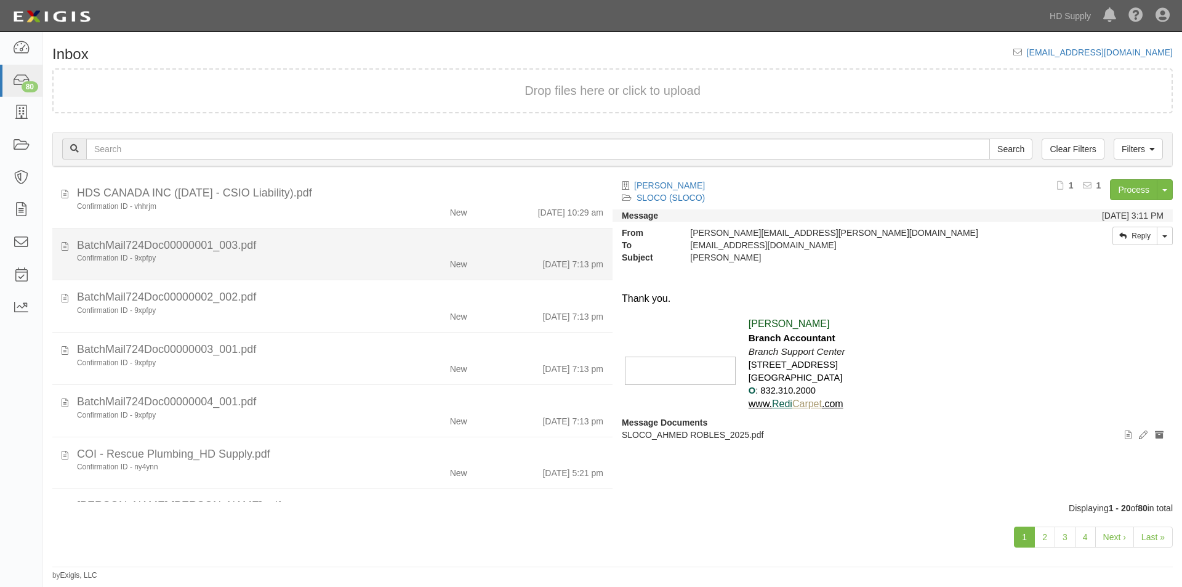
click at [129, 264] on div "Confirmation ID - 9xpfpy New 10/1/25 7:13 pm" at bounding box center [340, 261] width 545 height 17
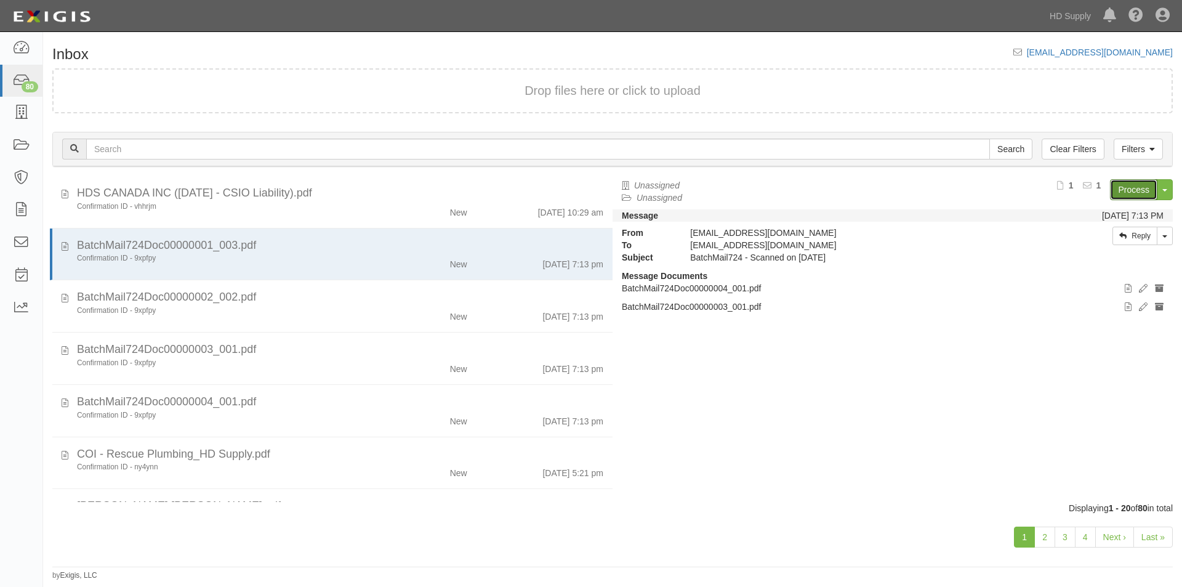
click at [1145, 183] on link "Process" at bounding box center [1133, 189] width 47 height 21
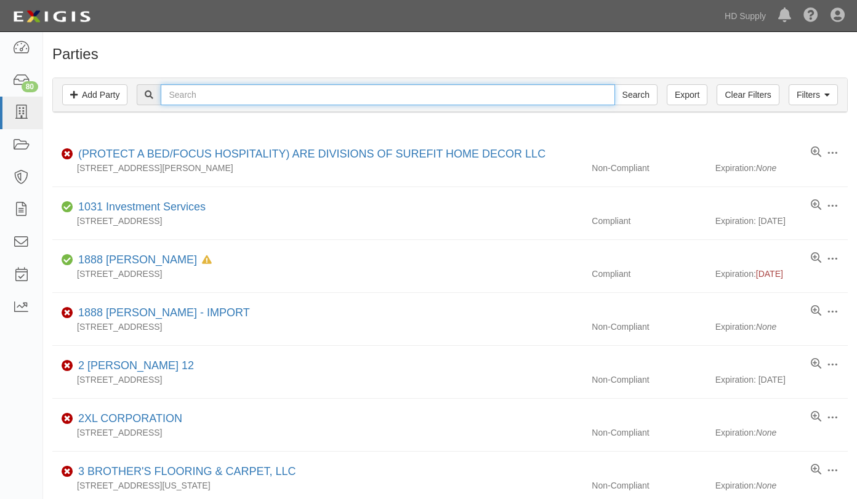
click at [267, 89] on input "text" at bounding box center [388, 94] width 454 height 21
type input "friends heating"
click at [615, 84] on input "Search" at bounding box center [636, 94] width 43 height 21
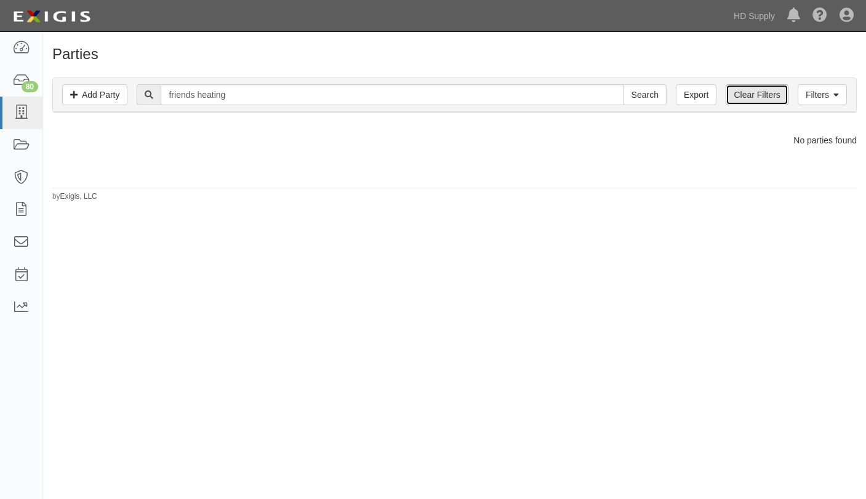
click at [765, 99] on link "Clear Filters" at bounding box center [757, 94] width 62 height 21
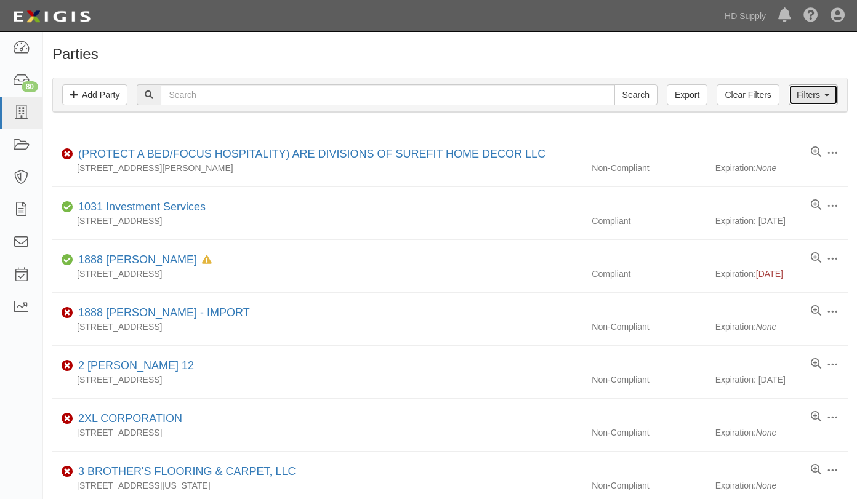
click at [812, 97] on link "Filters" at bounding box center [813, 94] width 49 height 21
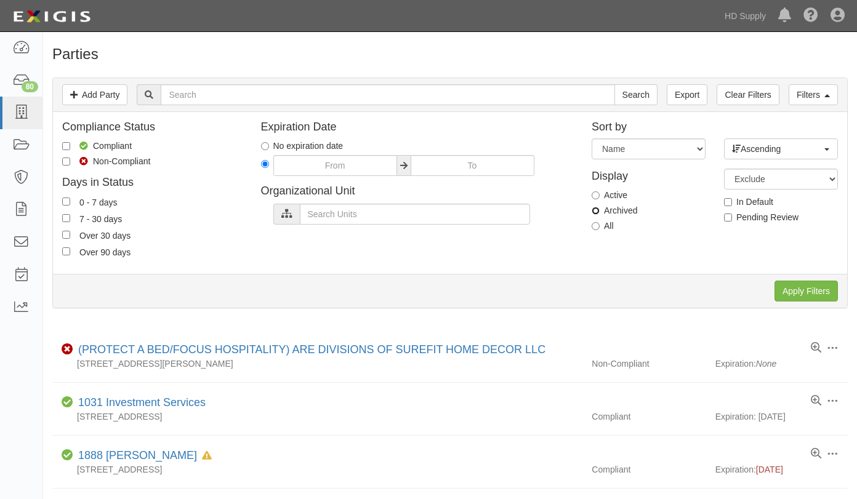
click at [596, 212] on input "Archived" at bounding box center [596, 211] width 8 height 8
radio input "true"
click at [798, 288] on input "Apply Filters" at bounding box center [806, 291] width 63 height 21
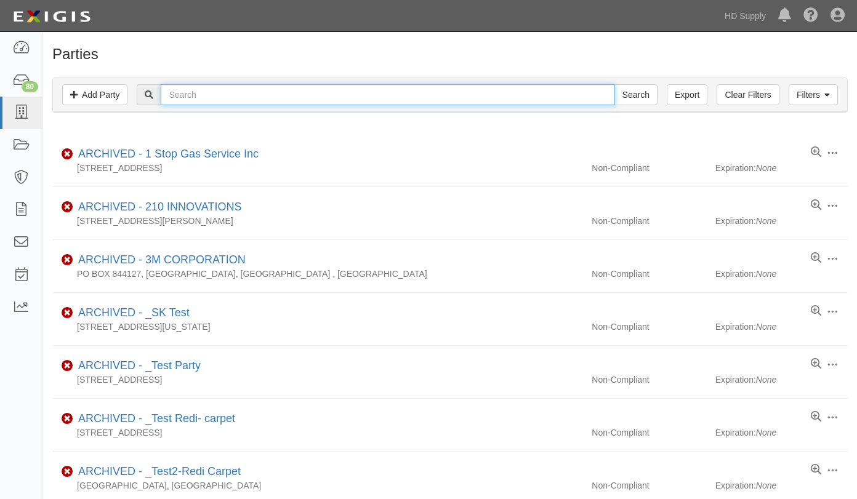
click at [273, 92] on input "text" at bounding box center [388, 94] width 454 height 21
type input "friends heating"
click at [615, 84] on input "Search" at bounding box center [636, 94] width 43 height 21
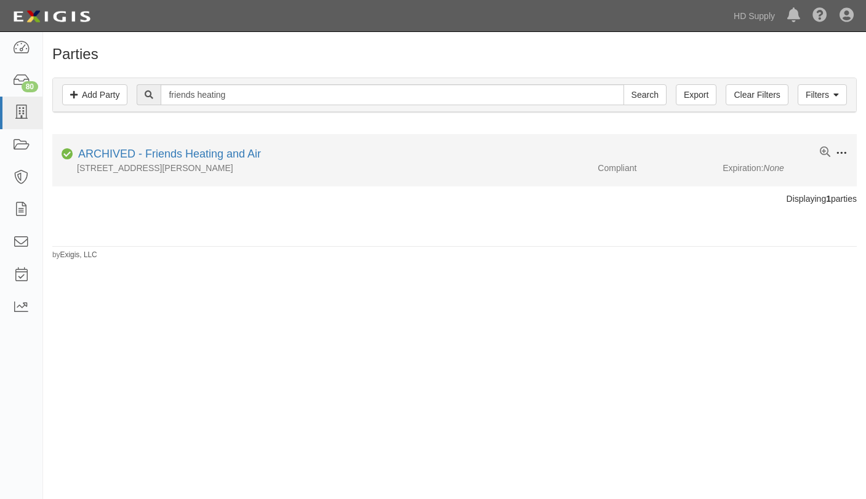
click at [835, 153] on button at bounding box center [839, 154] width 17 height 14
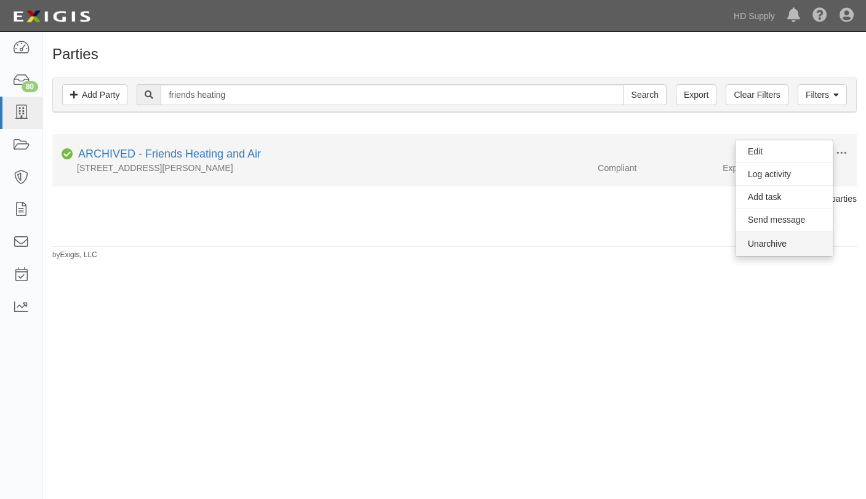
click at [767, 240] on button "Unarchive" at bounding box center [784, 244] width 97 height 25
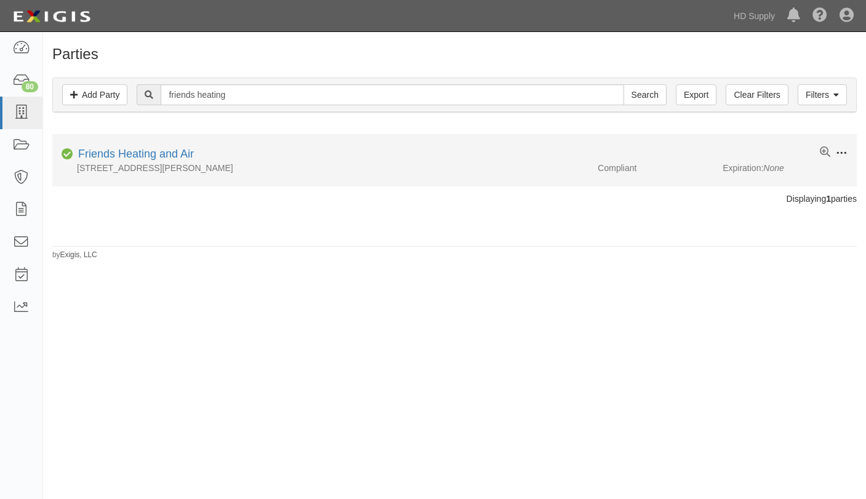
click at [846, 150] on span at bounding box center [841, 153] width 11 height 11
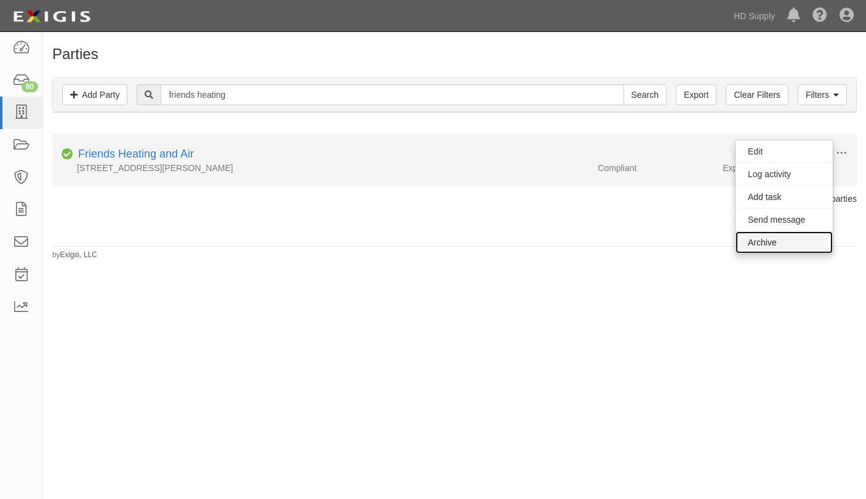
click at [785, 240] on link "Archive" at bounding box center [784, 243] width 97 height 22
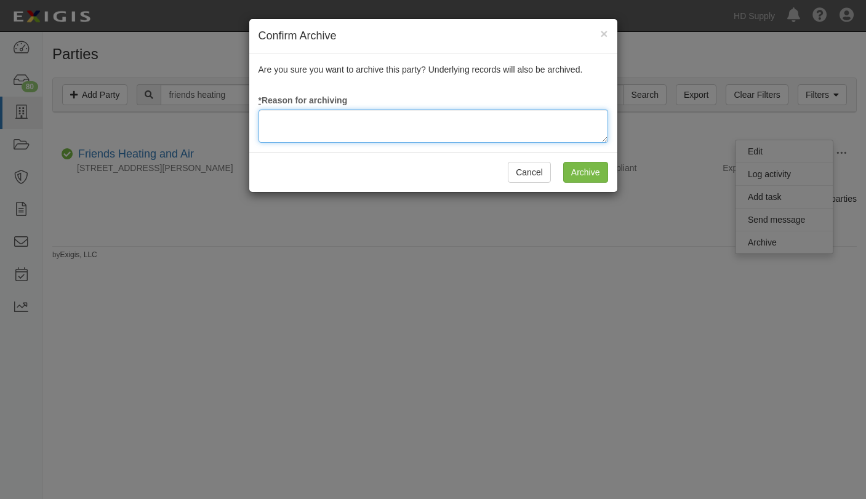
click at [445, 131] on textarea at bounding box center [434, 126] width 350 height 33
type textarea "Update"
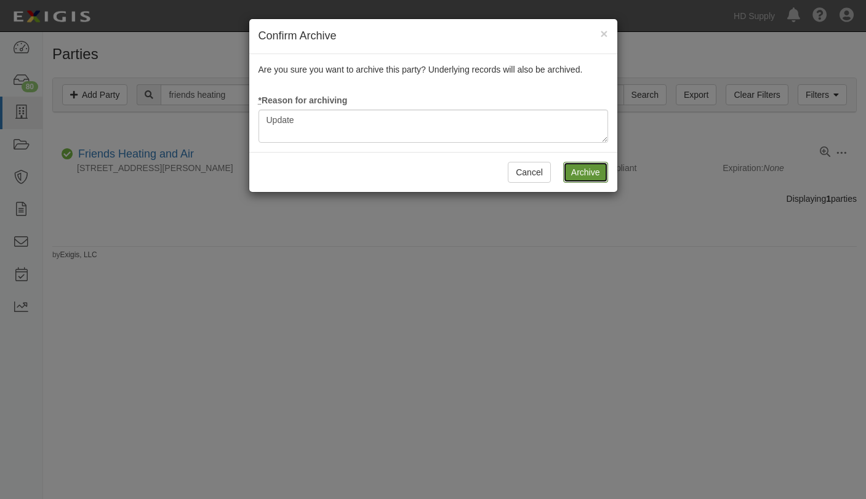
click at [596, 176] on input "Archive" at bounding box center [585, 172] width 45 height 21
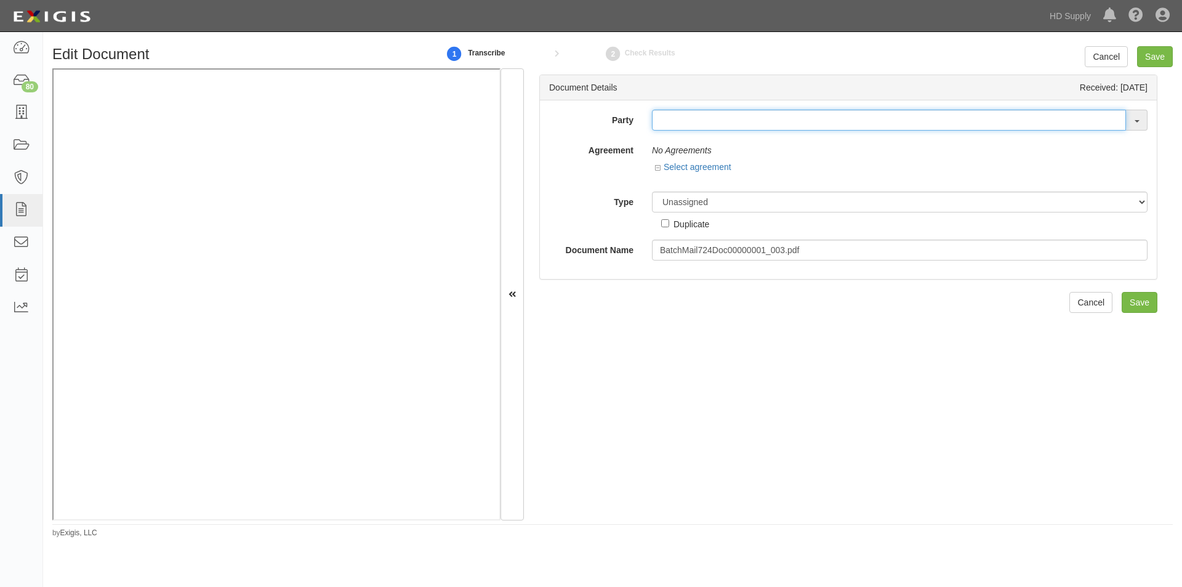
click at [668, 116] on input "text" at bounding box center [889, 120] width 474 height 21
type input "friends"
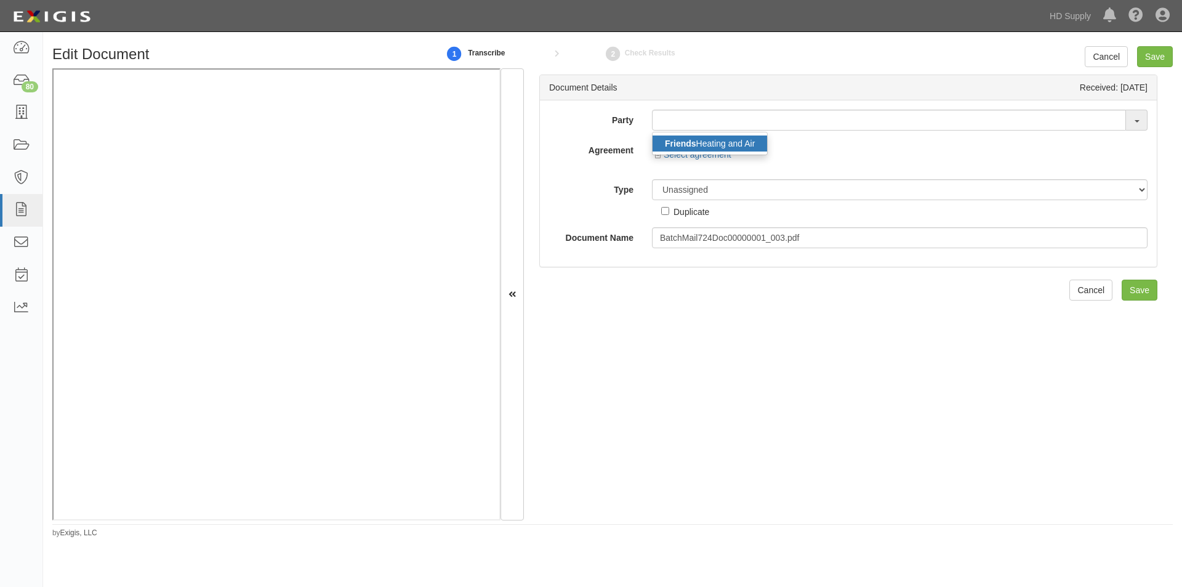
click at [688, 142] on strong "Friends" at bounding box center [680, 144] width 31 height 10
type input "Friends Heating and Air"
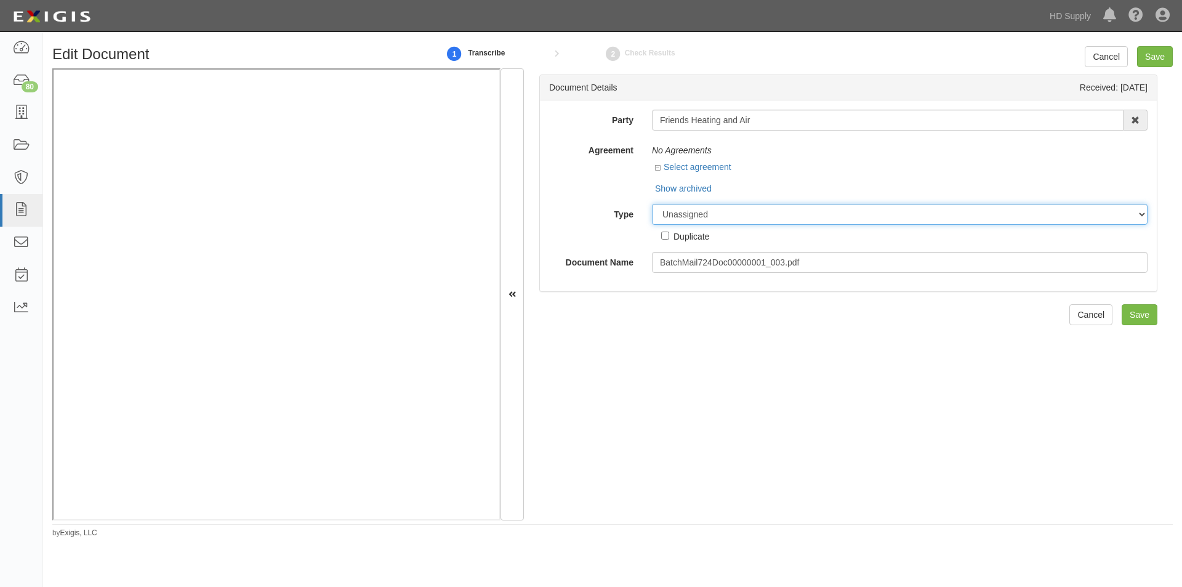
click at [678, 212] on select "Unassigned Binder Cancellation Notice Certificate Contract Endorsement Insuranc…" at bounding box center [900, 214] width 496 height 21
select select "OtherDetail"
click at [652, 204] on select "Unassigned Binder Cancellation Notice Certificate Contract Endorsement Insuranc…" at bounding box center [900, 214] width 496 height 21
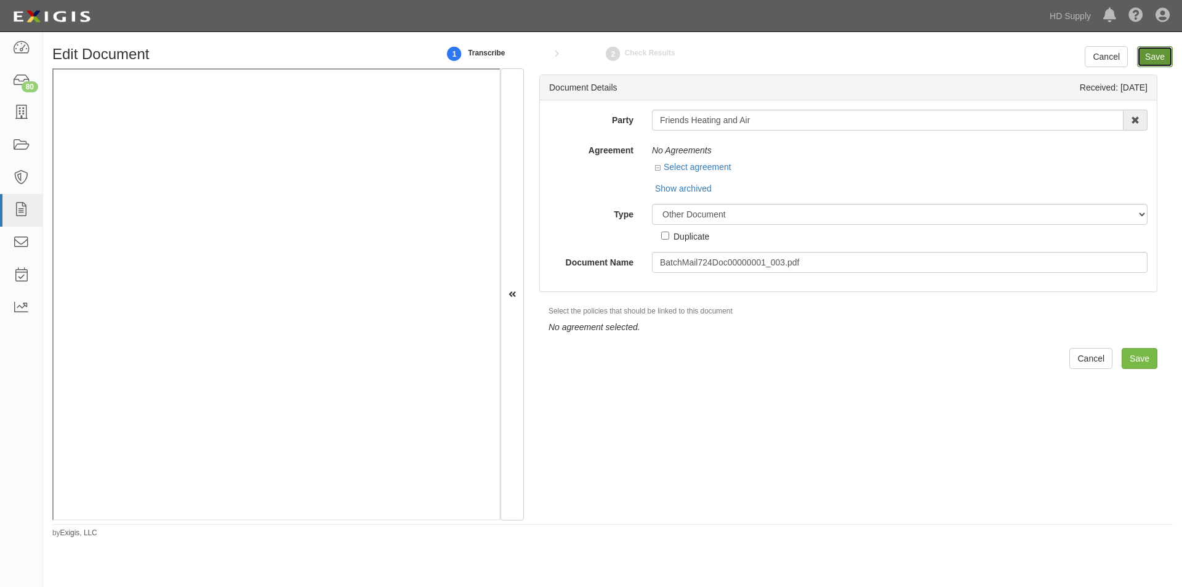
click at [1152, 61] on input "Save" at bounding box center [1155, 56] width 36 height 21
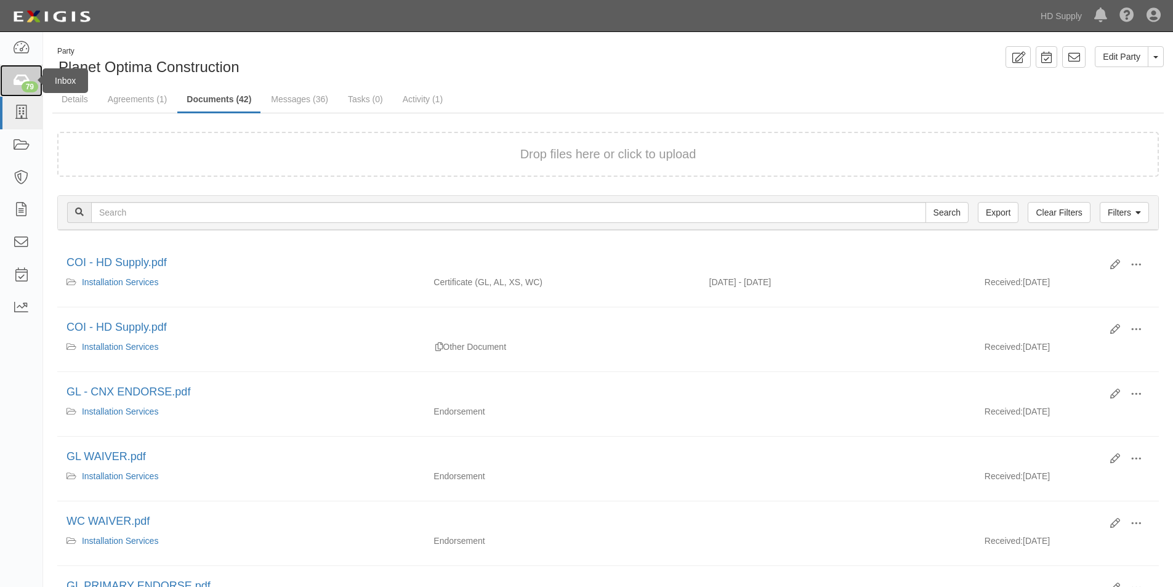
click at [18, 78] on icon at bounding box center [20, 81] width 17 height 14
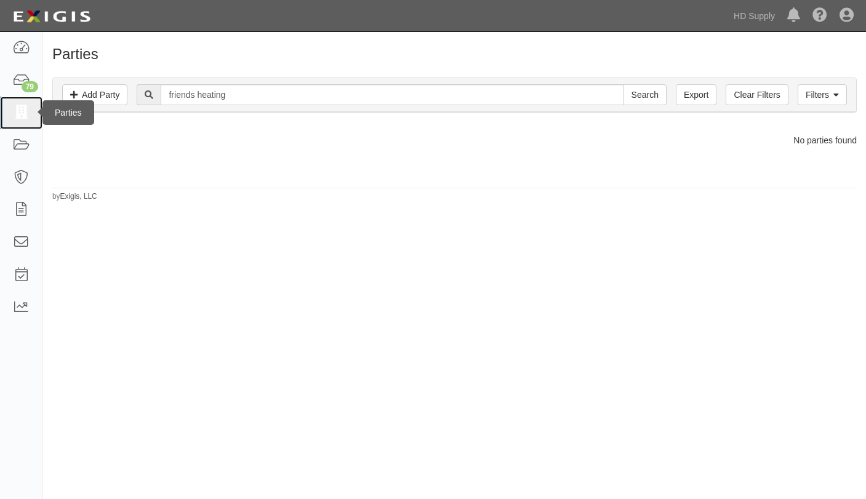
click at [15, 109] on icon at bounding box center [20, 113] width 17 height 14
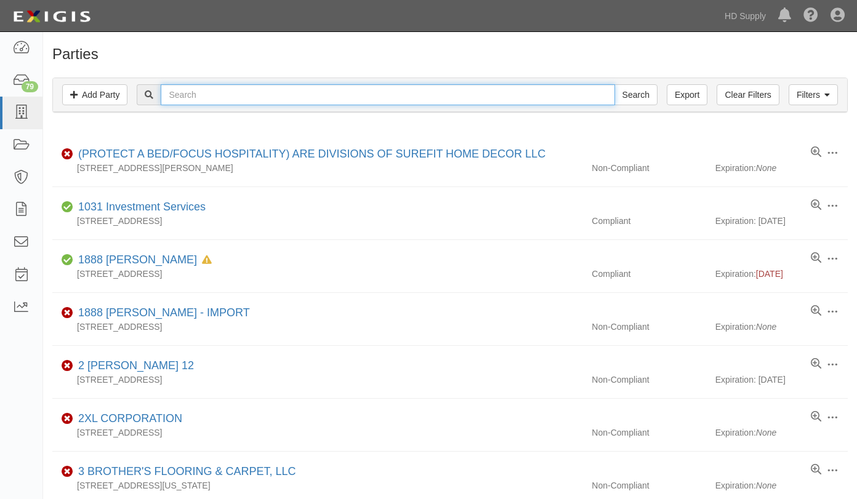
click at [179, 95] on input "text" at bounding box center [388, 94] width 454 height 21
type input "friends heating"
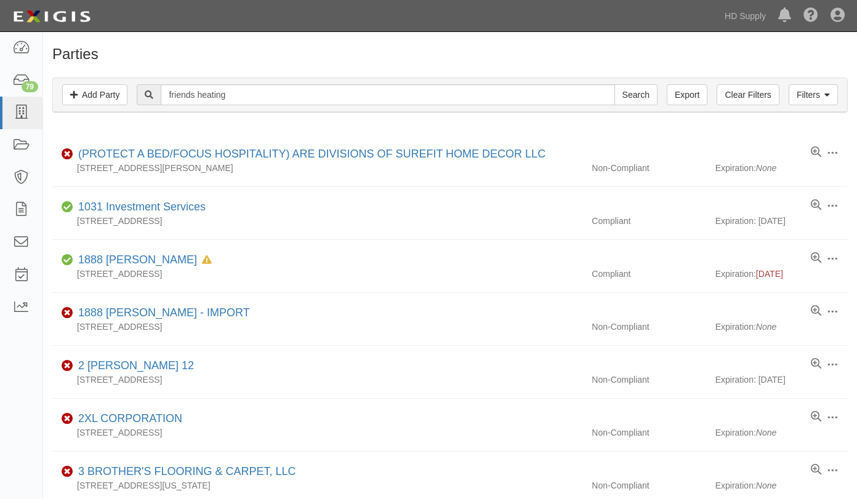
click at [788, 94] on div "friends heating Search" at bounding box center [450, 94] width 776 height 21
click at [790, 94] on link "Filters" at bounding box center [813, 94] width 49 height 21
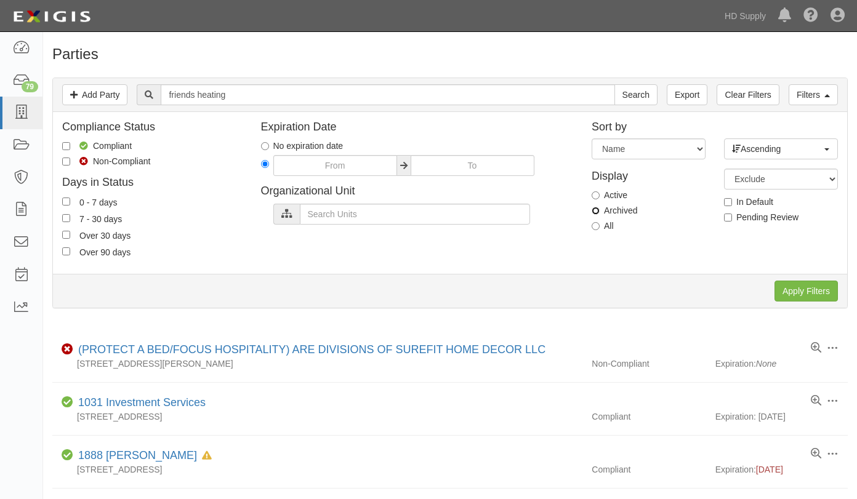
click at [597, 211] on input "Archived" at bounding box center [596, 211] width 8 height 8
radio input "true"
click at [788, 287] on input "Apply Filters" at bounding box center [806, 291] width 63 height 21
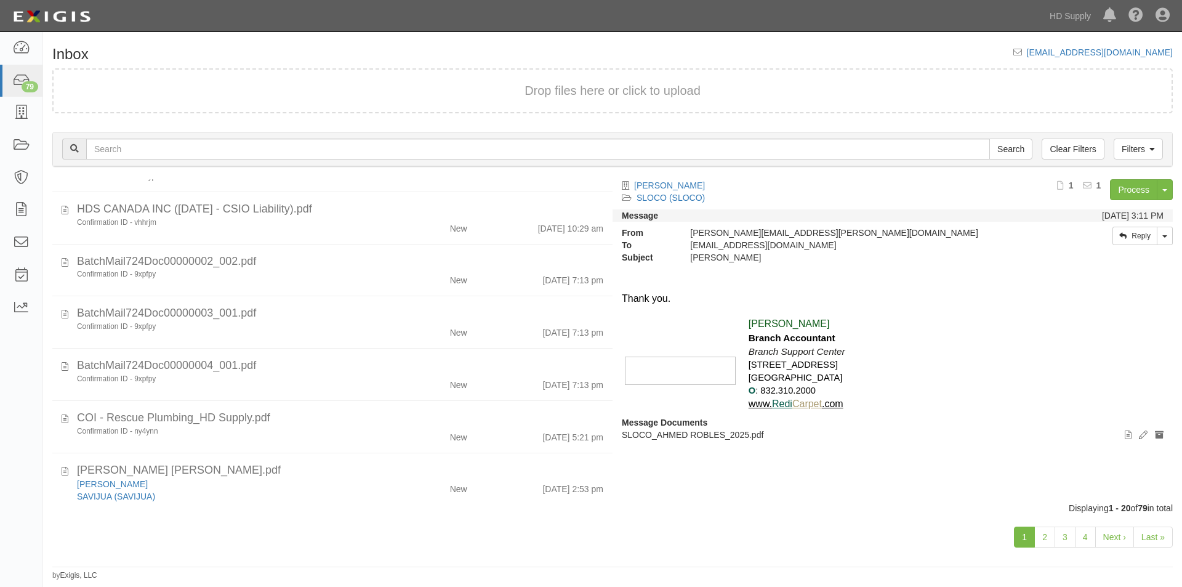
scroll to position [205, 0]
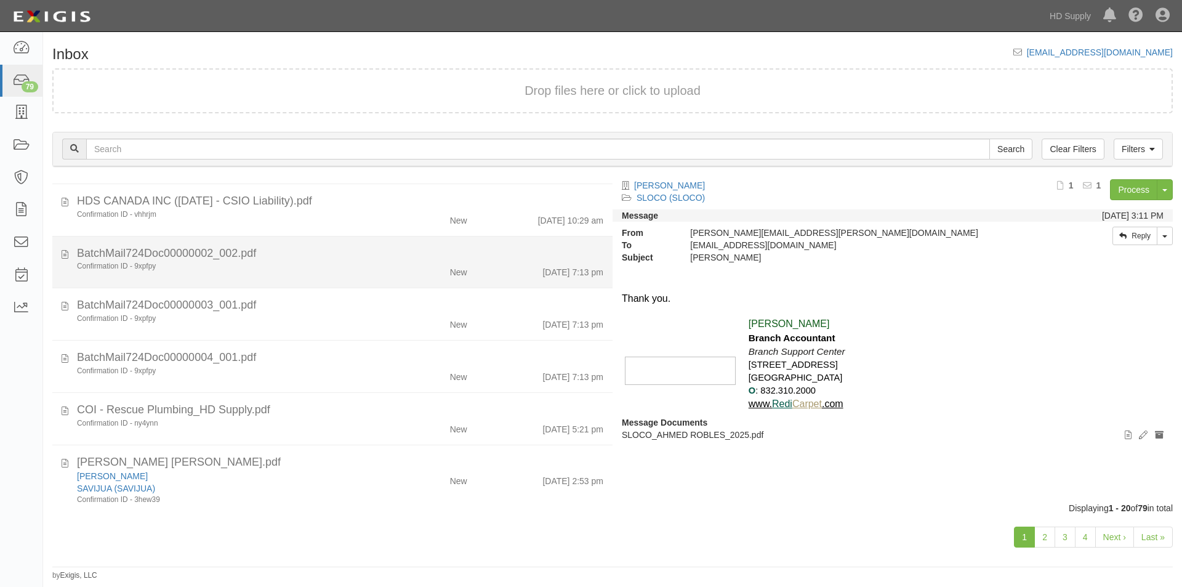
click at [348, 269] on div "Confirmation ID - 9xpfpy" at bounding box center [226, 266] width 299 height 10
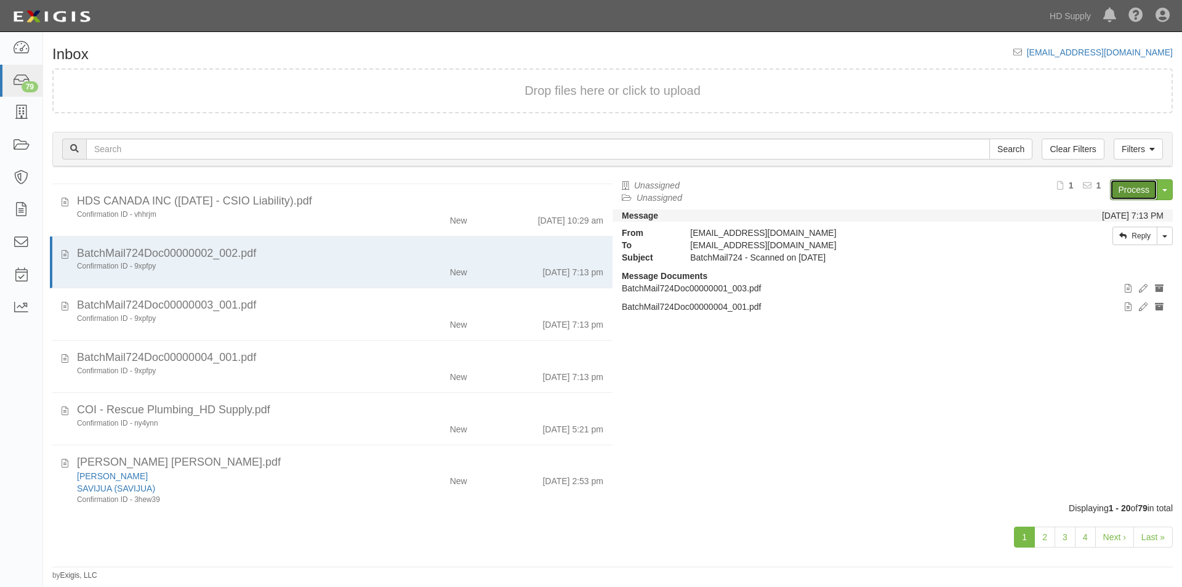
click at [1121, 184] on link "Process" at bounding box center [1133, 189] width 47 height 21
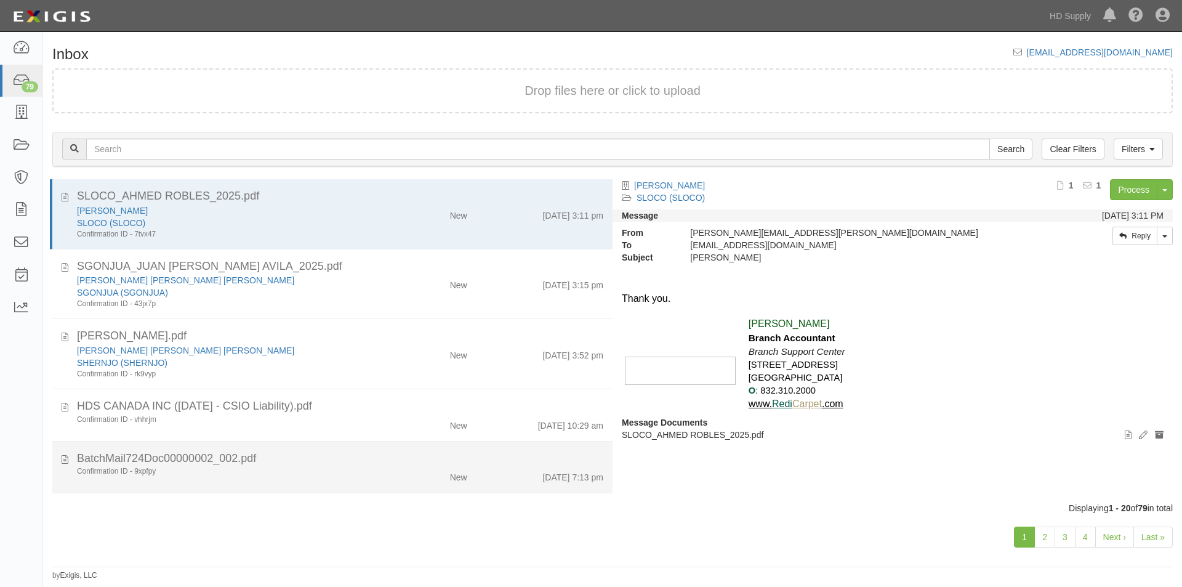
click at [296, 471] on div "Confirmation ID - 9xpfpy" at bounding box center [226, 471] width 299 height 10
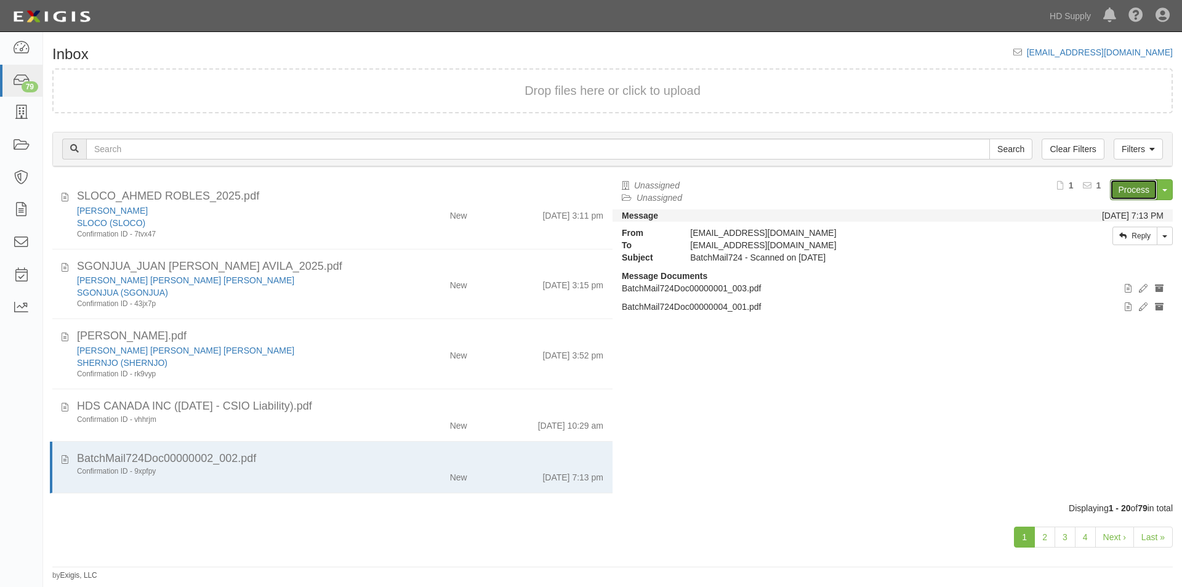
click at [1116, 190] on link "Process" at bounding box center [1133, 189] width 47 height 21
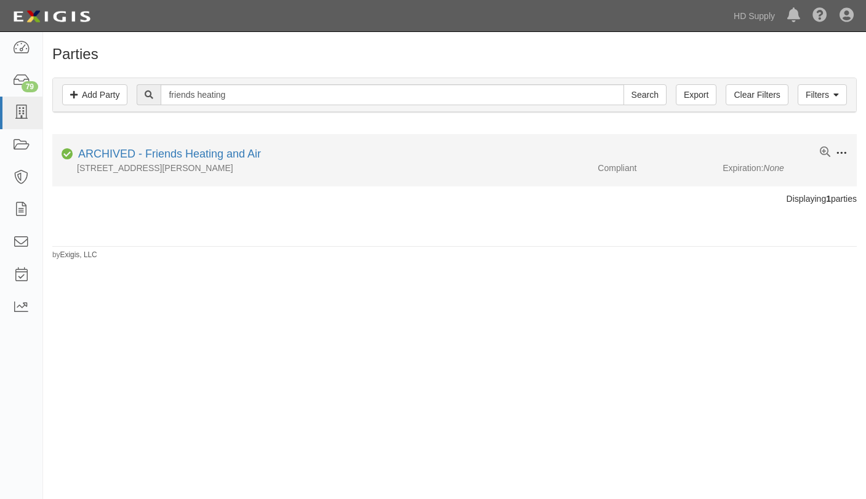
click at [843, 155] on span at bounding box center [841, 153] width 11 height 11
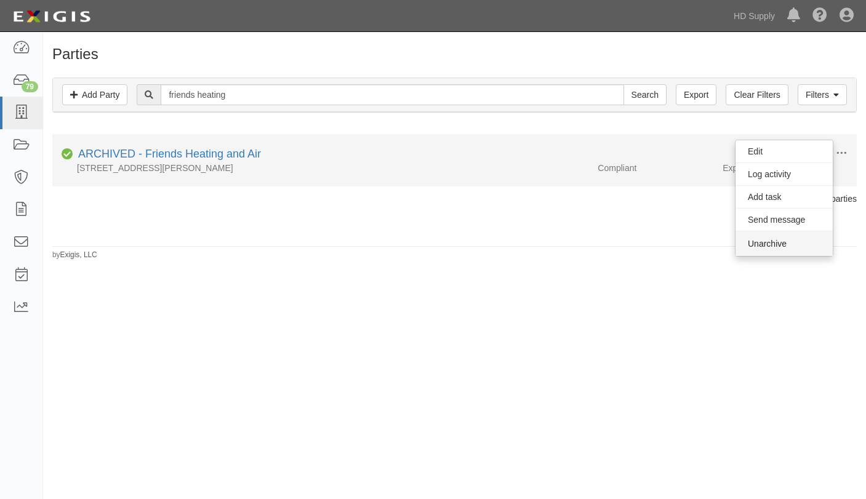
click at [769, 244] on button "Unarchive" at bounding box center [784, 244] width 97 height 25
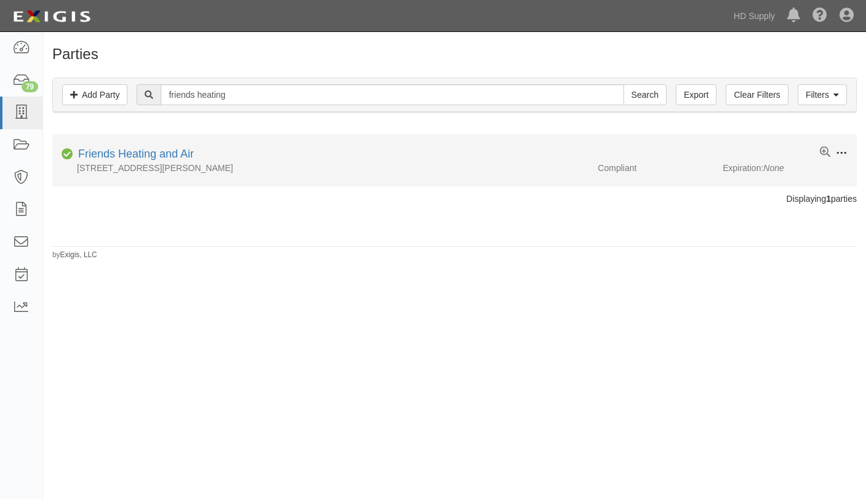
click at [836, 151] on span at bounding box center [841, 153] width 11 height 11
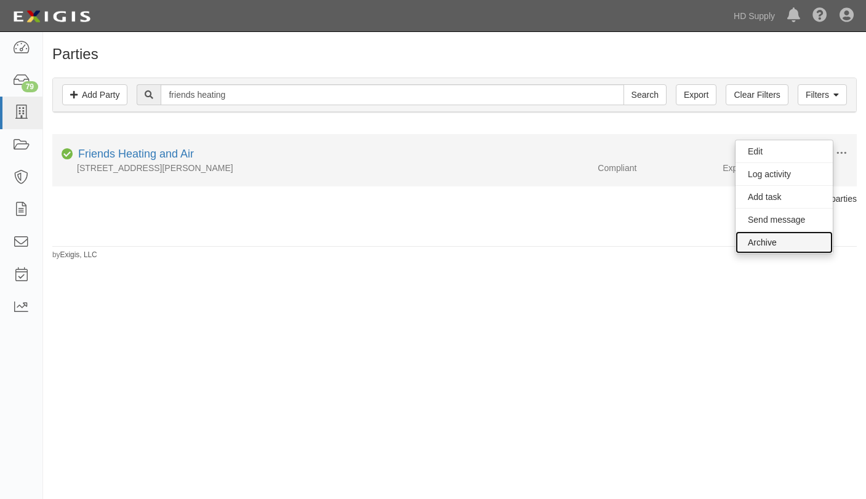
click at [775, 241] on link "Archive" at bounding box center [784, 243] width 97 height 22
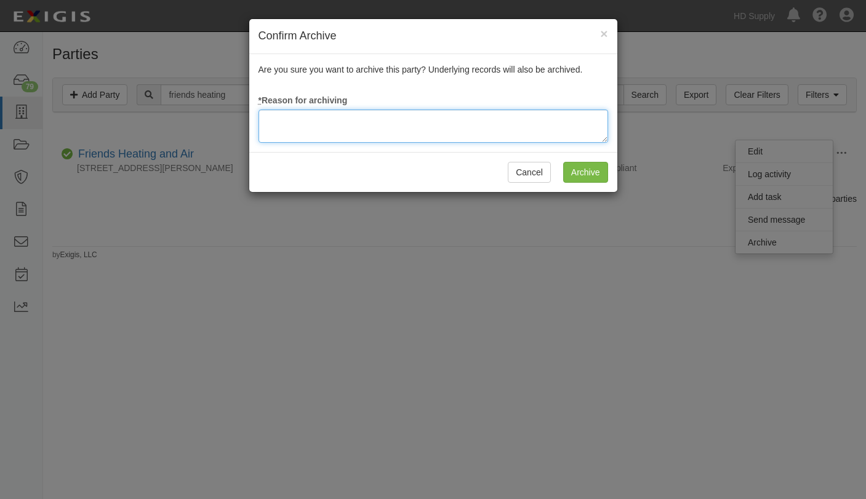
click at [434, 134] on textarea at bounding box center [434, 126] width 350 height 33
type textarea "Update"
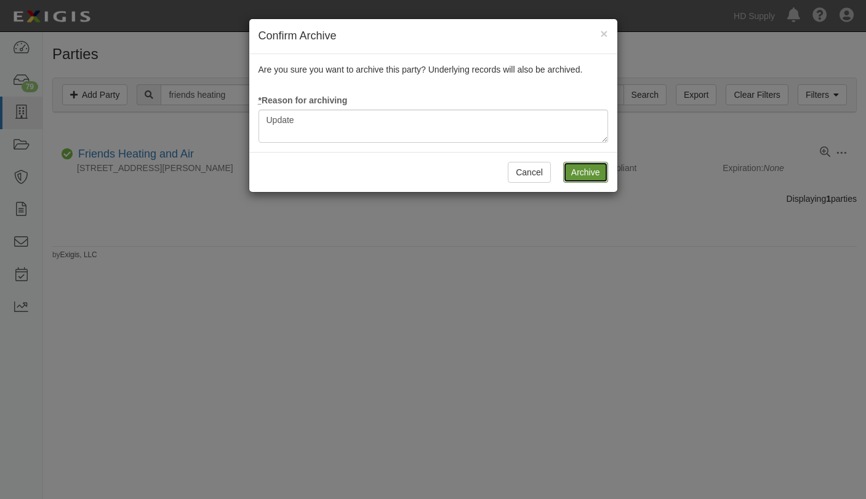
click at [575, 173] on input "Archive" at bounding box center [585, 172] width 45 height 21
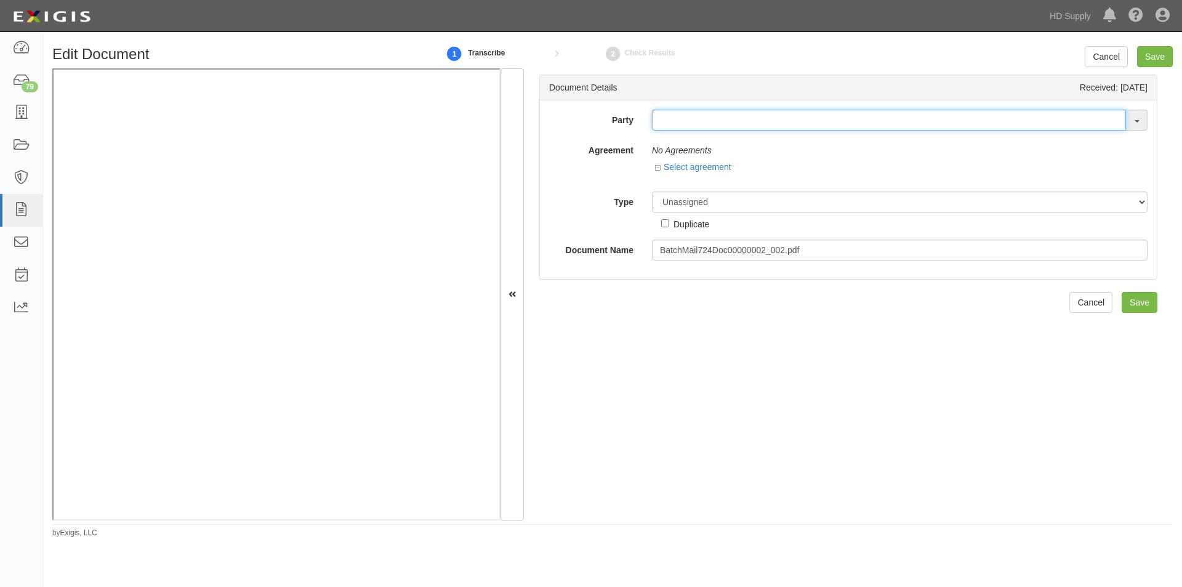
click at [658, 123] on input "text" at bounding box center [889, 120] width 474 height 21
type input "friends"
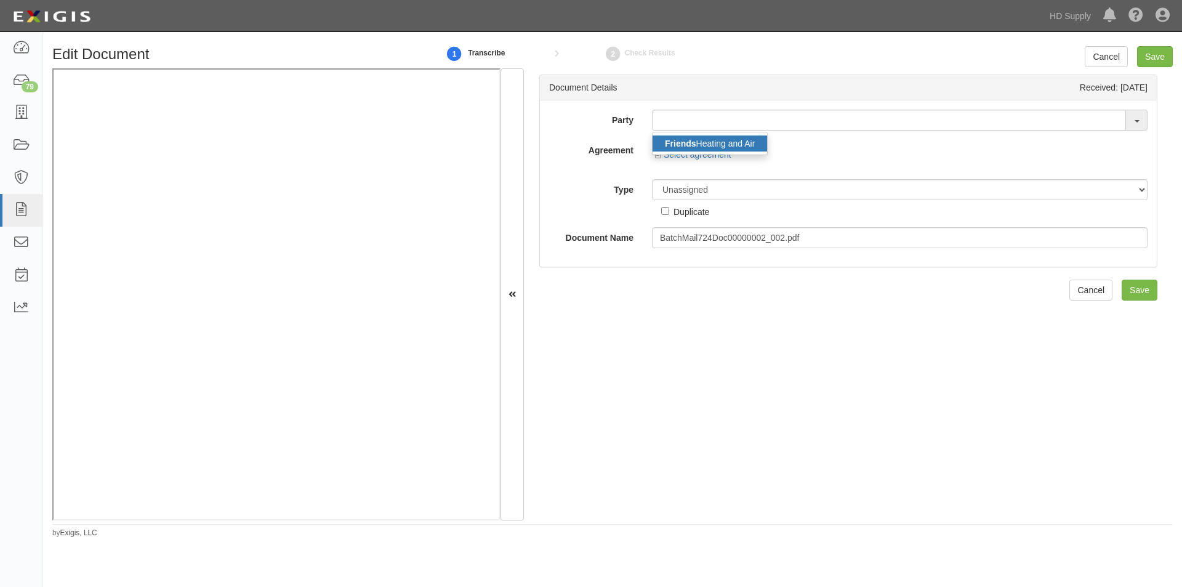
click at [676, 140] on strong "Friends" at bounding box center [680, 144] width 31 height 10
type input "Friends Heating and Air"
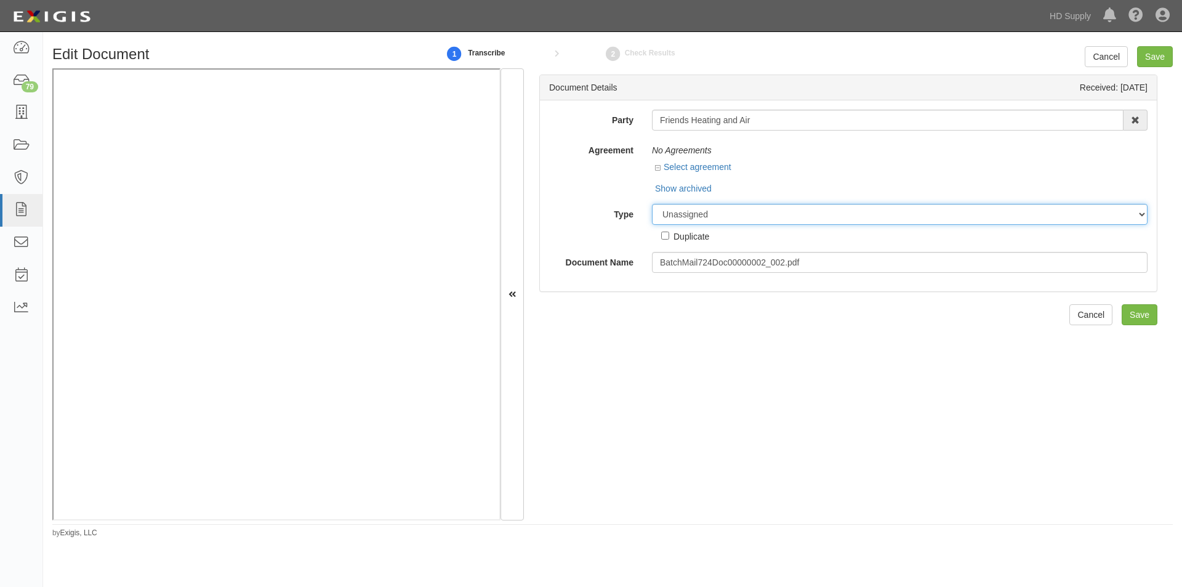
click at [706, 211] on select "Unassigned Binder Cancellation Notice Certificate Contract Endorsement Insuranc…" at bounding box center [900, 214] width 496 height 21
select select "OtherDetail"
click at [652, 204] on select "Unassigned Binder Cancellation Notice Certificate Contract Endorsement Insuranc…" at bounding box center [900, 214] width 496 height 21
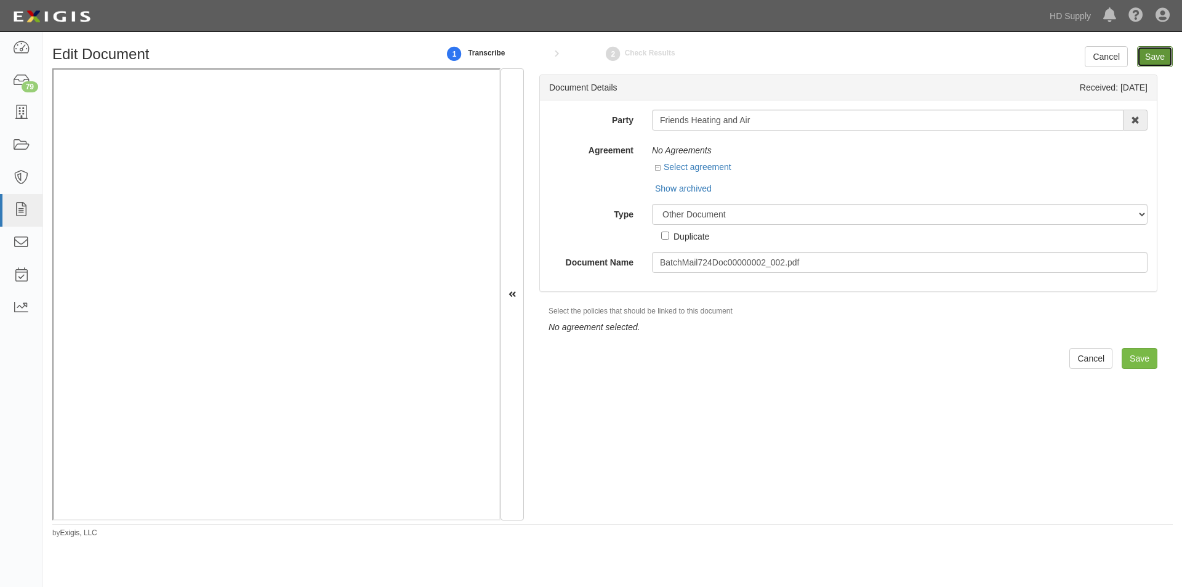
click at [1151, 54] on input "Save" at bounding box center [1155, 56] width 36 height 21
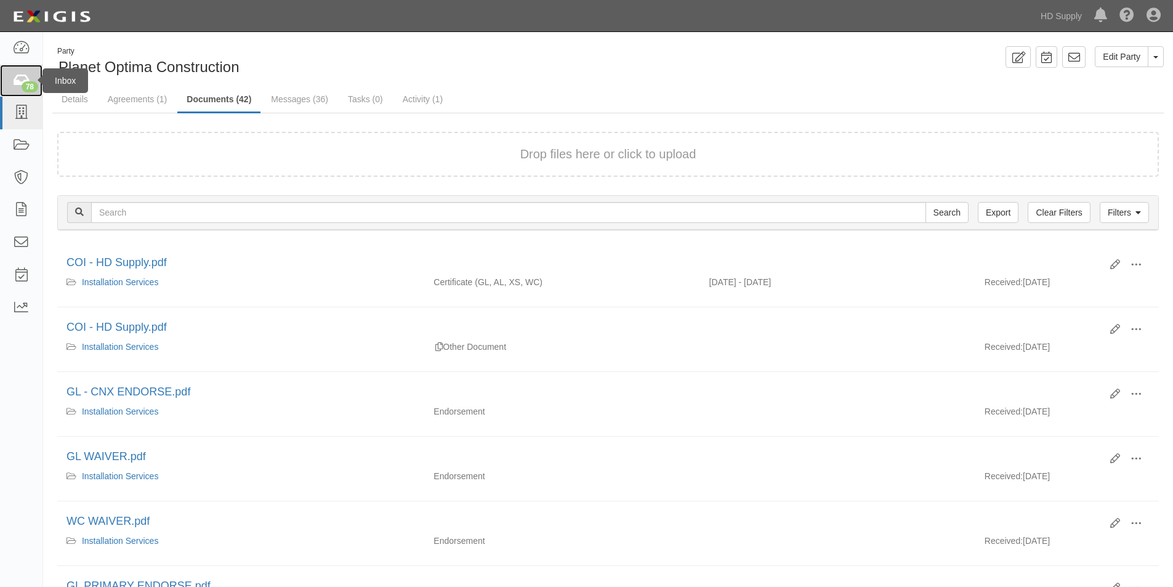
click at [17, 85] on icon at bounding box center [20, 81] width 17 height 14
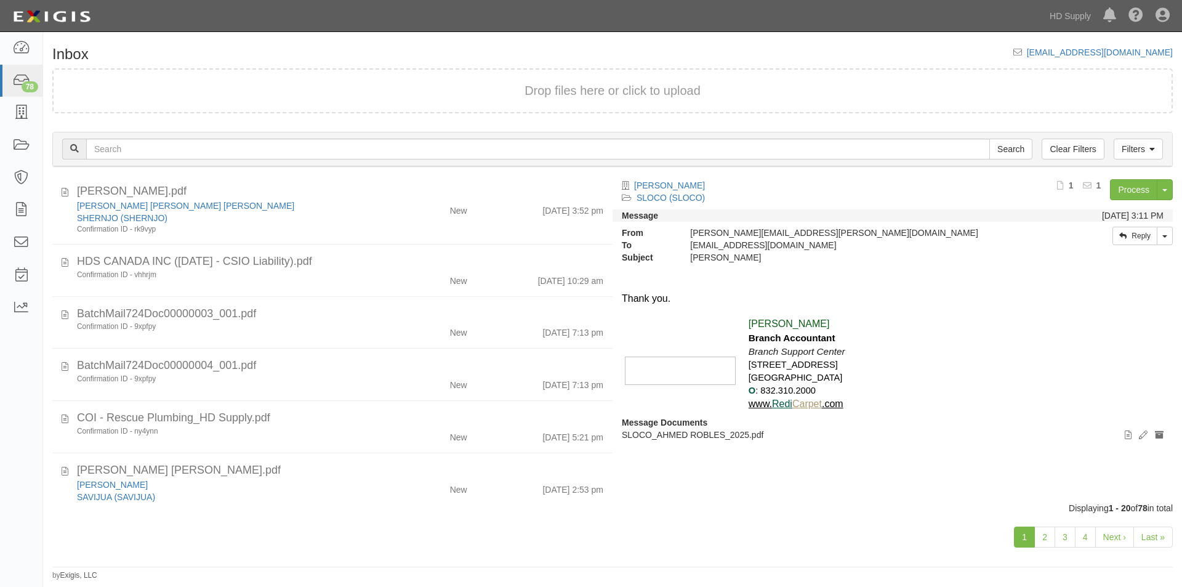
scroll to position [153, 0]
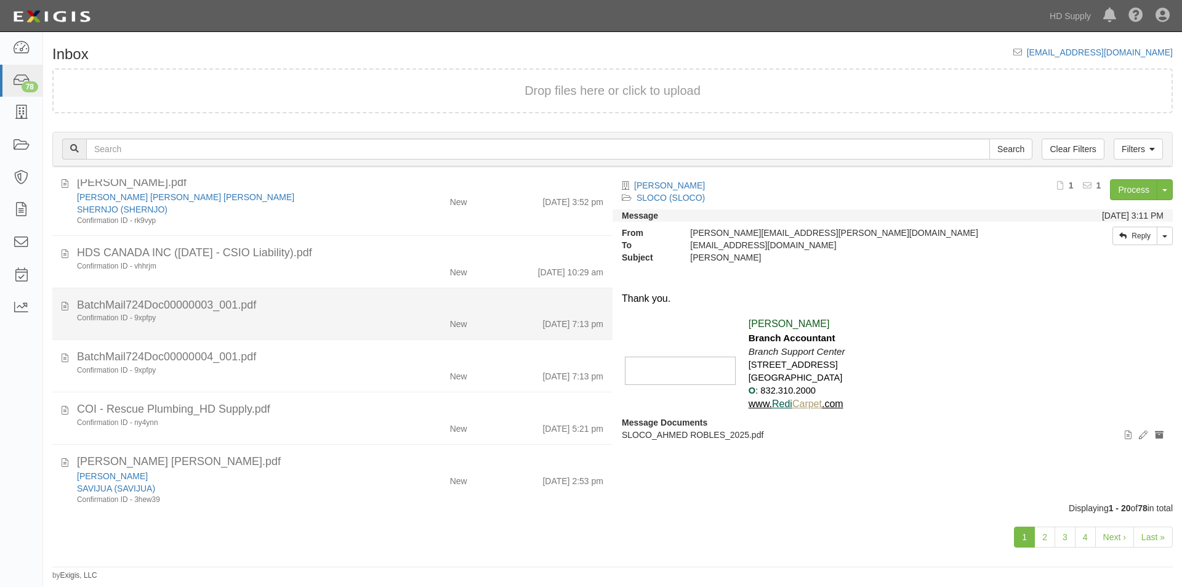
click at [325, 307] on div "BatchMail724Doc00000003_001.pdf" at bounding box center [340, 305] width 527 height 16
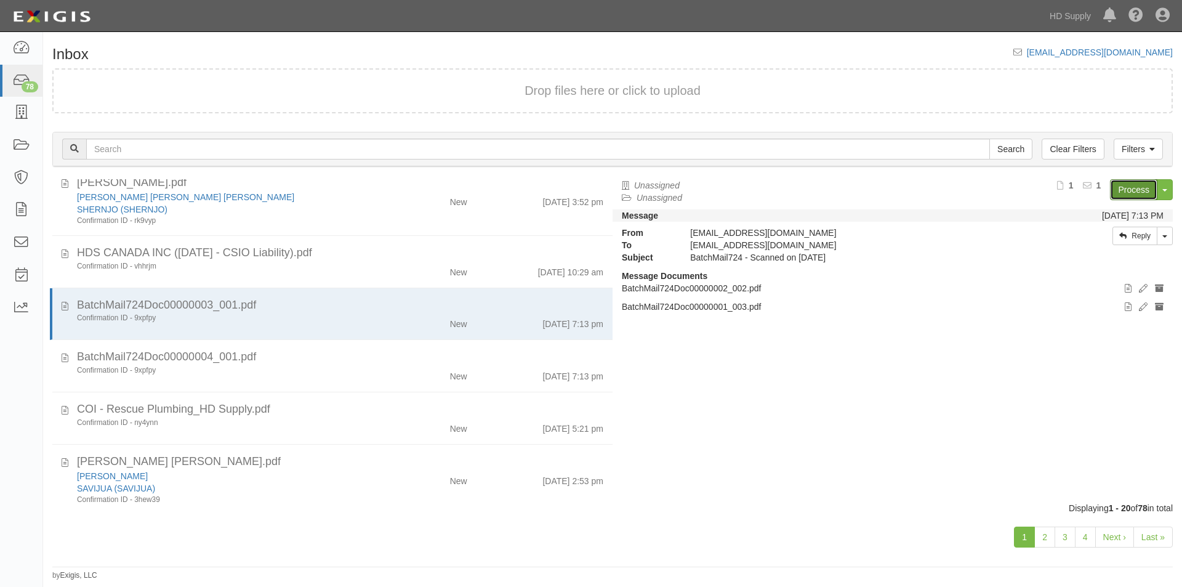
click at [1124, 188] on link "Process" at bounding box center [1133, 189] width 47 height 21
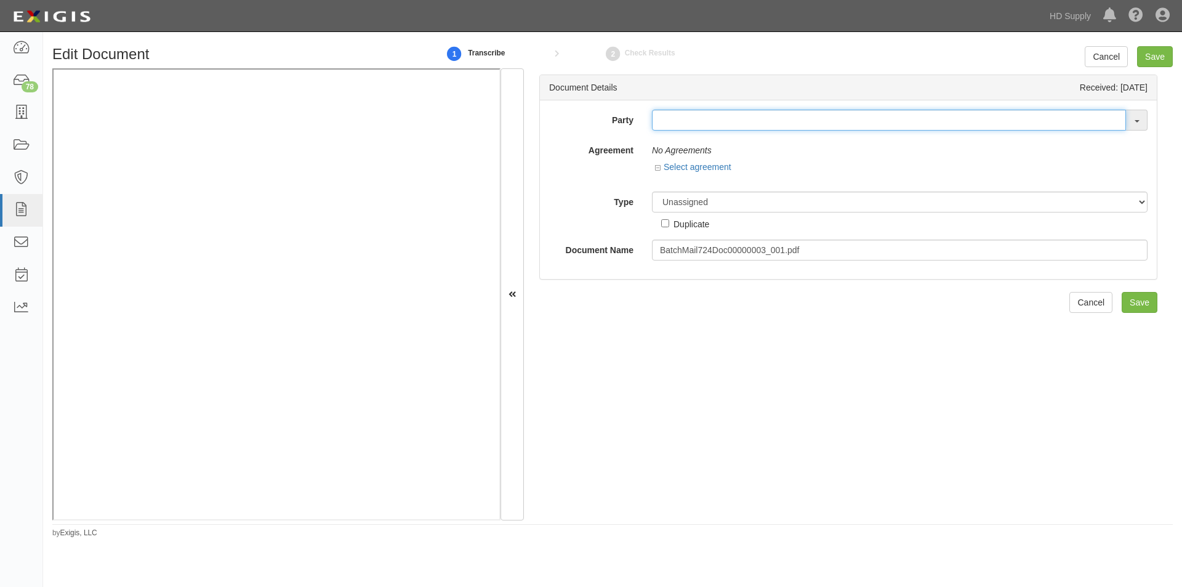
click at [671, 124] on input "text" at bounding box center [889, 120] width 474 height 21
type input "acs lo"
click at [685, 140] on strong "ACS Lo" at bounding box center [680, 144] width 31 height 10
type input "ACS Logistics Holdings LLC"
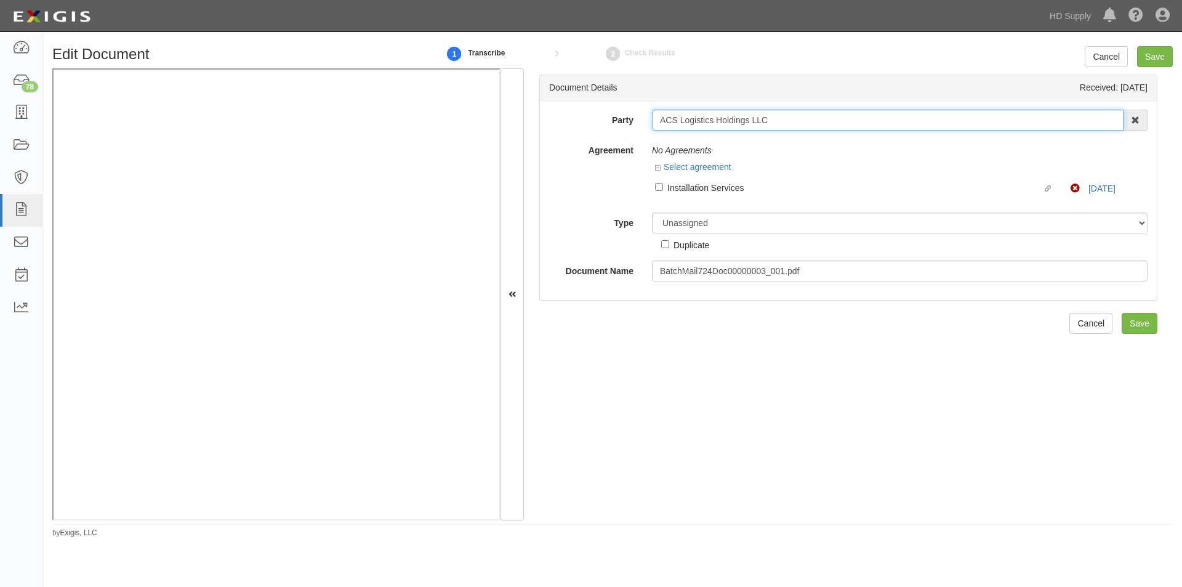
drag, startPoint x: 780, startPoint y: 117, endPoint x: 652, endPoint y: 118, distance: 128.7
click at [652, 118] on input "ACS Logistics Holdings LLC" at bounding box center [888, 120] width 472 height 21
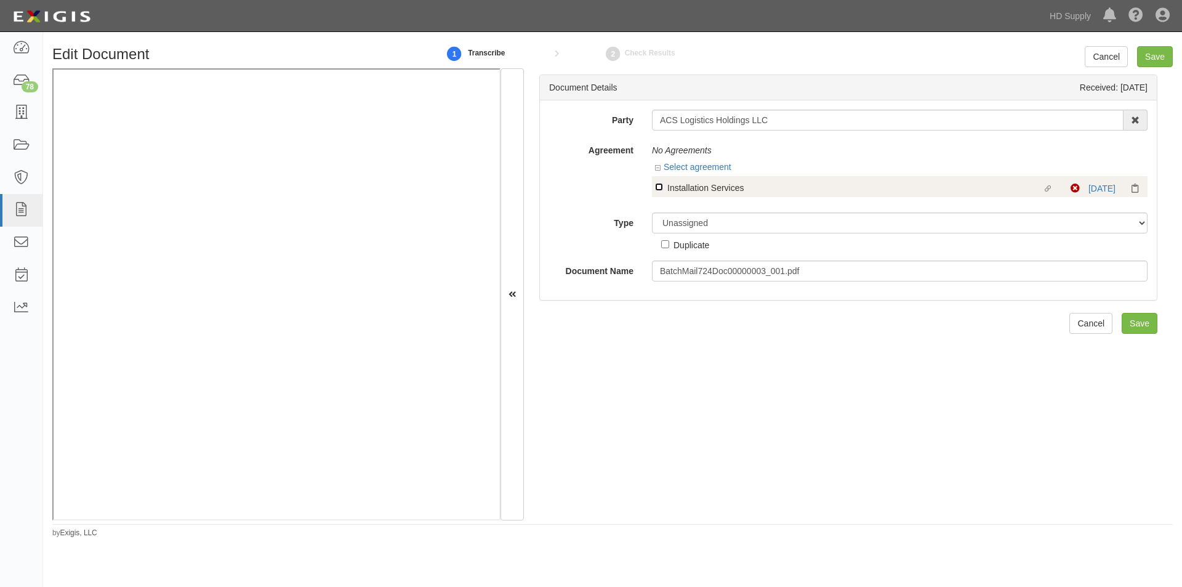
click at [660, 183] on input "Linked agreement Installation Services Linked agreement" at bounding box center [659, 187] width 8 height 8
checkbox input "true"
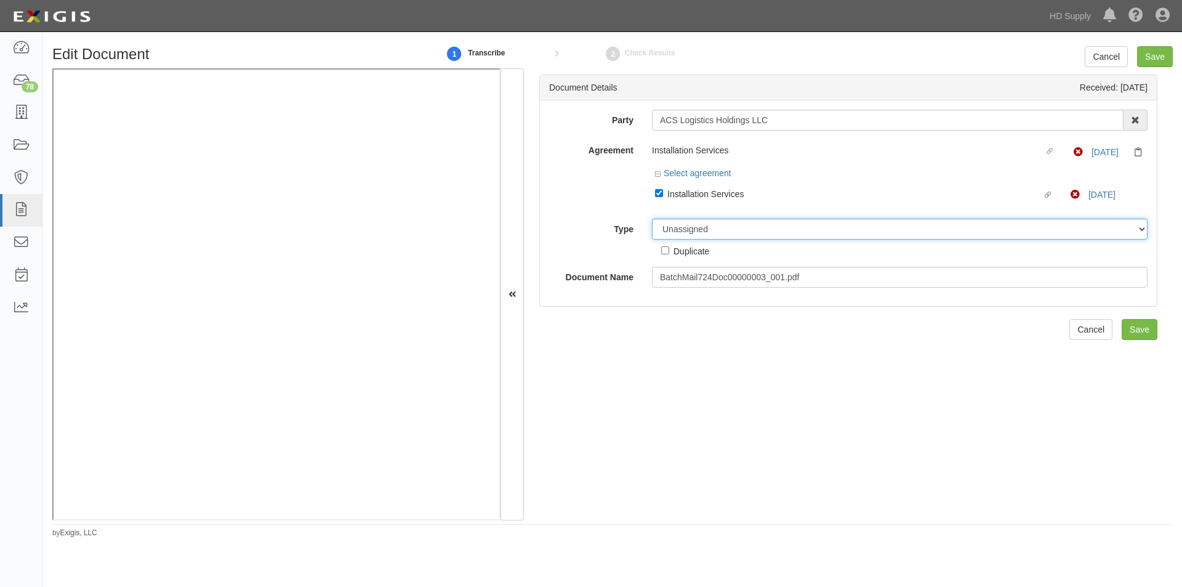
click at [677, 227] on select "Unassigned Binder Cancellation Notice Certificate Contract Endorsement Insuranc…" at bounding box center [900, 229] width 496 height 21
select select "CertificateDetail"
click at [652, 219] on select "Unassigned Binder Cancellation Notice Certificate Contract Endorsement Insuranc…" at bounding box center [900, 229] width 496 height 21
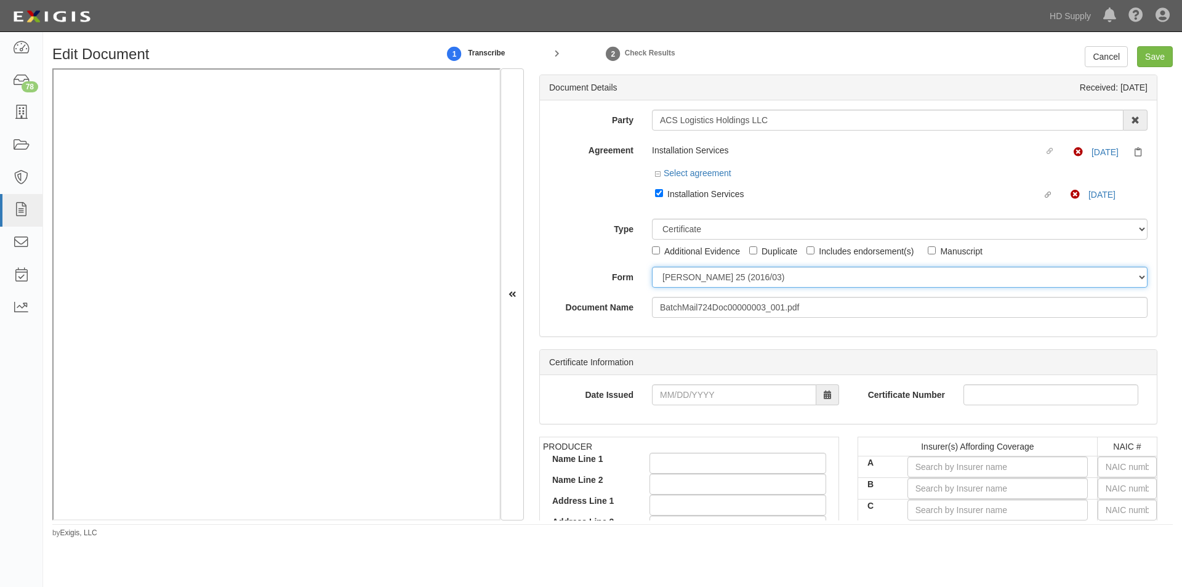
click at [671, 279] on select "ACORD 25 (2016/03) ACORD 101 ACORD 855 NY (2014/05) General" at bounding box center [900, 277] width 496 height 21
select select "GeneralFormDetail"
click at [652, 267] on select "ACORD 25 (2016/03) ACORD 101 ACORD 855 NY (2014/05) General" at bounding box center [900, 277] width 496 height 21
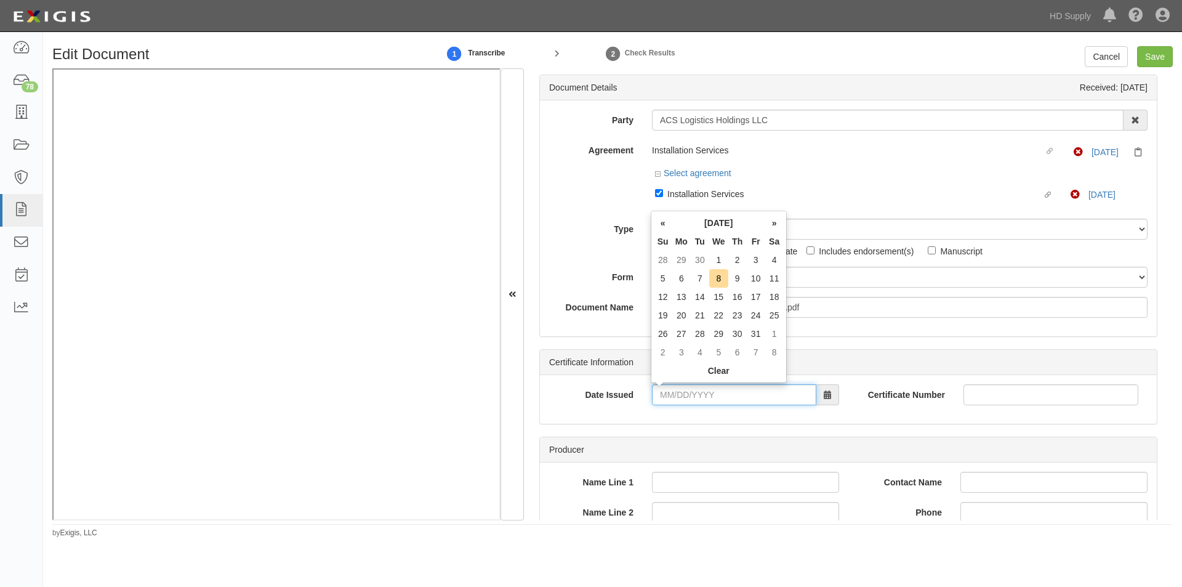
click at [705, 397] on input "Date Issued" at bounding box center [734, 394] width 164 height 21
type input "09/17/2025"
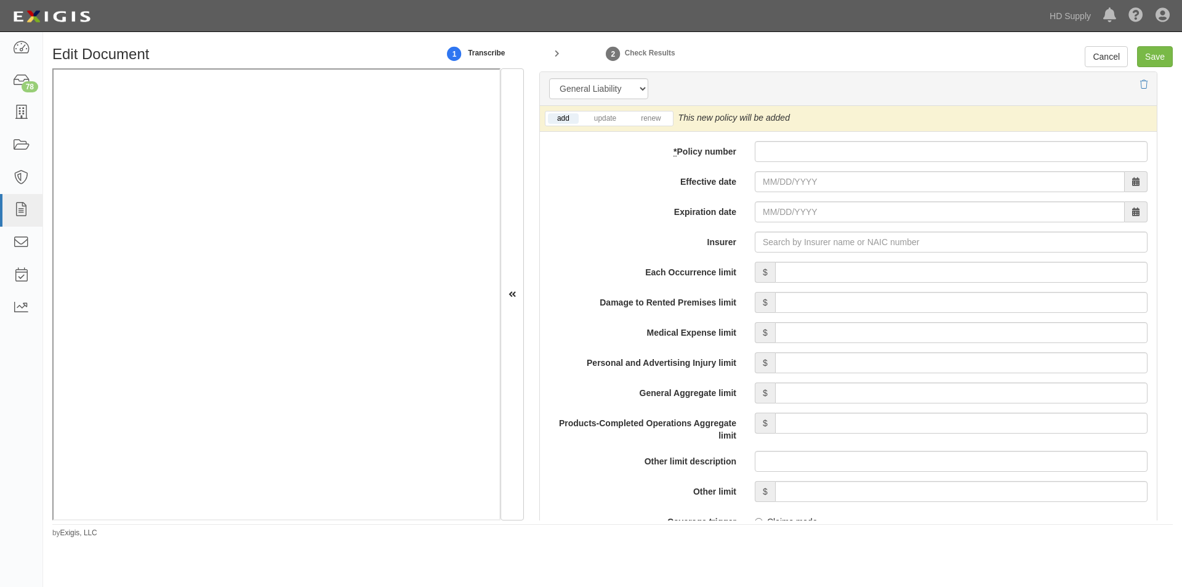
scroll to position [908, 0]
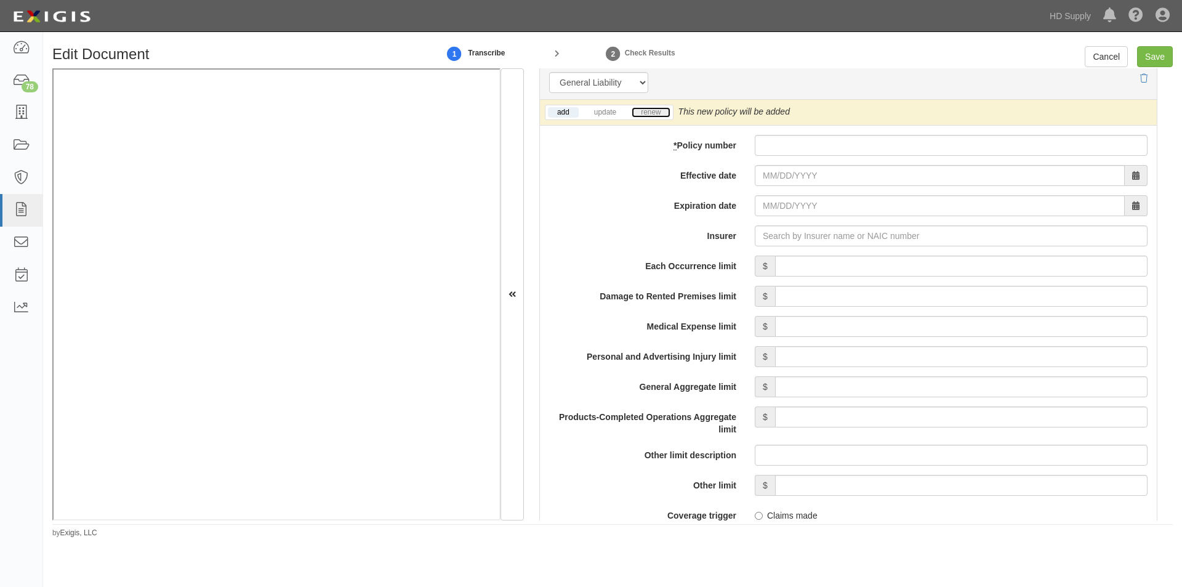
click at [659, 115] on link "renew" at bounding box center [651, 112] width 38 height 10
click at [608, 109] on link "update" at bounding box center [605, 112] width 41 height 10
paste input "CE25CGLZOCUEDIC"
type input "CE25CGLZOCUEDIC"
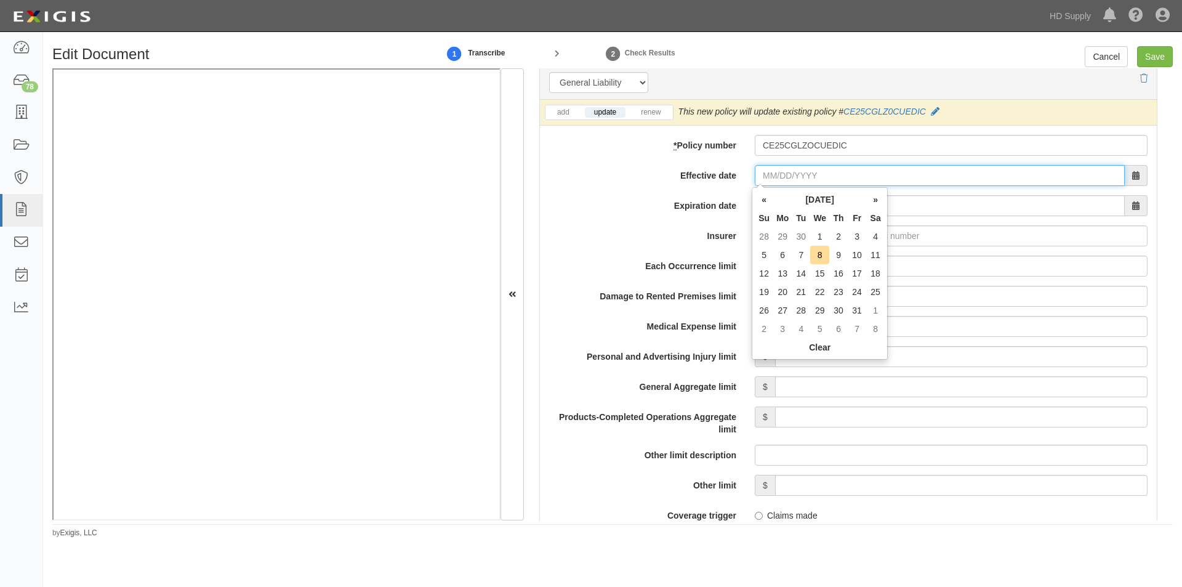
click at [791, 175] on input "Effective date" at bounding box center [940, 175] width 370 height 21
type input "11/02/0025"
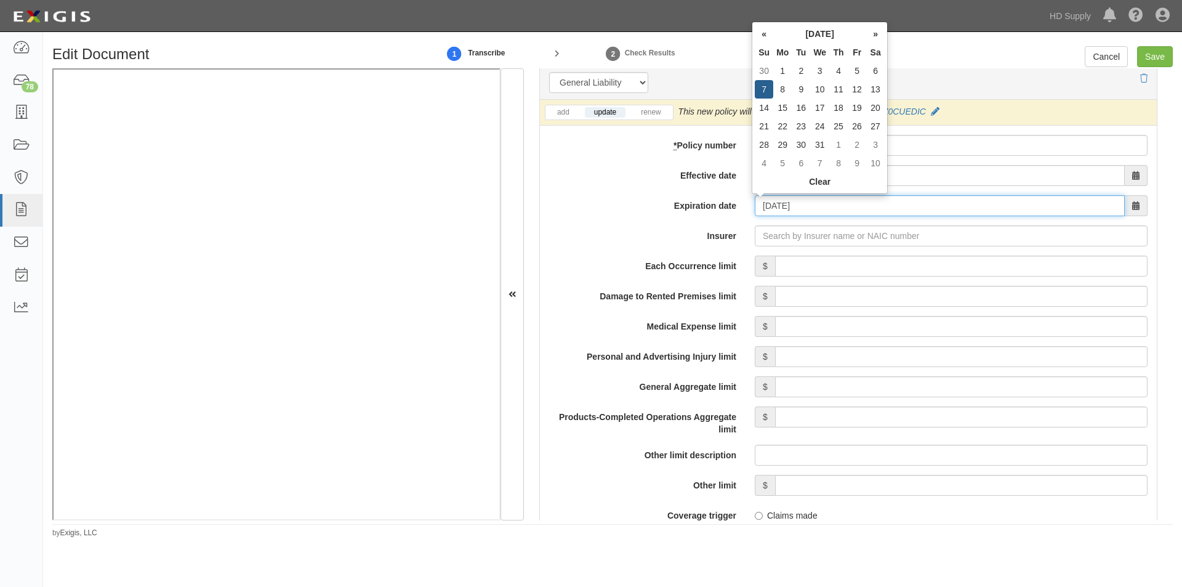
type input "12/07/2025"
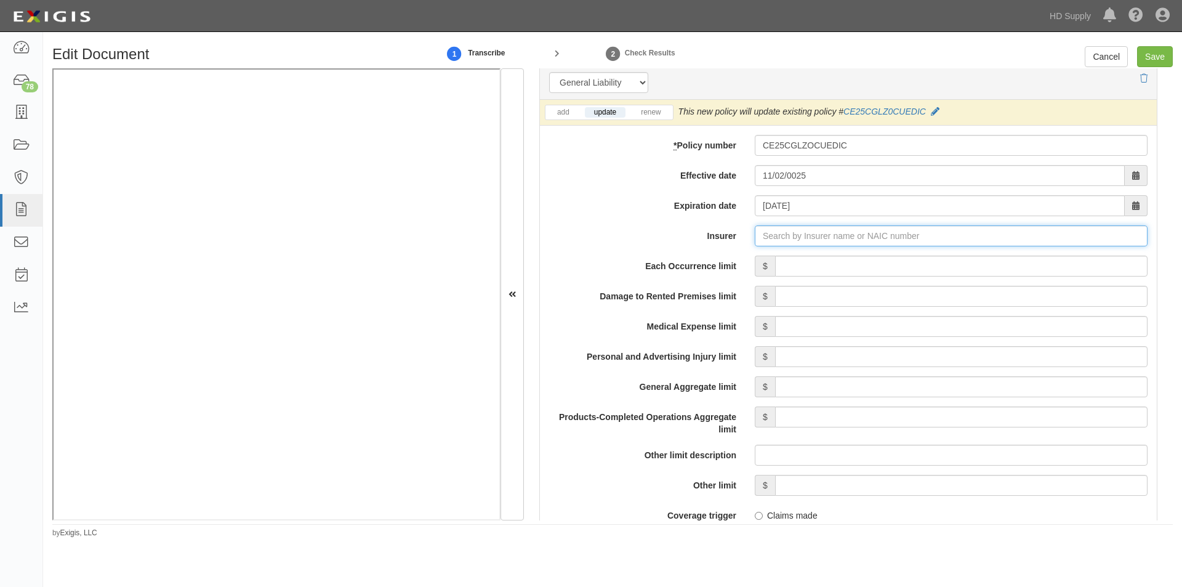
click at [805, 235] on input "Insurer" at bounding box center [951, 235] width 393 height 21
click at [791, 233] on input "Insurer" at bounding box center [951, 235] width 393 height 21
type input "3"
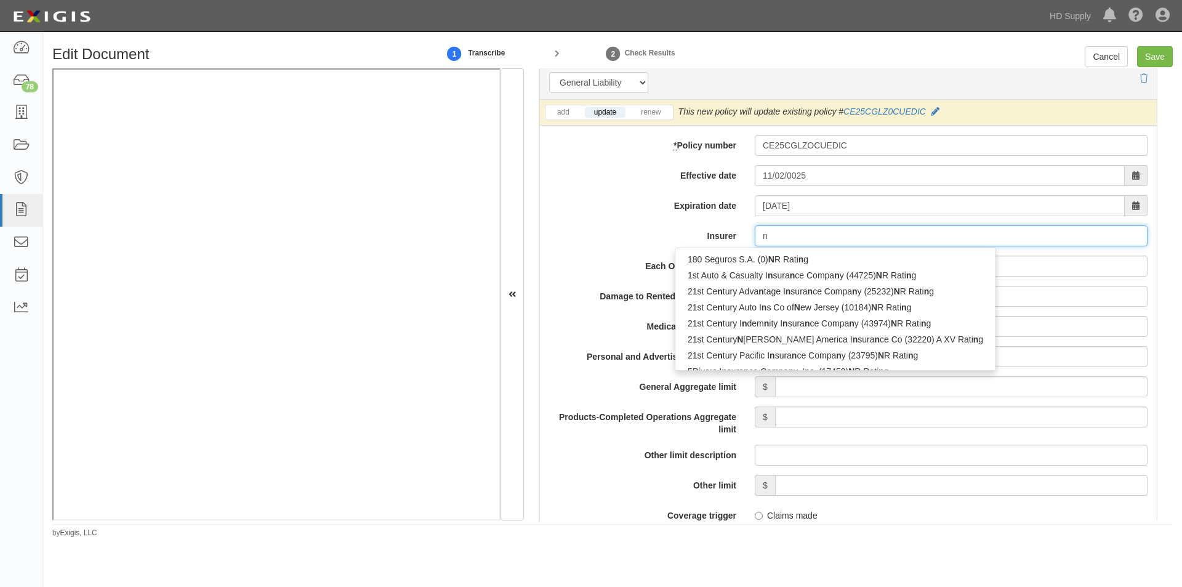
type input "na"
type input "navigators Insurance Company (42307) A+ XV Rating"
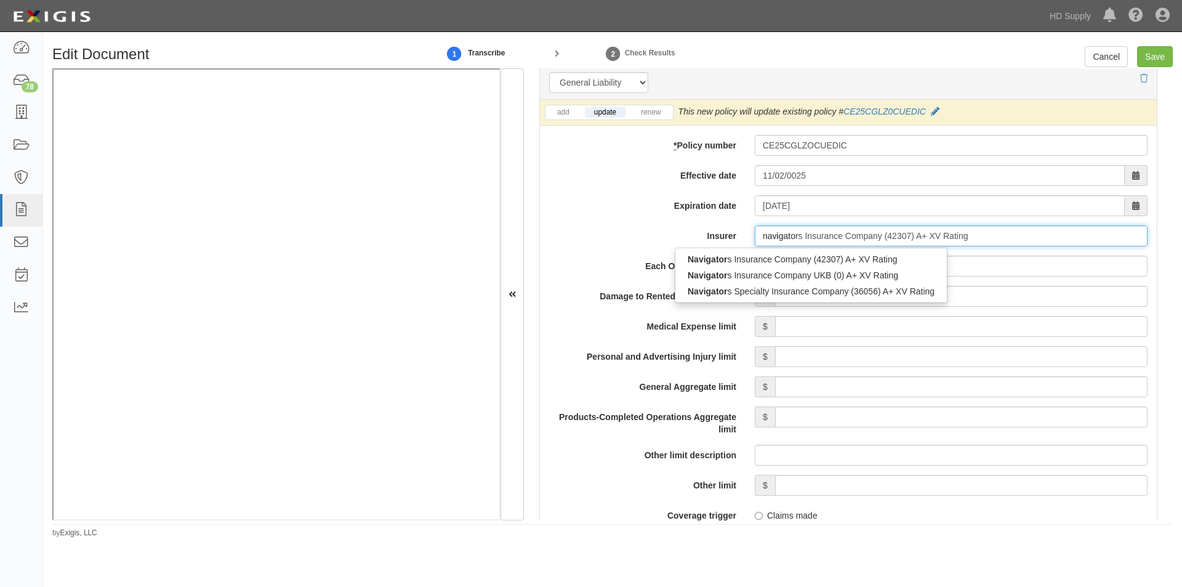
type input "navigators"
click at [794, 291] on div "Navigators Specialty Insurance Company (36056) A+ XV Rating" at bounding box center [811, 291] width 270 height 16
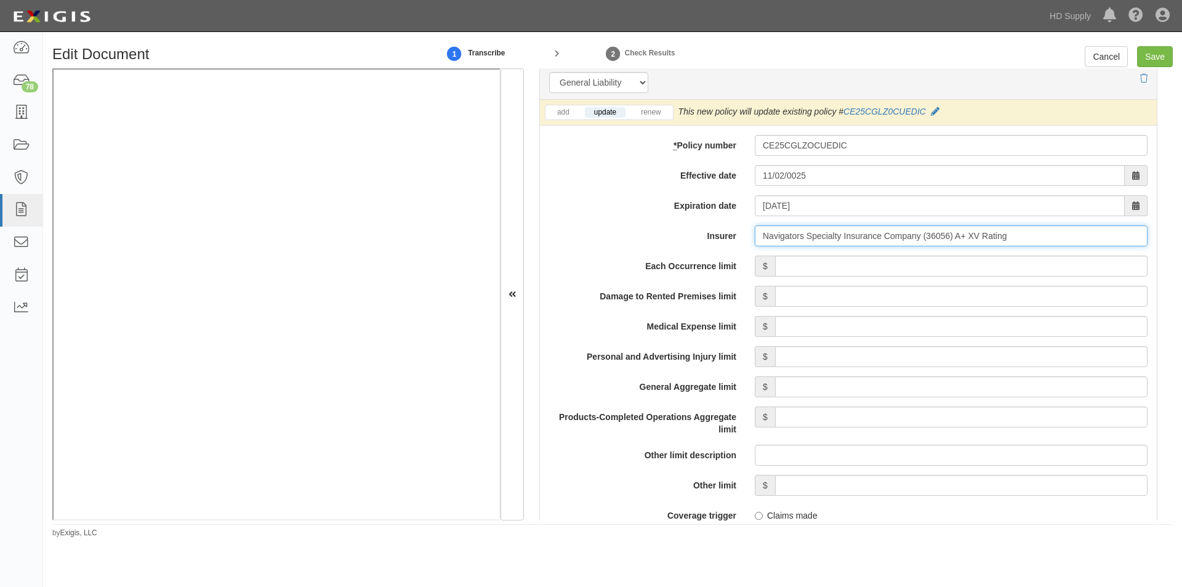
type input "Navigators Specialty Insurance Company (36056) A+ XV Rating"
click at [807, 267] on input "Each Occurrence limit" at bounding box center [961, 266] width 373 height 21
type input "1,000,000"
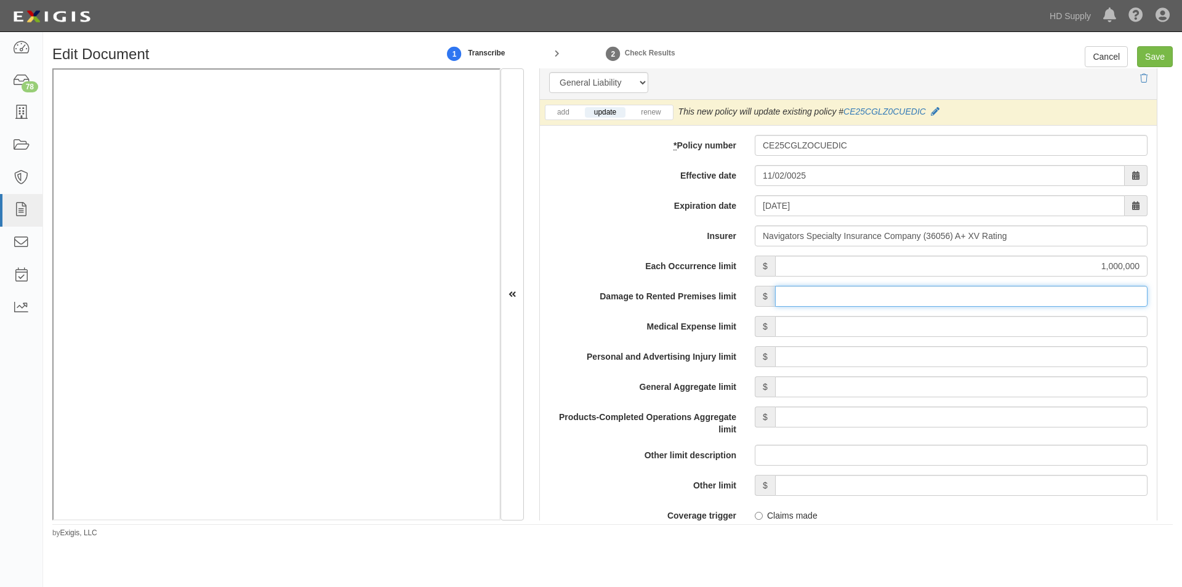
click at [1012, 291] on input "Damage to Rented Premises limit" at bounding box center [961, 296] width 373 height 21
type input "50,000"
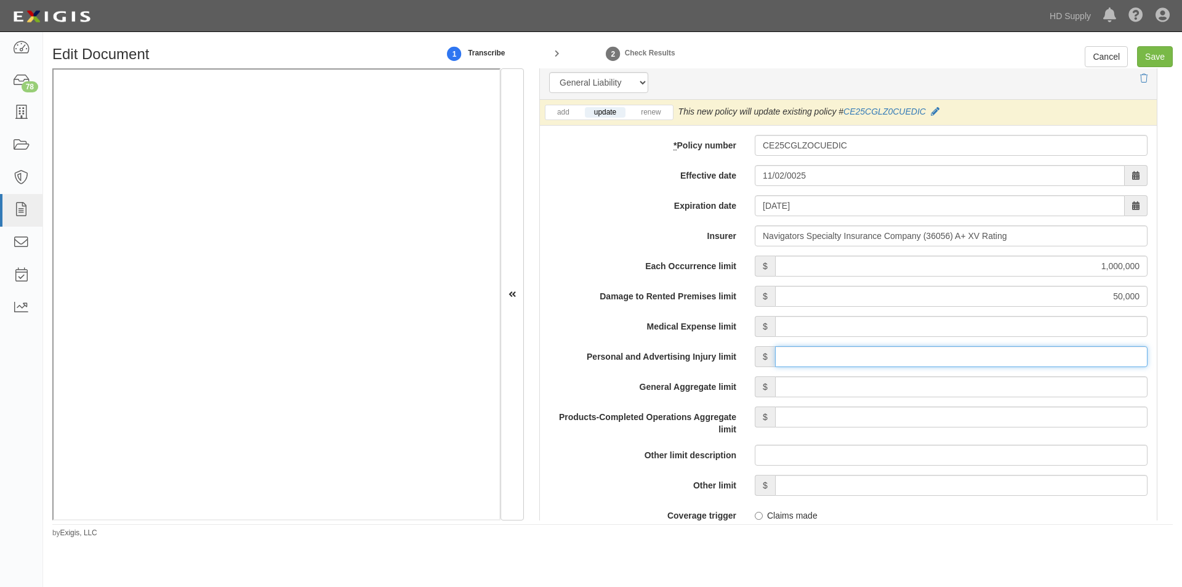
click at [984, 358] on input "Personal and Advertising Injury limit" at bounding box center [961, 356] width 373 height 21
type input "1,000,000"
click at [990, 385] on input "General Aggregate limit" at bounding box center [961, 386] width 373 height 21
type input "2,000,000"
drag, startPoint x: 996, startPoint y: 418, endPoint x: 997, endPoint y: 424, distance: 6.3
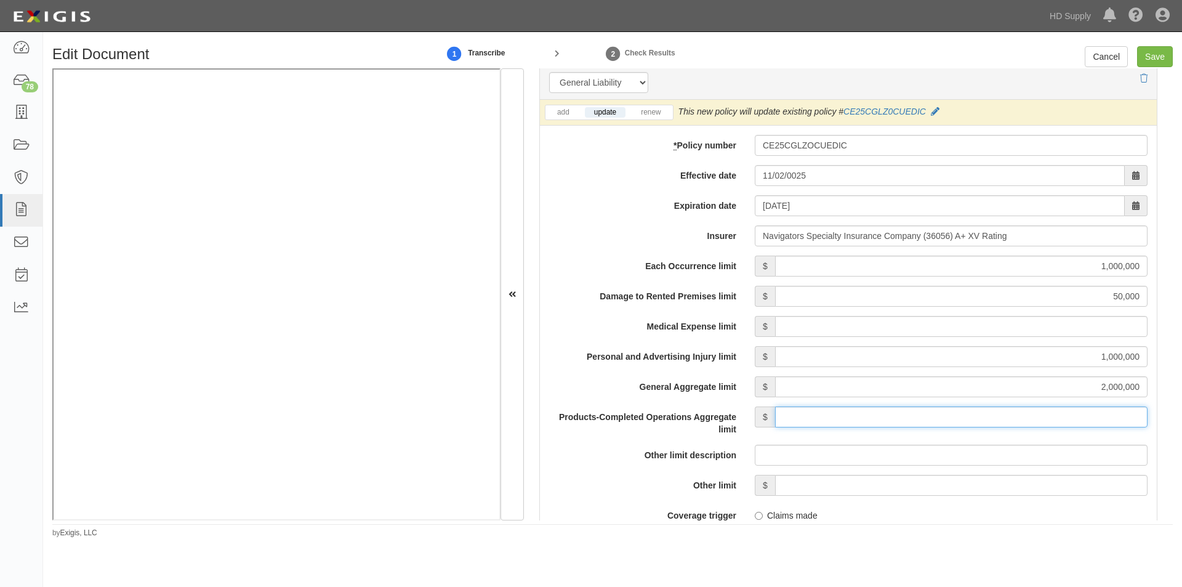
click at [996, 418] on input "Products-Completed Operations Aggregate limit" at bounding box center [961, 416] width 373 height 21
type input "2,000,000"
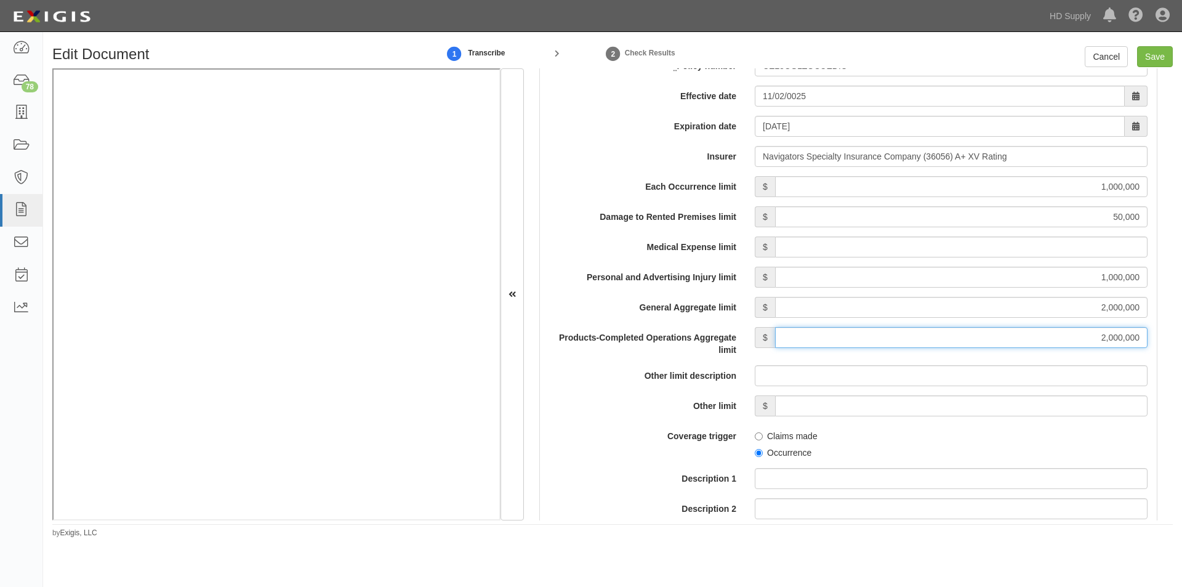
scroll to position [1093, 0]
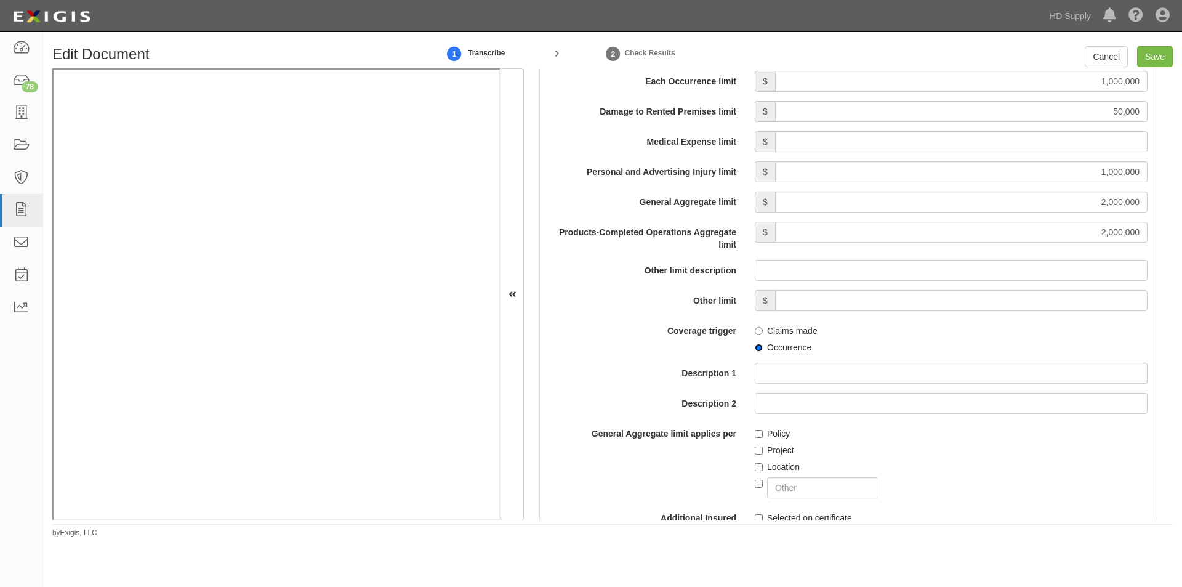
drag, startPoint x: 753, startPoint y: 347, endPoint x: 763, endPoint y: 386, distance: 39.4
click at [755, 349] on input "Occurrence" at bounding box center [759, 348] width 8 height 8
radio input "true"
click at [756, 434] on input "Policy" at bounding box center [759, 434] width 8 height 8
checkbox input "true"
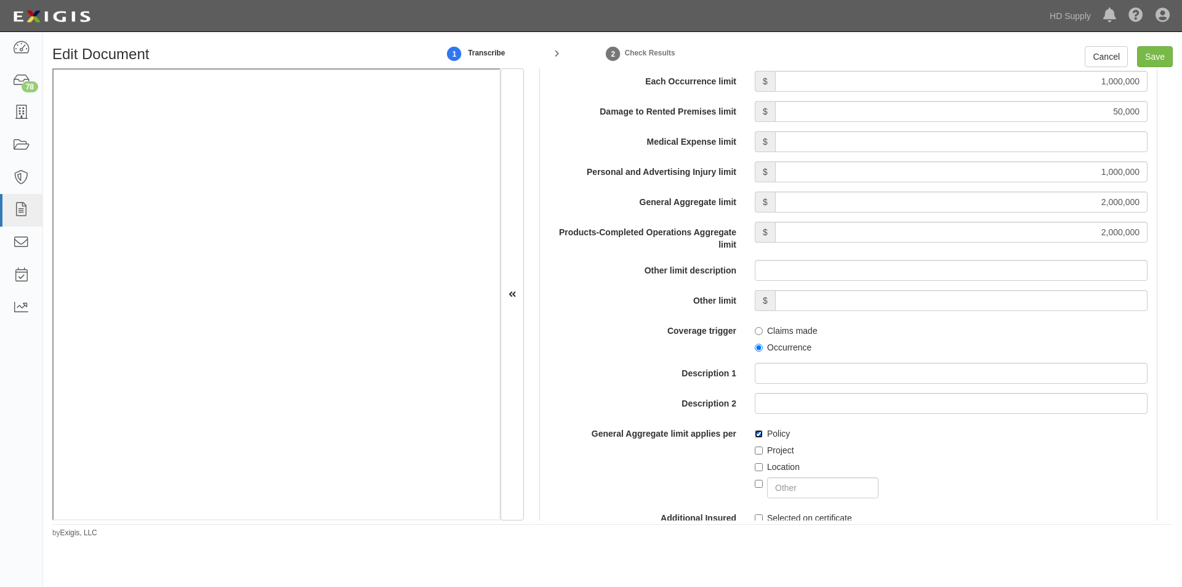
scroll to position [1278, 0]
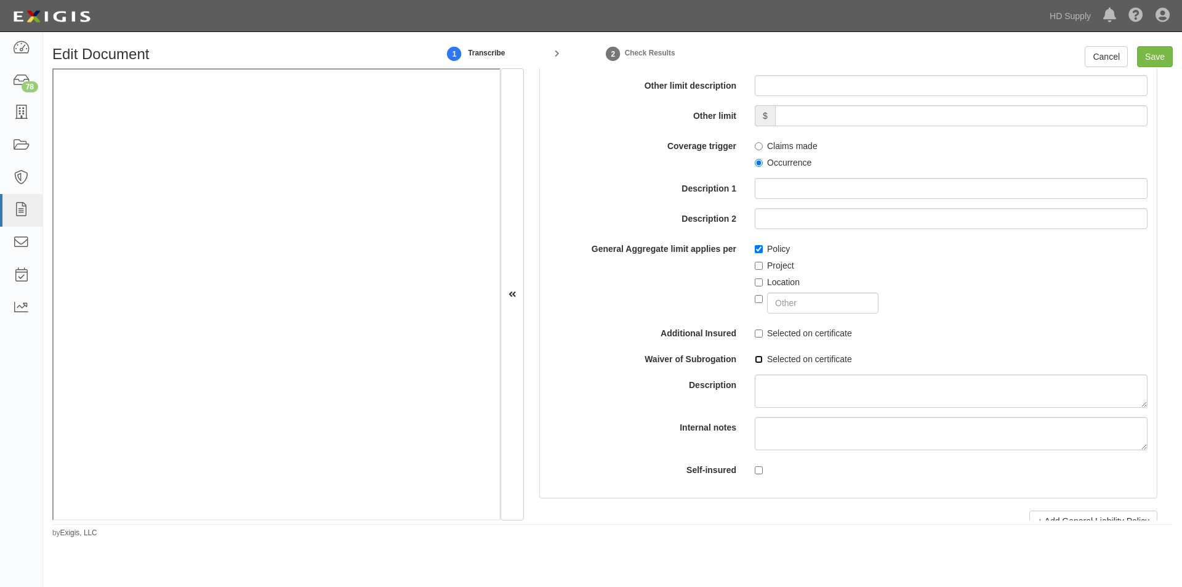
drag, startPoint x: 760, startPoint y: 362, endPoint x: 759, endPoint y: 352, distance: 9.9
click at [760, 360] on input "Selected on certificate" at bounding box center [759, 359] width 8 height 8
checkbox input "true"
click at [755, 331] on input "Selected on certificate" at bounding box center [759, 333] width 8 height 8
checkbox input "true"
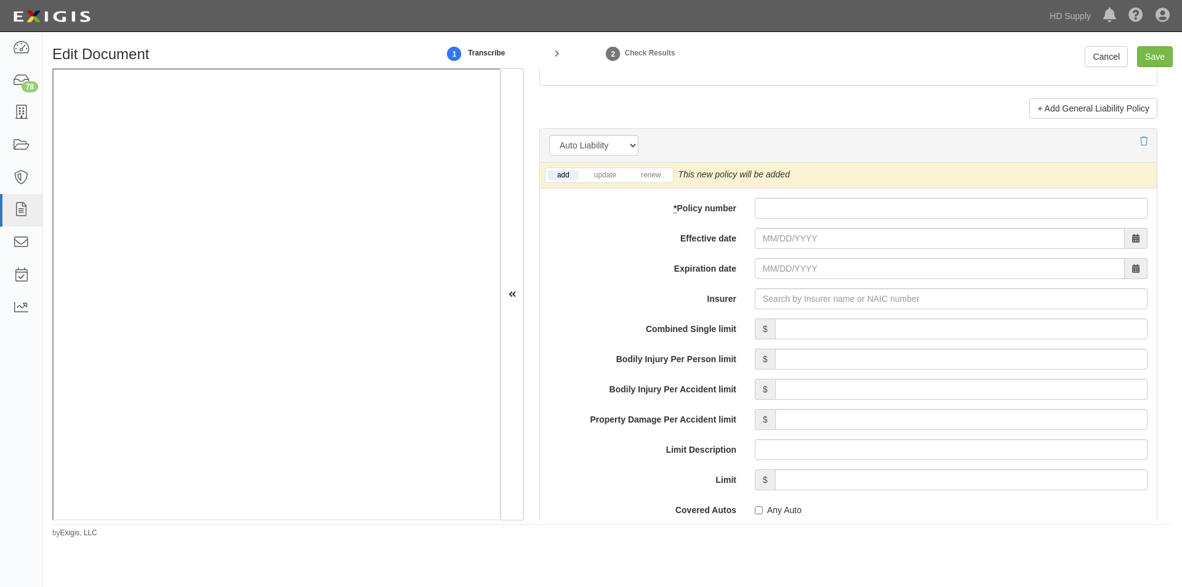
scroll to position [1716, 0]
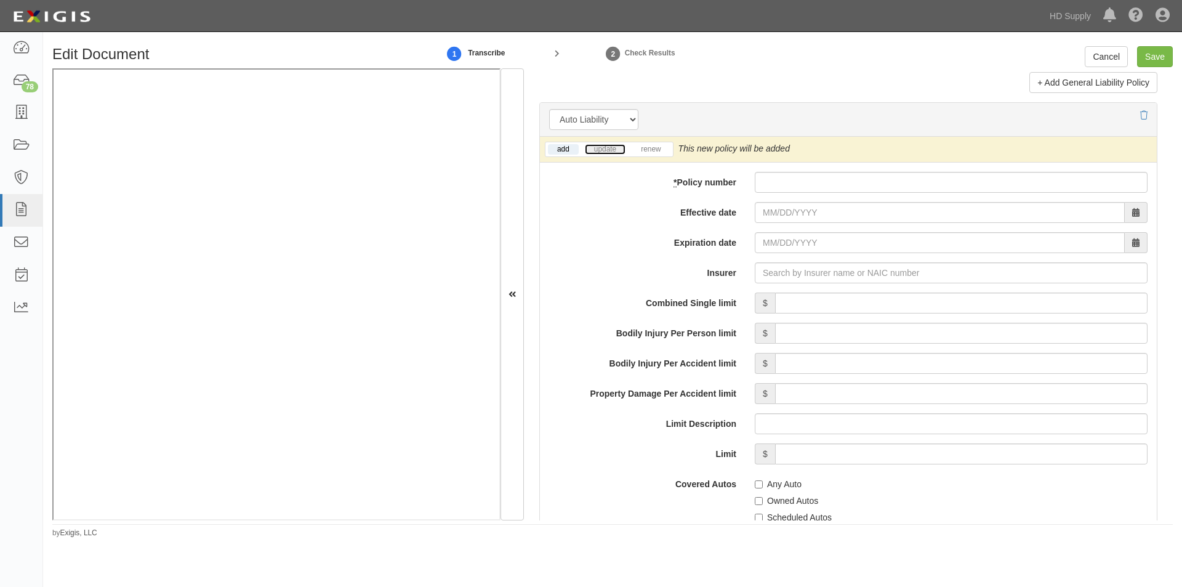
click at [607, 147] on link "update" at bounding box center [605, 149] width 41 height 10
paste input "005757781"
type input "005757781"
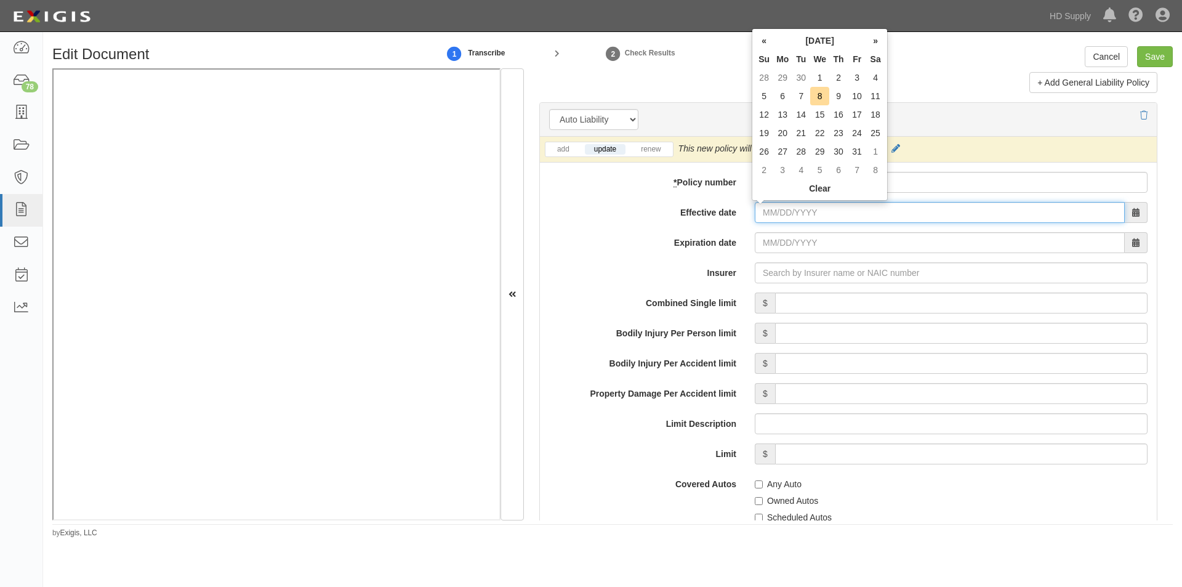
click at [769, 214] on input "Effective date" at bounding box center [940, 212] width 370 height 21
type input "09/19/2025"
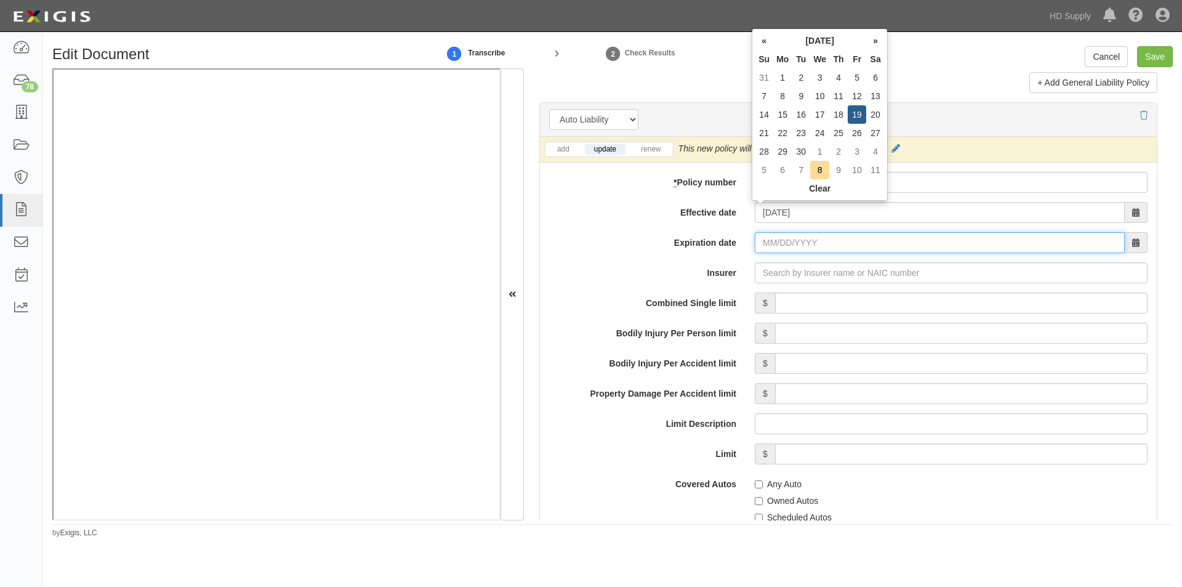
type input "09/19/2026"
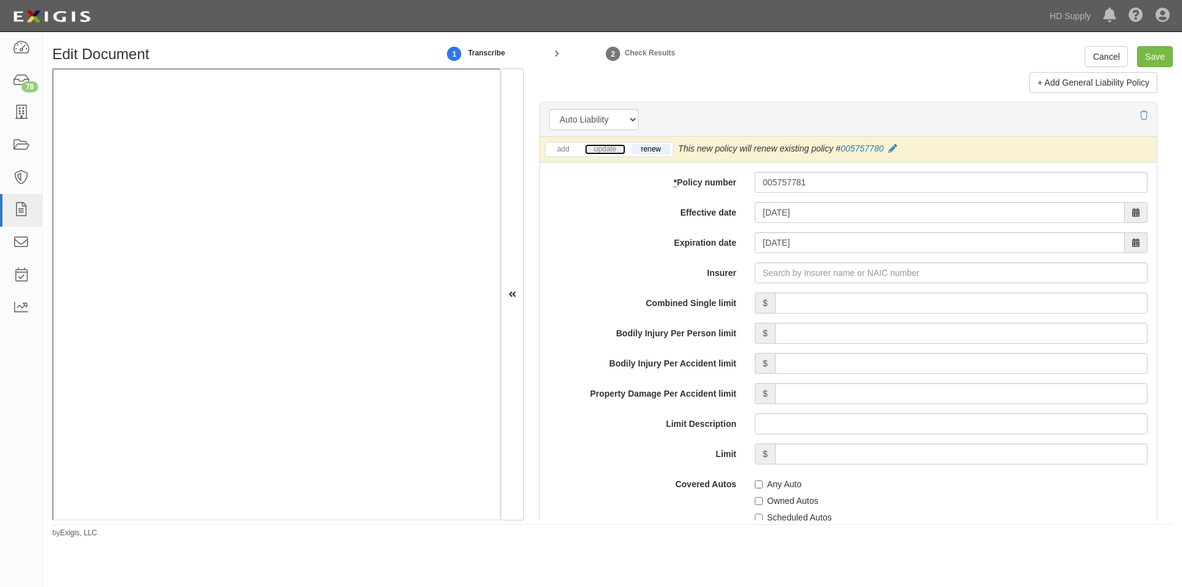
click at [612, 147] on link "update" at bounding box center [605, 149] width 41 height 10
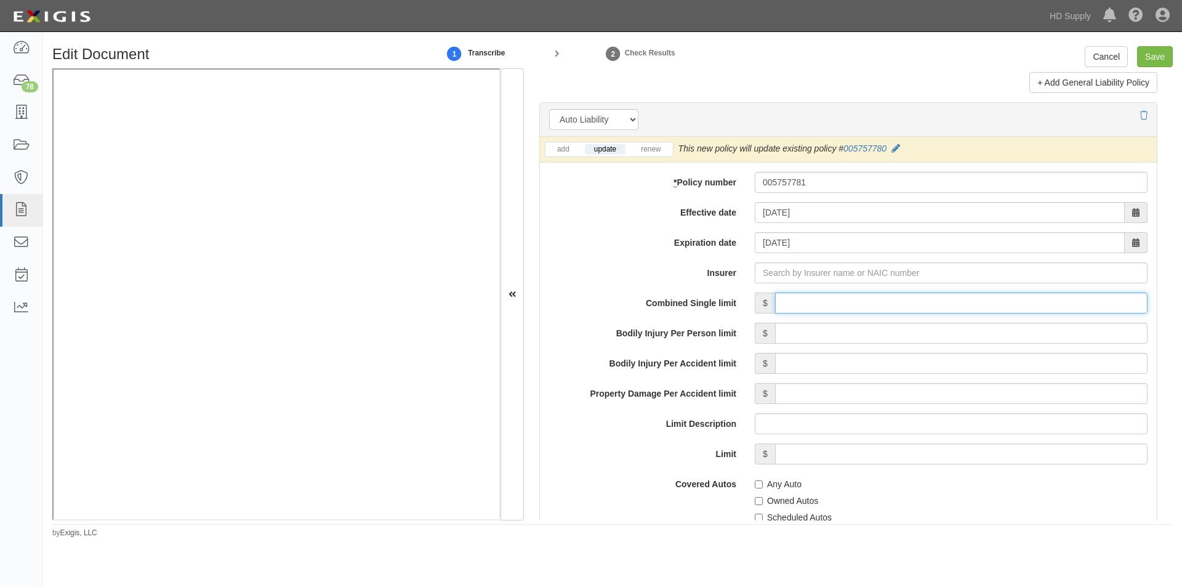
click at [860, 304] on input "Combined Single limit" at bounding box center [961, 303] width 373 height 21
type input "2,000,000"
click at [775, 277] on input "Insurer" at bounding box center [951, 272] width 393 height 21
type input "180 Seguros S.A. (0) NR Rating"
type input "1"
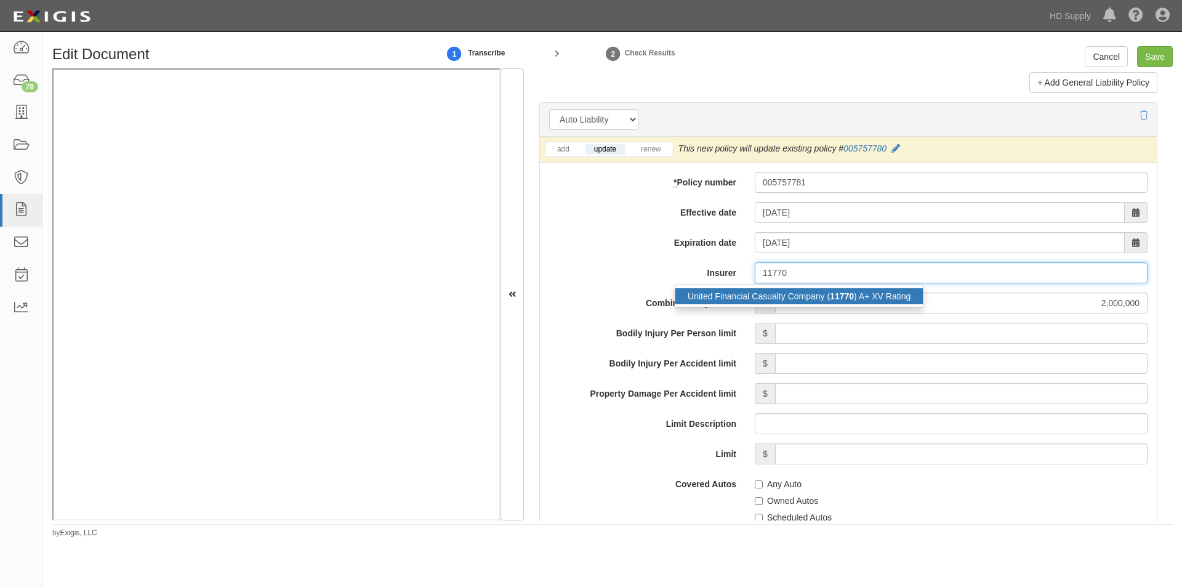
click at [797, 294] on div "United Financial Casualty Company ( 11770 ) A+ XV Rating" at bounding box center [800, 296] width 248 height 16
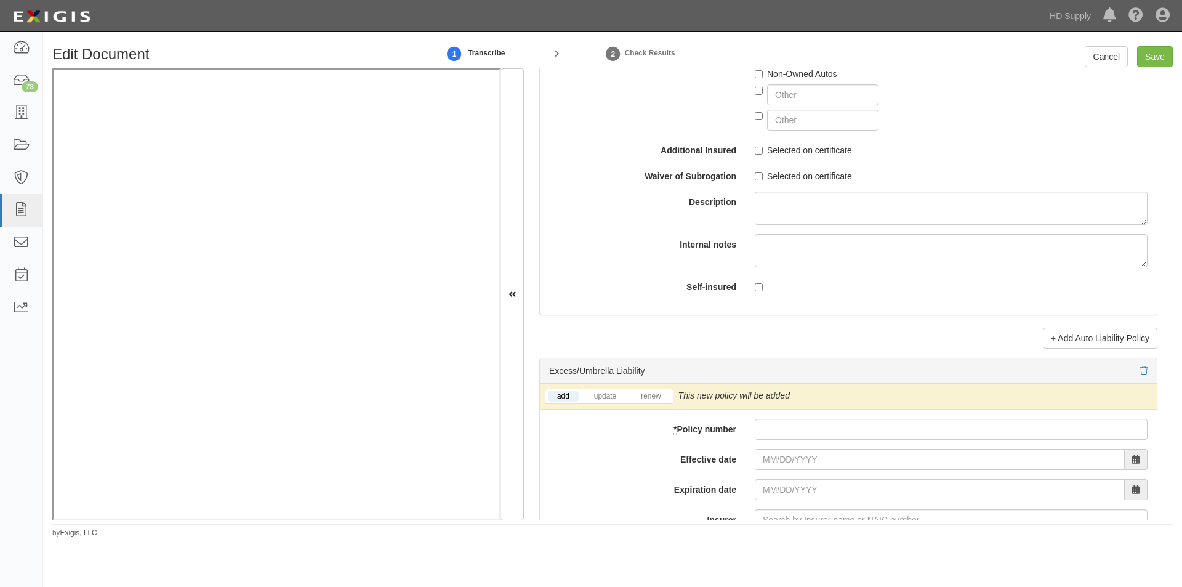
scroll to position [2251, 0]
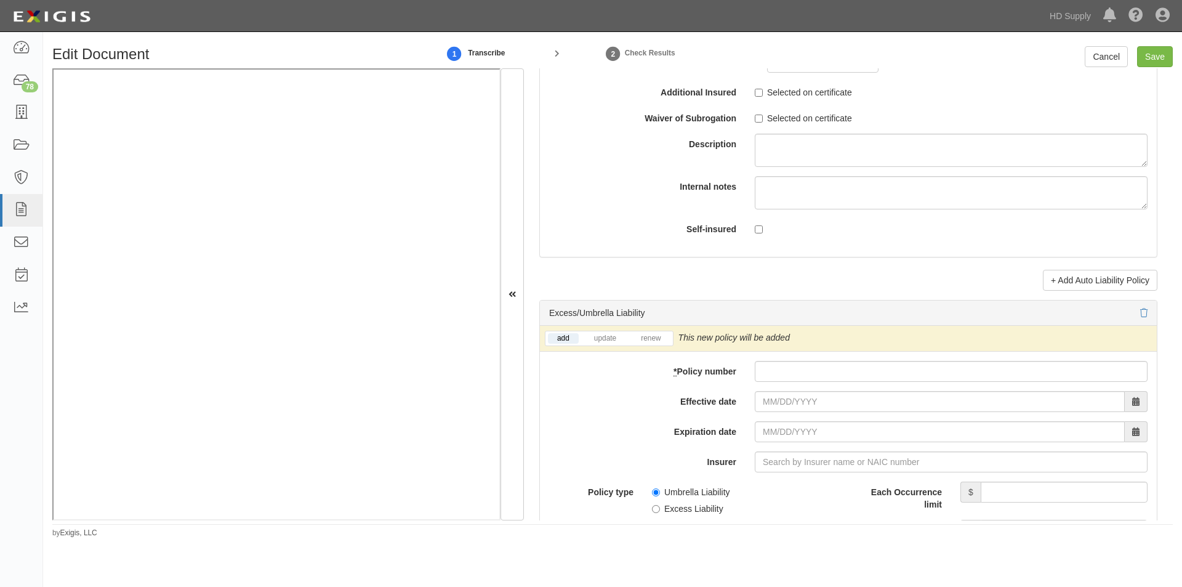
type input "United Financial Casualty Company (11770) A+ XV Rating"
click at [756, 93] on input "Selected on certificate" at bounding box center [759, 93] width 8 height 8
checkbox input "true"
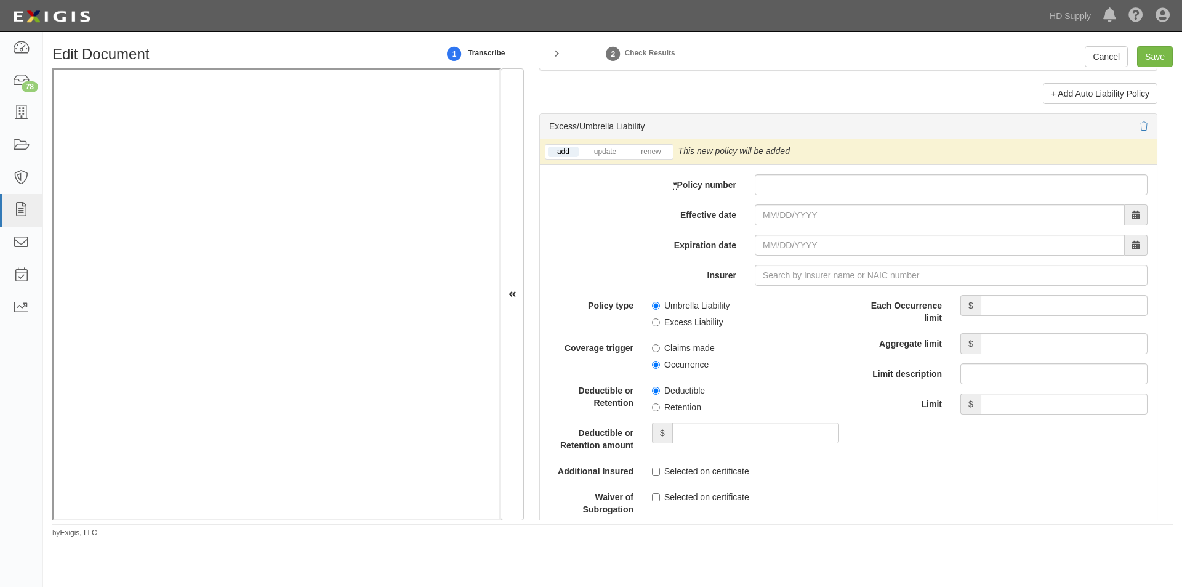
scroll to position [2457, 0]
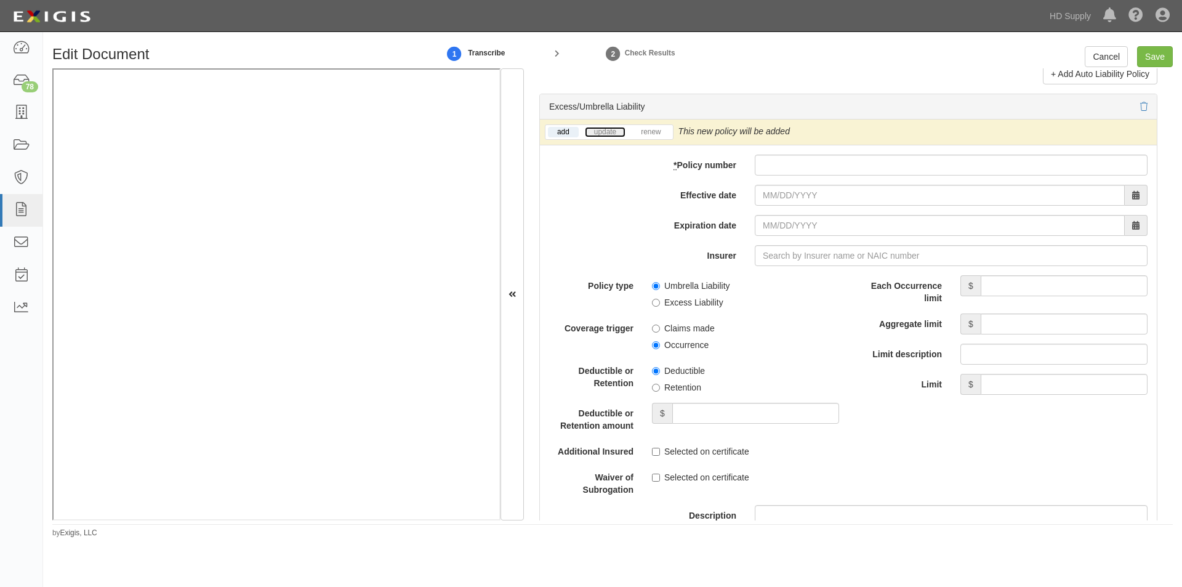
click at [618, 132] on link "update" at bounding box center [605, 132] width 41 height 10
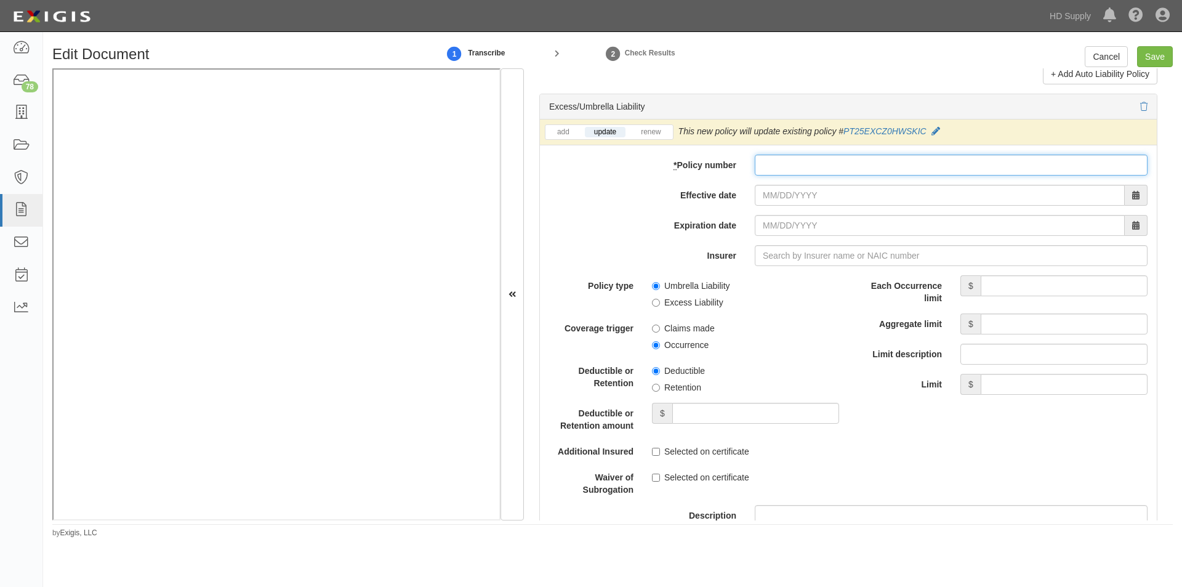
paste input "PT25EXCZOHWSKIC"
type input "PT25EXCZOHWSKIC"
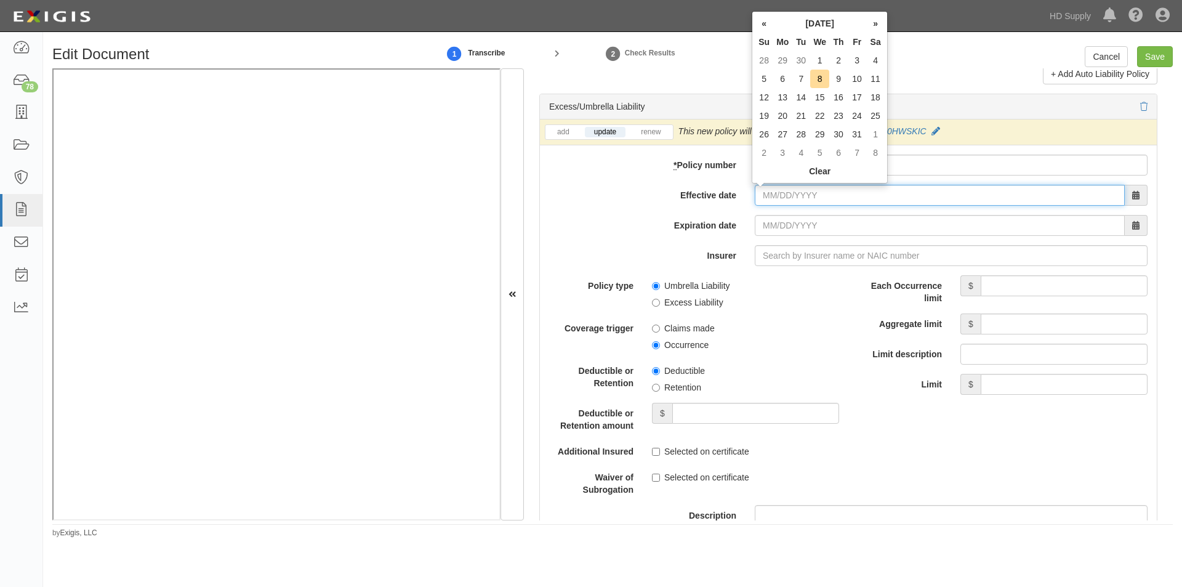
click at [802, 195] on input "Effective date" at bounding box center [940, 195] width 370 height 21
type input "11/02/0025"
type input "11/02/0026"
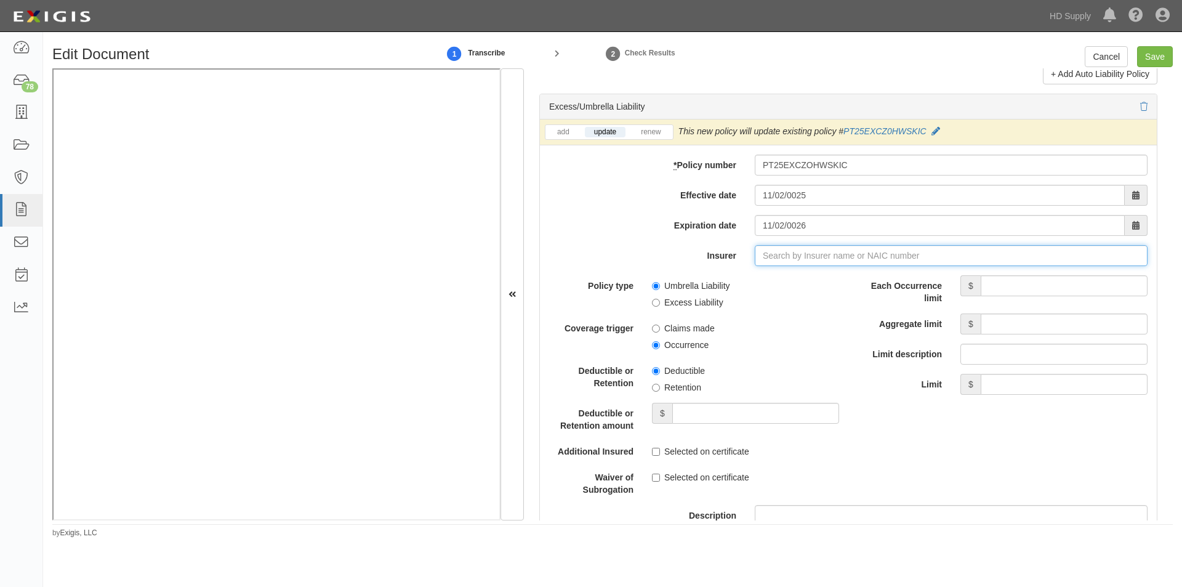
click at [804, 259] on input "Insurer" at bounding box center [951, 255] width 393 height 21
type input "21st Century Advantage Insurance Company (25232) NR Rating"
type input "2"
click at [802, 285] on div "Navigators Specialty Insurance Company ( 36056 ) A+ XV Rating" at bounding box center [810, 279] width 269 height 16
type input "Navigators Specialty Insurance Company (36056) A+ XV Rating"
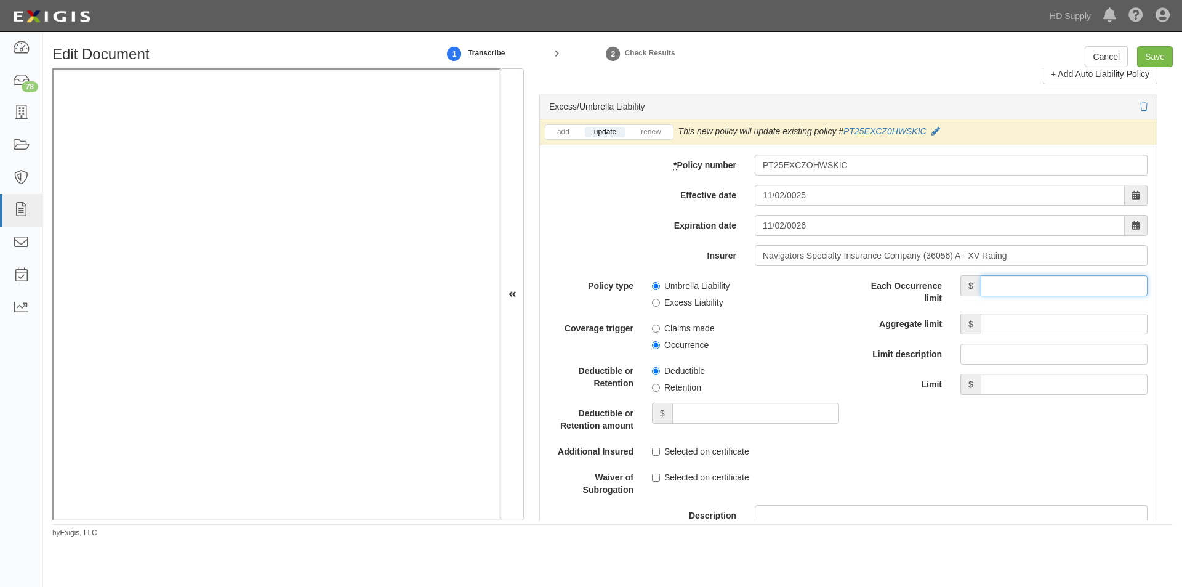
click at [1005, 288] on input "Each Occurrence limit" at bounding box center [1064, 285] width 167 height 21
type input "5,000,000"
click at [1012, 333] on input "Aggregate limit" at bounding box center [1064, 323] width 167 height 21
type input "5,000,000"
click at [655, 305] on input "Excess Liability" at bounding box center [656, 303] width 8 height 8
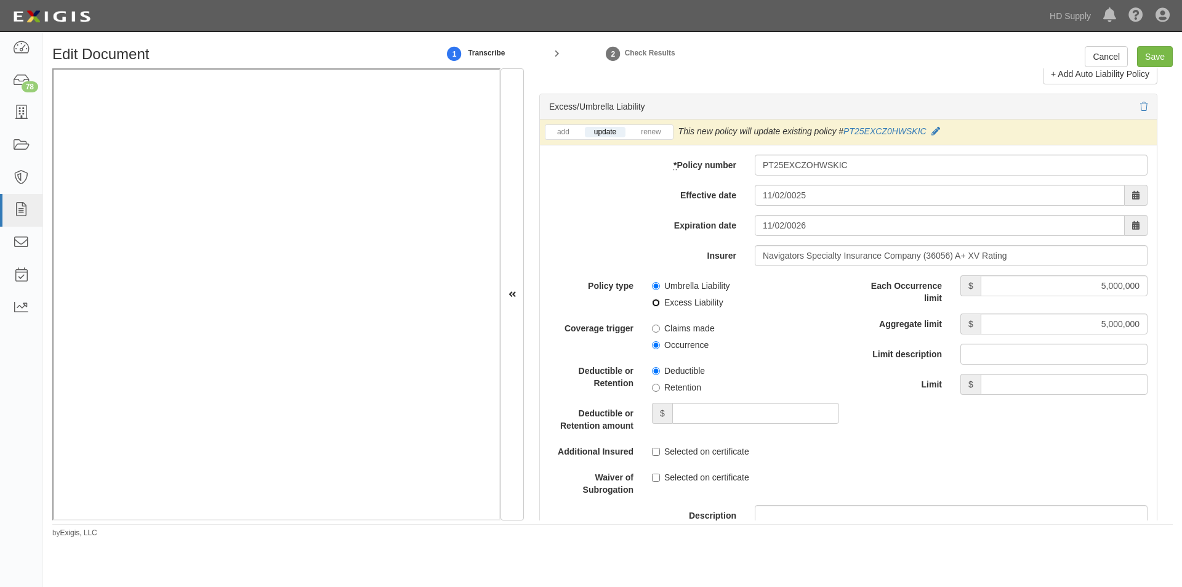
radio input "true"
click at [658, 342] on input "Occurrence" at bounding box center [656, 345] width 8 height 8
radio input "true"
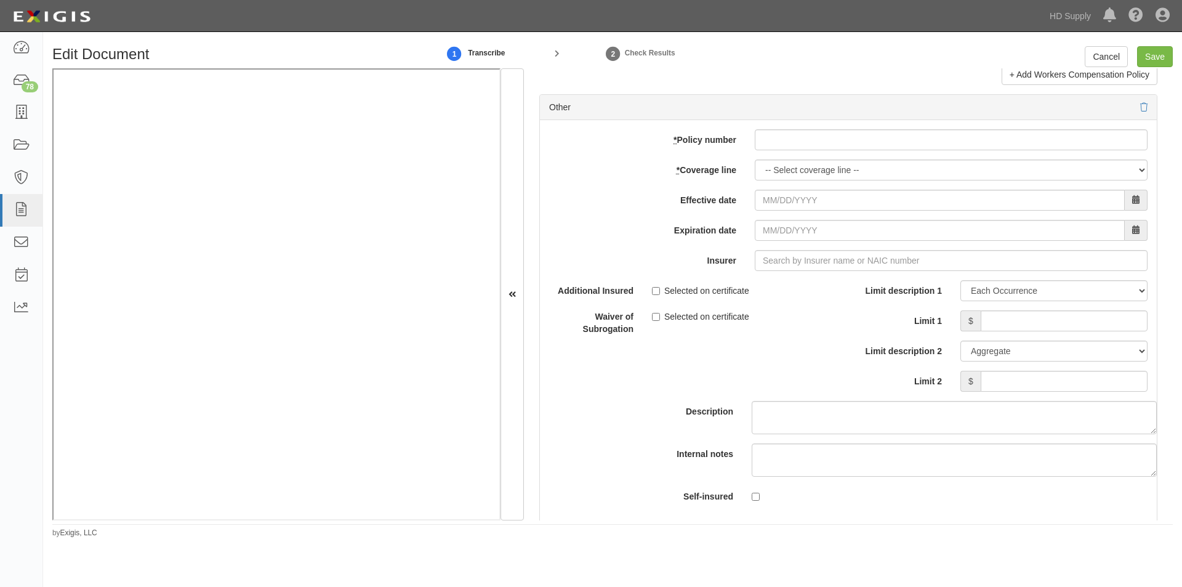
scroll to position [3617, 0]
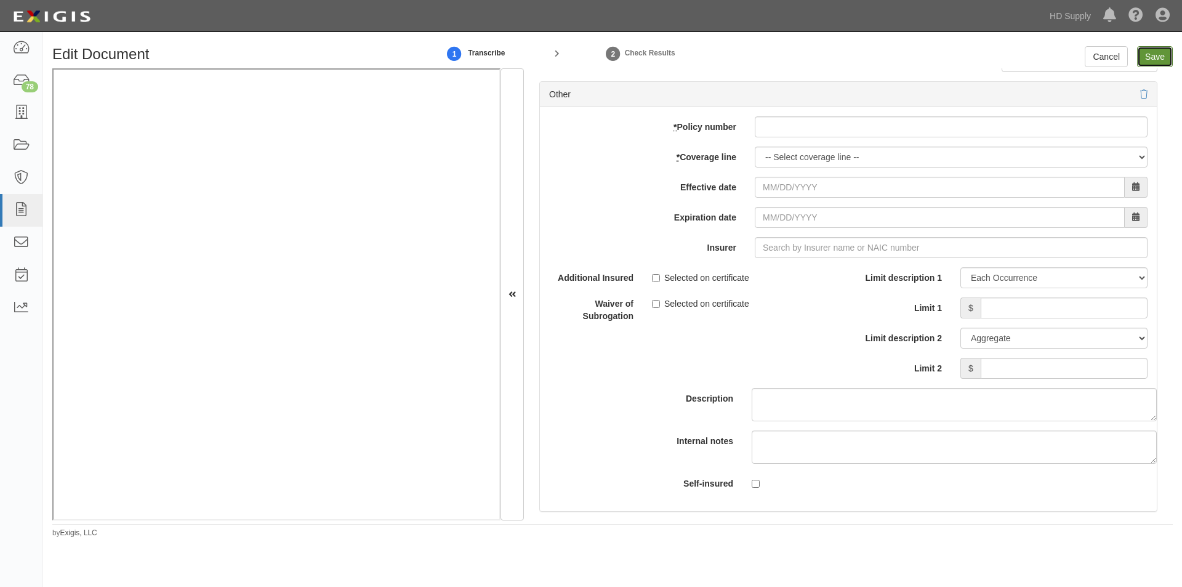
click at [1145, 63] on input "Save" at bounding box center [1155, 56] width 36 height 21
type input "1000000"
type input "50000"
type input "1000000"
type input "2000000"
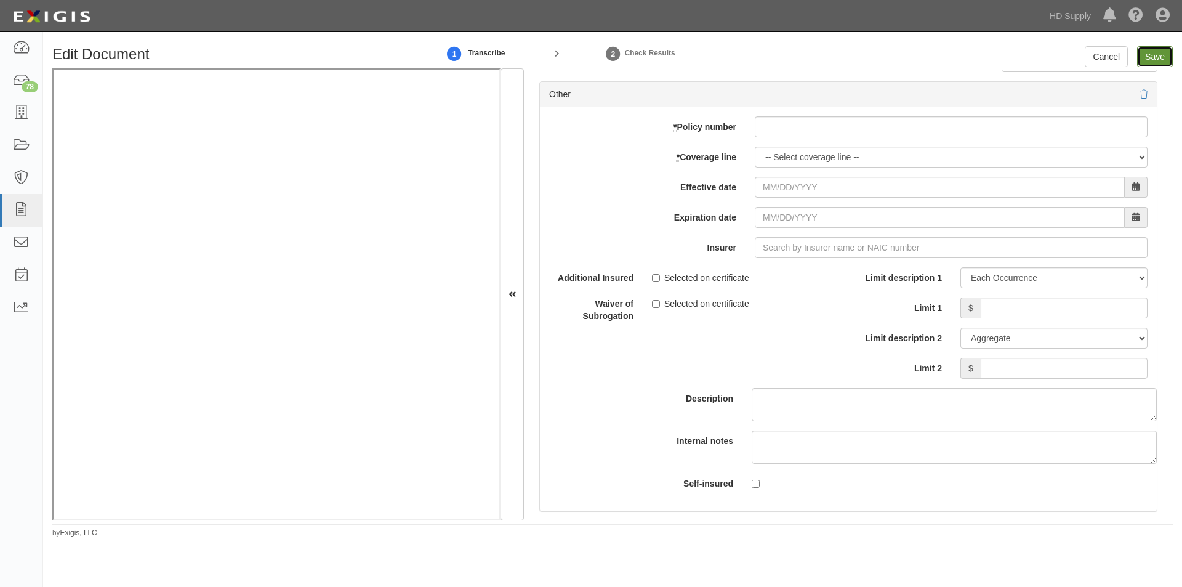
type input "2000000"
type input "5000000"
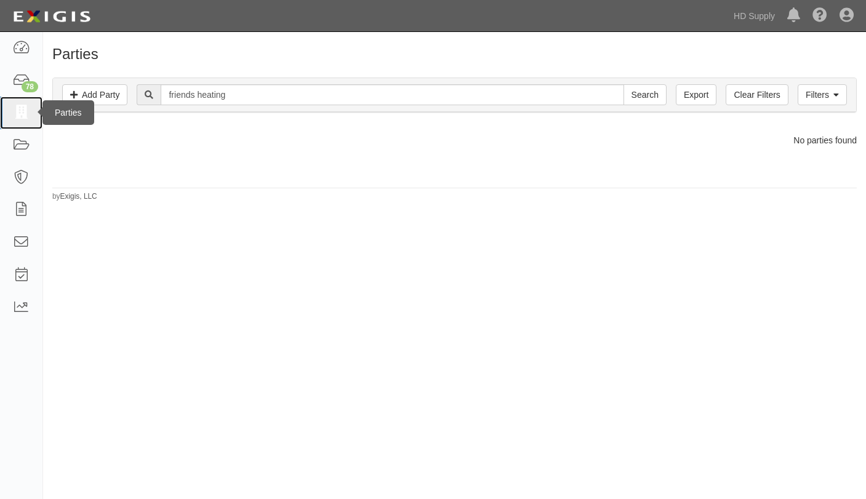
click at [23, 111] on icon at bounding box center [20, 113] width 17 height 14
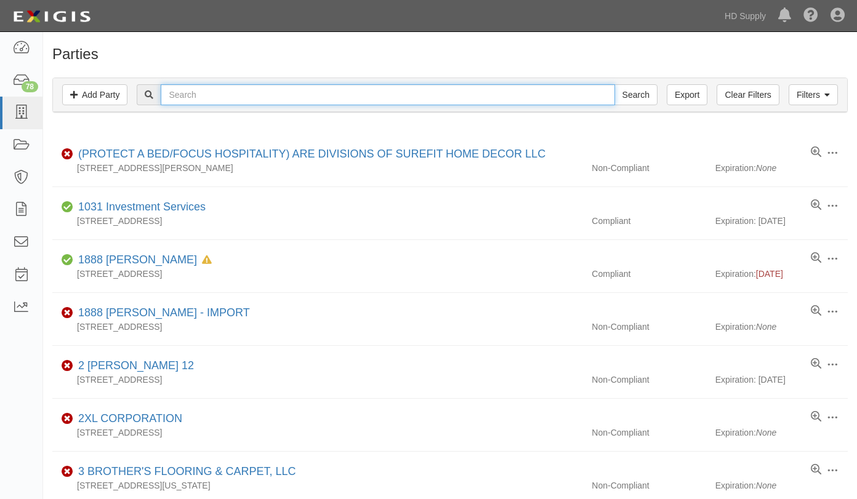
click at [367, 95] on input "text" at bounding box center [388, 94] width 454 height 21
type input "acs logistic"
click at [615, 84] on input "Search" at bounding box center [636, 94] width 43 height 21
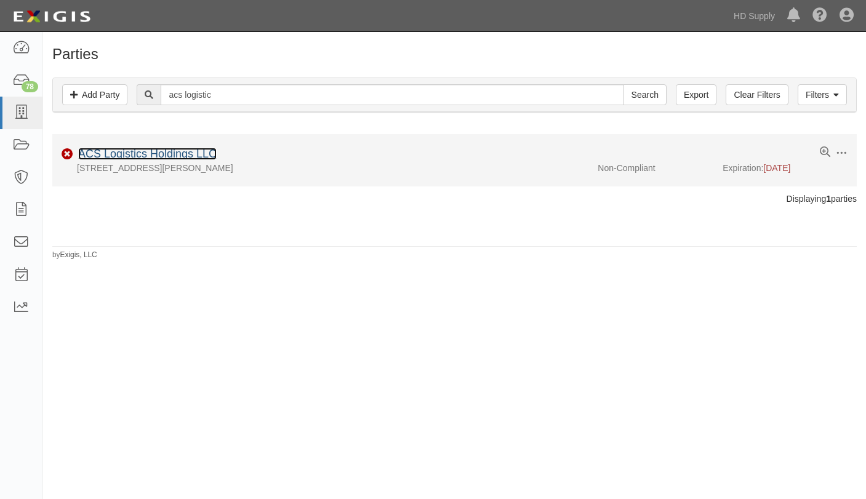
click at [147, 155] on link "ACS Logistics Holdings LLC" at bounding box center [147, 154] width 139 height 12
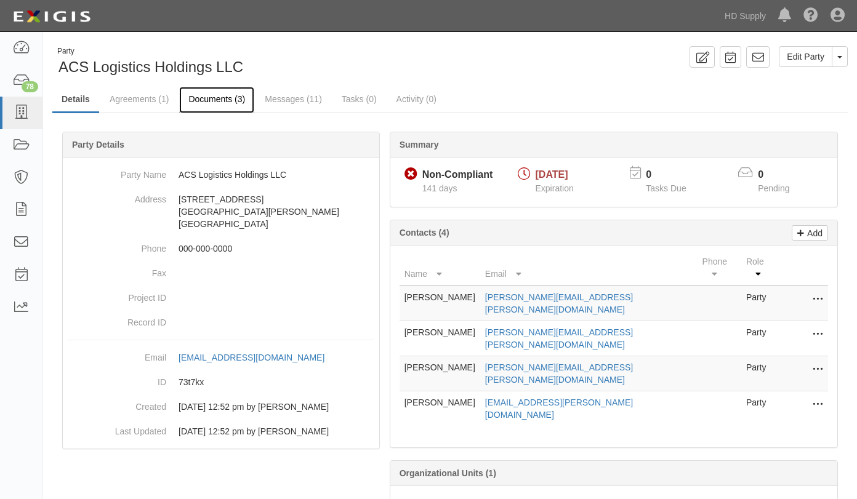
click at [218, 94] on link "Documents (3)" at bounding box center [216, 100] width 75 height 26
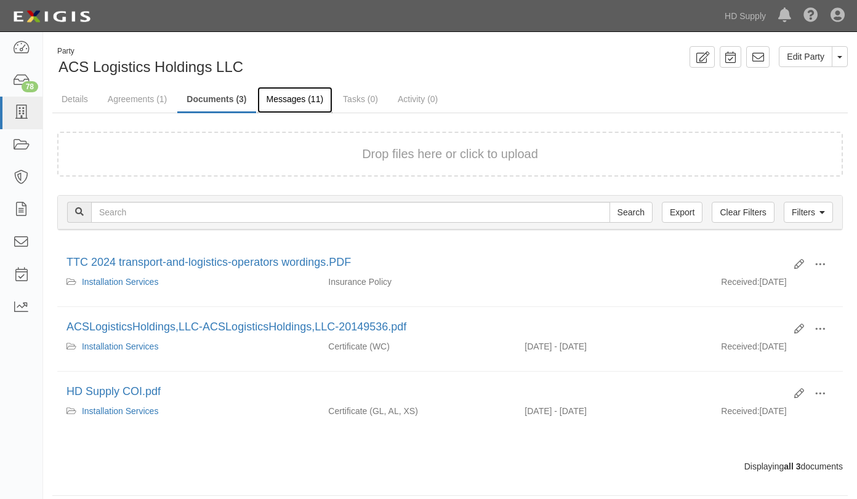
click at [290, 103] on link "Messages (11)" at bounding box center [295, 100] width 76 height 26
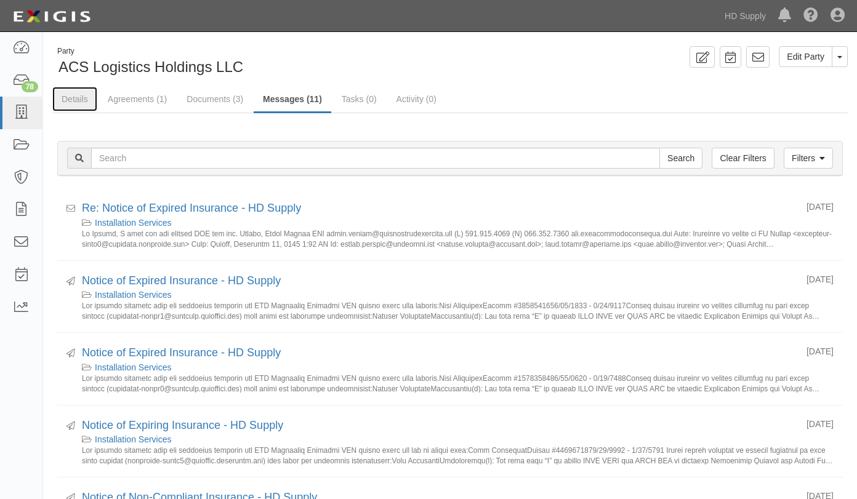
click at [85, 98] on link "Details" at bounding box center [74, 99] width 45 height 25
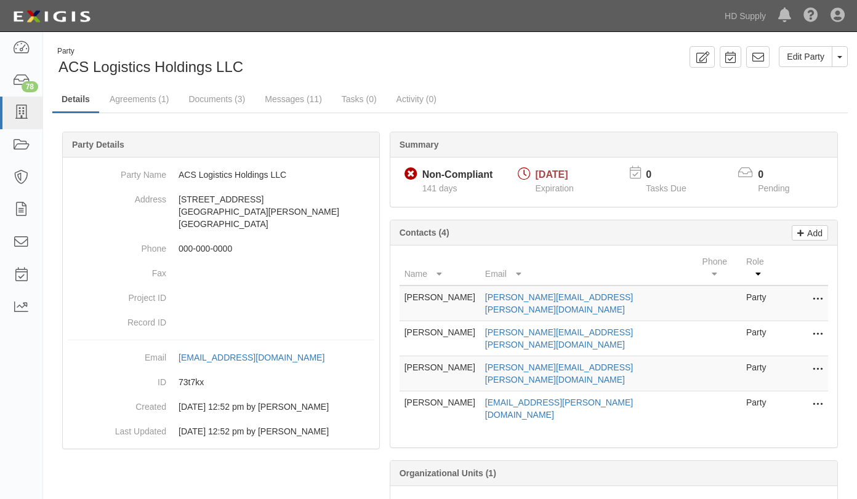
click at [63, 256] on div "Party Name ACS Logistics Holdings LLC Address [STREET_ADDRESS][PERSON_NAME] Pho…" at bounding box center [221, 303] width 317 height 291
click at [73, 365] on dd "[EMAIL_ADDRESS][DOMAIN_NAME] copy to clipboard" at bounding box center [221, 357] width 307 height 25
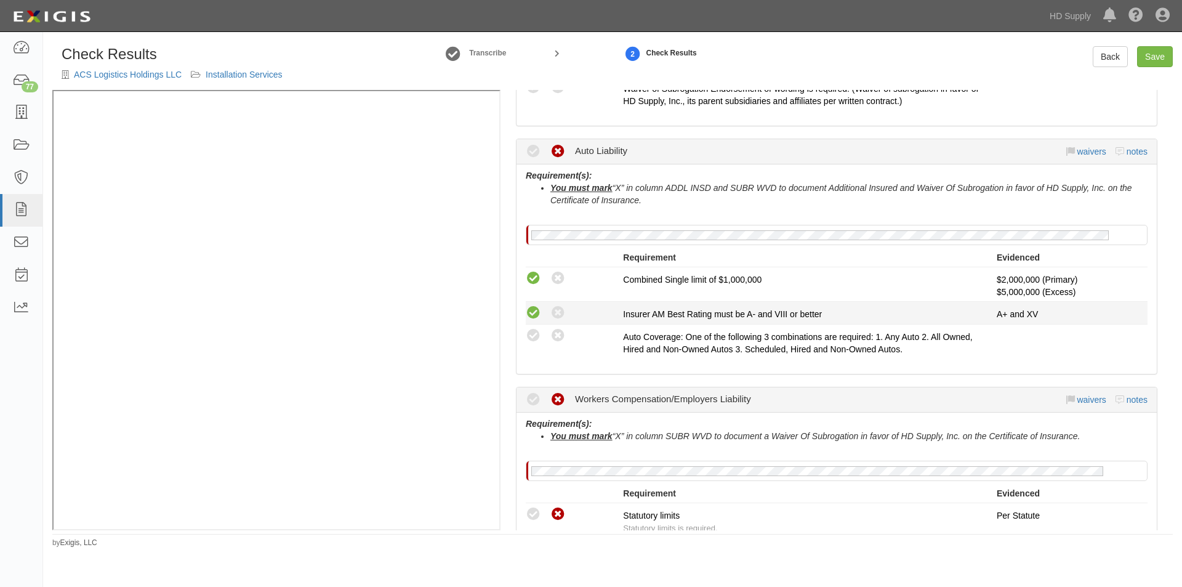
scroll to position [598, 0]
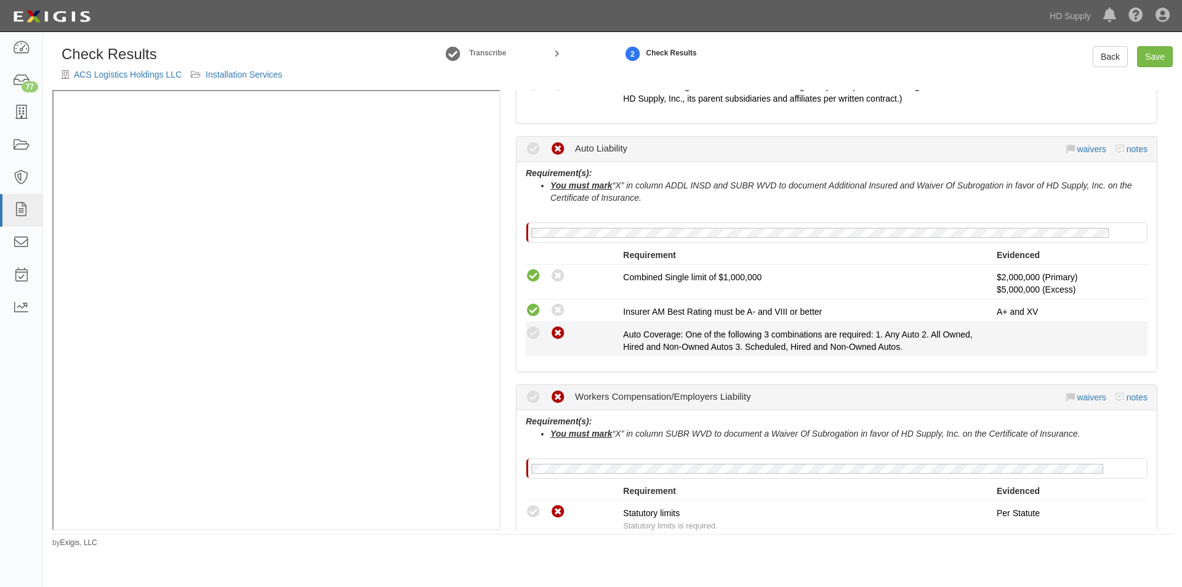
click at [558, 332] on icon at bounding box center [558, 333] width 15 height 15
radio input "true"
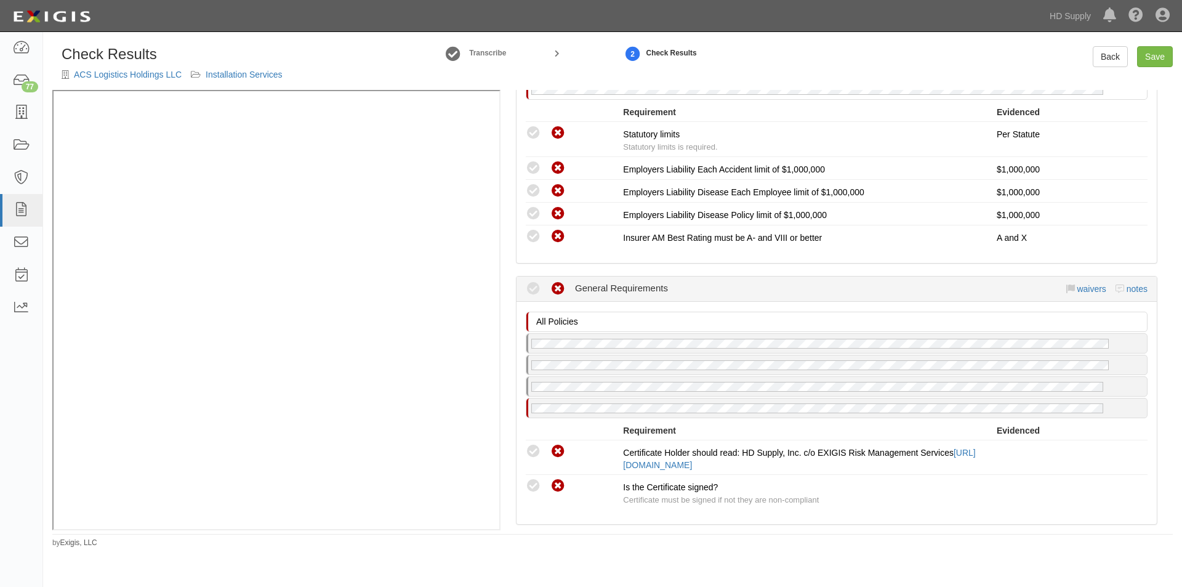
scroll to position [979, 0]
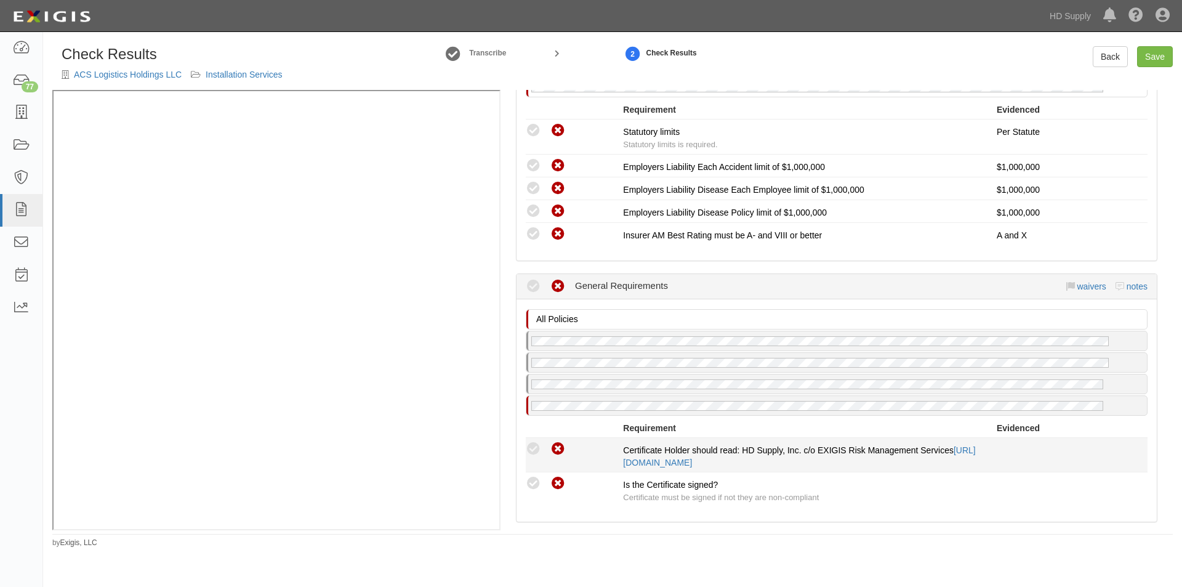
click at [528, 450] on icon at bounding box center [533, 449] width 15 height 15
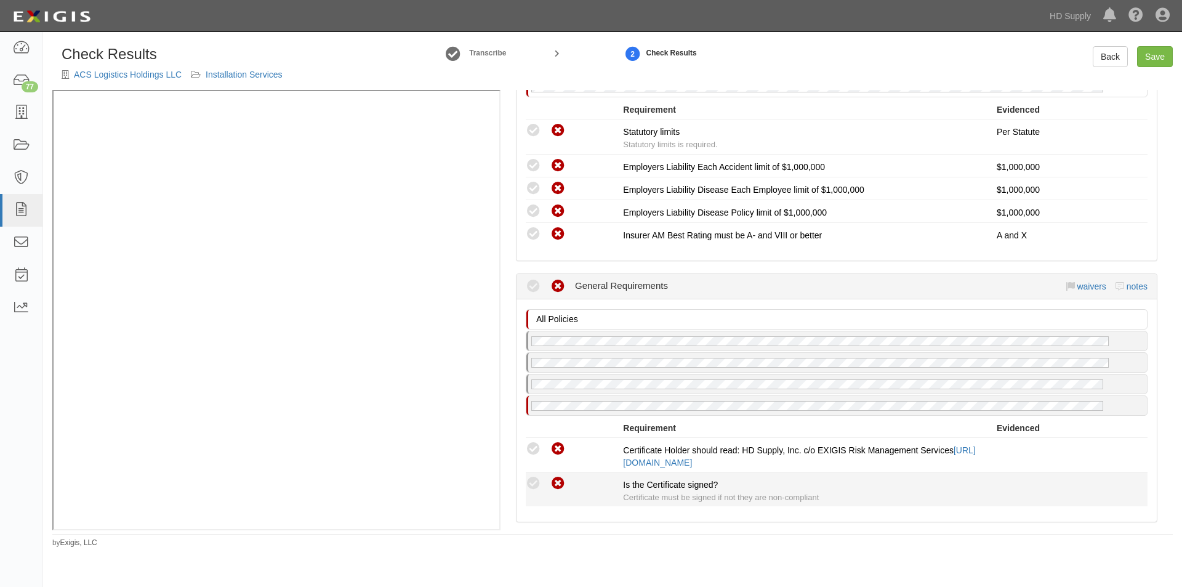
drag, startPoint x: 532, startPoint y: 485, endPoint x: 532, endPoint y: 477, distance: 8.0
click at [532, 485] on icon at bounding box center [533, 483] width 15 height 15
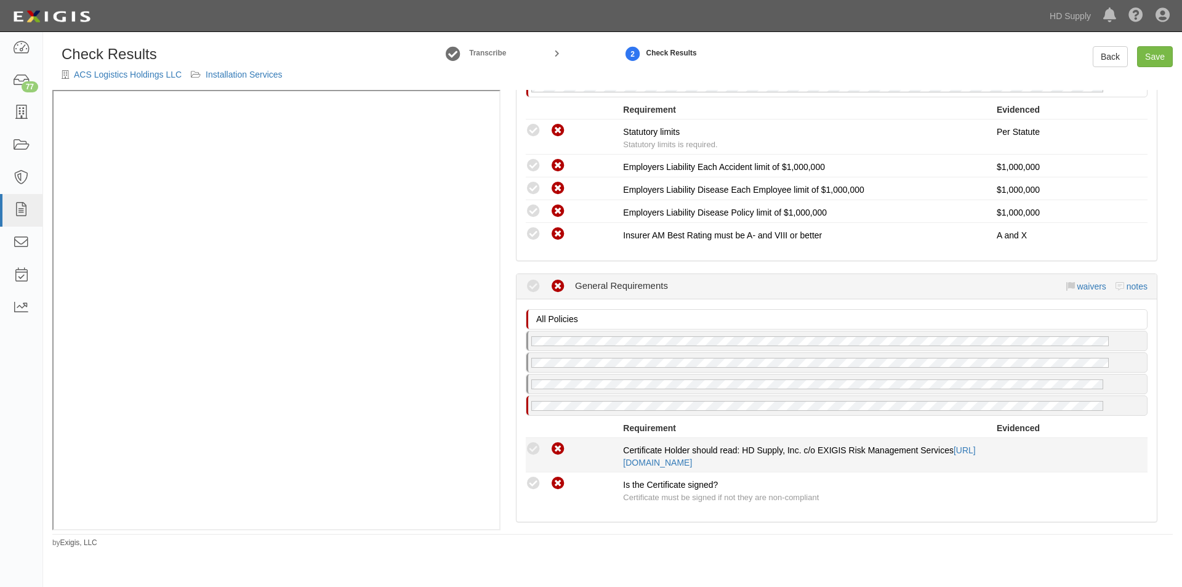
click at [534, 454] on div "Compliant Waived Non-Compliant Certificate Holder should read: HD Supply, Inc. …" at bounding box center [837, 455] width 640 height 28
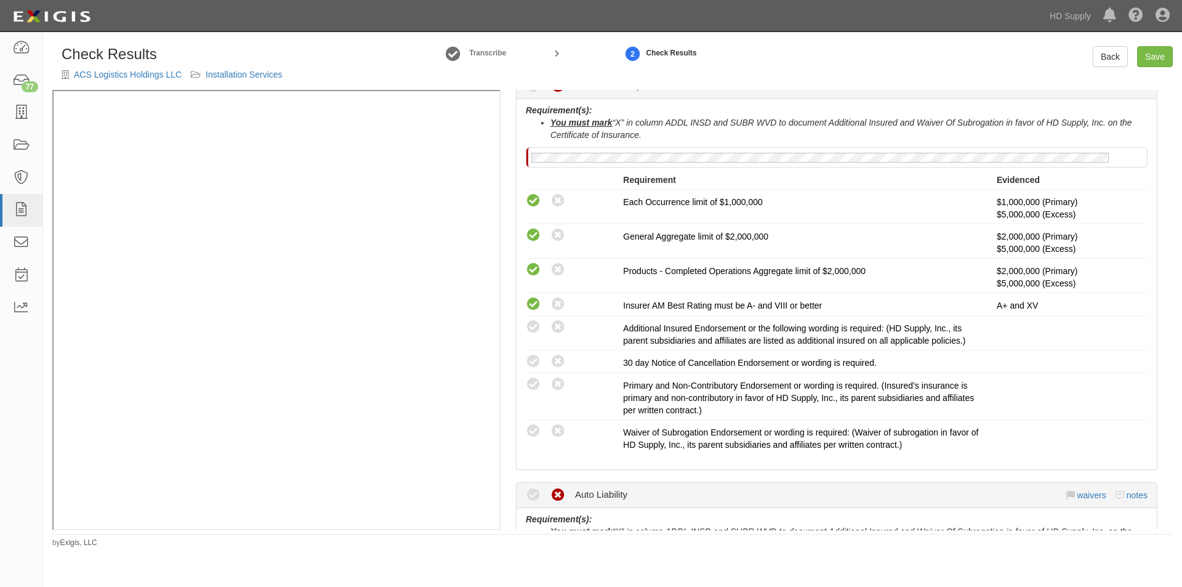
scroll to position [0, 0]
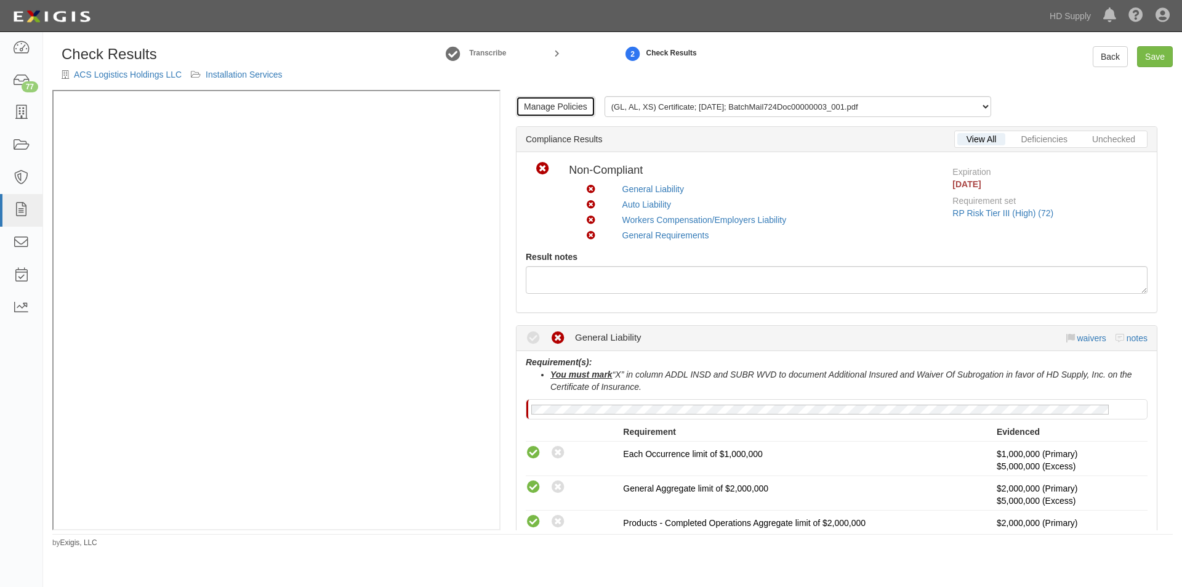
click at [527, 107] on link "Manage Policies" at bounding box center [555, 106] width 79 height 21
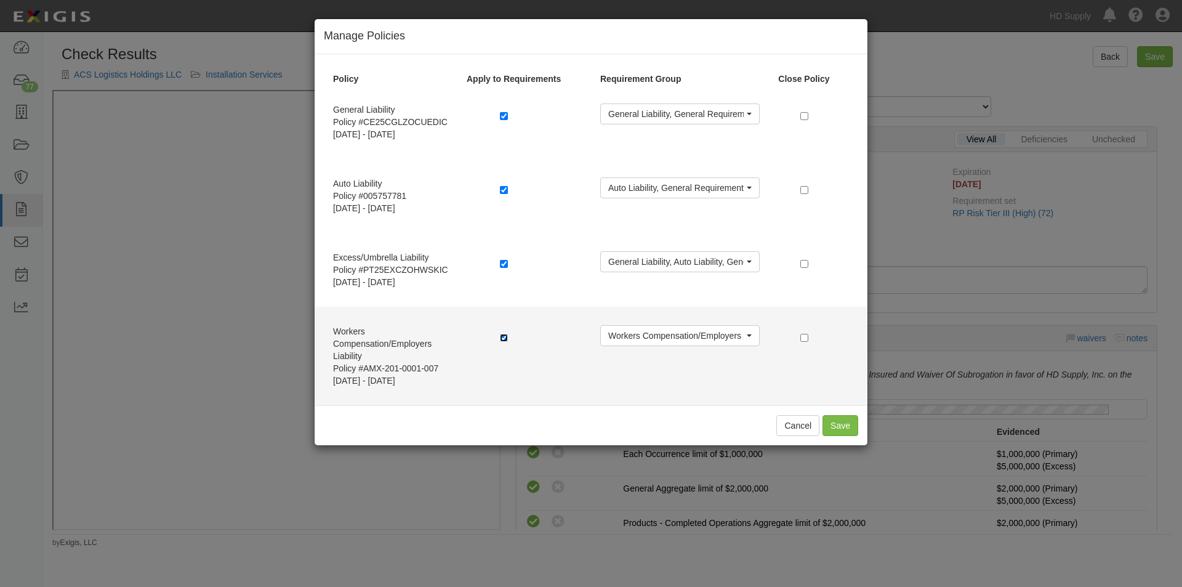
click at [506, 337] on input "checkbox" at bounding box center [504, 338] width 8 height 8
checkbox input "false"
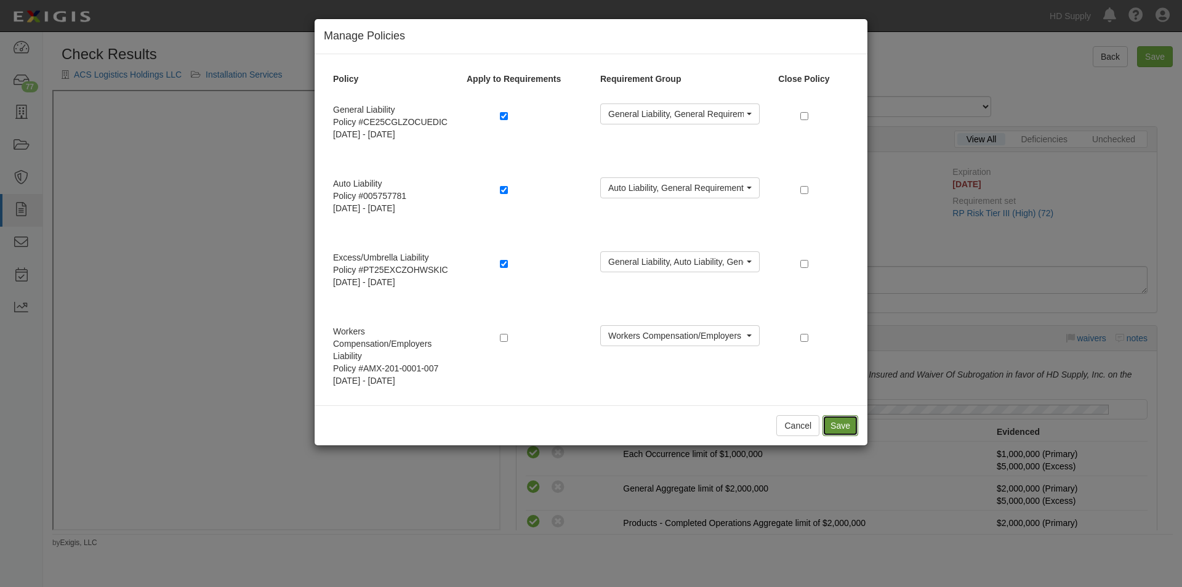
click at [840, 420] on button "Save" at bounding box center [841, 425] width 36 height 21
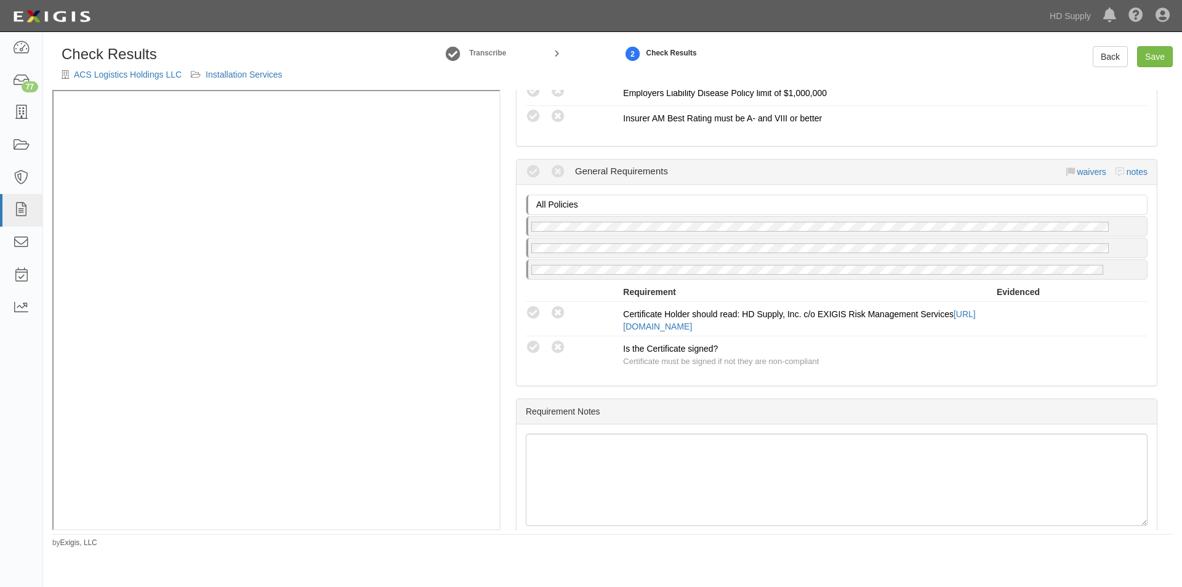
scroll to position [1177, 0]
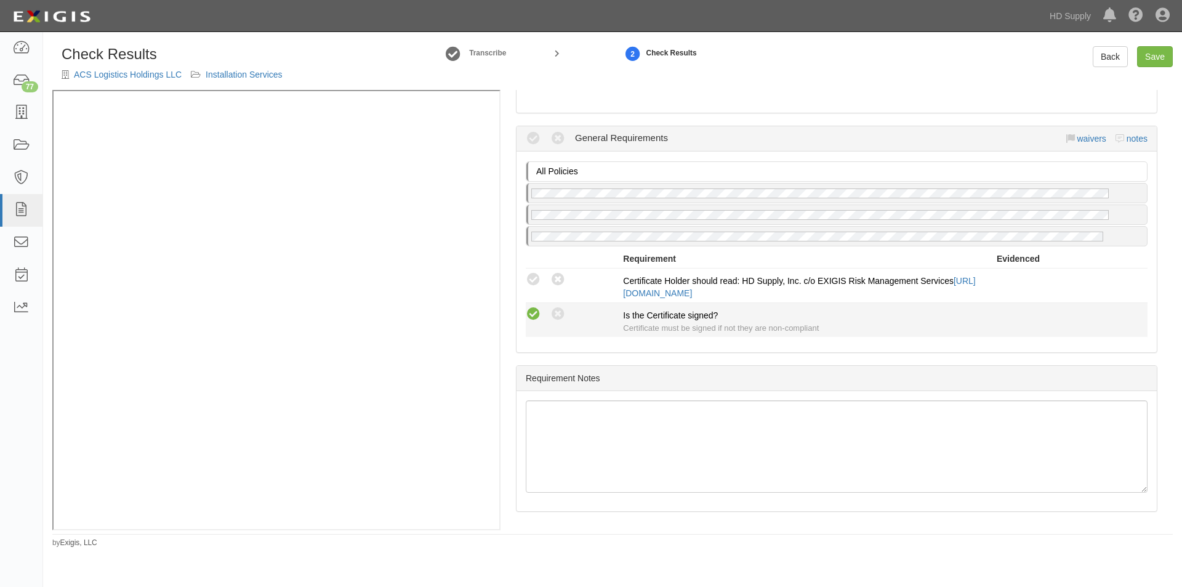
click at [530, 312] on icon at bounding box center [533, 314] width 15 height 15
radio input "true"
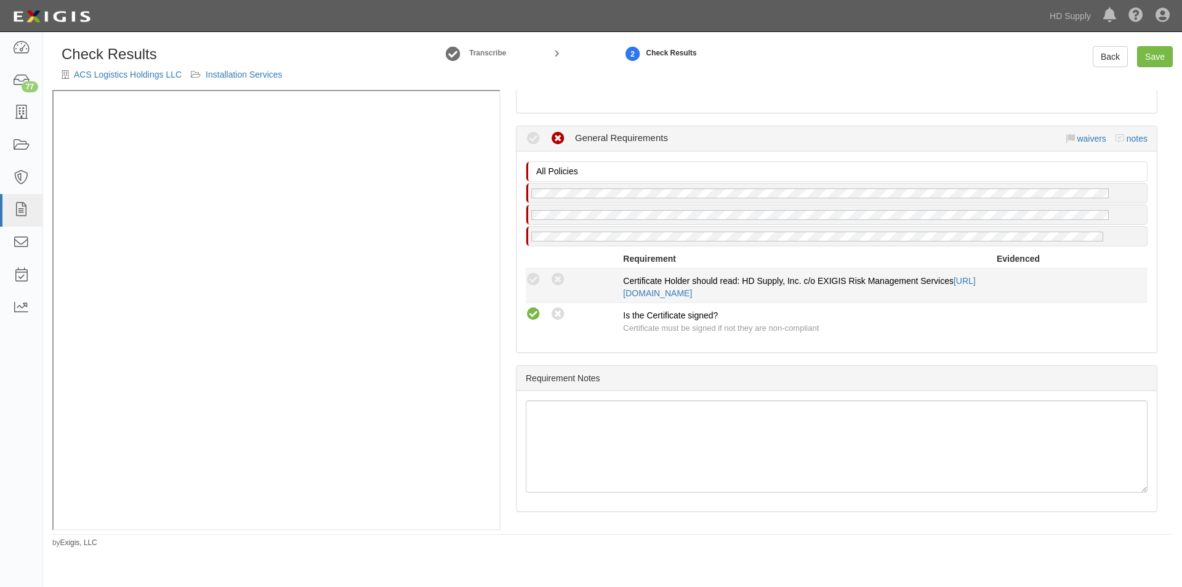
click at [533, 289] on div "Compliant Waived Non-Compliant Certificate Holder should read: HD Supply, Inc. …" at bounding box center [837, 286] width 640 height 28
click at [533, 278] on icon at bounding box center [533, 279] width 15 height 15
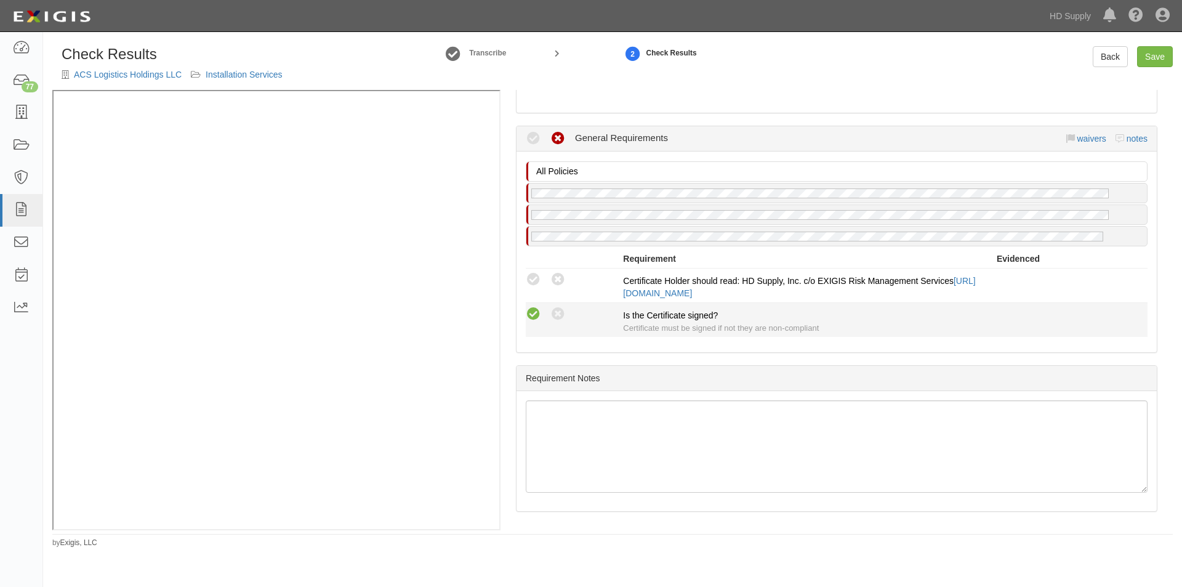
radio input "true"
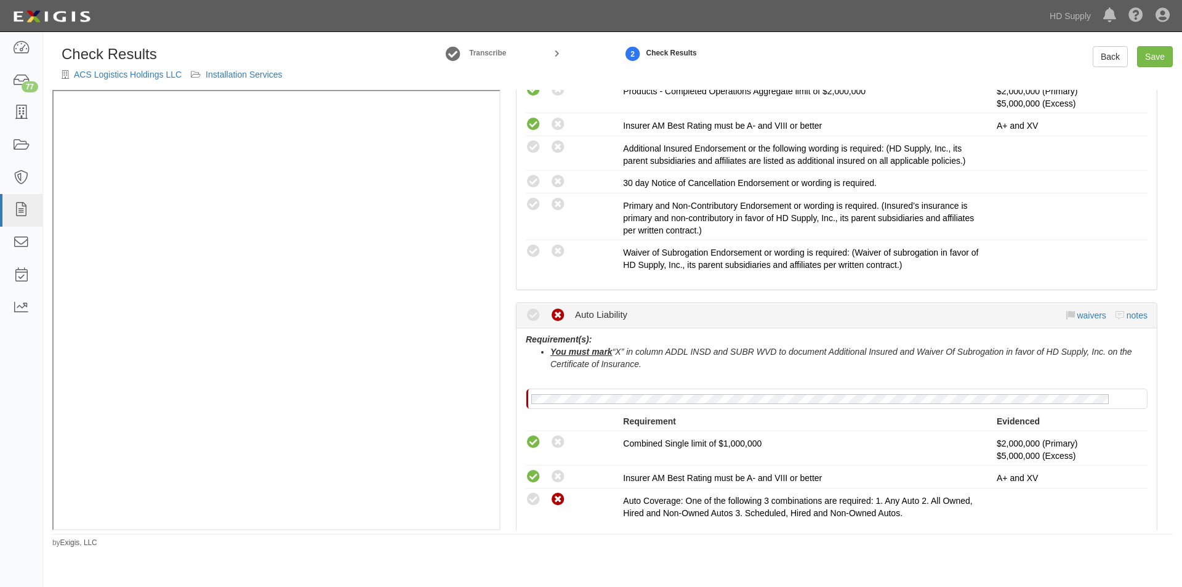
scroll to position [448, 0]
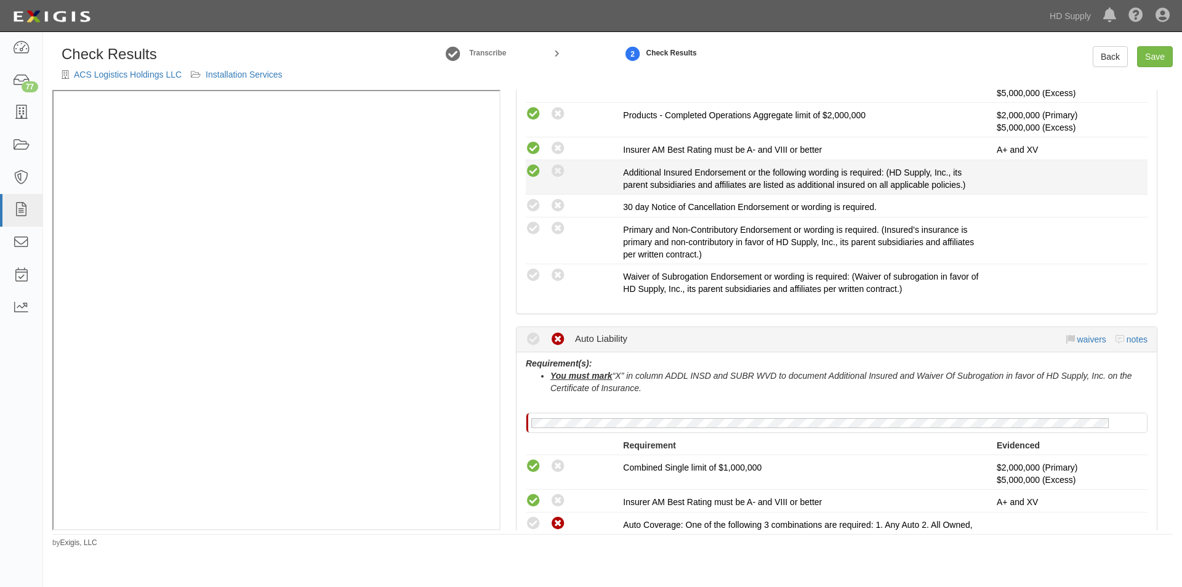
click at [536, 173] on icon at bounding box center [533, 171] width 15 height 15
radio input "true"
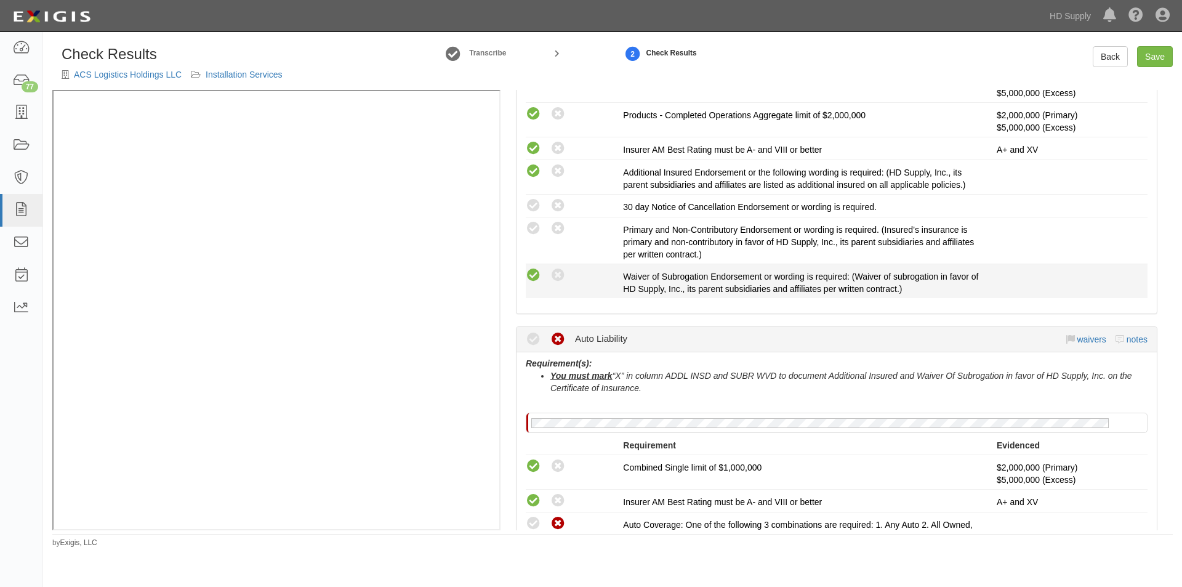
click at [537, 273] on icon at bounding box center [533, 275] width 15 height 15
radio input "true"
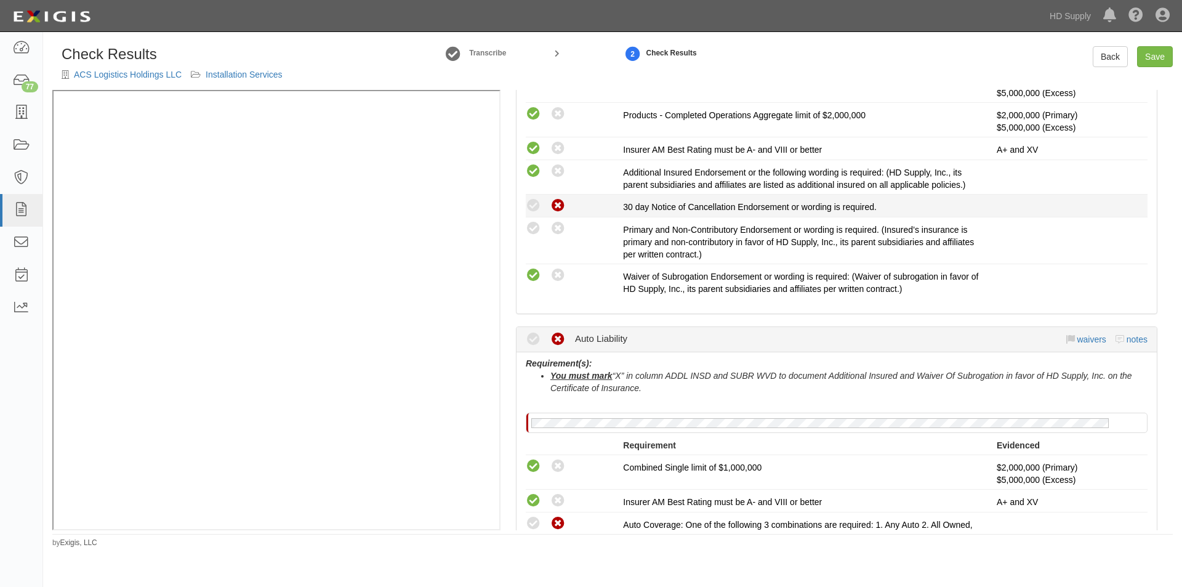
click at [562, 206] on icon at bounding box center [558, 205] width 15 height 15
radio input "true"
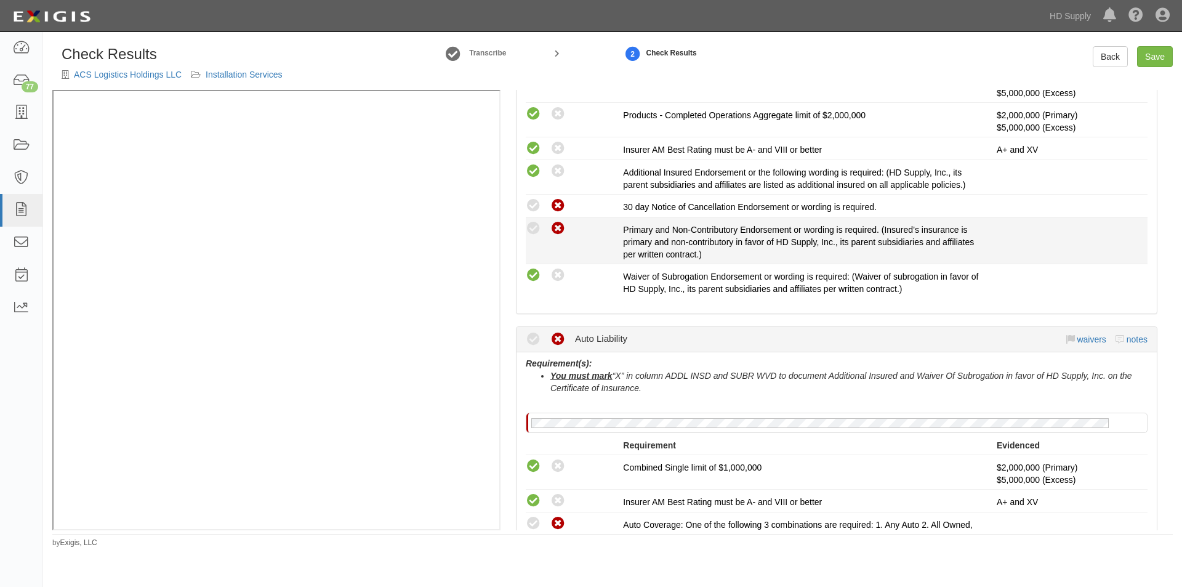
click at [559, 228] on icon at bounding box center [558, 228] width 15 height 15
radio input "true"
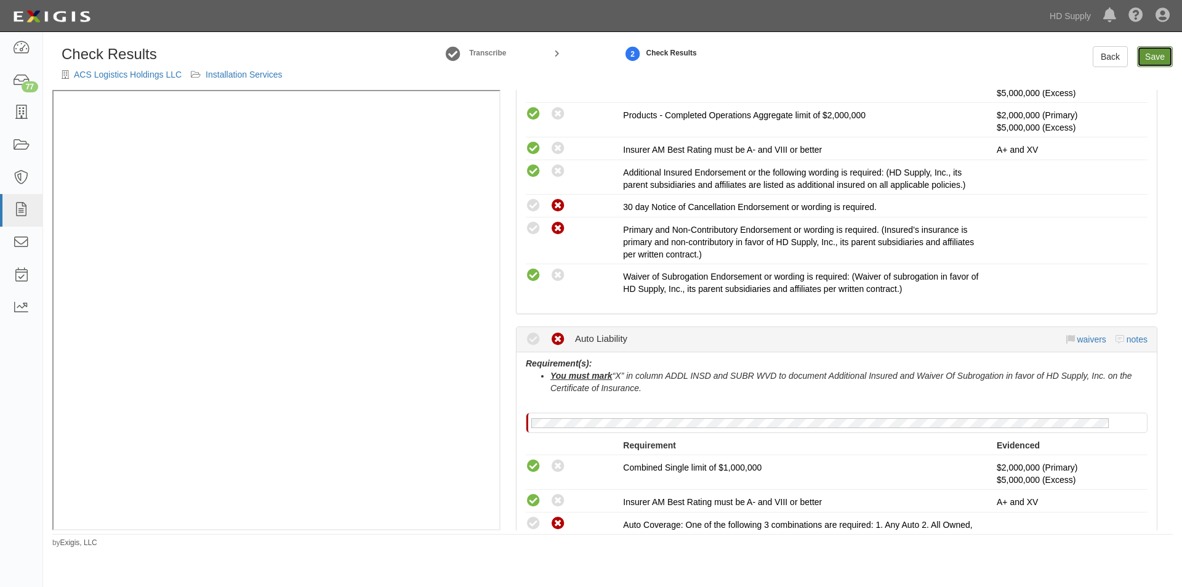
click at [1149, 63] on link "Save" at bounding box center [1155, 56] width 36 height 21
radio input "true"
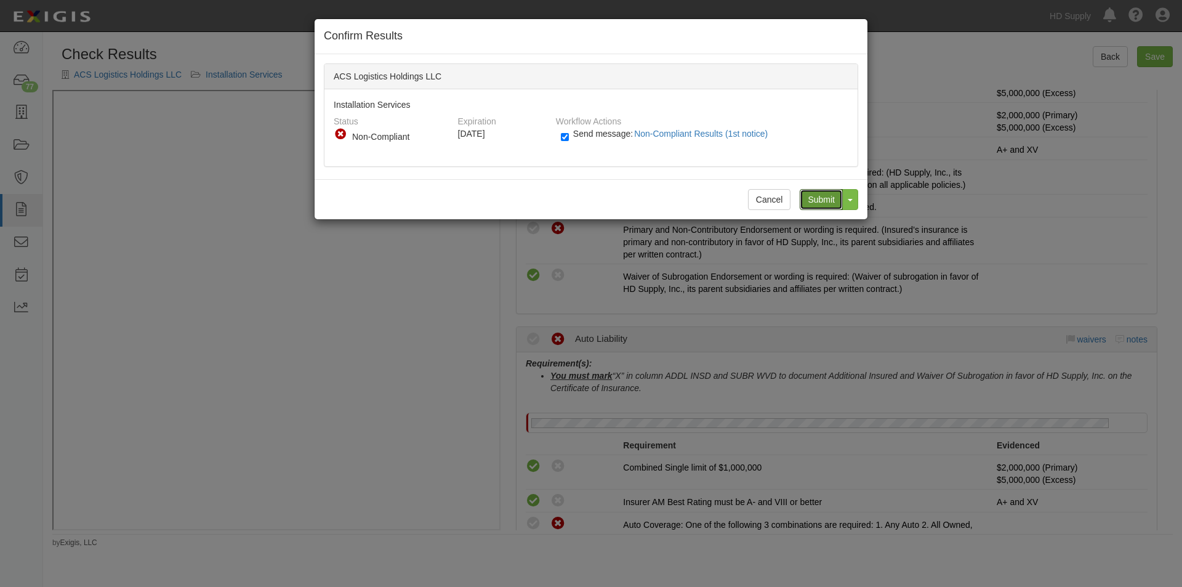
click at [805, 196] on input "Submit" at bounding box center [821, 199] width 43 height 21
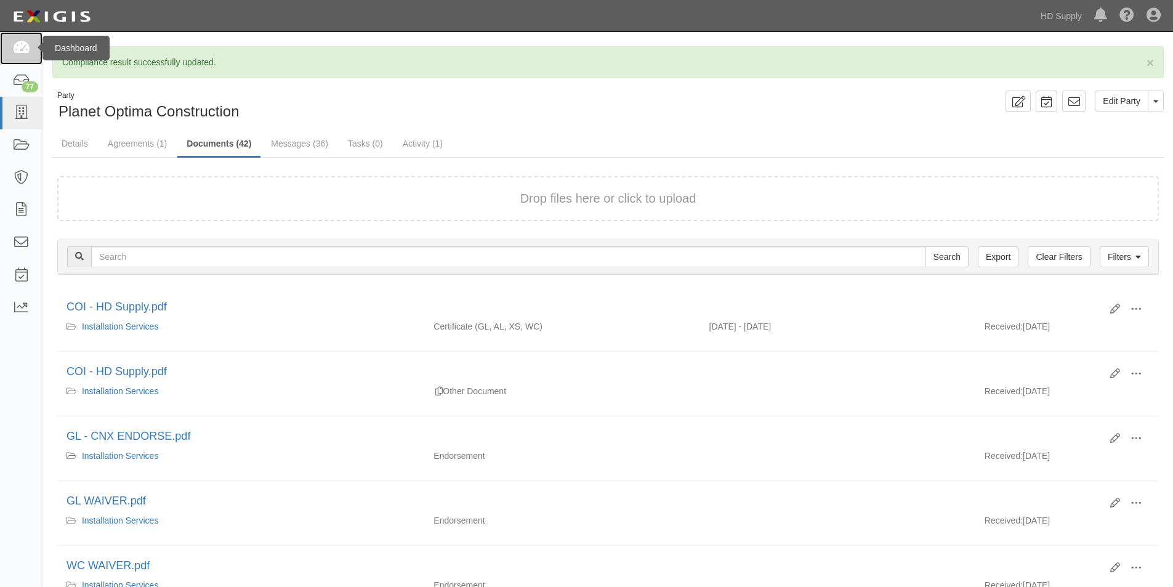
click at [19, 51] on icon at bounding box center [20, 48] width 17 height 14
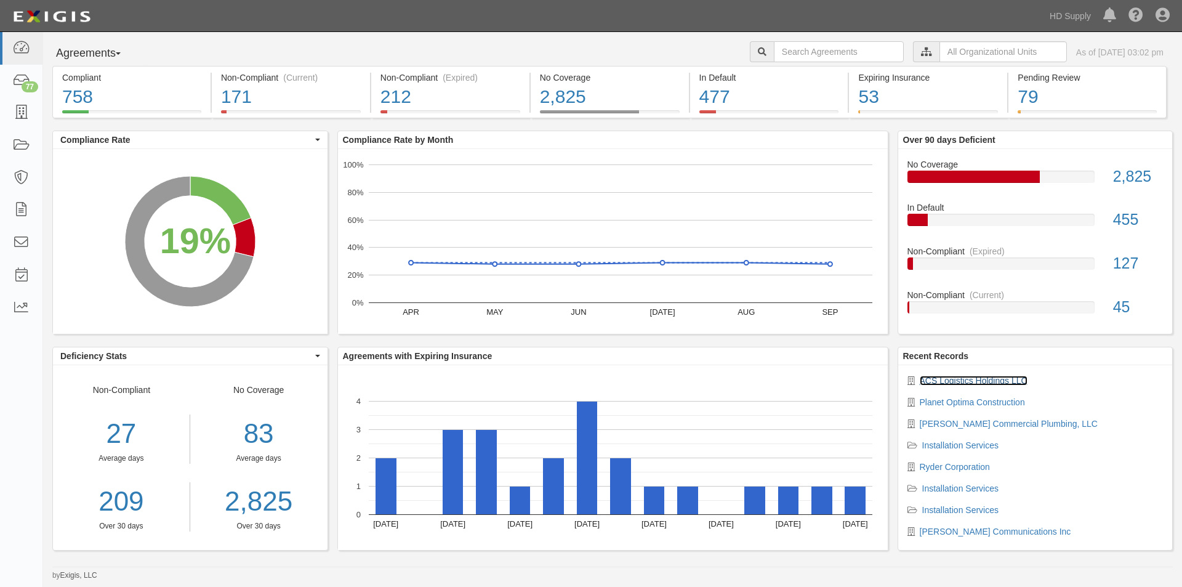
click at [1003, 378] on link "ACS Logistics Holdings LLC" at bounding box center [974, 381] width 108 height 10
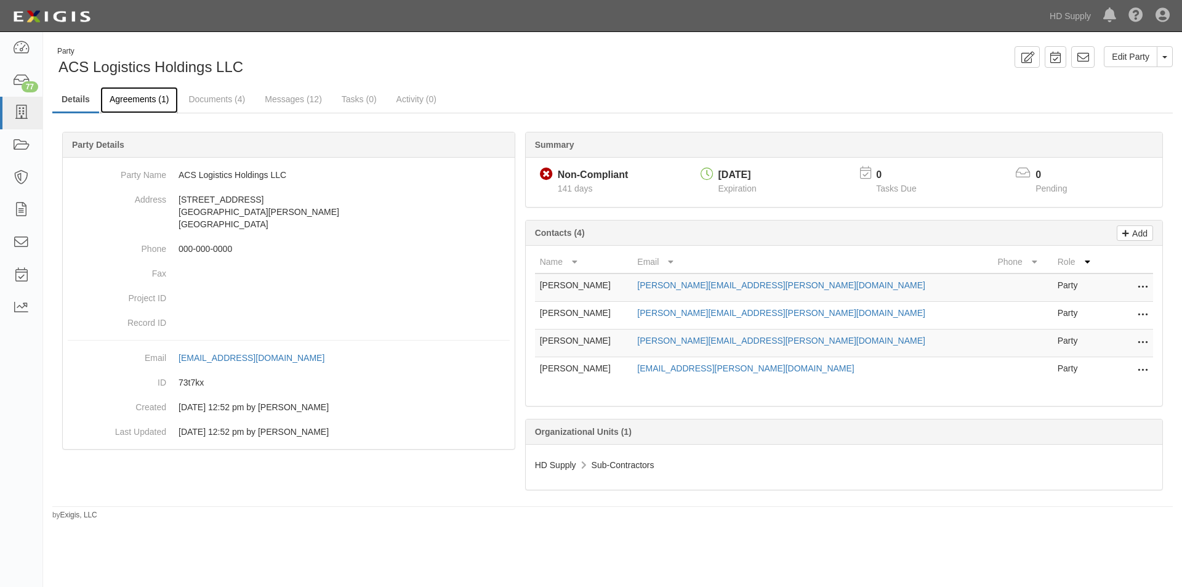
click at [133, 99] on link "Agreements (1)" at bounding box center [139, 100] width 78 height 26
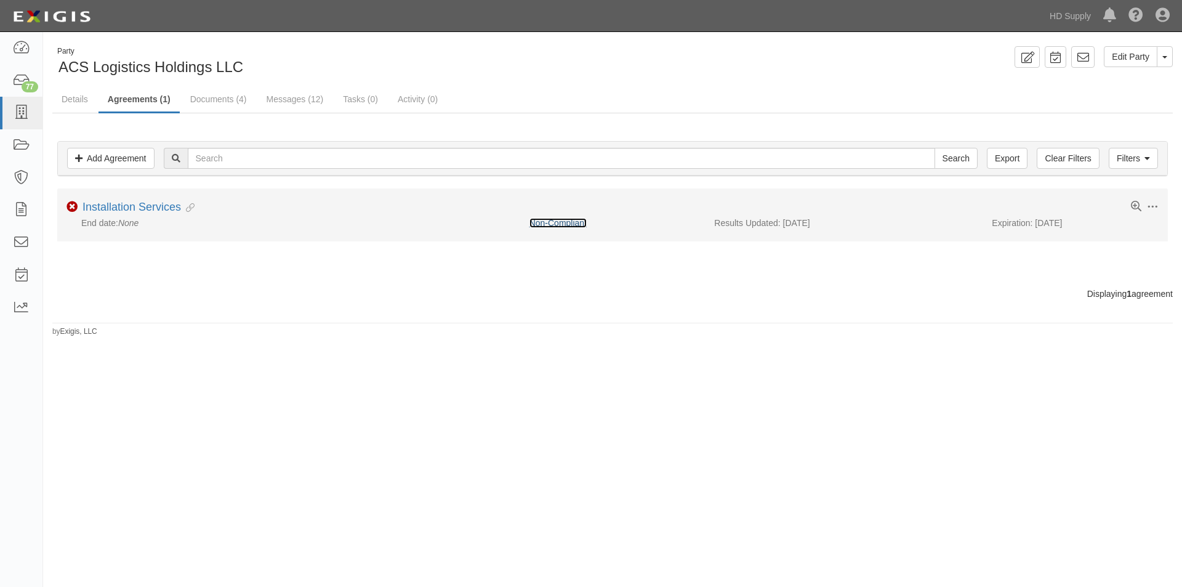
click at [539, 226] on link "Non-Compliant" at bounding box center [558, 223] width 57 height 10
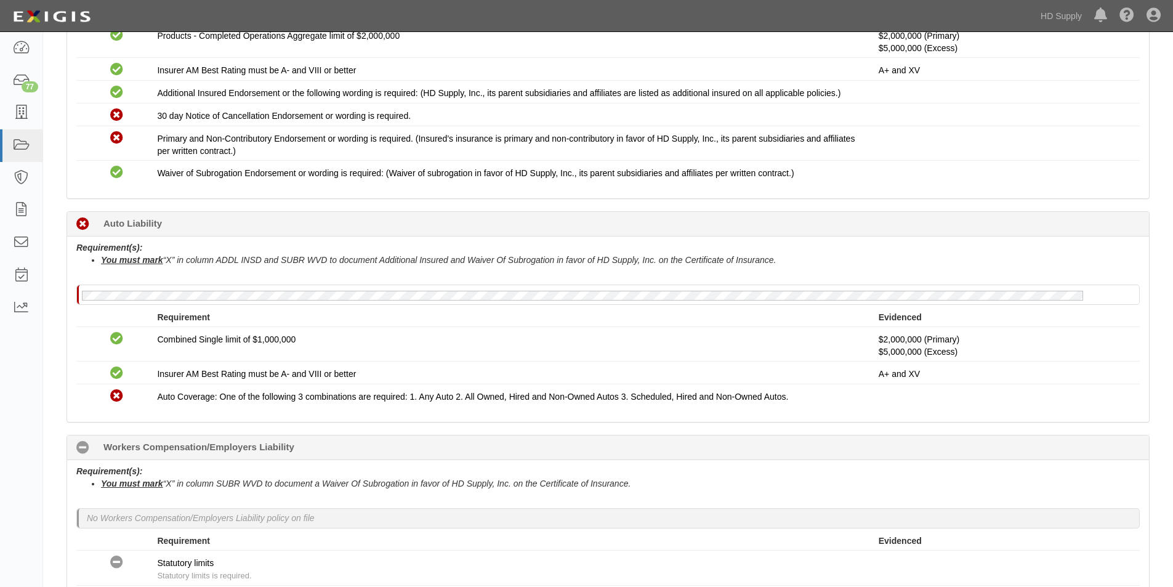
scroll to position [493, 0]
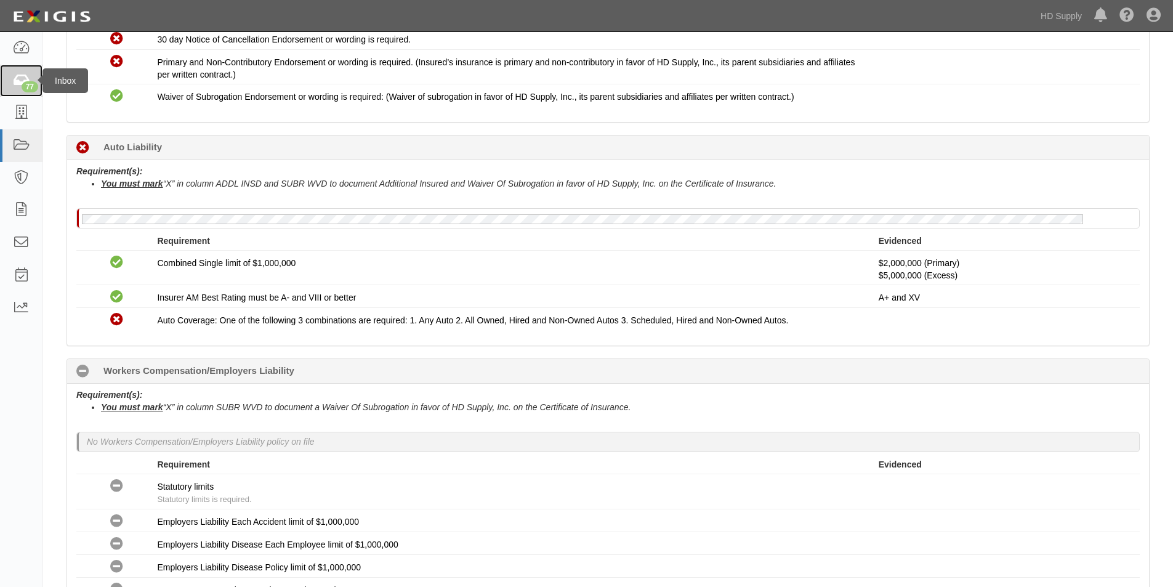
click at [18, 81] on icon at bounding box center [20, 81] width 17 height 14
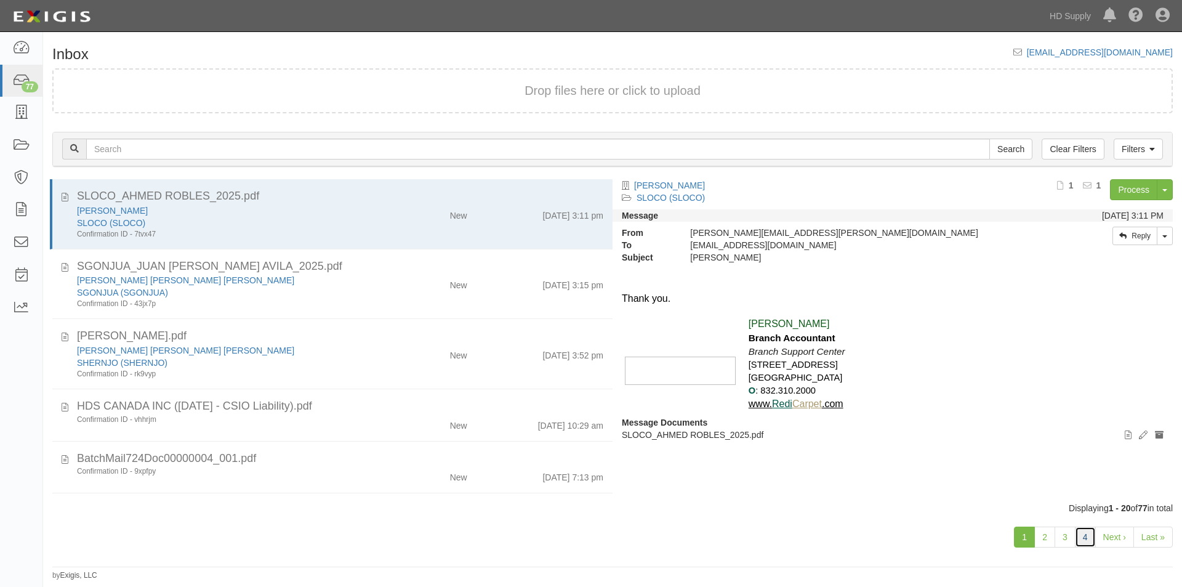
click at [1083, 536] on link "4" at bounding box center [1085, 537] width 21 height 21
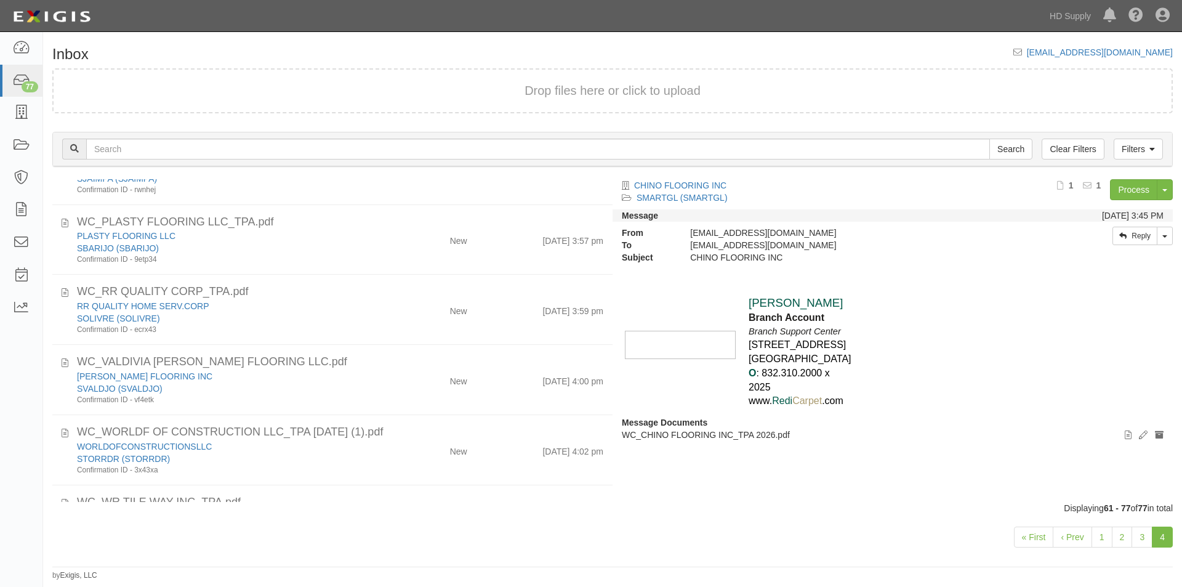
scroll to position [873, 0]
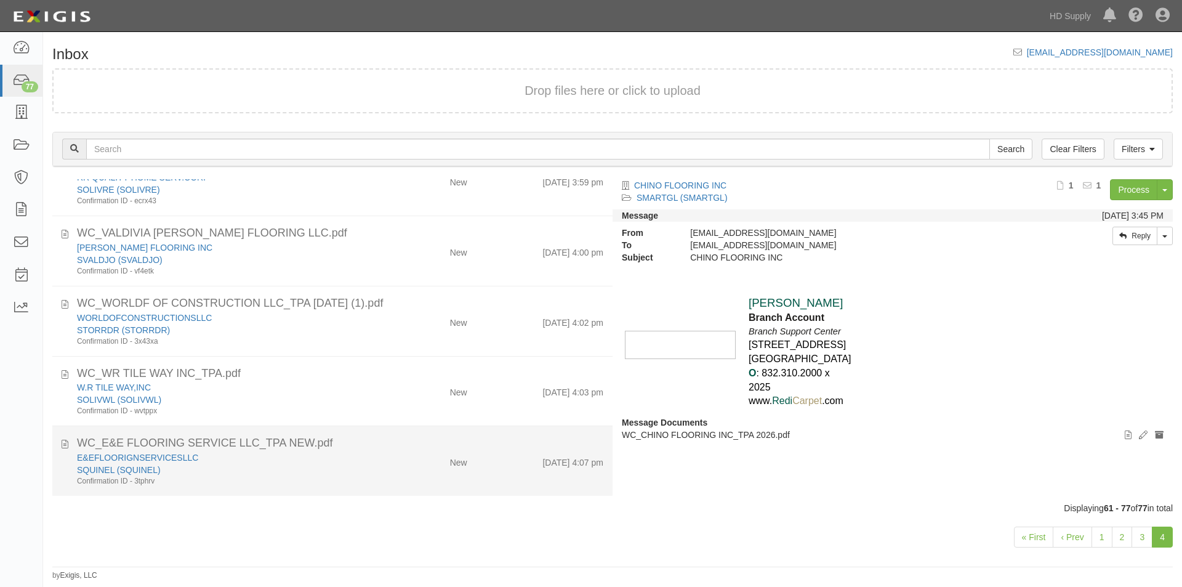
click at [395, 458] on div "New" at bounding box center [431, 459] width 91 height 17
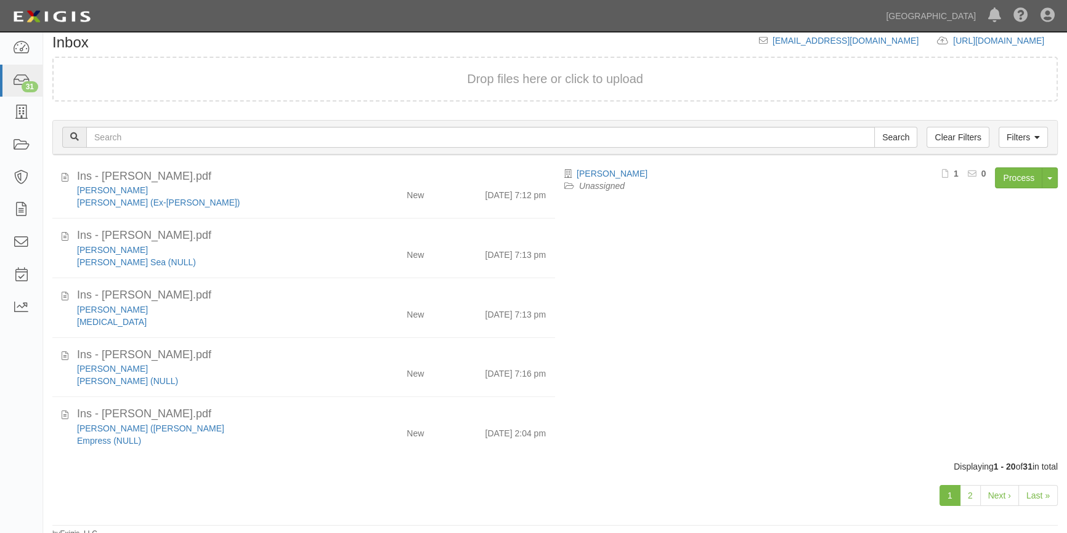
scroll to position [17, 0]
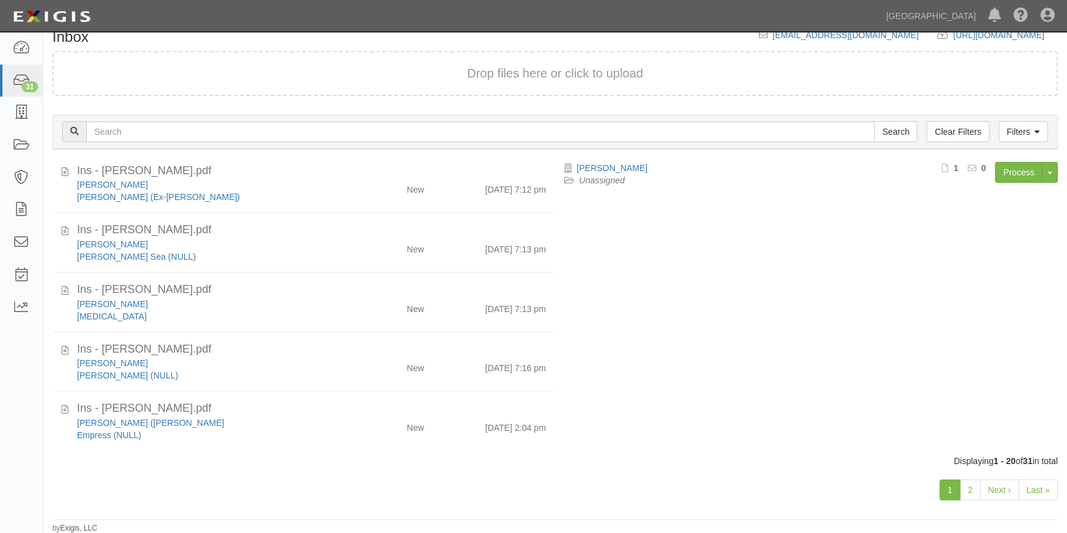
click at [25, 430] on div "Dashboard 31 Inbox Parties Agreements Coverages Documents Messages Tasks Reports" at bounding box center [21, 282] width 43 height 501
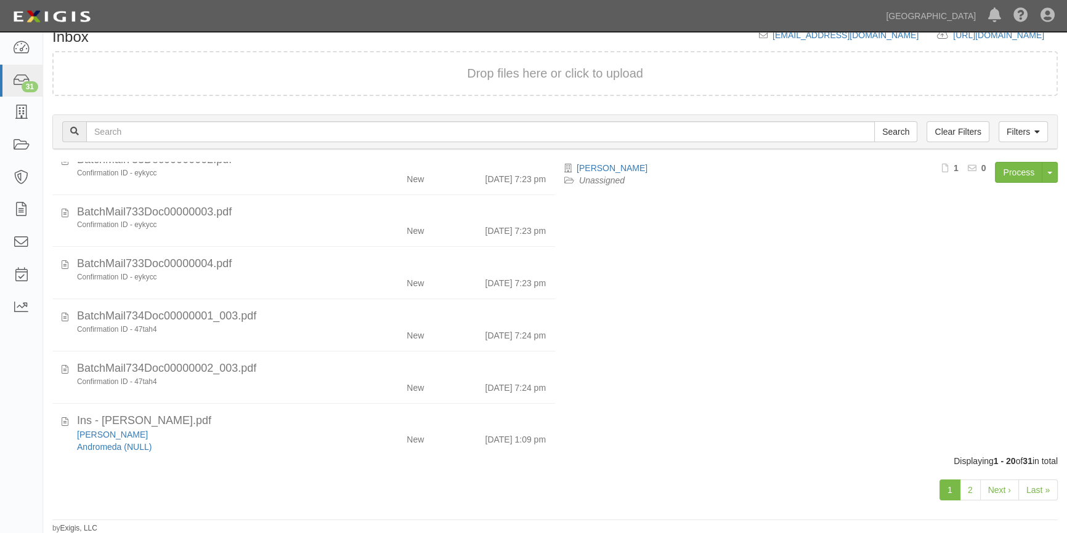
scroll to position [0, 0]
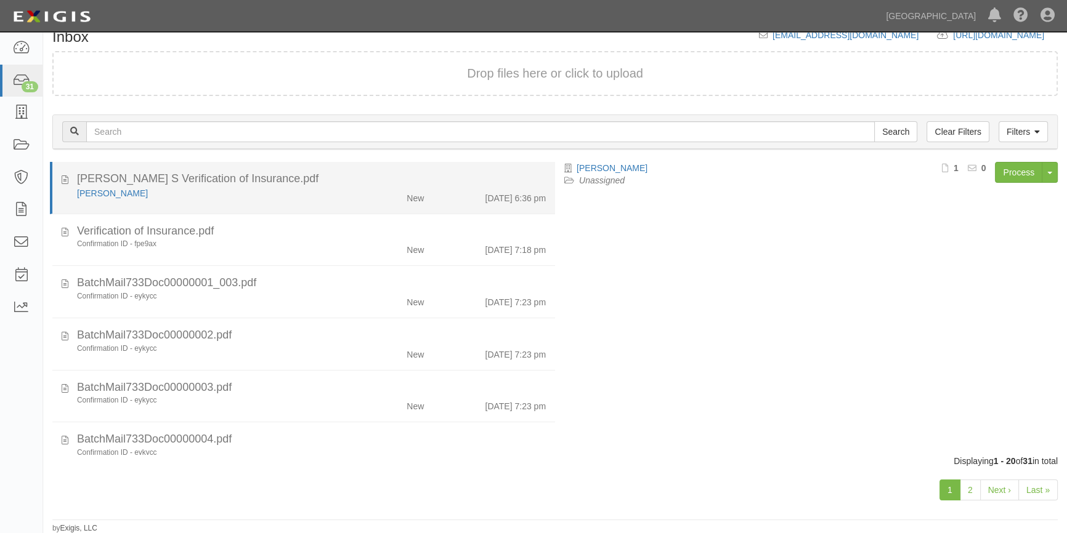
click at [291, 180] on div "[PERSON_NAME] S Verification of Insurance.pdf" at bounding box center [311, 179] width 469 height 16
click at [109, 192] on link "[PERSON_NAME]" at bounding box center [112, 193] width 71 height 10
click at [312, 196] on div "[PERSON_NAME]" at bounding box center [209, 193] width 265 height 12
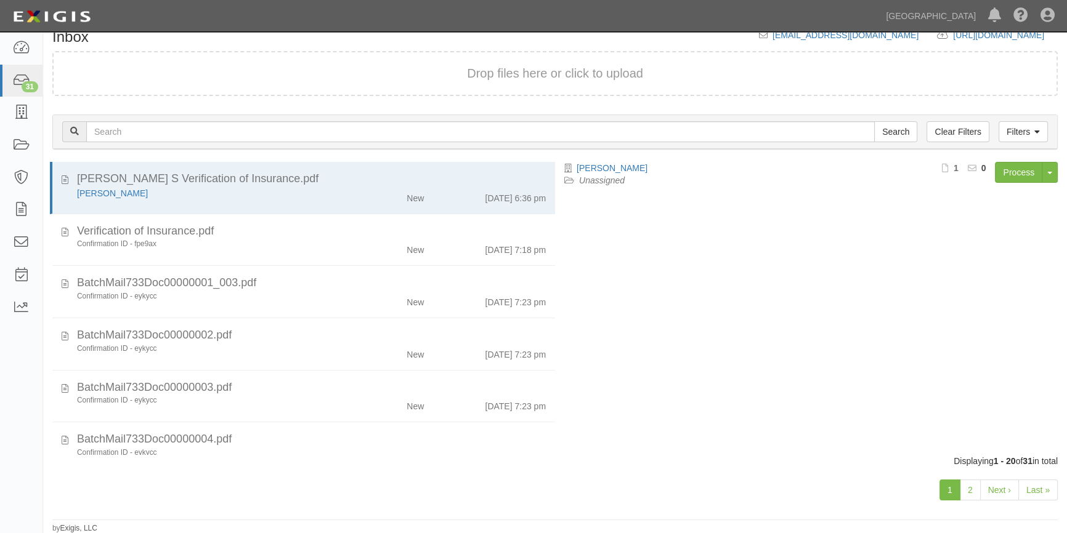
click at [982, 167] on b "0" at bounding box center [983, 168] width 5 height 10
click at [1004, 172] on link "Process" at bounding box center [1018, 172] width 47 height 21
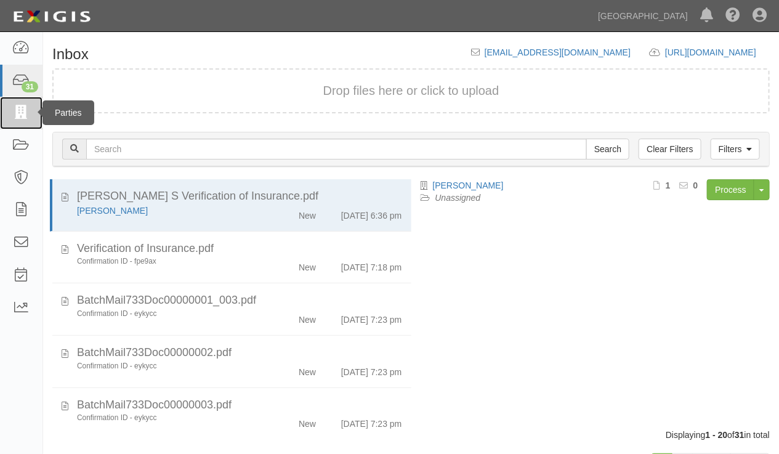
click at [17, 113] on icon at bounding box center [20, 113] width 17 height 14
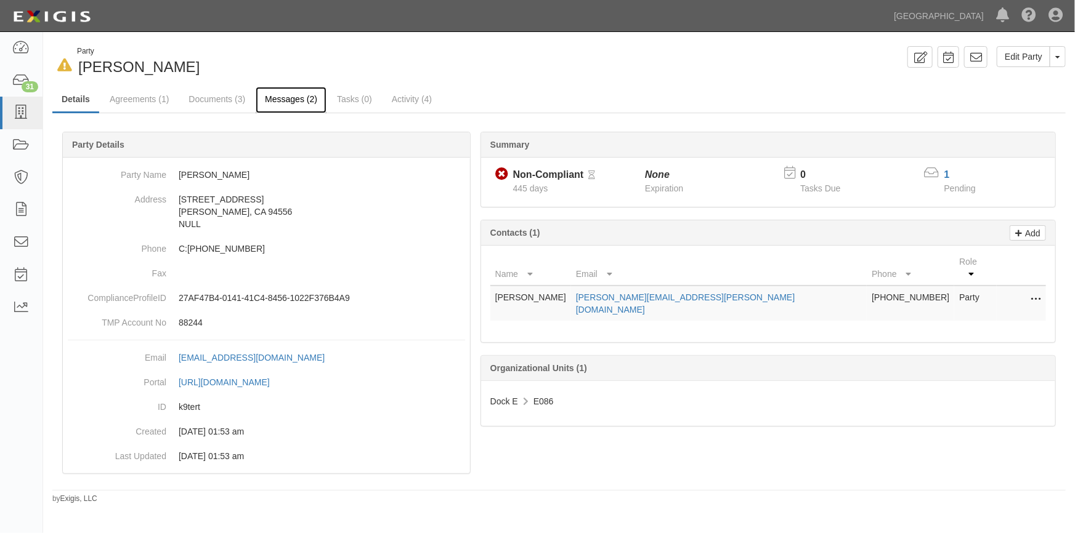
click at [276, 99] on link "Messages (2)" at bounding box center [291, 100] width 71 height 26
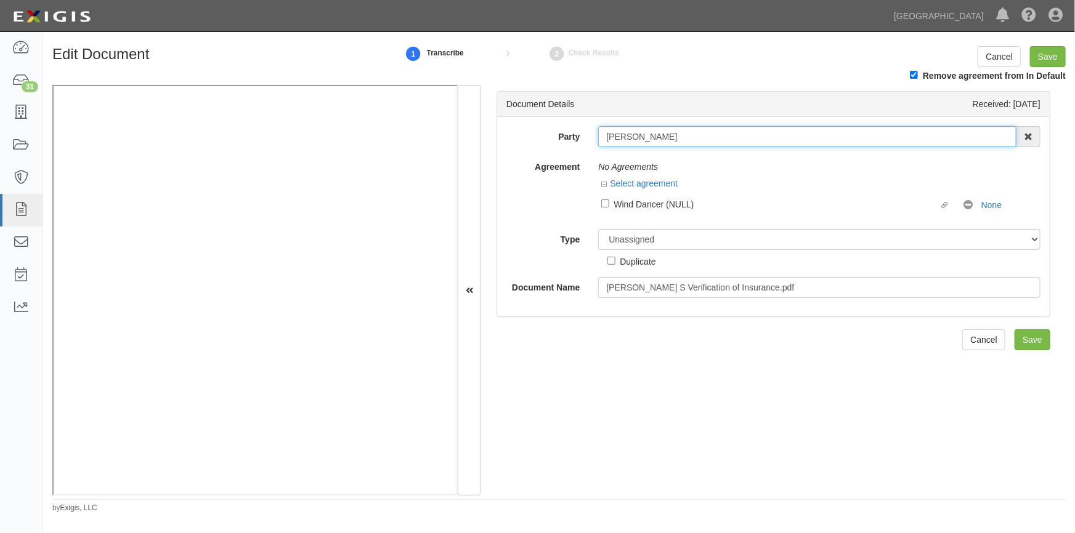
drag, startPoint x: 657, startPoint y: 140, endPoint x: 602, endPoint y: 146, distance: 55.8
click at [602, 146] on input "[PERSON_NAME]" at bounding box center [807, 136] width 418 height 21
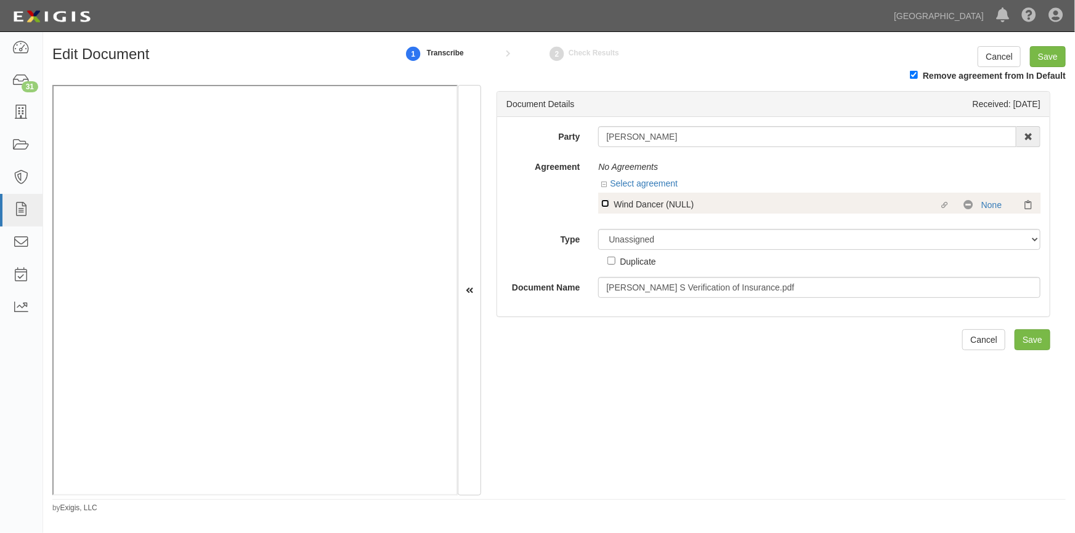
click at [605, 204] on input "Linked agreement Wind Dancer (NULL) Linked agreement" at bounding box center [605, 204] width 8 height 8
checkbox input "true"
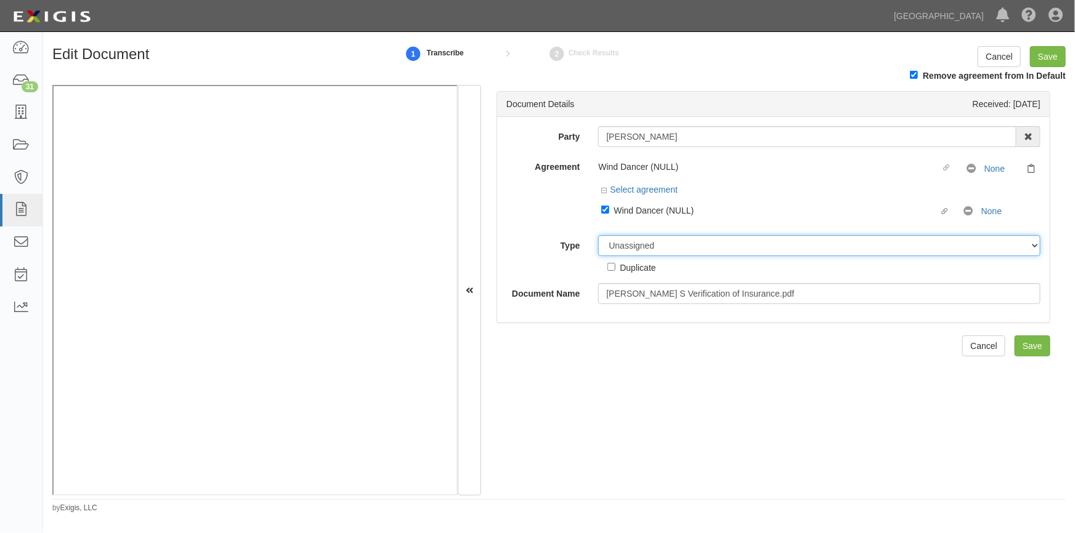
drag, startPoint x: 650, startPoint y: 246, endPoint x: 656, endPoint y: 251, distance: 7.0
click at [656, 251] on select "Unassigned Binder Cancellation Notice Certificate Contract Endorsement Insuranc…" at bounding box center [819, 245] width 442 height 21
select select "CertificateDetail"
click at [598, 236] on select "Unassigned Binder Cancellation Notice Certificate Contract Endorsement Insuranc…" at bounding box center [819, 245] width 442 height 21
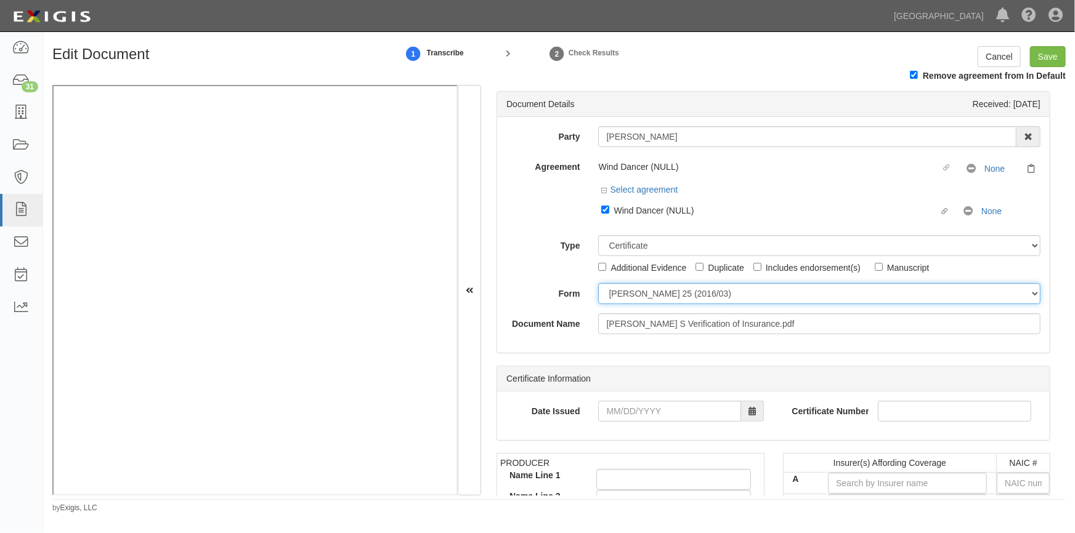
click at [628, 301] on select "ACORD 25 (2016/03) ACORD 101 ACORD 855 NY (2014/05) General" at bounding box center [819, 293] width 442 height 21
select select "GeneralFormDetail"
click at [598, 284] on select "ACORD 25 (2016/03) ACORD 101 ACORD 855 NY (2014/05) General" at bounding box center [819, 293] width 442 height 21
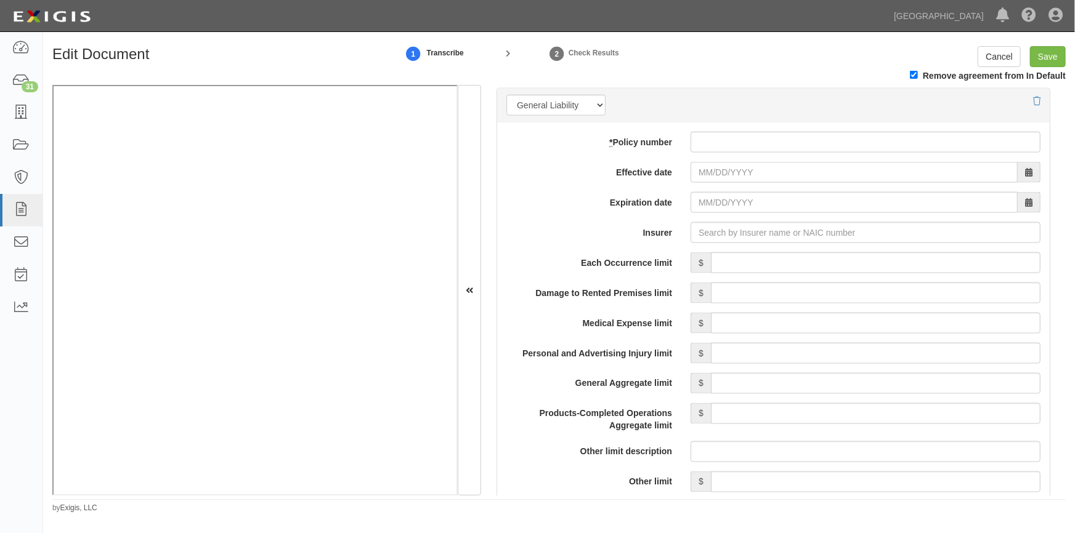
scroll to position [934, 0]
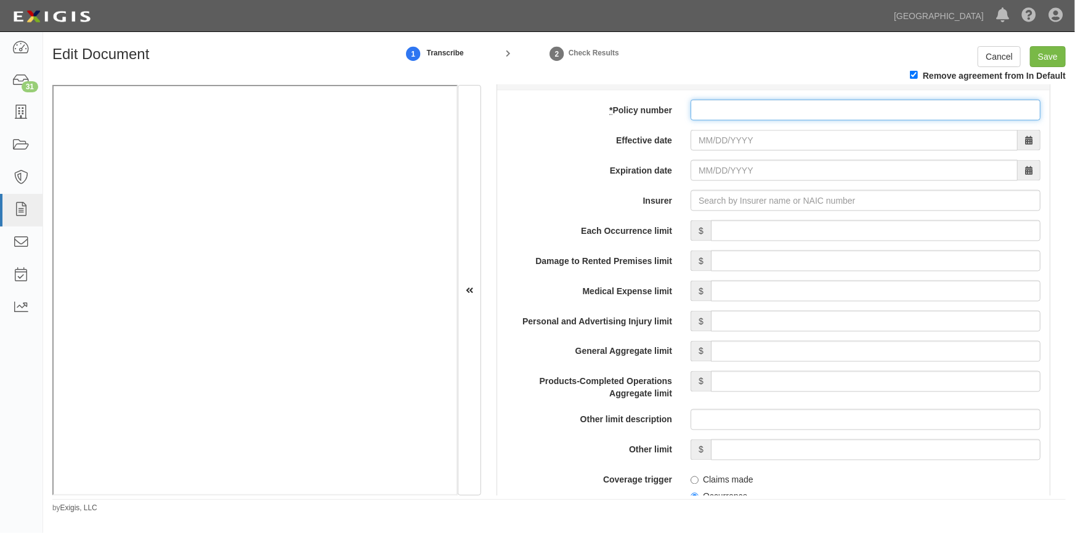
paste input "863714551"
type input "863714551"
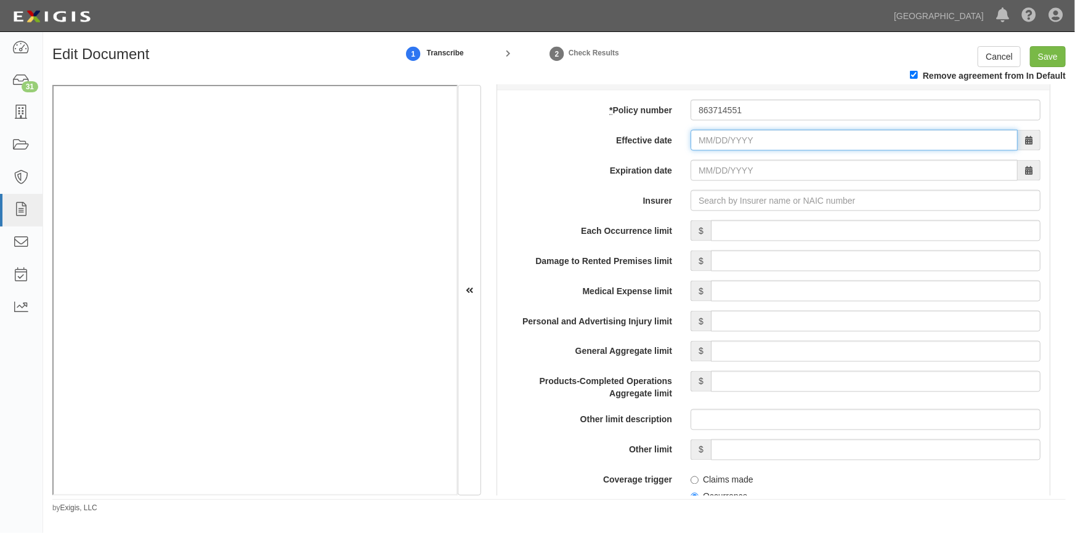
click at [748, 146] on input "Effective date" at bounding box center [853, 140] width 327 height 21
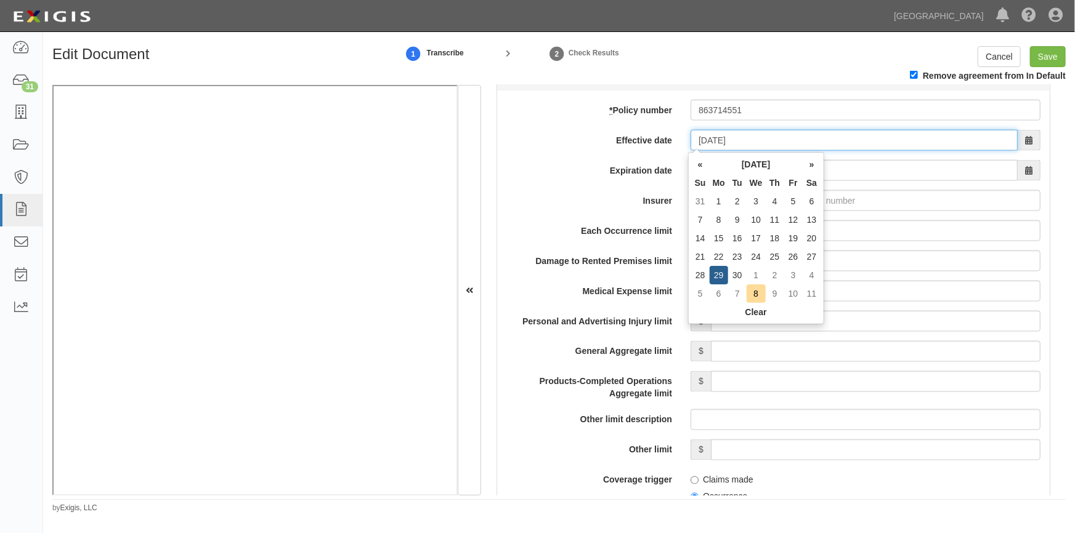
type input "09/29/2025"
type input "09/29/2026"
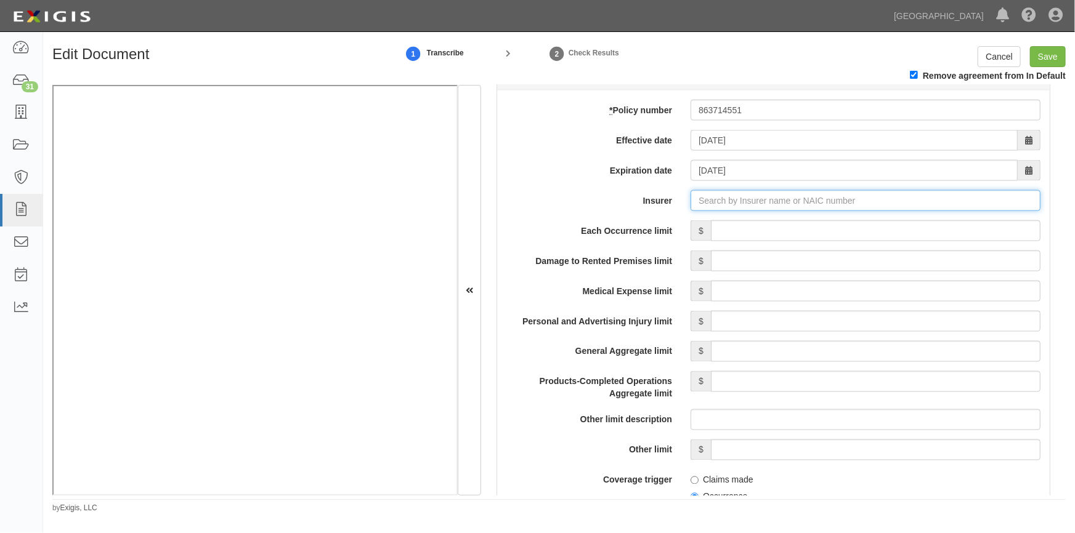
click at [700, 198] on input "Insurer" at bounding box center [865, 200] width 350 height 21
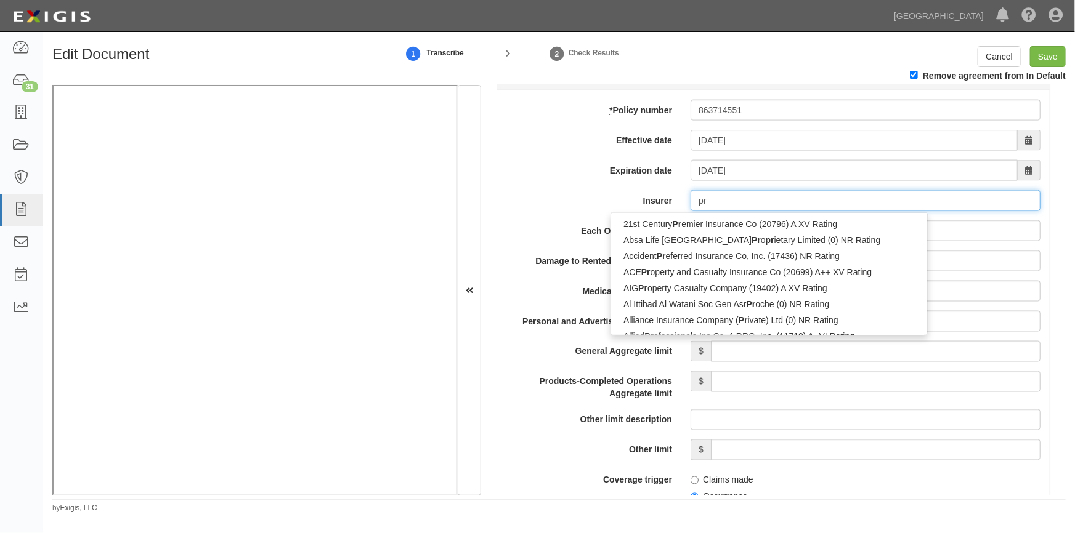
type input "pro"
type input "progressive Advanced Insurance Company (11851) A+ XV Rating"
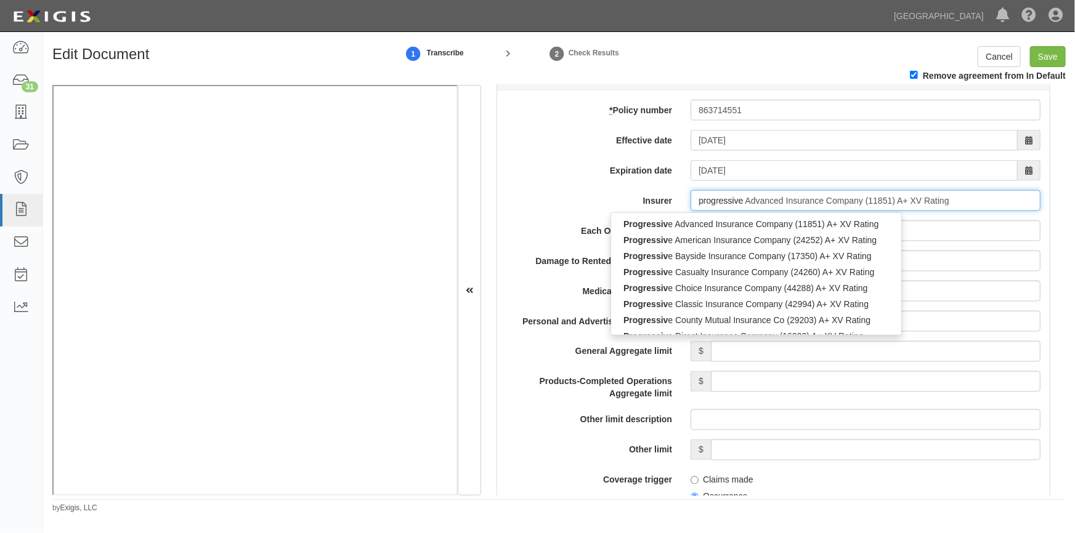
type input "progressive"
type input "progressive casualty Insurance Company (24260) A+ XV Rating"
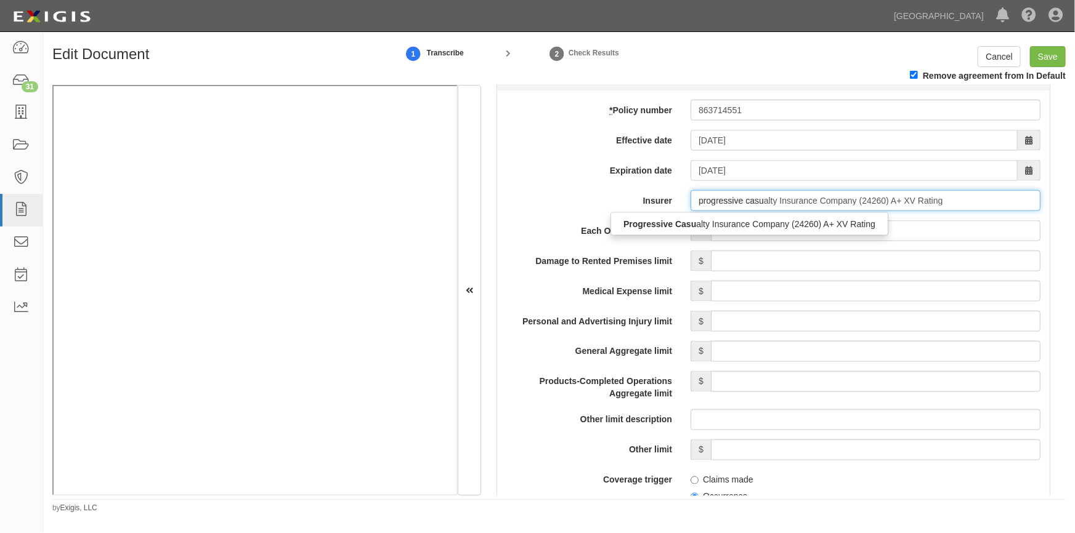
type input "progressive casua"
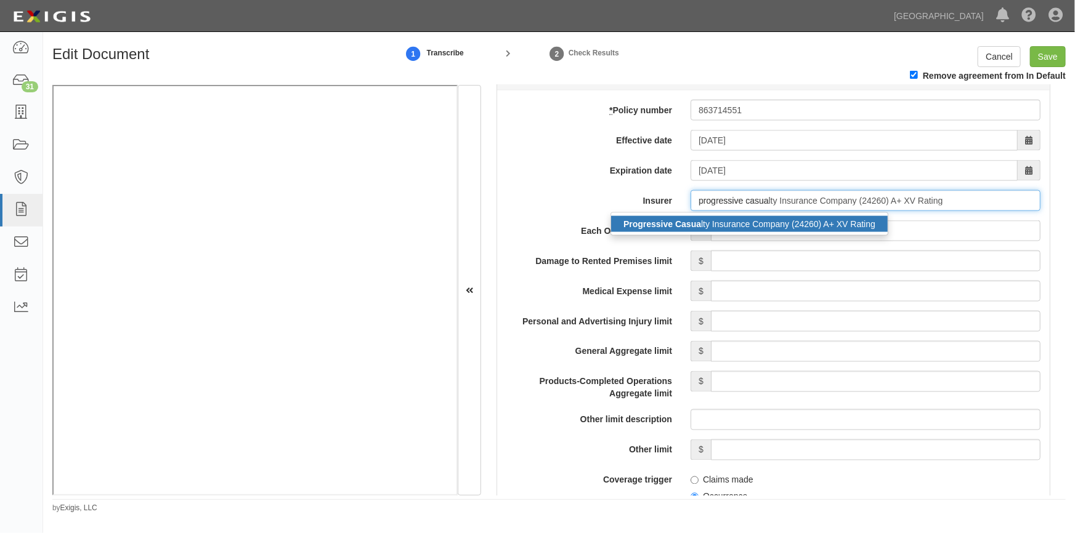
click at [700, 231] on div "Progressive Casua lty Insurance Company (24260) A+ XV Rating" at bounding box center [749, 224] width 277 height 16
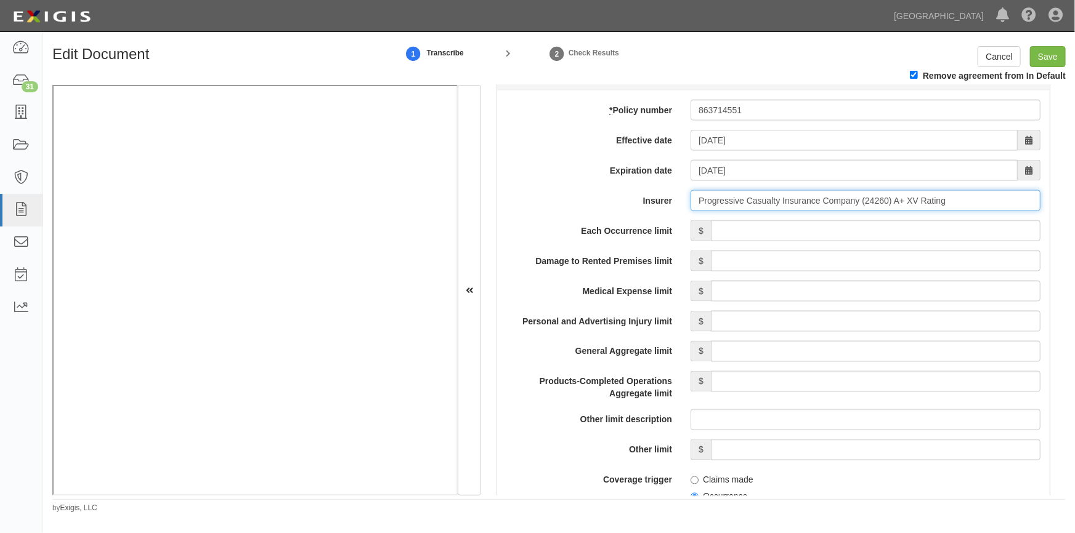
type input "Progressive Casualty Insurance Company (24260) A+ XV Rating"
click at [861, 241] on div "Each Occurrence limit $ Damage to Rented Premises limit $ Medical Expense limit…" at bounding box center [773, 516] width 534 height 593
click at [861, 232] on input "Each Occurrence limit" at bounding box center [875, 230] width 329 height 21
click at [1040, 62] on input "Save" at bounding box center [1048, 56] width 36 height 21
type input "500000"
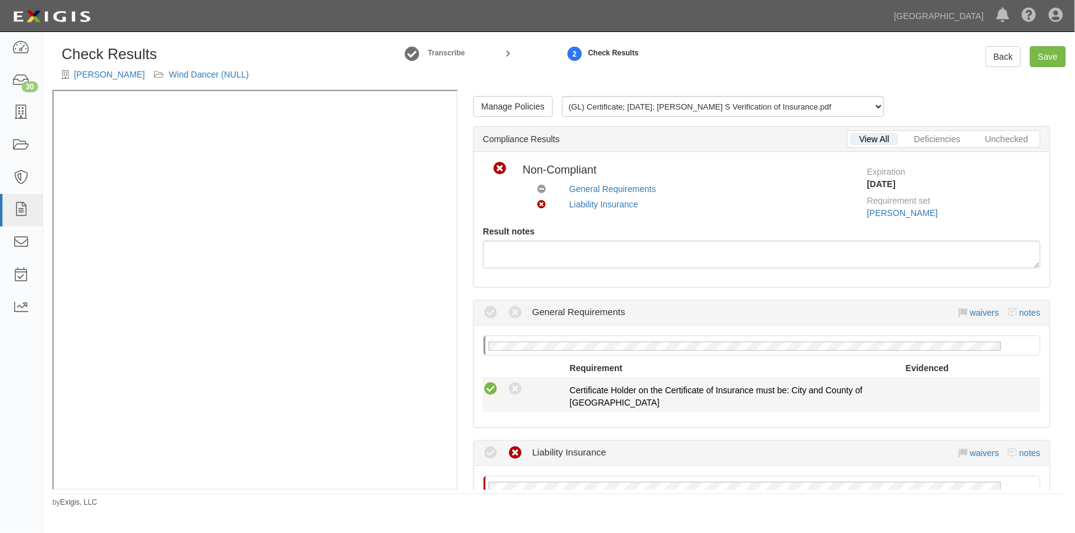
click at [493, 387] on icon at bounding box center [490, 389] width 15 height 15
radio input "true"
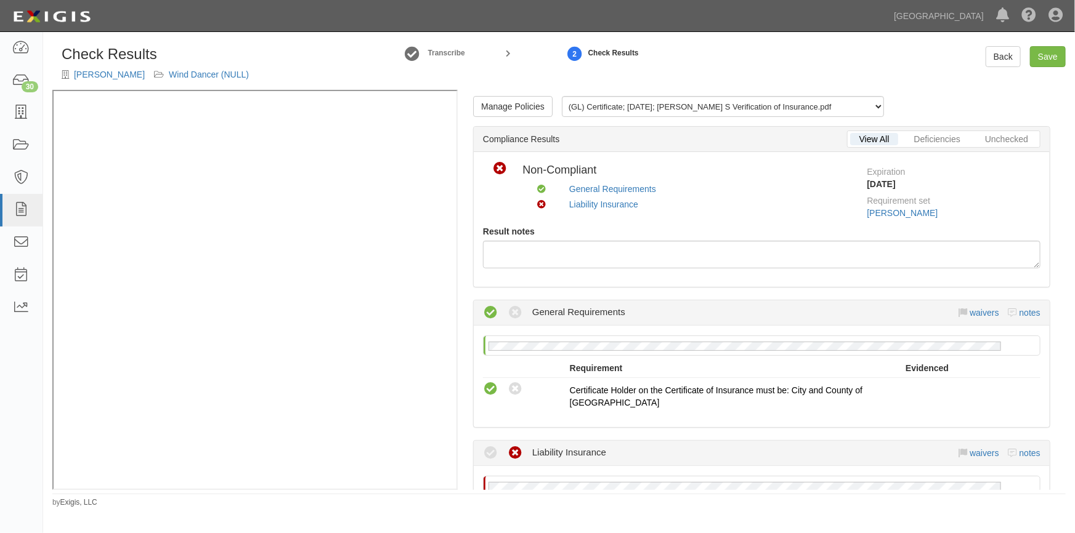
scroll to position [280, 0]
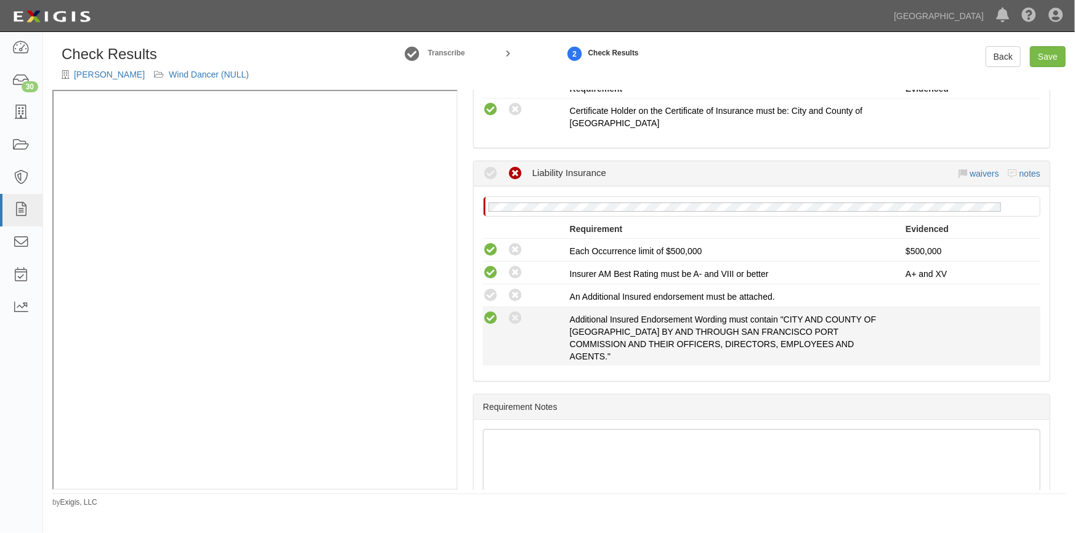
click at [493, 313] on icon at bounding box center [490, 318] width 15 height 15
radio input "true"
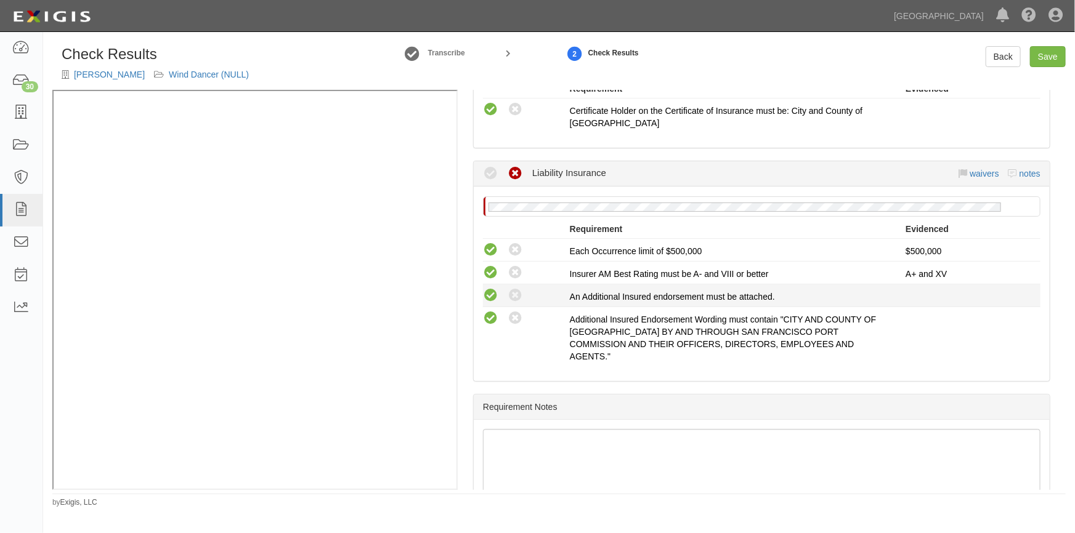
click at [491, 292] on icon at bounding box center [490, 295] width 15 height 15
radio input "true"
click at [1040, 55] on link "Save" at bounding box center [1048, 56] width 36 height 21
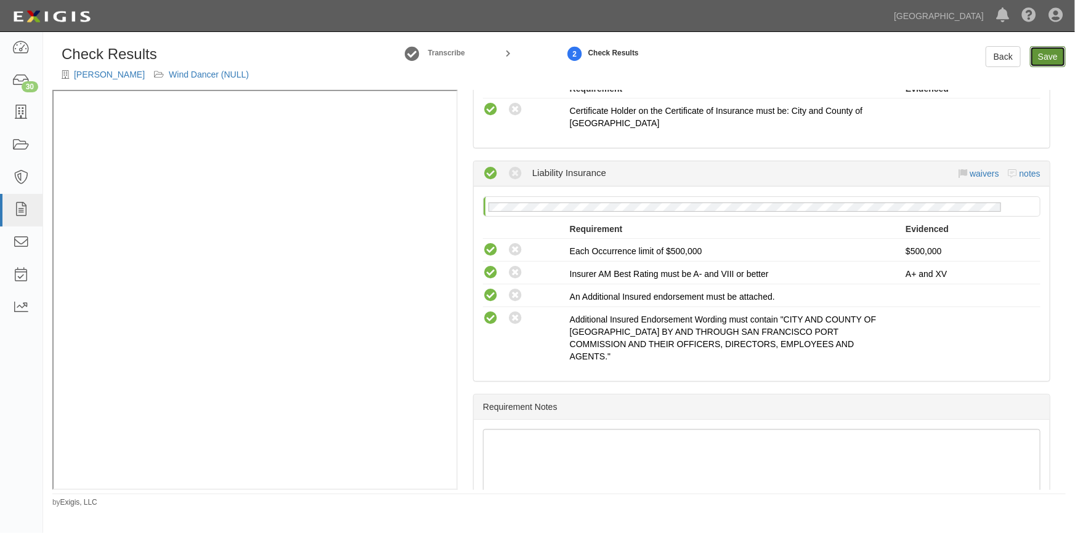
radio input "true"
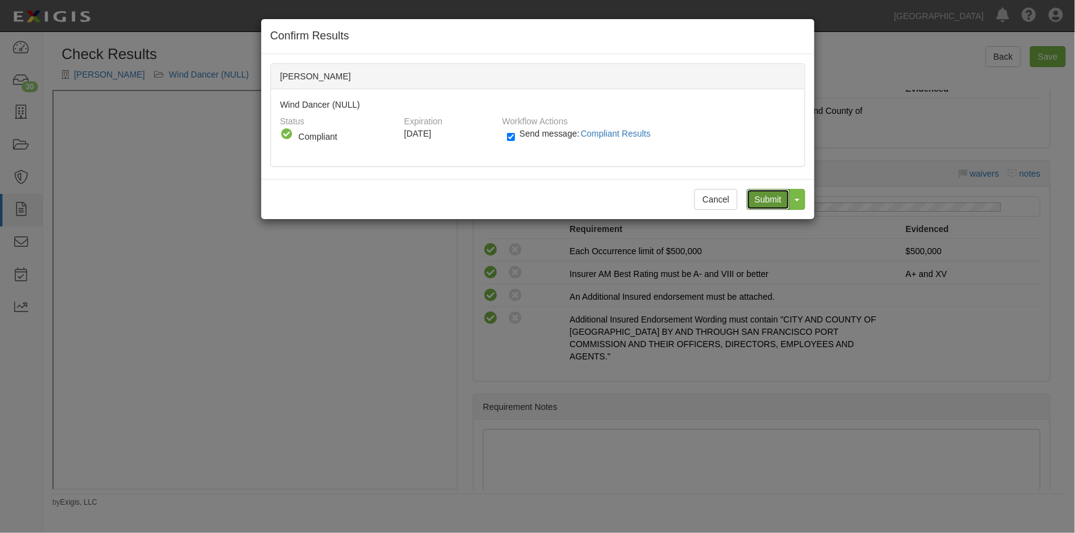
click at [762, 198] on input "Submit" at bounding box center [767, 199] width 43 height 21
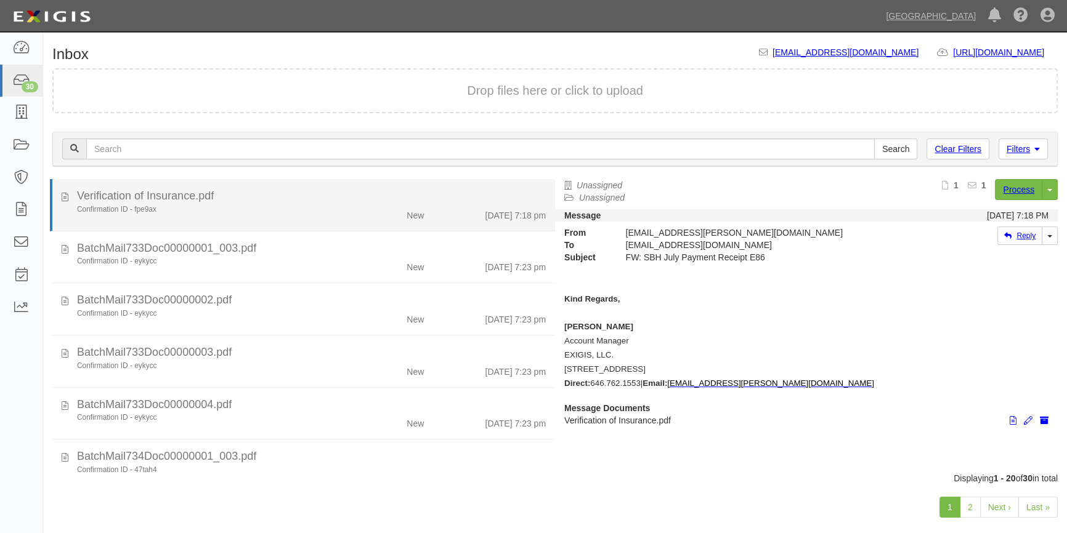
click at [304, 206] on div "Confirmation ID - fpe9ax" at bounding box center [209, 209] width 265 height 10
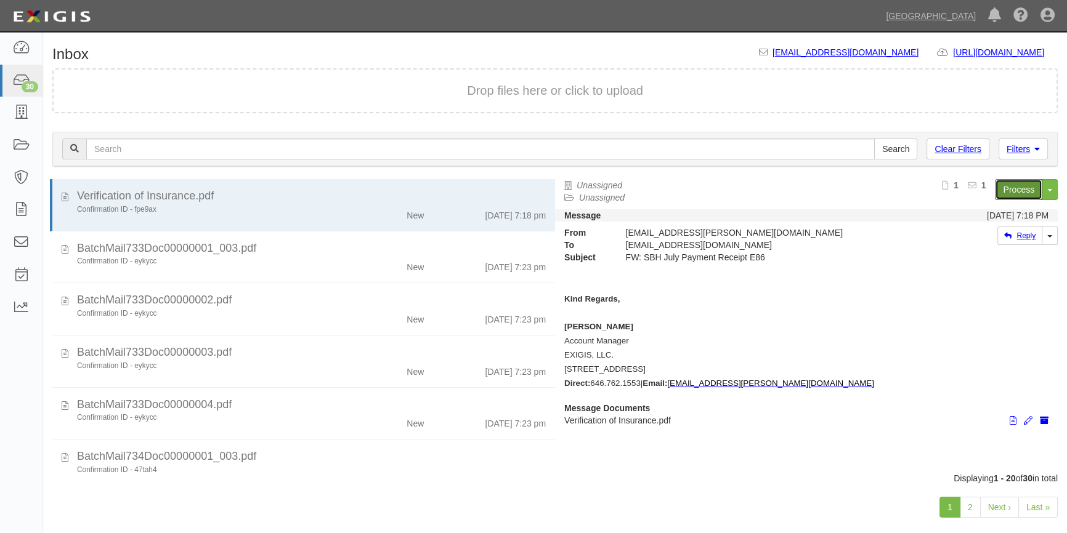
click at [1009, 188] on link "Process" at bounding box center [1018, 189] width 47 height 21
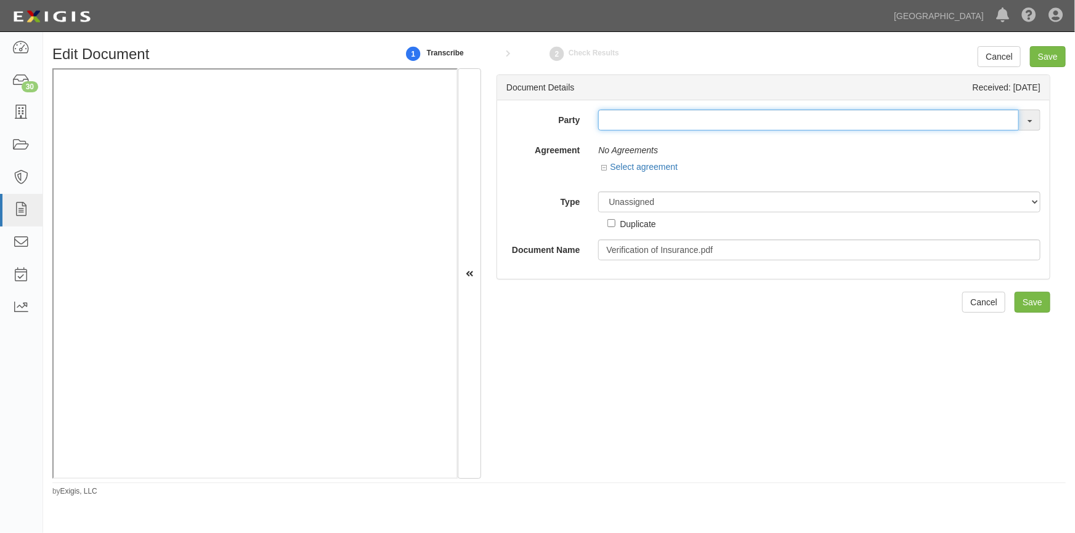
click at [686, 123] on input "text" at bounding box center [808, 120] width 421 height 21
type input "t"
type input "[PERSON_NAME]"
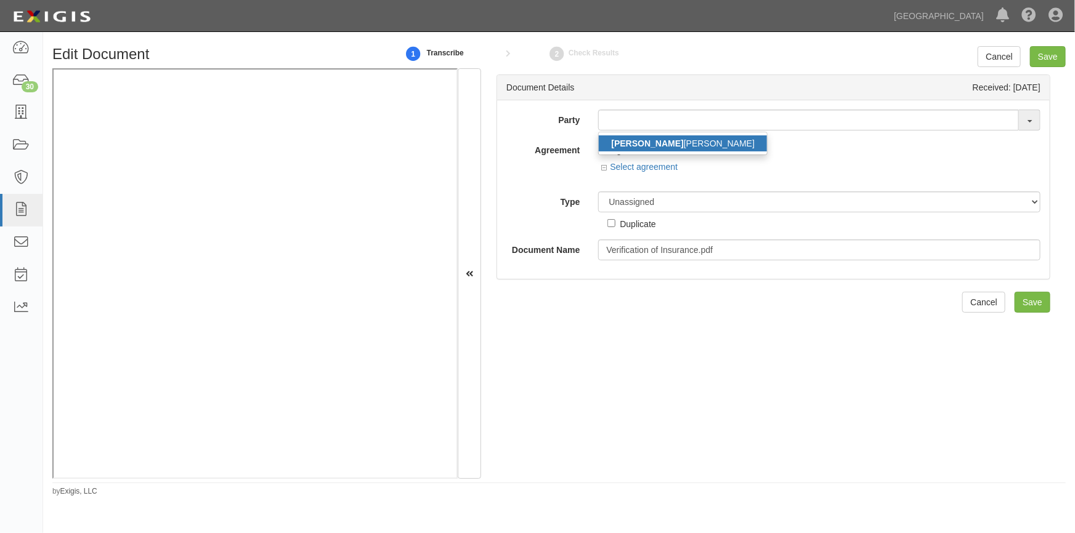
click at [624, 145] on link "[PERSON_NAME]" at bounding box center [683, 143] width 168 height 16
type input "[PERSON_NAME]"
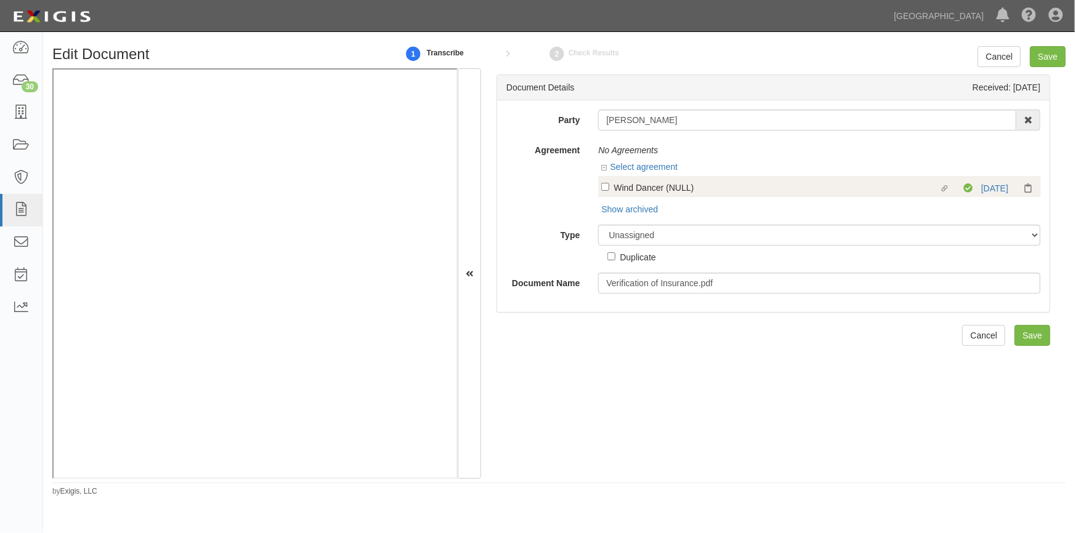
click at [599, 185] on div "Linked agreement Wind Dancer (NULL) Linked agreement Compliant [DATE]" at bounding box center [819, 186] width 442 height 21
click at [604, 188] on input "Linked agreement Wind Dancer (NULL) Linked agreement" at bounding box center [605, 187] width 8 height 8
checkbox input "true"
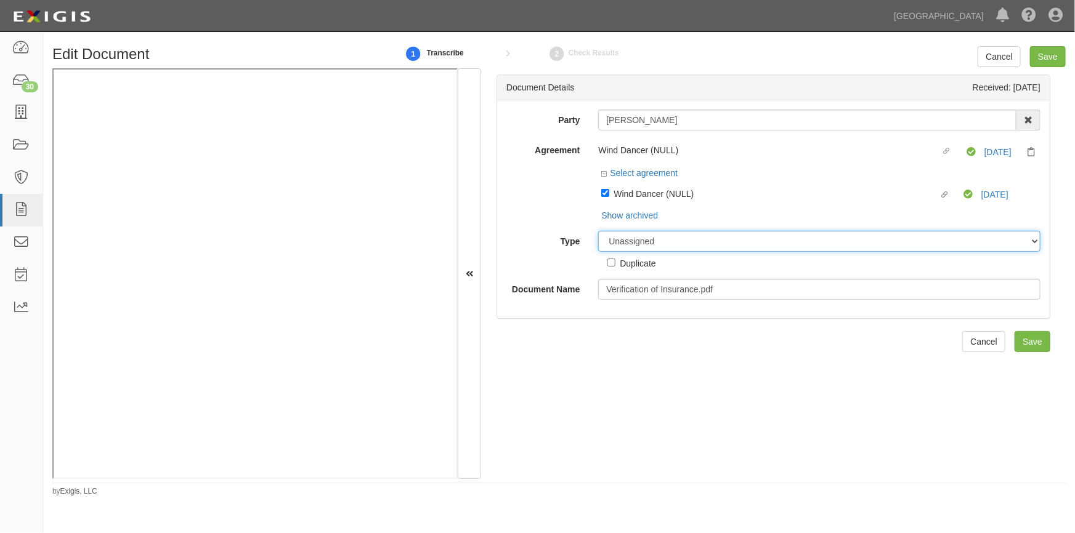
click at [633, 235] on select "Unassigned Binder Cancellation Notice Certificate Contract Endorsement Insuranc…" at bounding box center [819, 241] width 442 height 21
select select "OtherDetail"
click at [598, 232] on select "Unassigned Binder Cancellation Notice Certificate Contract Endorsement Insuranc…" at bounding box center [819, 241] width 442 height 21
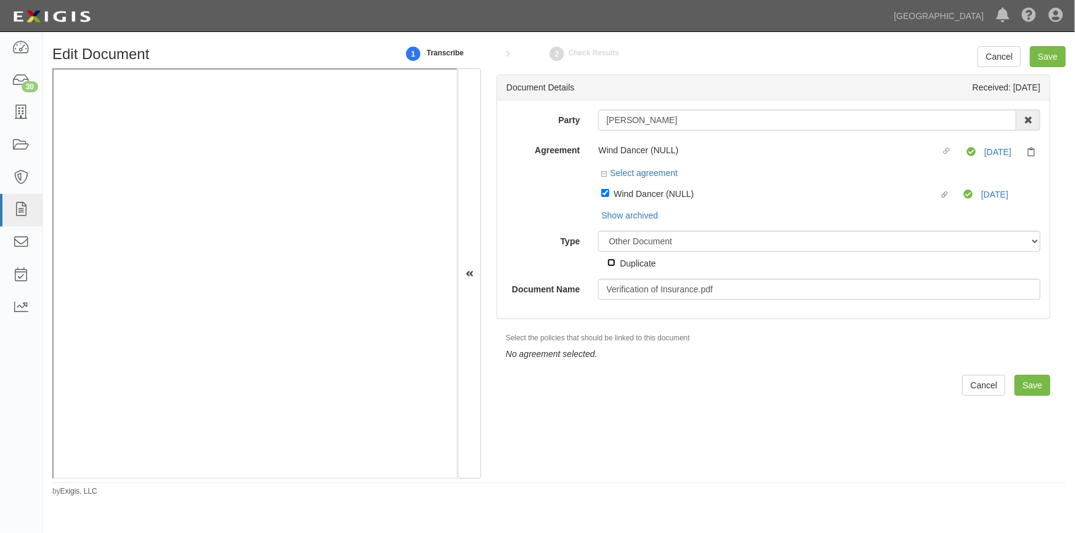
click at [612, 263] on input "Duplicate" at bounding box center [611, 263] width 8 height 8
checkbox input "true"
click at [1050, 56] on input "Save" at bounding box center [1048, 56] width 36 height 21
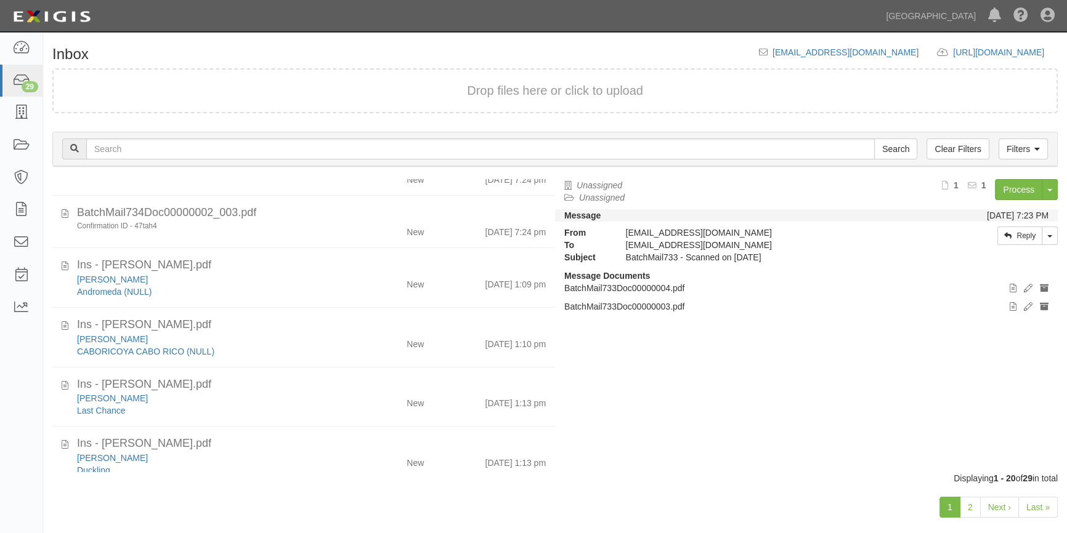
scroll to position [270, 0]
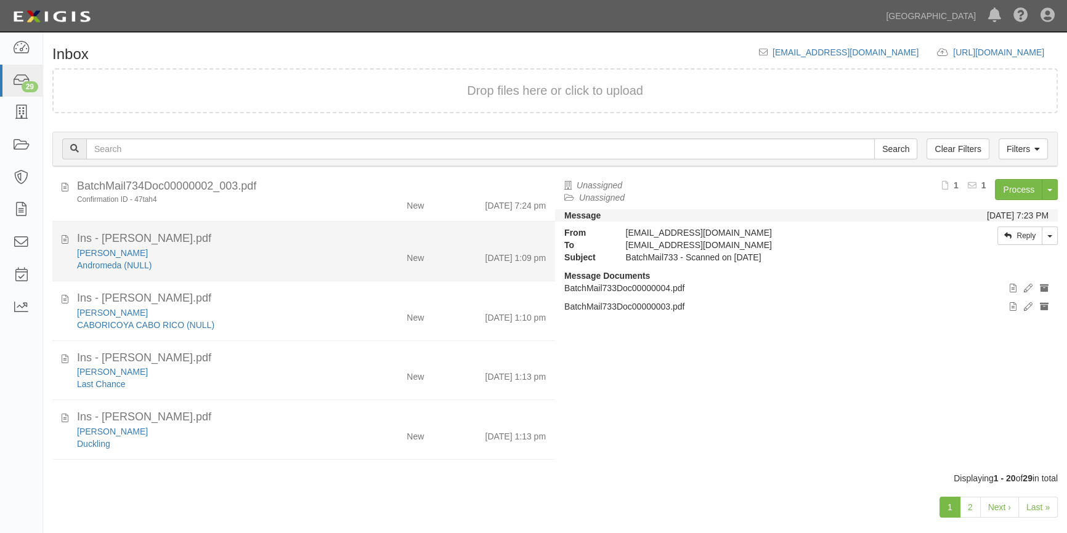
click at [274, 259] on div "Andromeda (NULL)" at bounding box center [209, 265] width 265 height 12
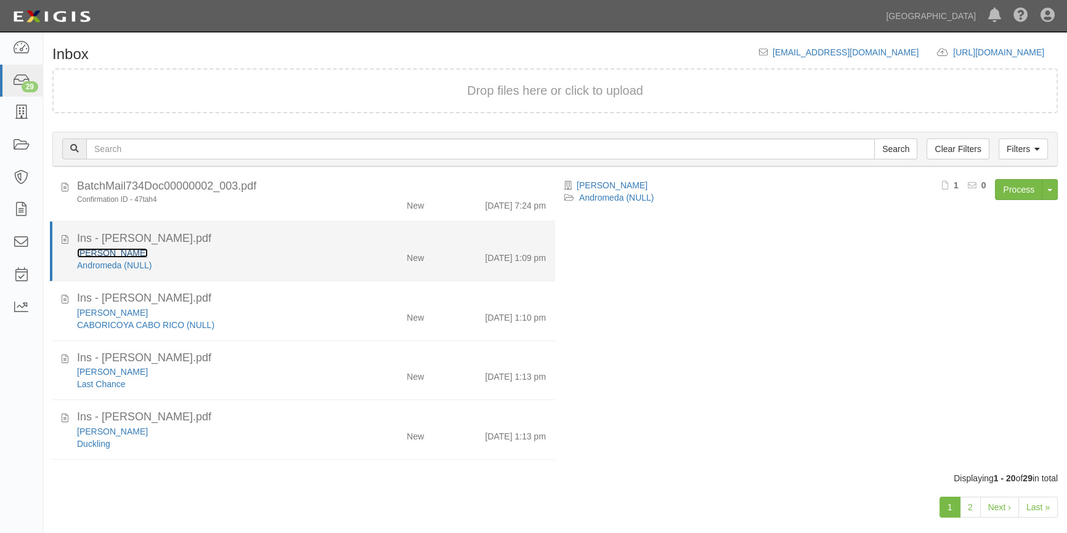
click at [135, 252] on link "[PERSON_NAME]" at bounding box center [112, 253] width 71 height 10
drag, startPoint x: 198, startPoint y: 248, endPoint x: 230, endPoint y: 251, distance: 32.8
click at [198, 248] on div "[PERSON_NAME]" at bounding box center [209, 253] width 265 height 12
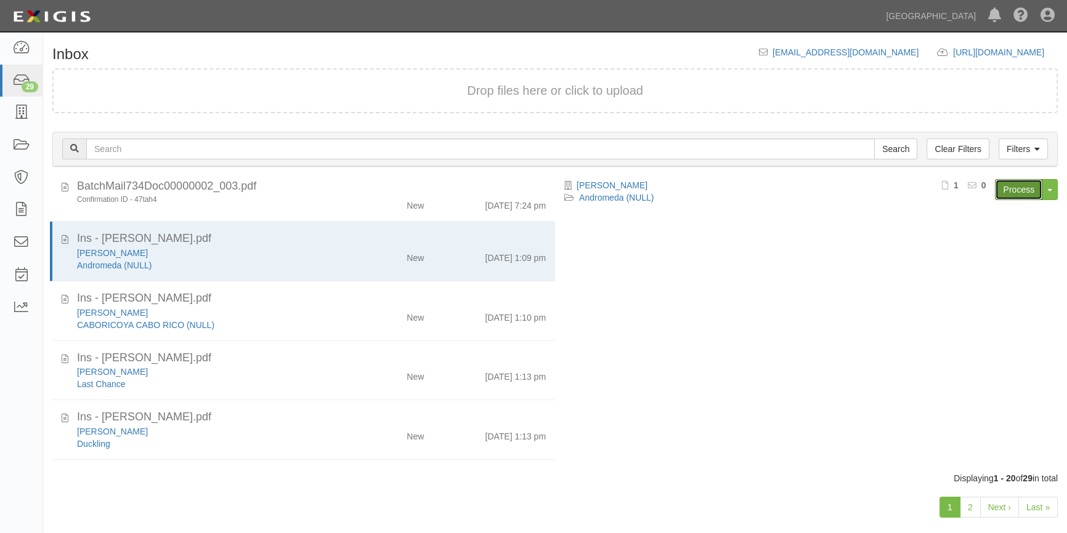
click at [1011, 191] on link "Process" at bounding box center [1018, 189] width 47 height 21
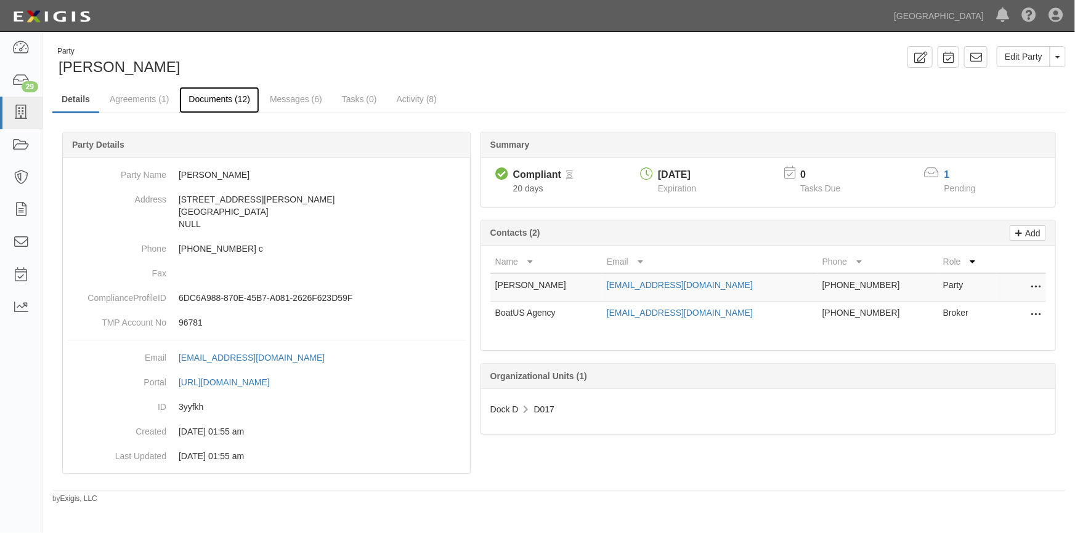
click at [222, 99] on link "Documents (12)" at bounding box center [219, 100] width 80 height 26
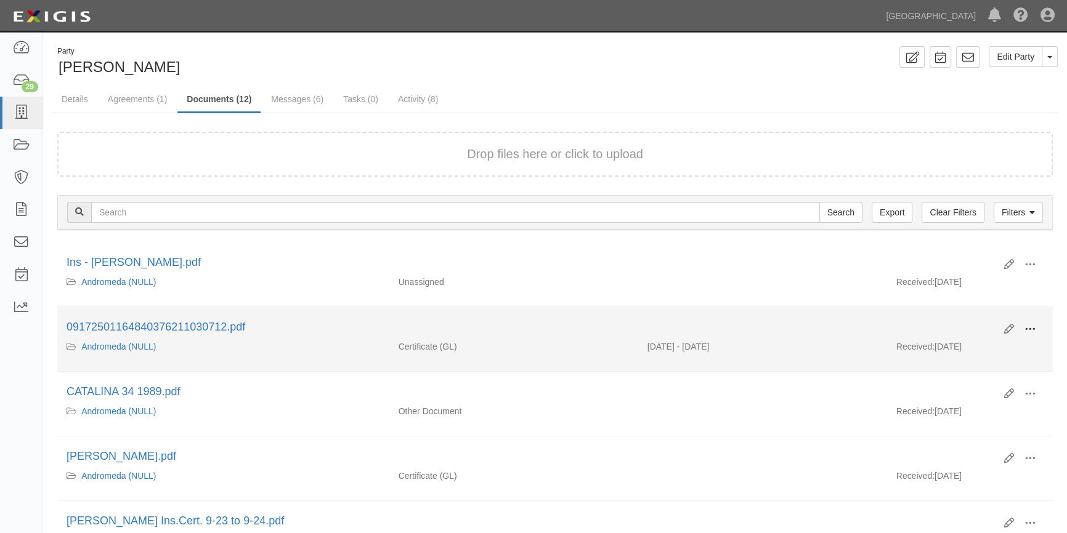
click at [1028, 331] on span at bounding box center [1029, 329] width 11 height 11
click at [950, 350] on link "View" at bounding box center [969, 347] width 97 height 22
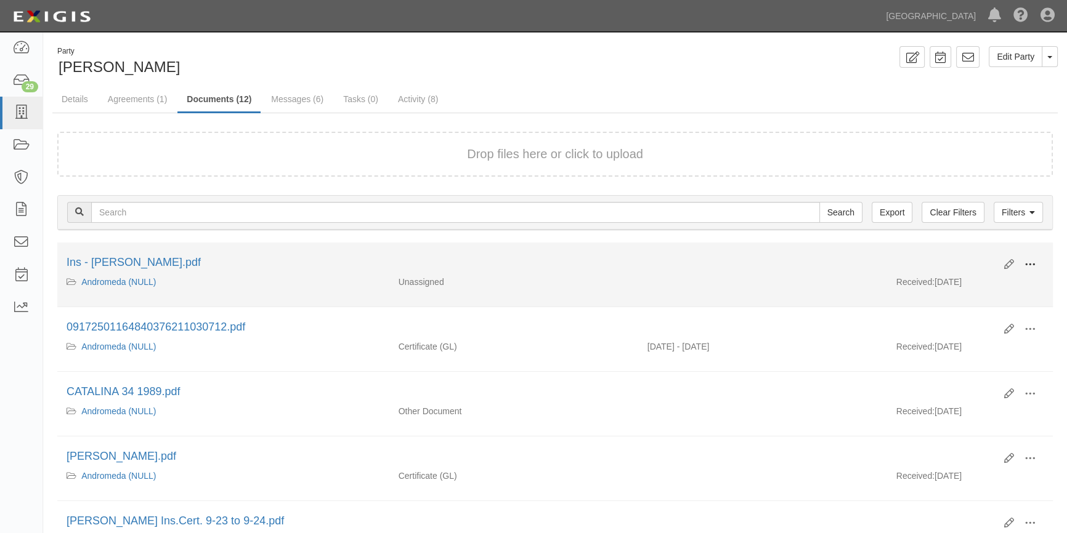
click at [1031, 264] on span at bounding box center [1029, 264] width 11 height 11
click at [967, 288] on link "View" at bounding box center [969, 283] width 97 height 22
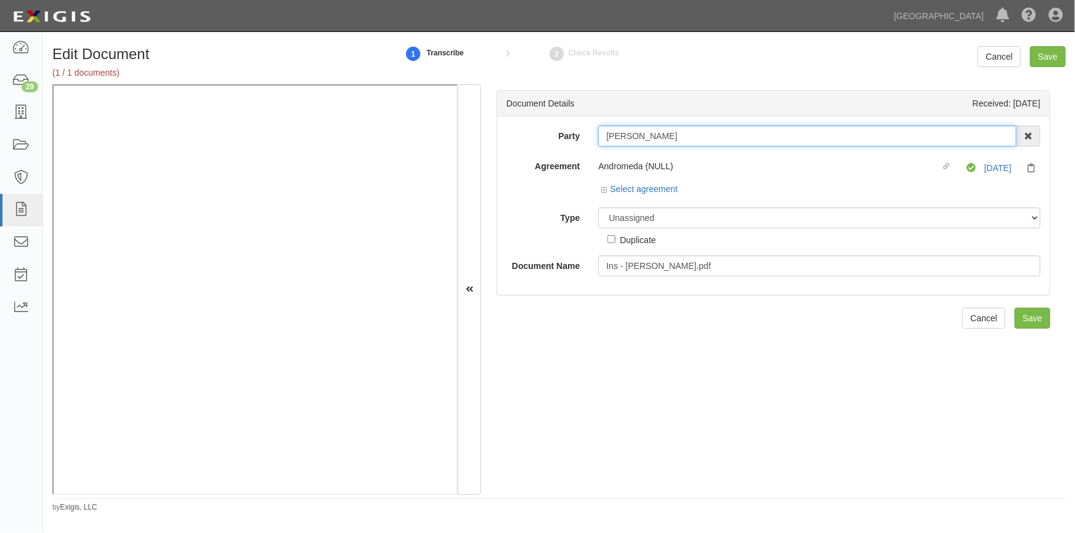
drag, startPoint x: 706, startPoint y: 137, endPoint x: 599, endPoint y: 140, distance: 107.8
click at [599, 140] on input "[PERSON_NAME]" at bounding box center [807, 136] width 418 height 21
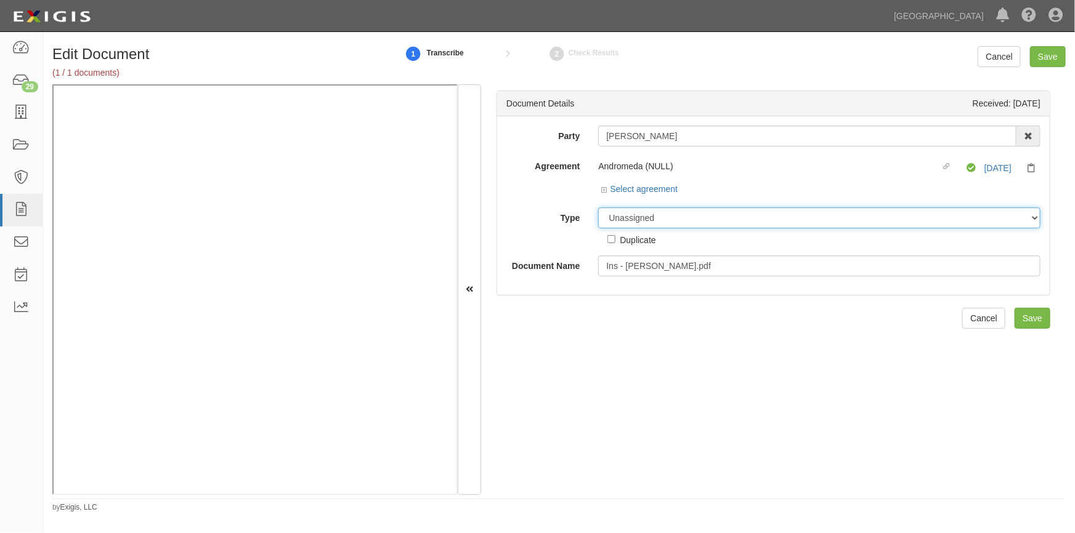
click at [639, 217] on select "Unassigned Binder Cancellation Notice Certificate Contract Endorsement Insuranc…" at bounding box center [819, 218] width 442 height 21
select select "OtherDetail"
click at [598, 208] on select "Unassigned Binder Cancellation Notice Certificate Contract Endorsement Insuranc…" at bounding box center [819, 218] width 442 height 21
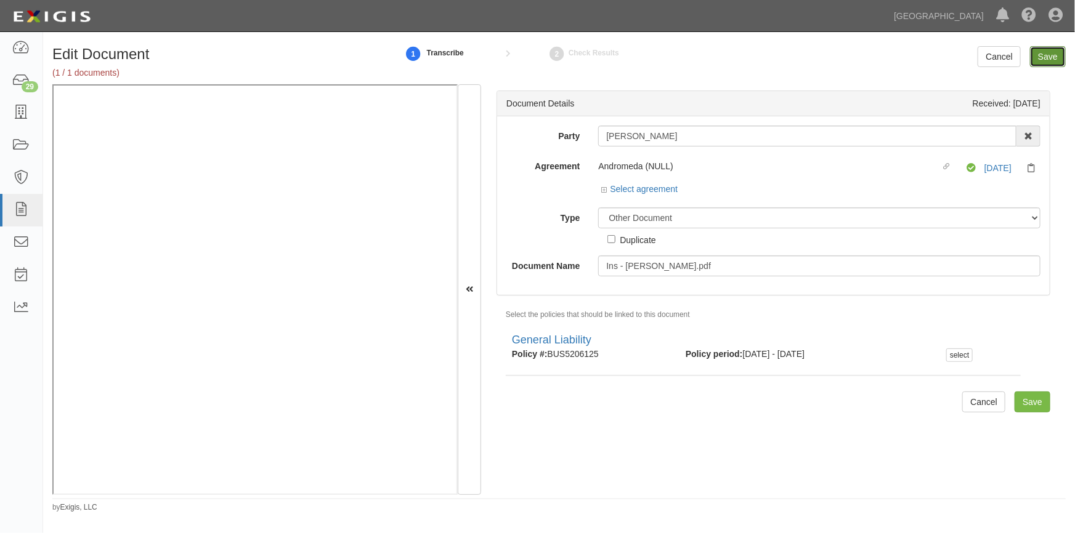
click at [1046, 51] on input "Save" at bounding box center [1048, 56] width 36 height 21
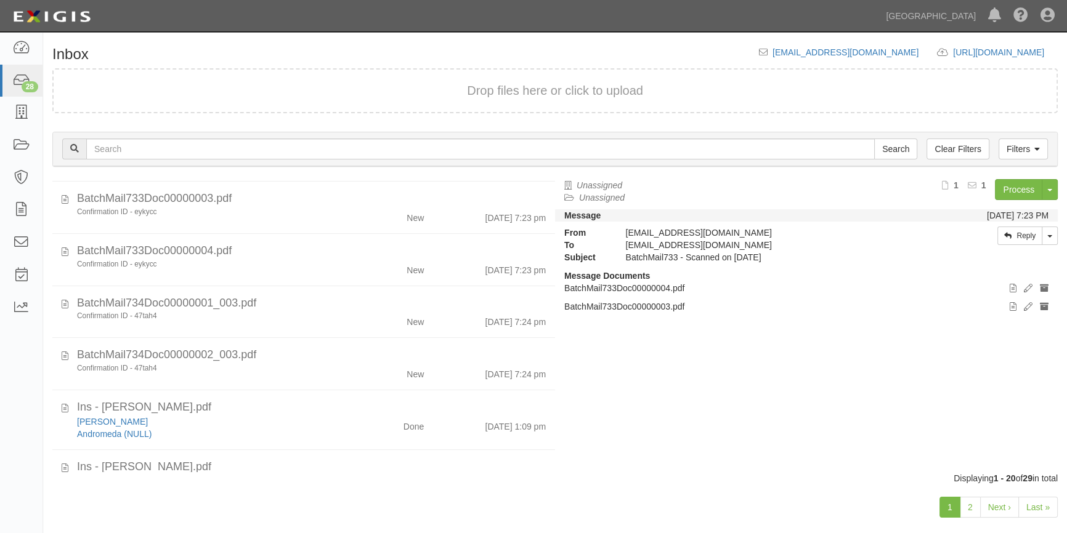
scroll to position [62, 0]
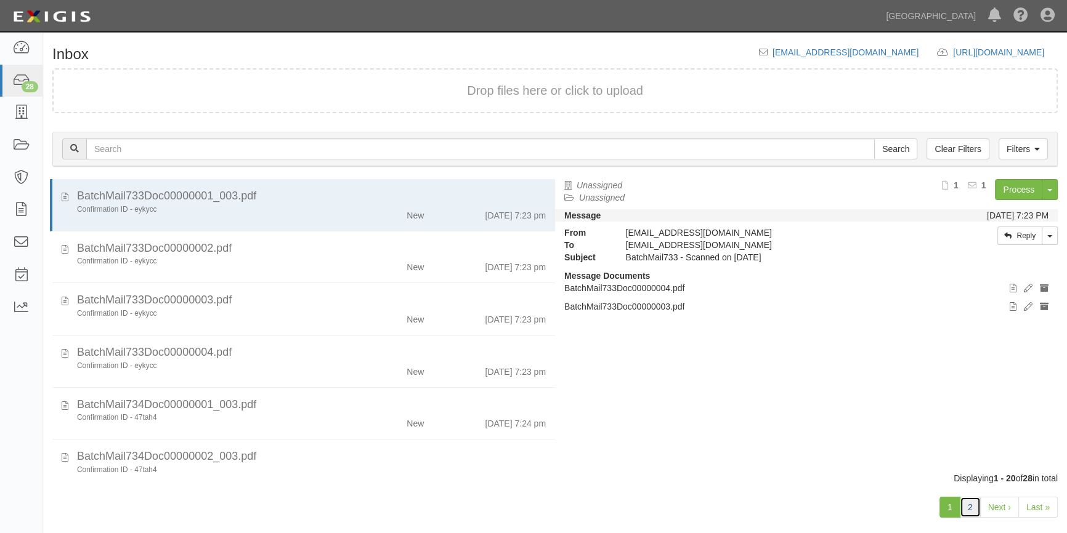
click at [974, 502] on link "2" at bounding box center [969, 507] width 21 height 21
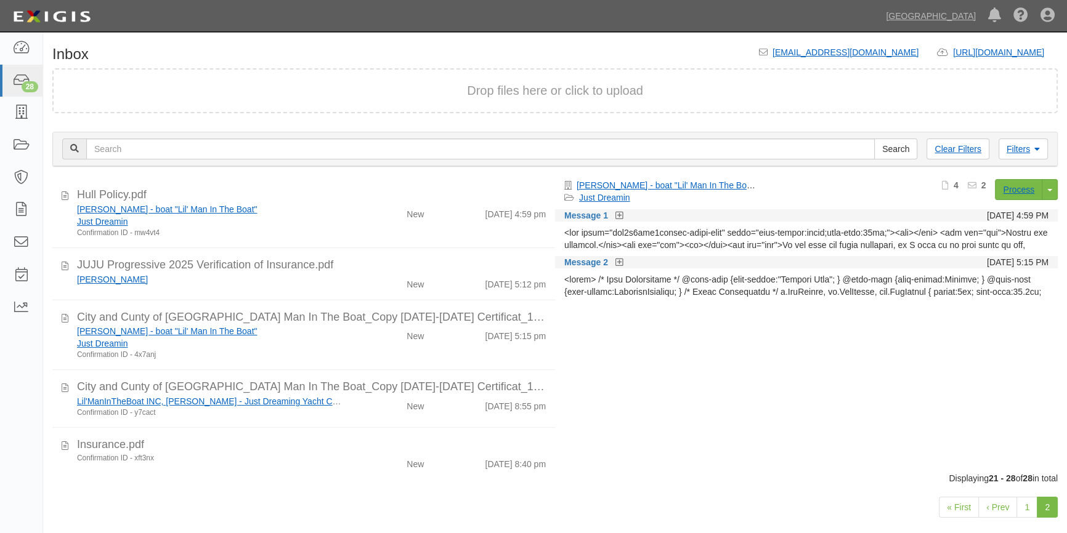
scroll to position [223, 0]
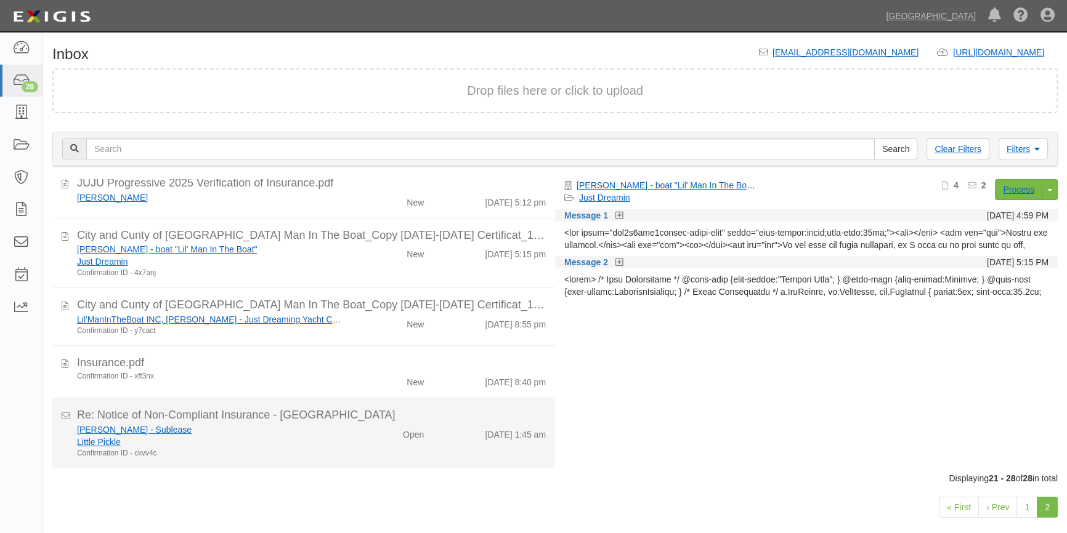
click at [329, 437] on div "Little Pickle" at bounding box center [209, 442] width 265 height 12
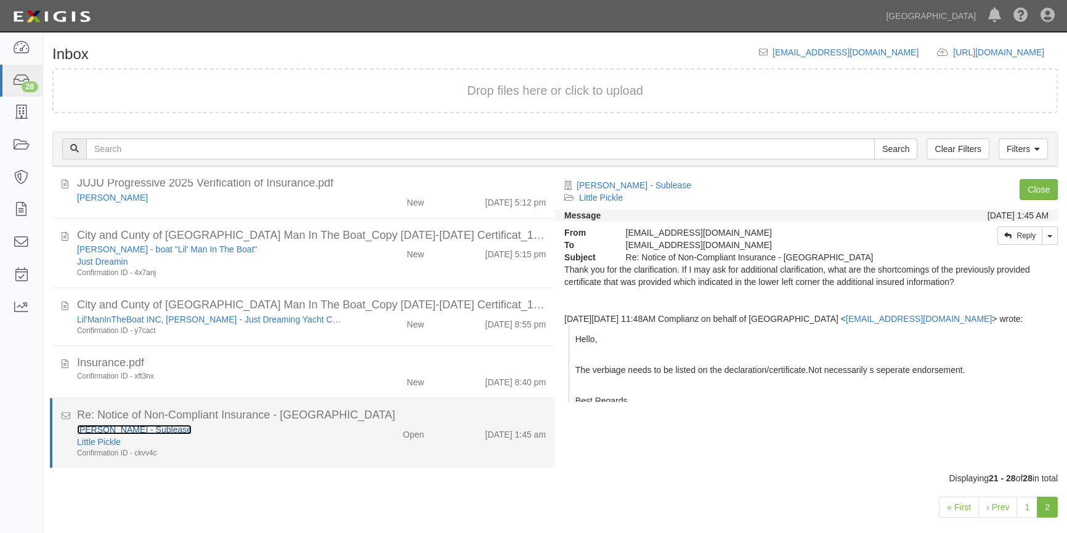
click at [100, 427] on link "[PERSON_NAME] - Sublease" at bounding box center [134, 430] width 115 height 10
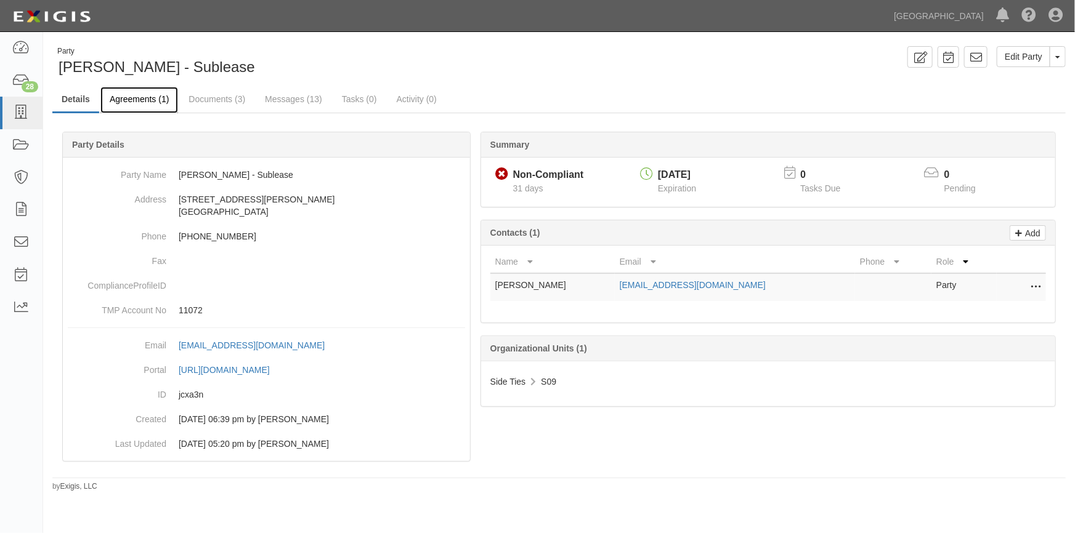
click at [132, 101] on link "Agreements (1)" at bounding box center [139, 100] width 78 height 26
click at [132, 99] on link "Agreements (1)" at bounding box center [139, 100] width 78 height 26
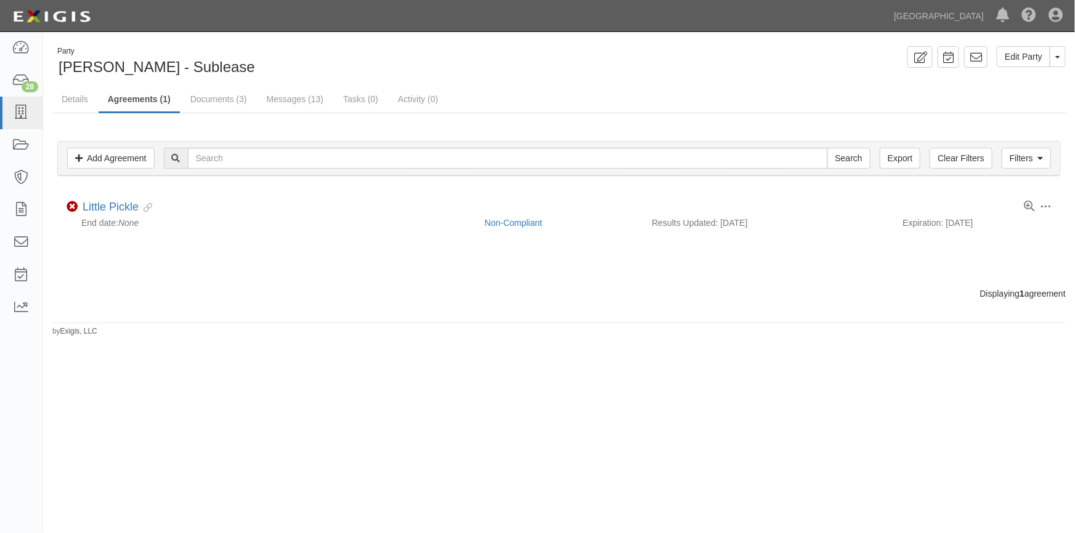
click at [28, 459] on div "Dashboard 28 Inbox Parties Agreements Coverages Documents Messages Tasks Reports" at bounding box center [21, 282] width 43 height 501
click at [222, 102] on link "Documents (3)" at bounding box center [218, 100] width 75 height 26
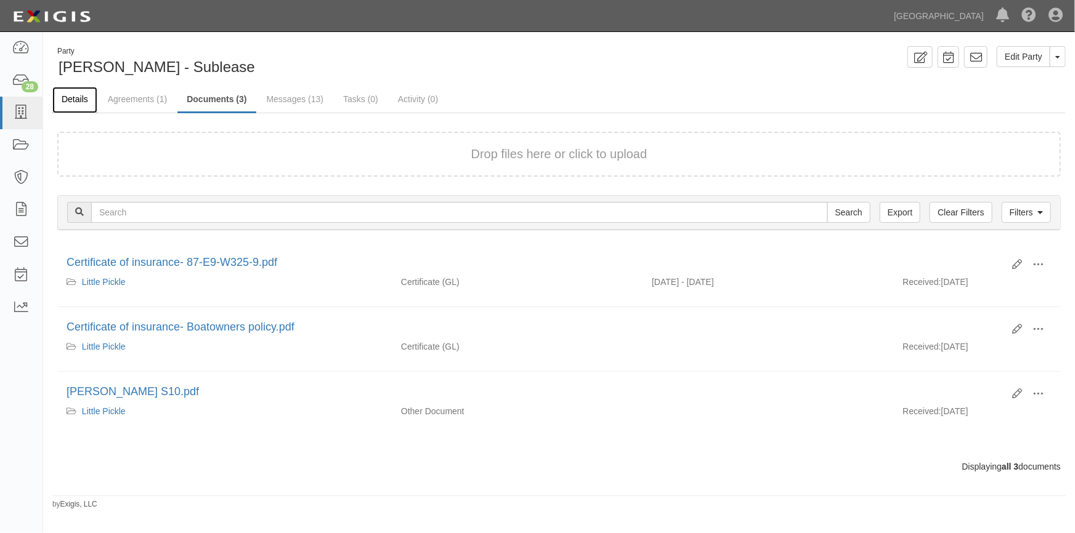
click at [80, 97] on link "Details" at bounding box center [74, 100] width 45 height 26
click at [301, 99] on link "Messages (13)" at bounding box center [295, 100] width 76 height 26
